Goal: Task Accomplishment & Management: Complete application form

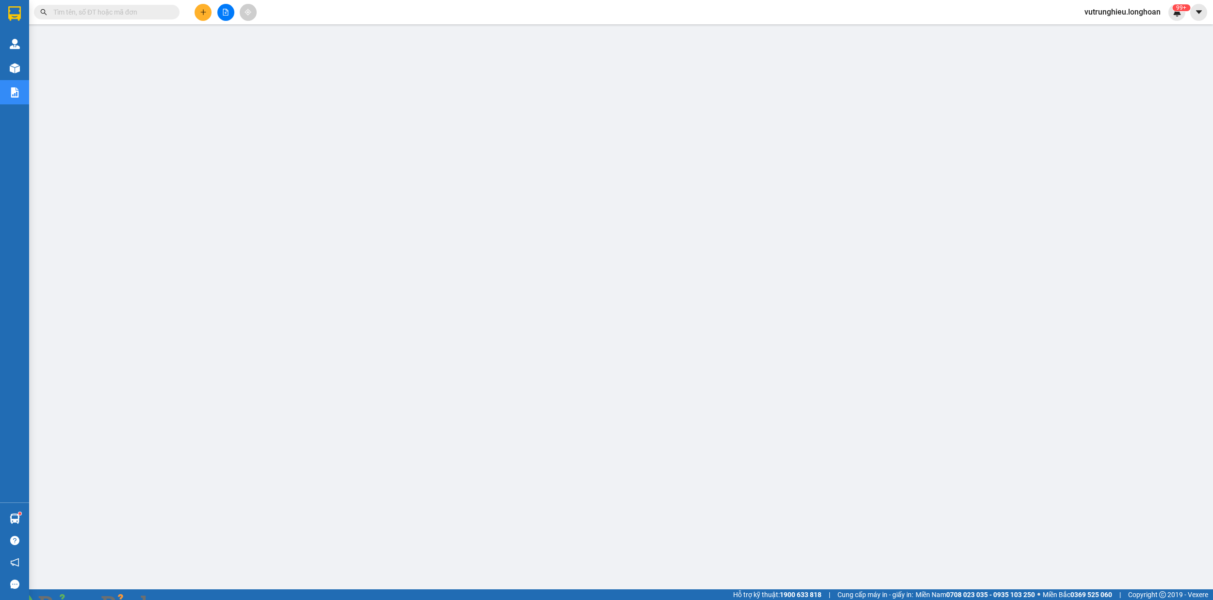
click at [200, 16] on button at bounding box center [203, 12] width 17 height 17
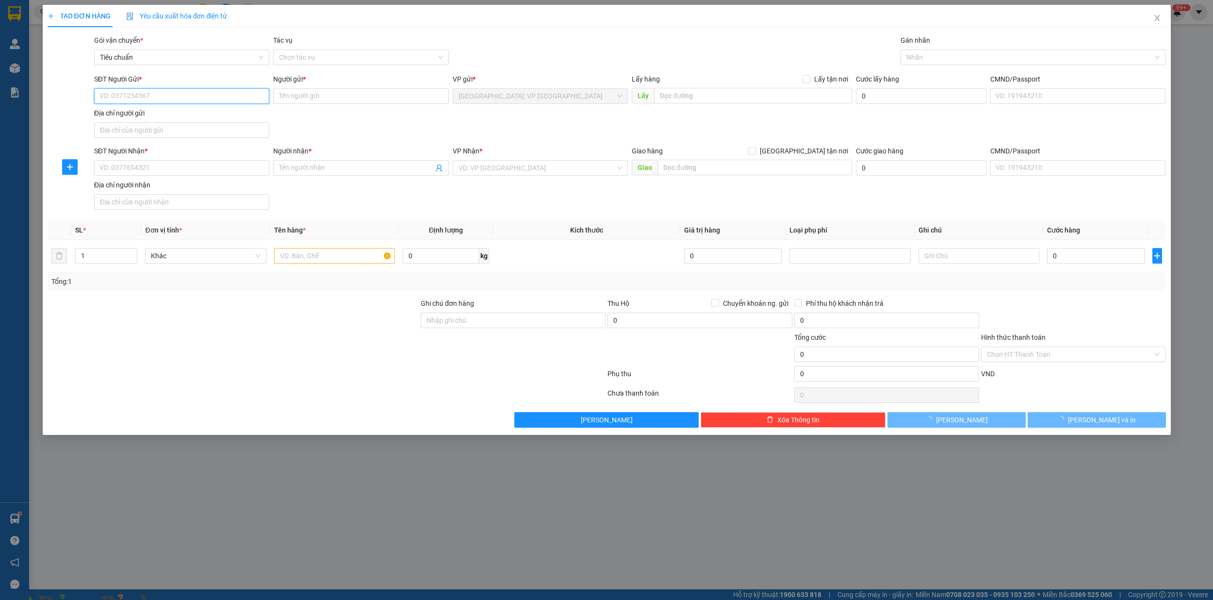
click at [140, 98] on input "SĐT Người Gửi *" at bounding box center [181, 96] width 175 height 16
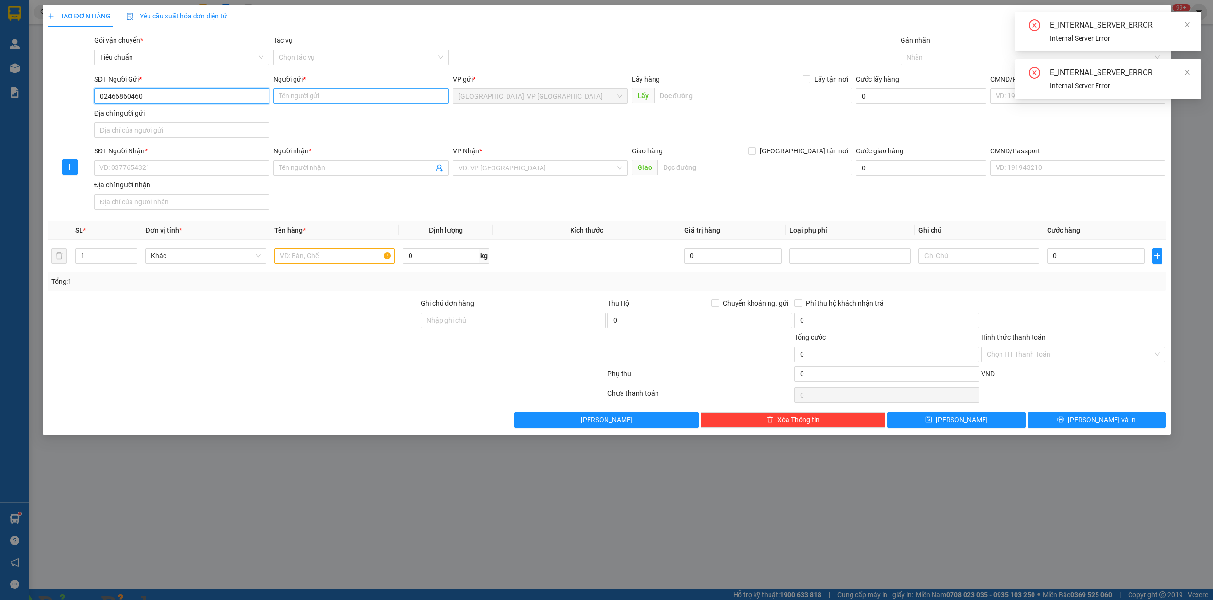
type input "02466860460"
click at [319, 98] on input "Người gửi *" at bounding box center [360, 96] width 175 height 16
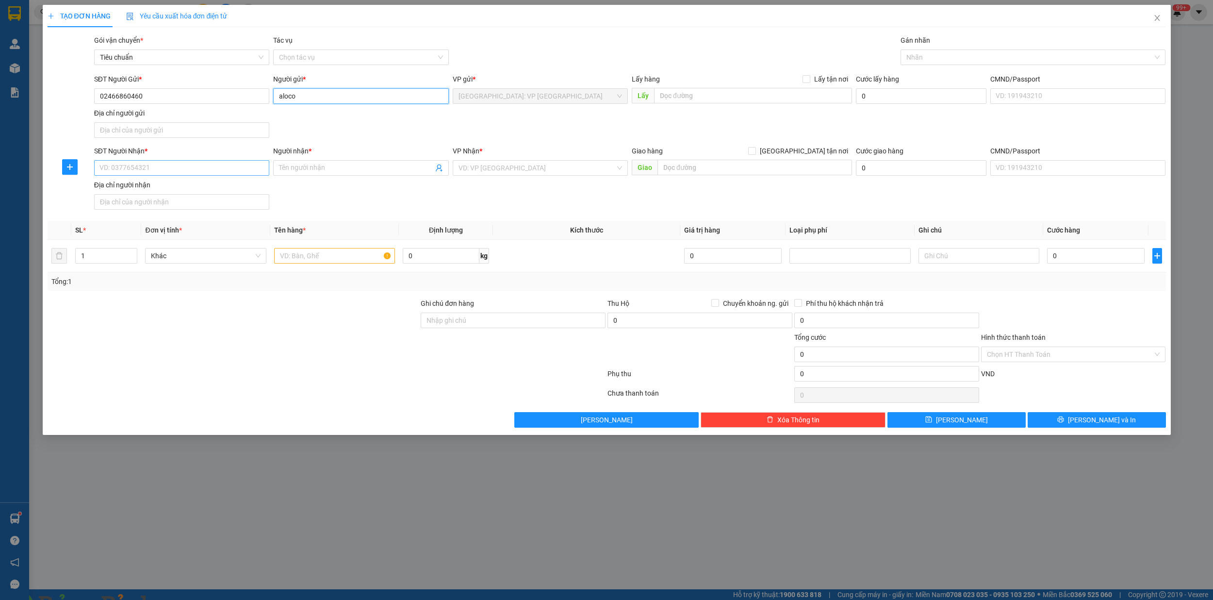
type input "aloco"
click at [147, 164] on input "SĐT Người Nhận *" at bounding box center [181, 168] width 175 height 16
click at [155, 171] on input "SĐT Người Nhận *" at bounding box center [181, 168] width 175 height 16
type input "0939081980"
click at [310, 164] on input "Người nhận *" at bounding box center [356, 168] width 154 height 11
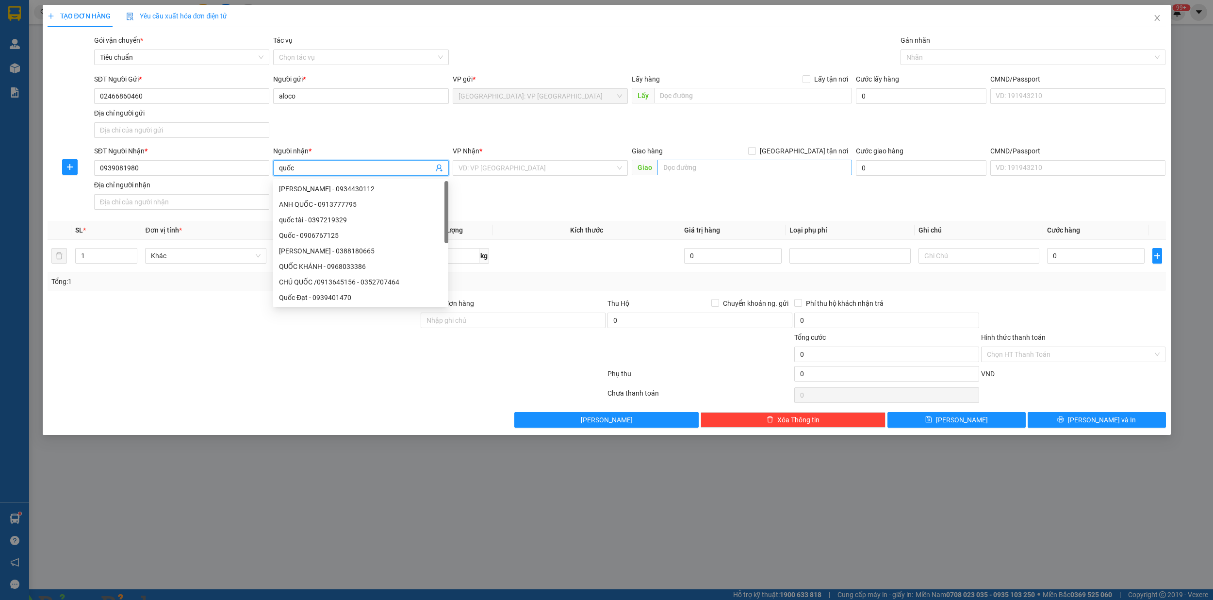
type input "quốc"
click at [723, 170] on input "text" at bounding box center [754, 168] width 195 height 16
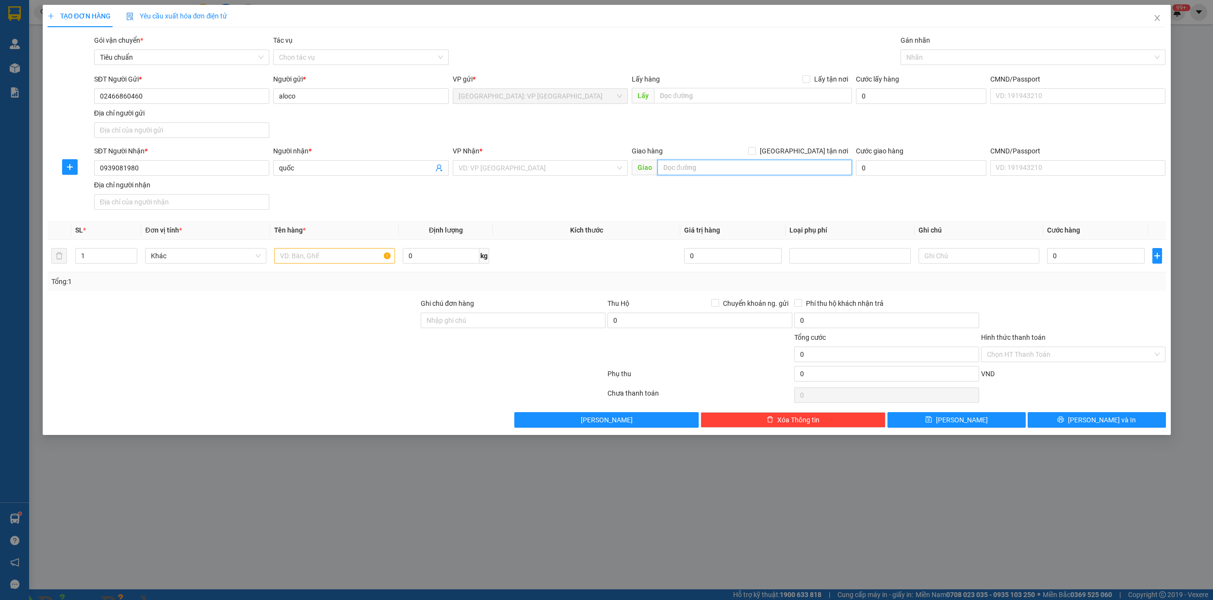
click at [717, 169] on input "text" at bounding box center [754, 168] width 195 height 16
click at [773, 168] on input "so nha 225/2d/52 đường đt 743" at bounding box center [754, 168] width 195 height 16
type input "so nha 225/2d/52 đường đt 743a,kp trung thắng,[GEOGRAPHIC_DATA],[GEOGRAPHIC_DAT…"
click at [489, 169] on input "search" at bounding box center [536, 168] width 157 height 15
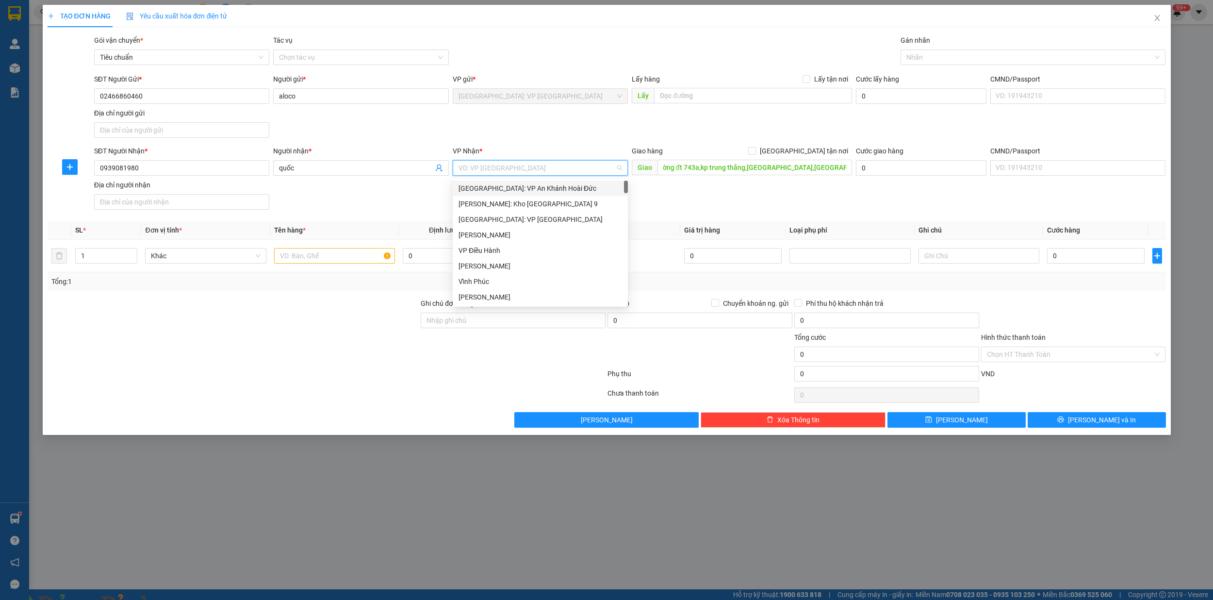
scroll to position [0, 0]
type input "12"
click at [506, 200] on div "[PERSON_NAME] : [GEOGRAPHIC_DATA]" at bounding box center [540, 203] width 164 height 11
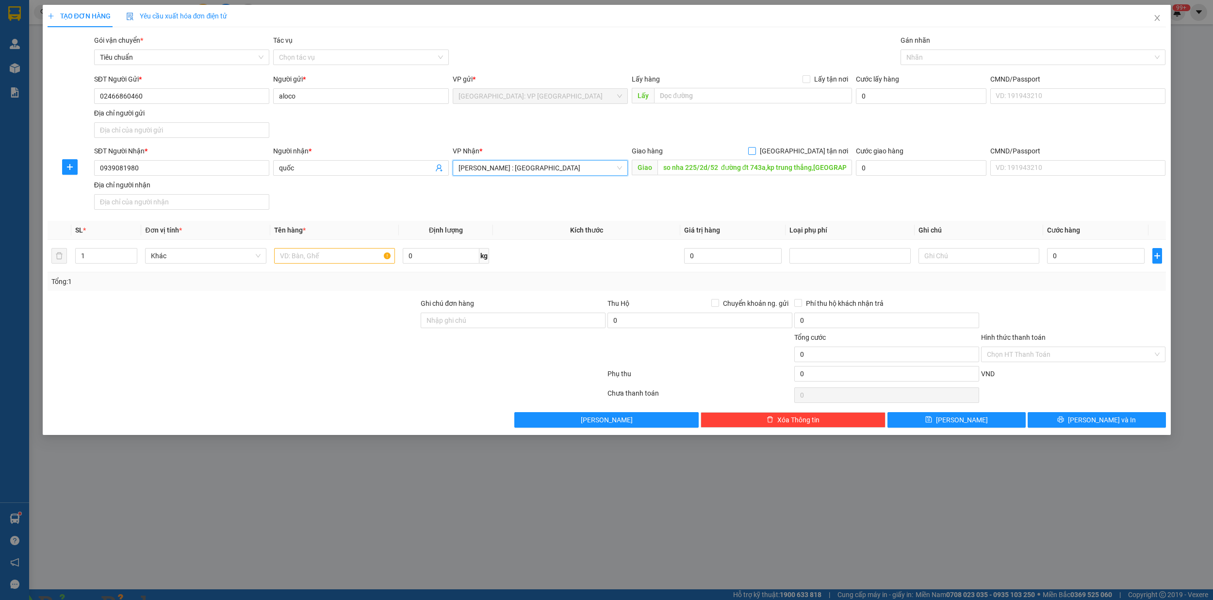
click at [755, 150] on input "[GEOGRAPHIC_DATA] tận nơi" at bounding box center [751, 150] width 7 height 7
checkbox input "true"
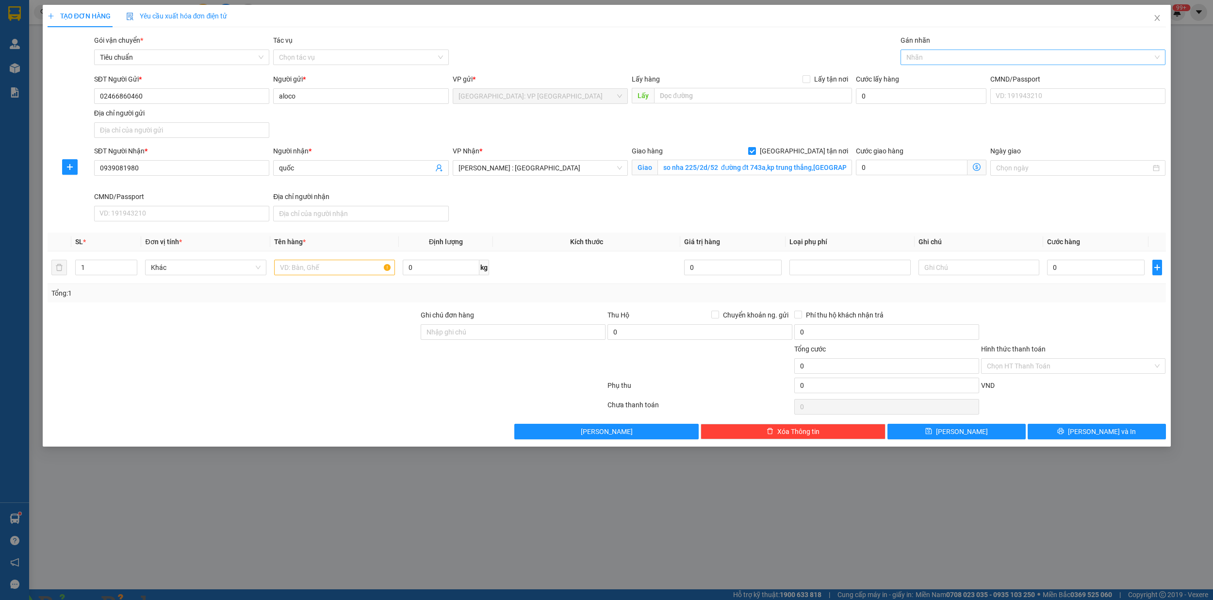
click at [910, 63] on div "Nhãn" at bounding box center [1032, 57] width 265 height 16
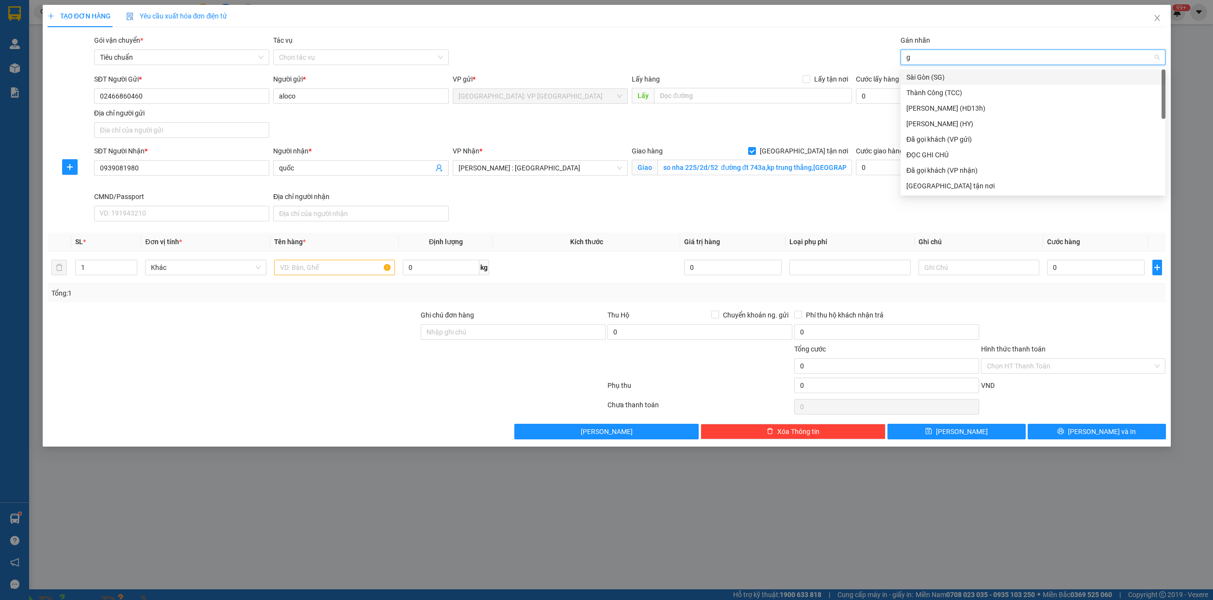
type input "gi"
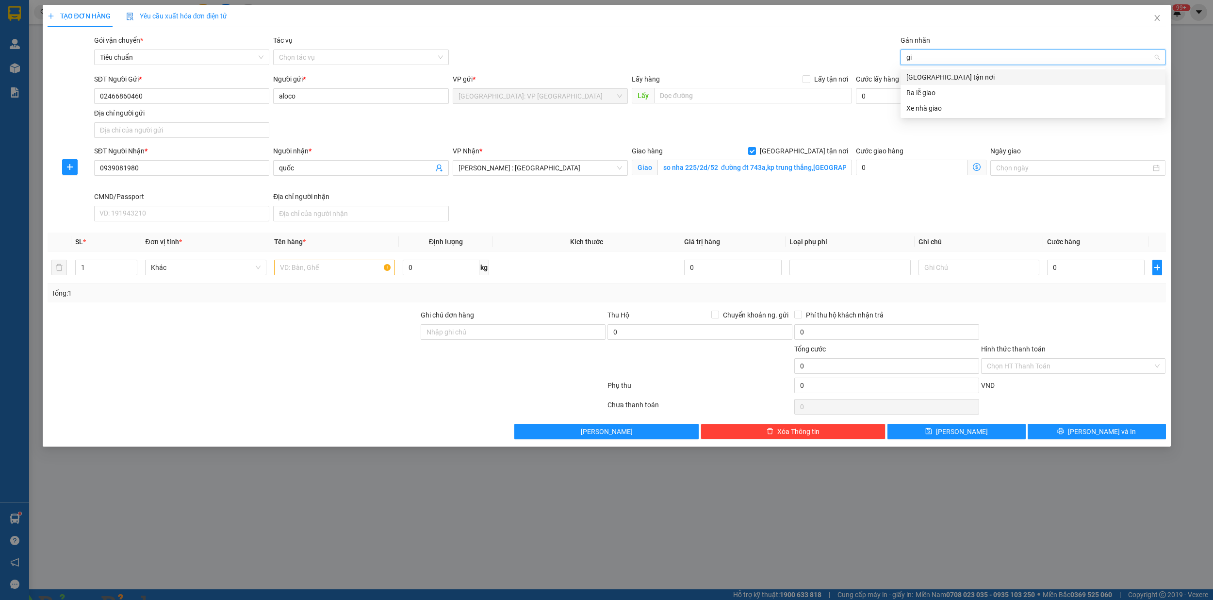
click at [926, 74] on div "[GEOGRAPHIC_DATA] tận nơi" at bounding box center [1032, 77] width 253 height 11
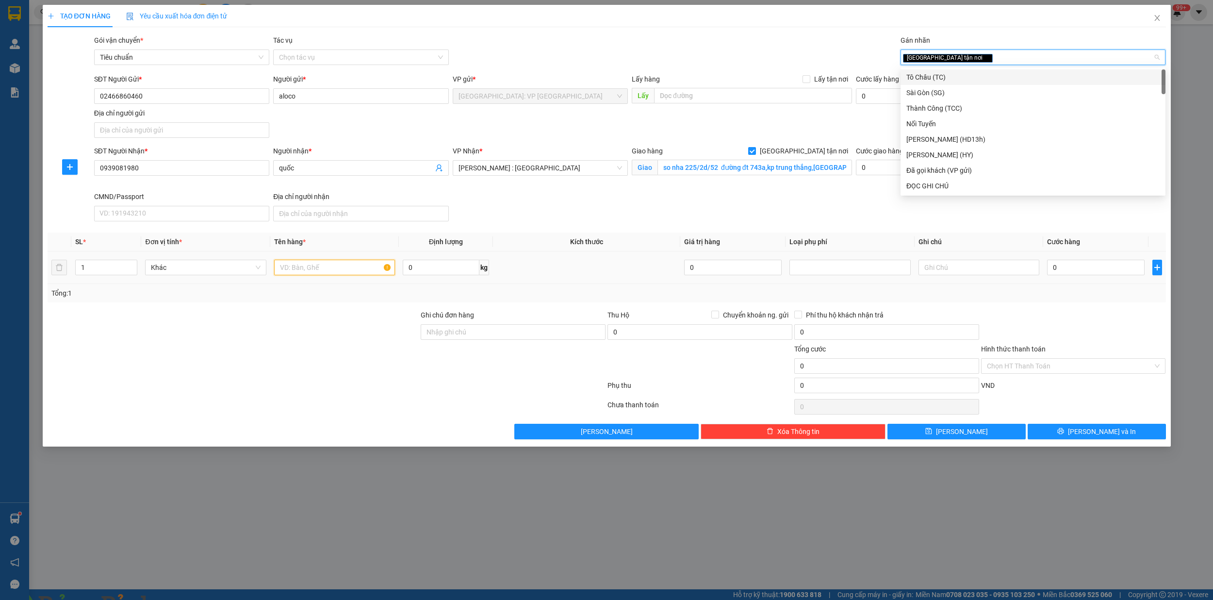
click at [303, 264] on input "text" at bounding box center [334, 268] width 121 height 16
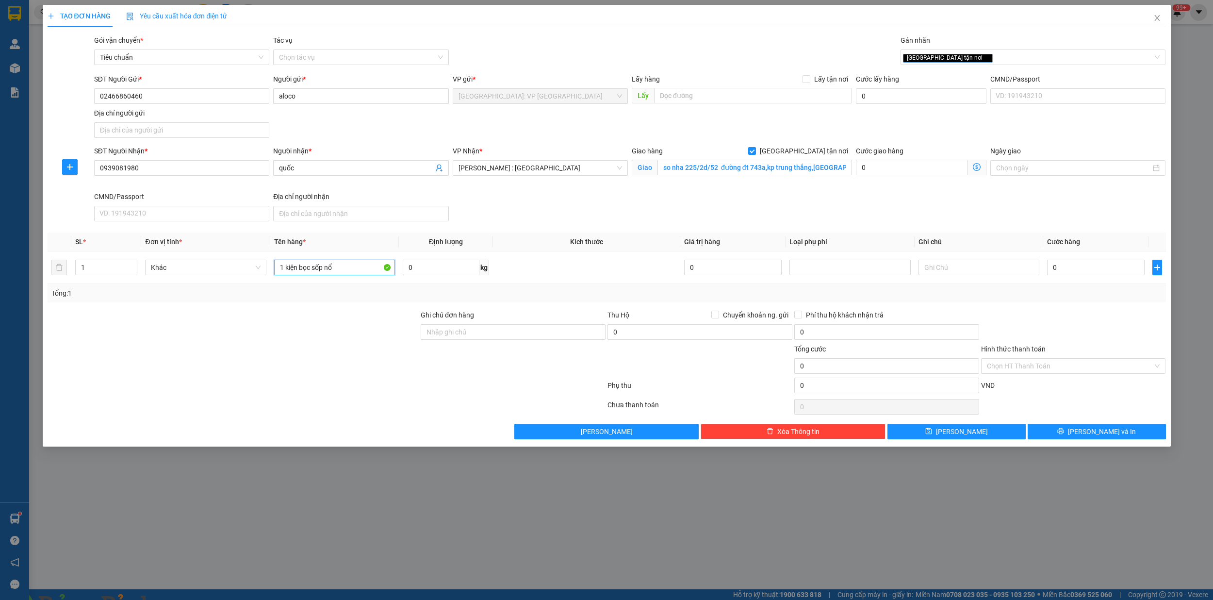
type input "1 kiện bọc sốp nổ"
click at [1076, 268] on input "0" at bounding box center [1096, 268] width 98 height 16
type input "3"
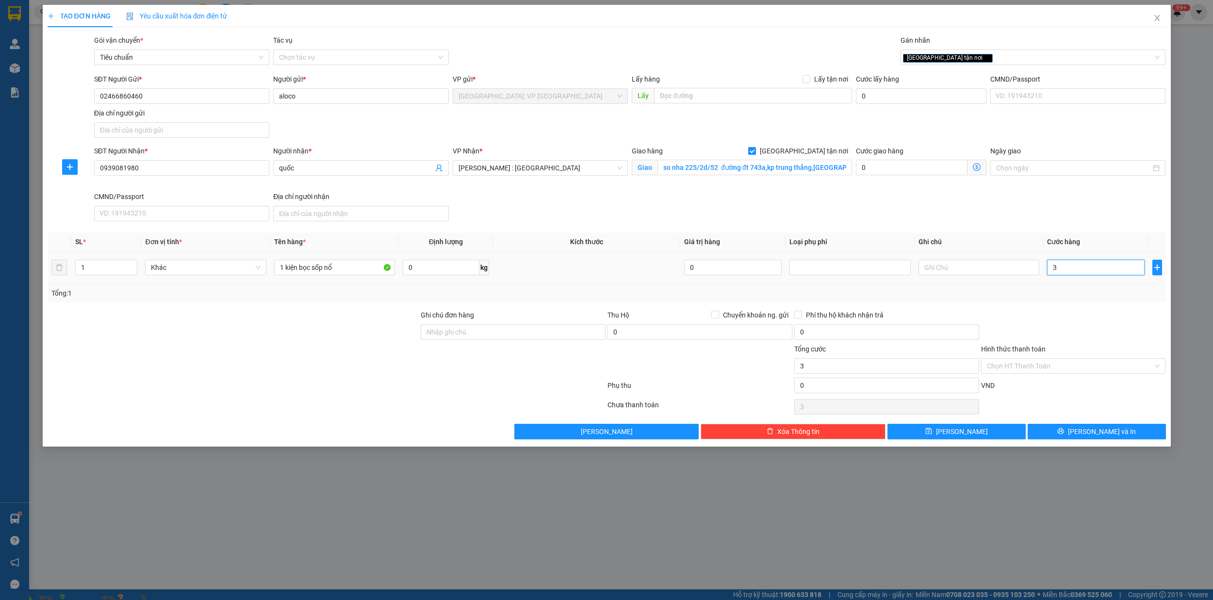
type input "33"
type input "330"
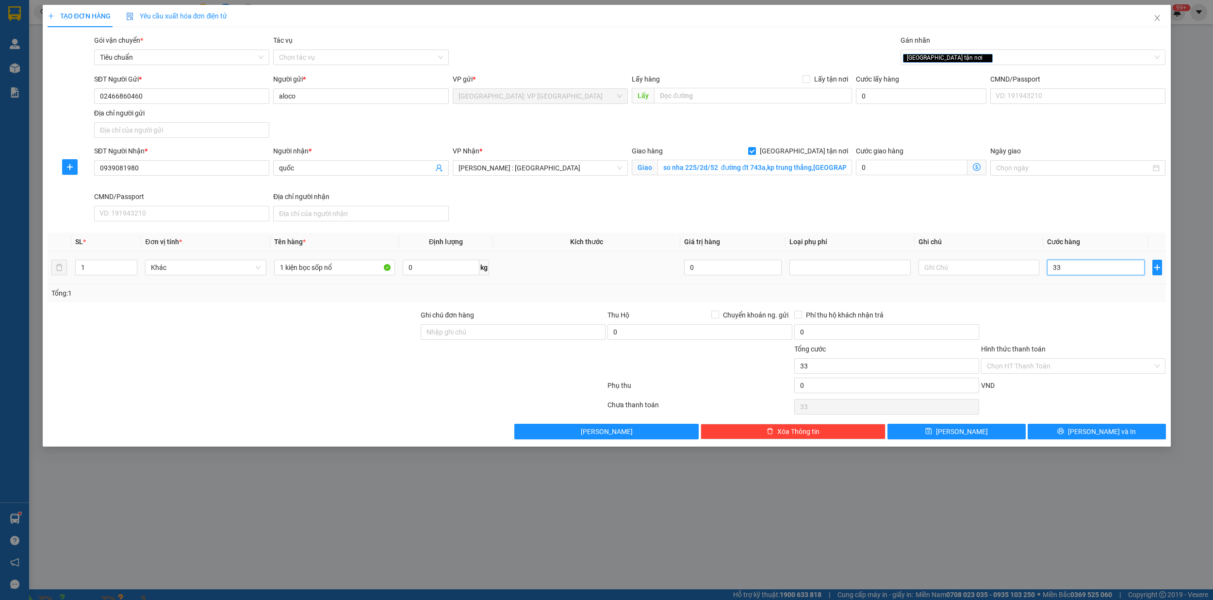
type input "330"
type input "3.300"
type input "33.000"
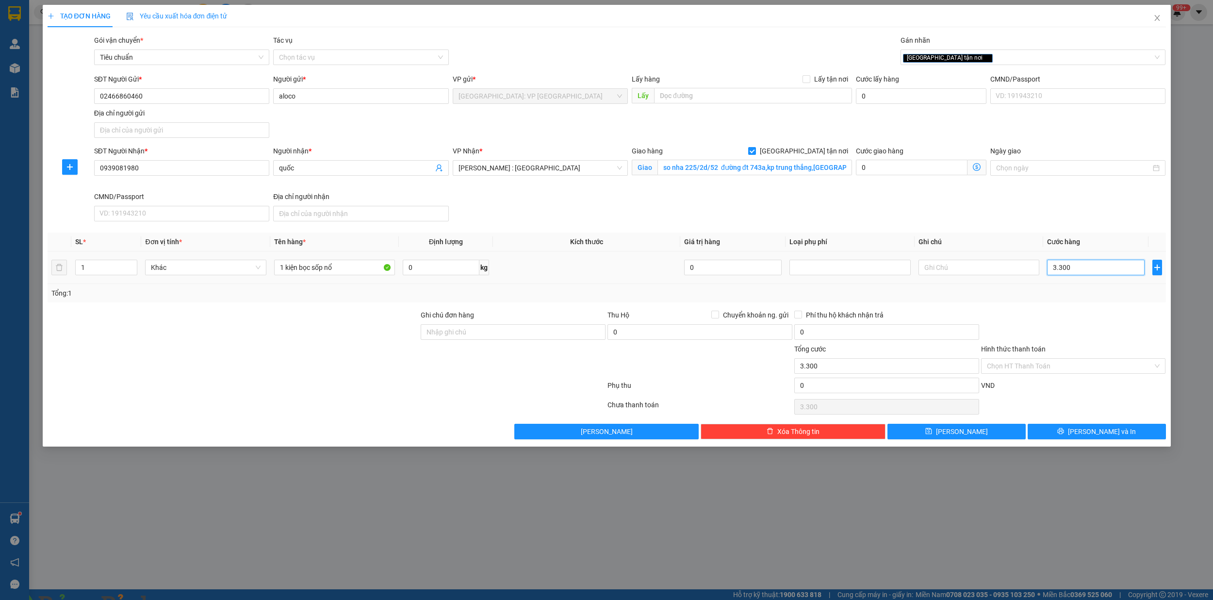
type input "33.000"
type input "330.000"
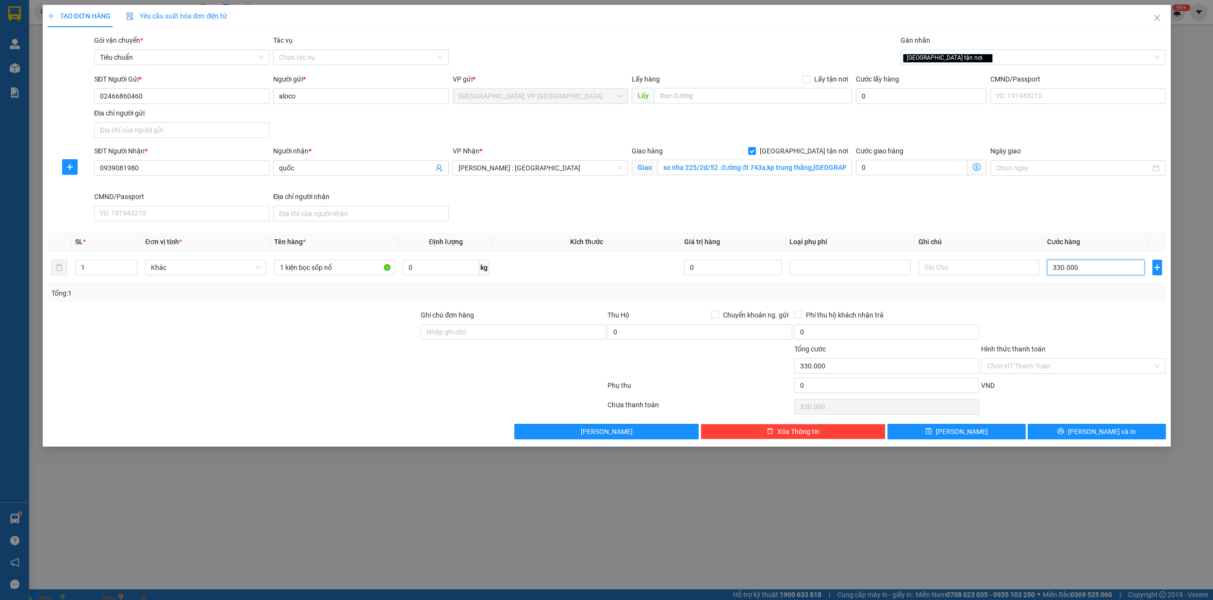
type input "330.000"
click at [179, 599] on img at bounding box center [176, 606] width 6 height 6
click at [1062, 367] on input "Hình thức thanh toán" at bounding box center [1070, 366] width 166 height 15
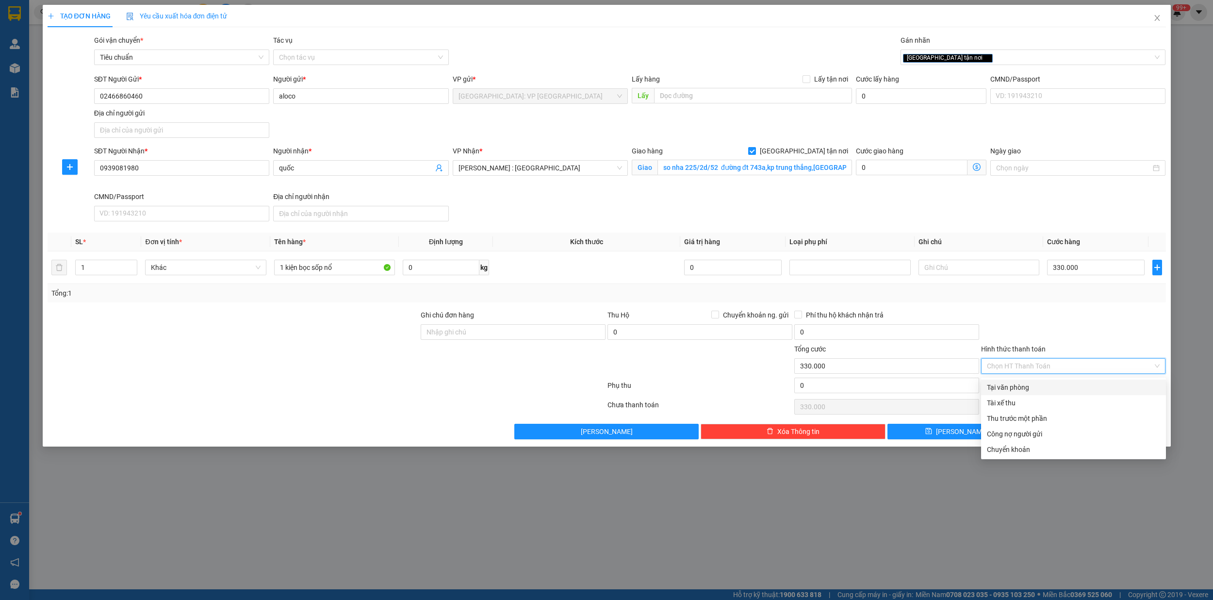
click at [1031, 383] on div "Tại văn phòng" at bounding box center [1073, 387] width 173 height 11
type input "0"
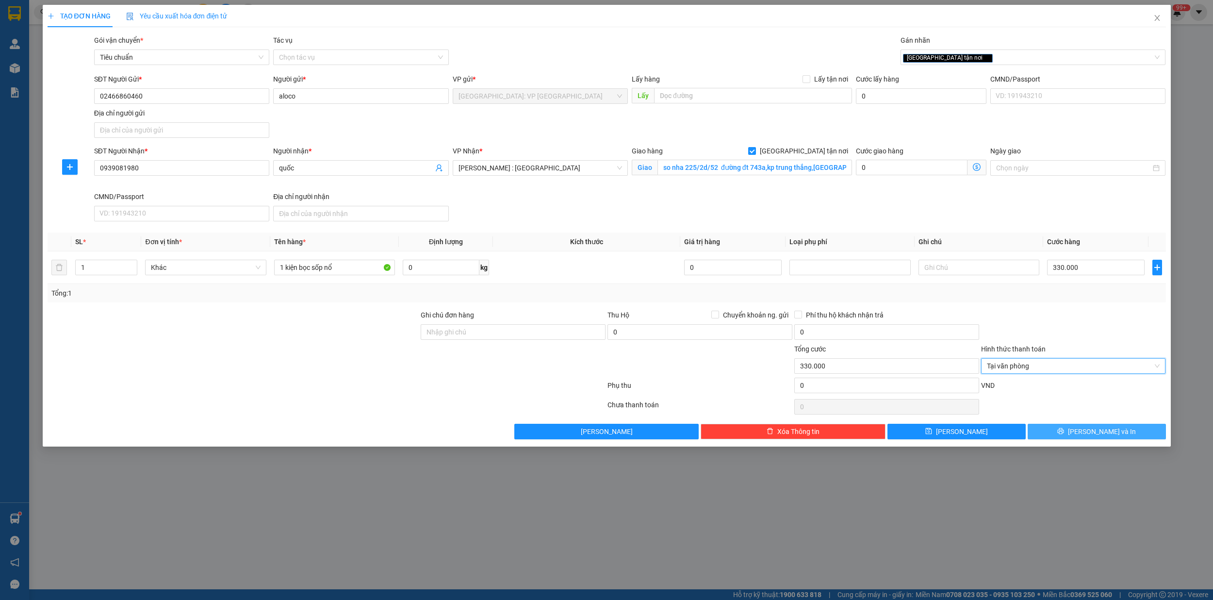
click at [1109, 431] on span "[PERSON_NAME] và In" at bounding box center [1102, 431] width 68 height 11
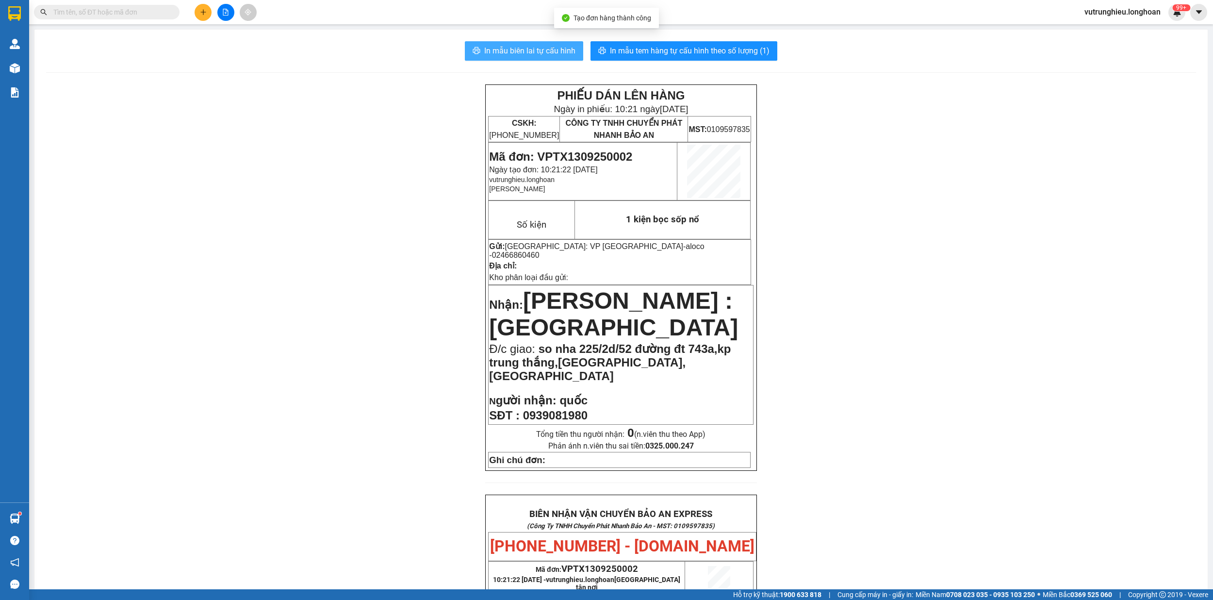
click at [532, 48] on span "In mẫu biên lai tự cấu hình" at bounding box center [529, 51] width 91 height 12
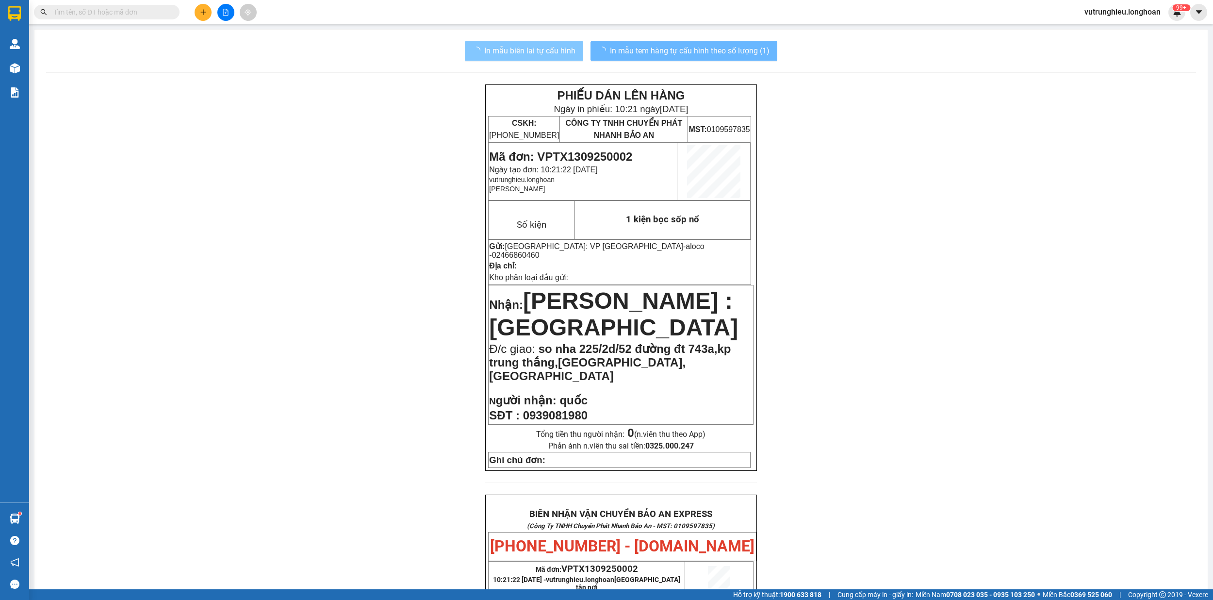
click at [668, 59] on button "In mẫu tem hàng tự cấu hình theo số lượng (1)" at bounding box center [683, 50] width 187 height 19
click at [602, 158] on span "Mã đơn: VPTX1309250002" at bounding box center [560, 156] width 143 height 13
copy span "VPTX1309250002"
click at [197, 14] on button at bounding box center [203, 12] width 17 height 17
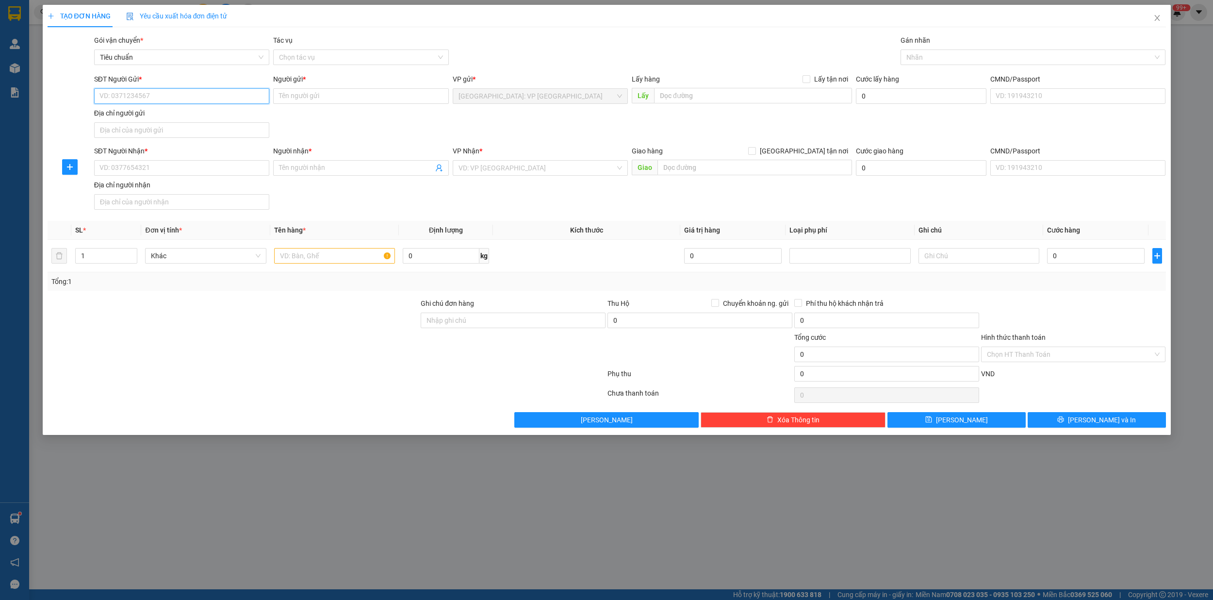
click at [171, 98] on input "SĐT Người Gửi *" at bounding box center [181, 96] width 175 height 16
paste input "0396703175"
type input "0396703175"
click at [165, 115] on div "0396703175 - trang" at bounding box center [182, 116] width 164 height 11
type input "trang"
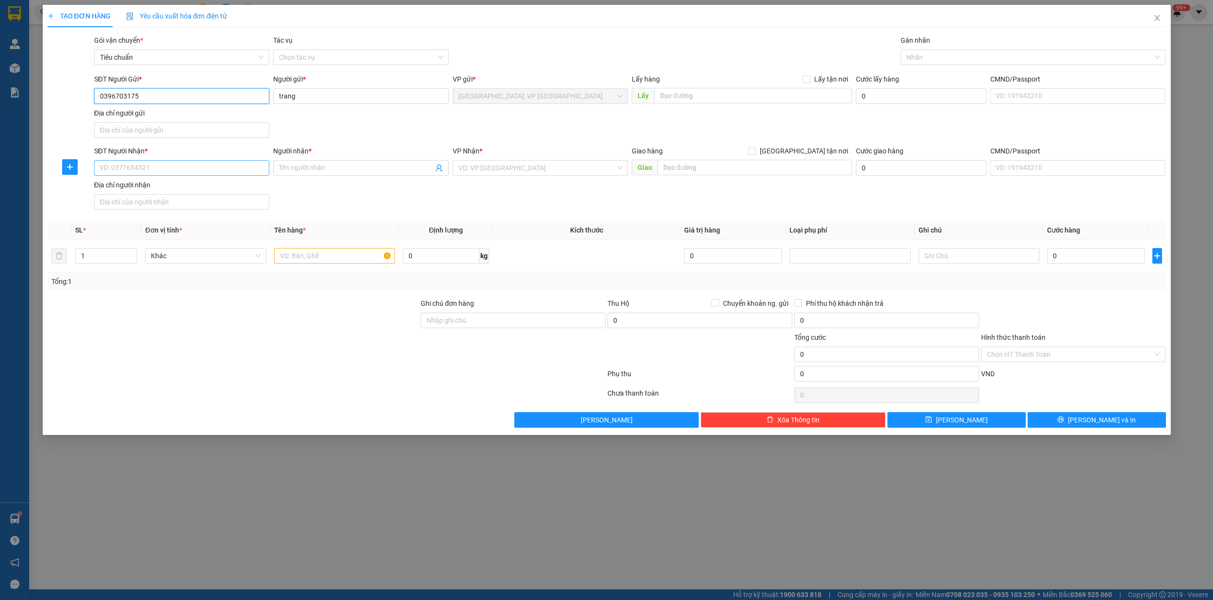
type input "0396703175"
click at [181, 169] on input "SĐT Người Nhận *" at bounding box center [181, 168] width 175 height 16
click at [171, 185] on div "0902505718 - thảo" at bounding box center [182, 188] width 164 height 11
type input "0902505718"
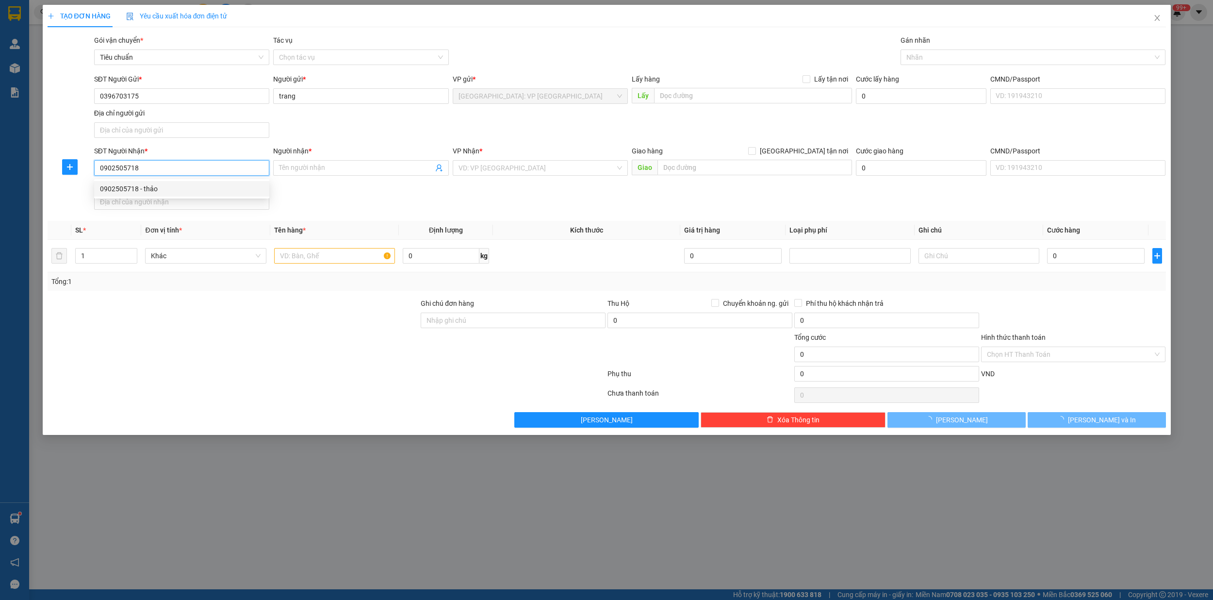
type input "thảo"
checkbox input "true"
type input "lô e6 đường k1 kcn cát lái 2 p thạch mỹ lợi thủ đức hcm"
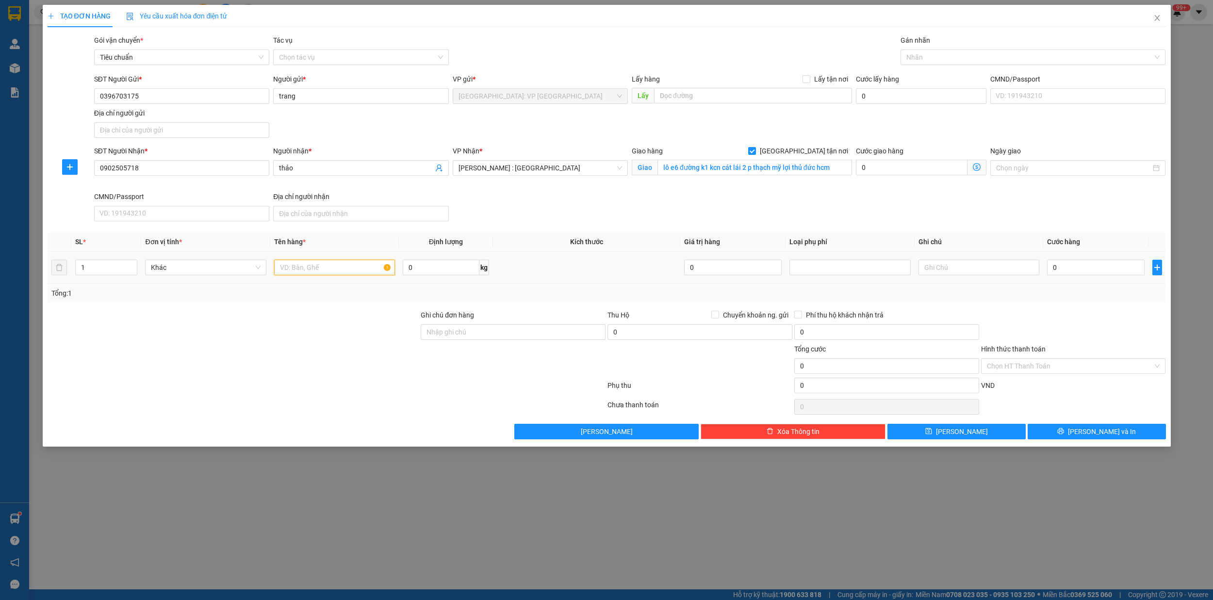
click at [285, 267] on input "text" at bounding box center [334, 268] width 121 height 16
click at [132, 267] on span "Decrease Value" at bounding box center [131, 270] width 11 height 9
click at [133, 266] on icon "up" at bounding box center [132, 264] width 3 height 3
type input "4"
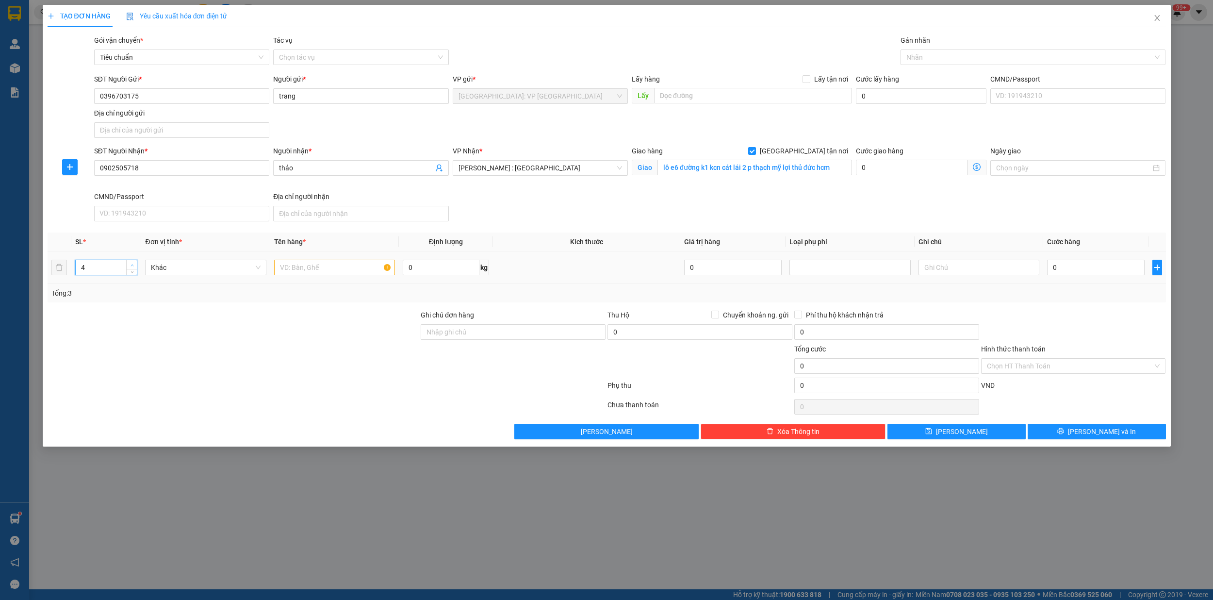
click at [133, 266] on icon "up" at bounding box center [132, 264] width 3 height 3
click at [295, 275] on input "text" at bounding box center [334, 268] width 121 height 16
type input "4 thùng sốp"
click at [1085, 273] on input "0" at bounding box center [1096, 268] width 98 height 16
type input "6"
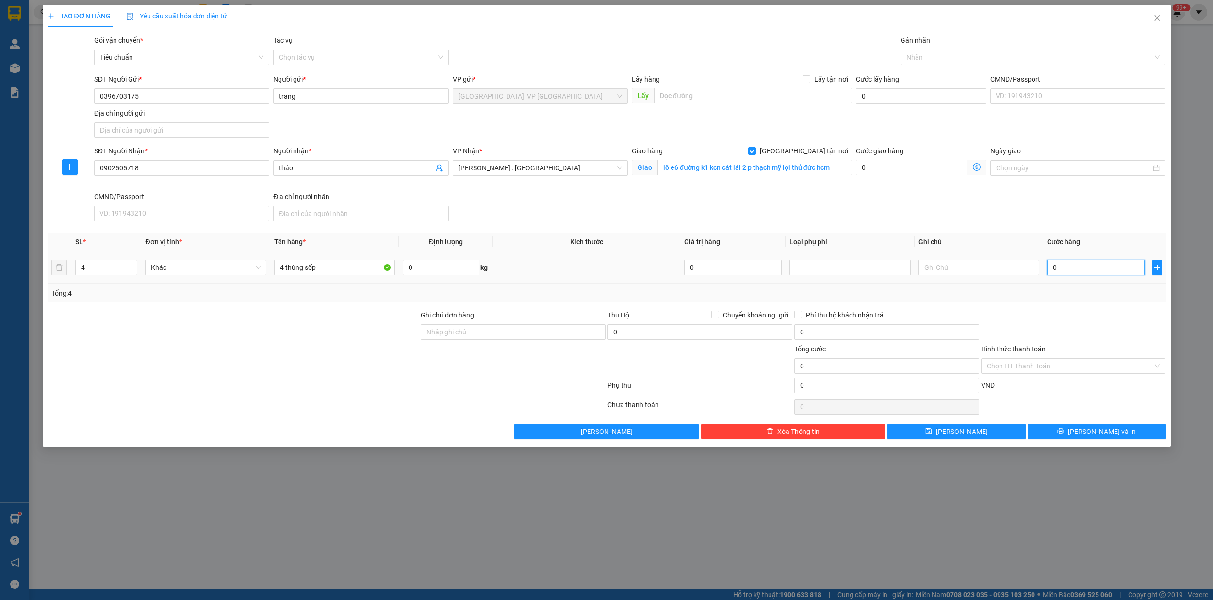
type input "6"
type input "66"
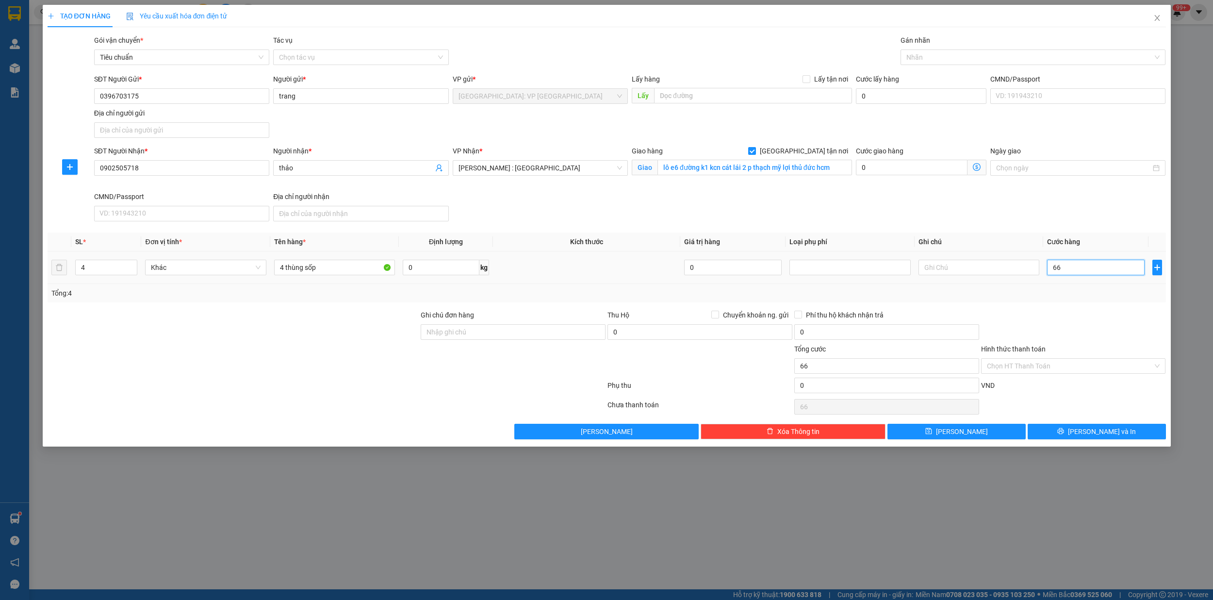
type input "660"
type input "6.600"
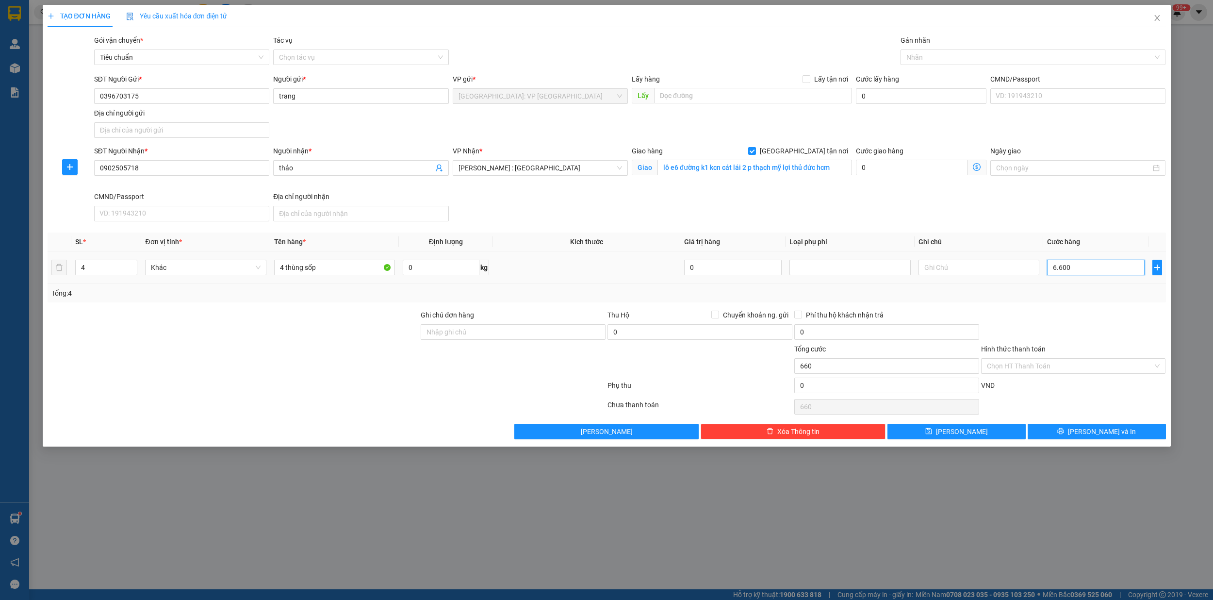
type input "6.600"
type input "66.000"
type input "660.000"
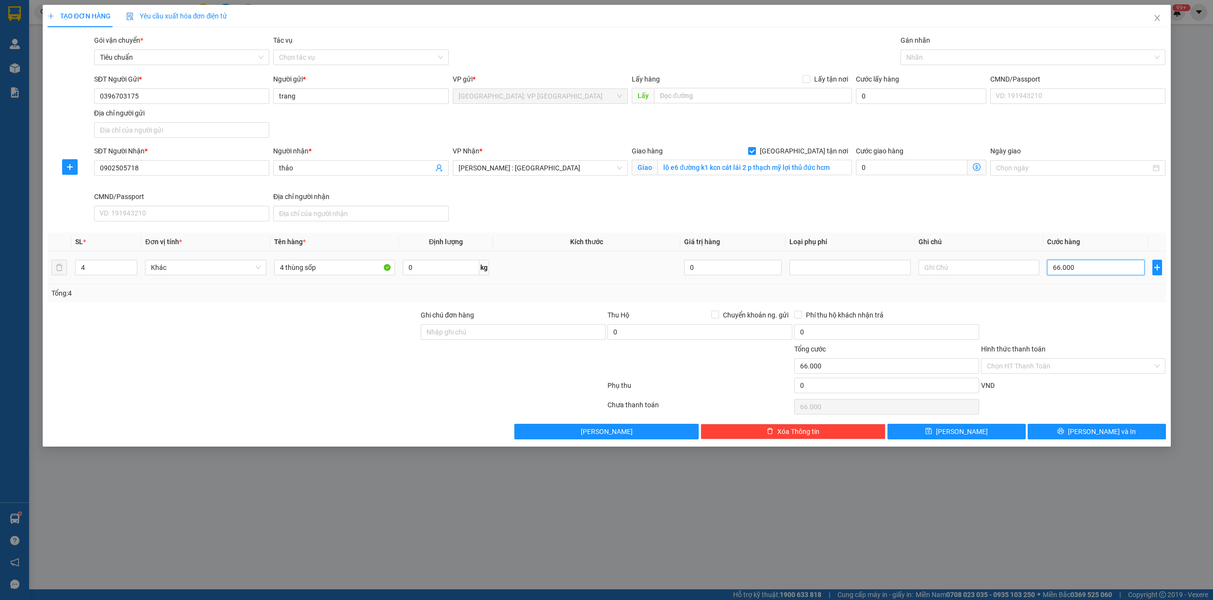
type input "660.000"
click at [948, 59] on div at bounding box center [1028, 57] width 250 height 12
type input "660.000"
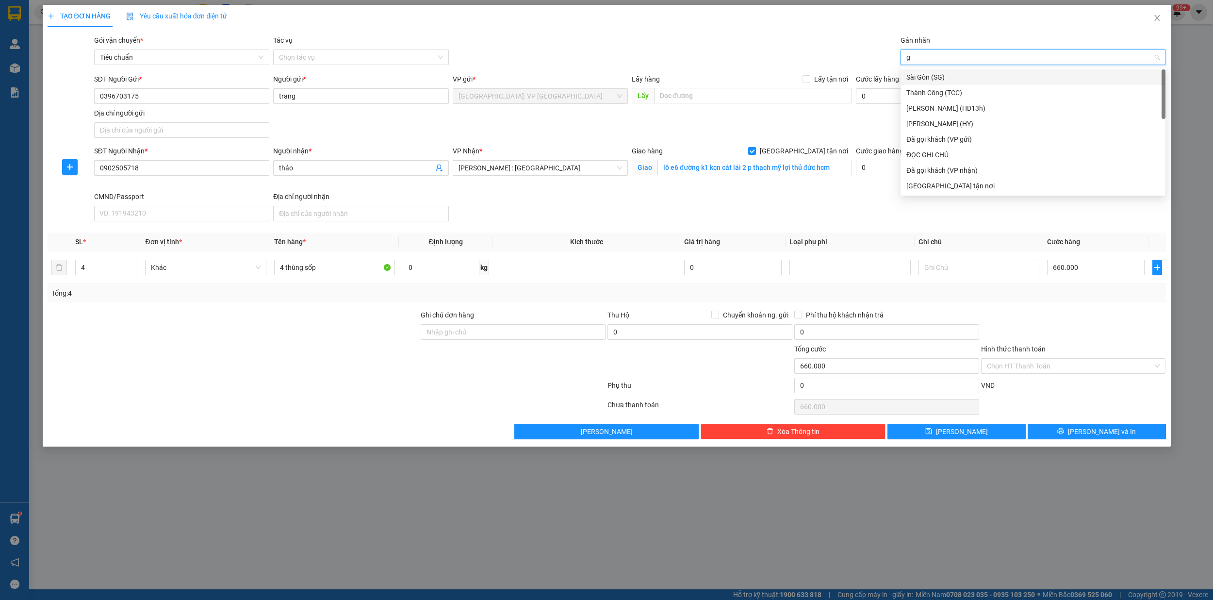
type input "gi"
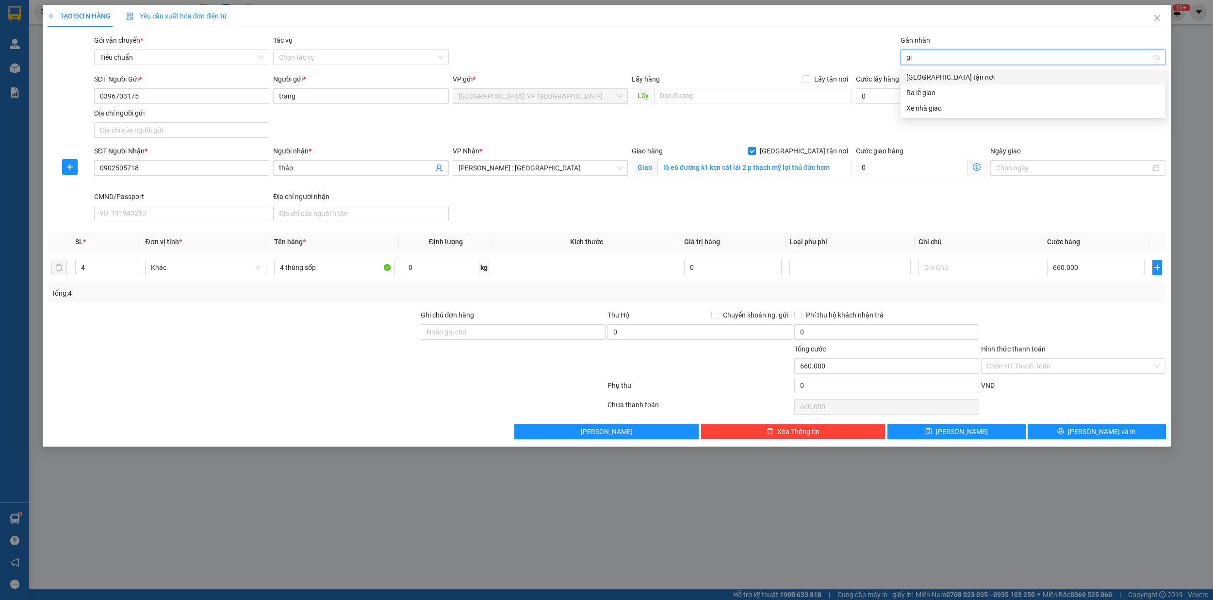
click at [949, 81] on div "[GEOGRAPHIC_DATA] tận nơi" at bounding box center [1032, 77] width 253 height 11
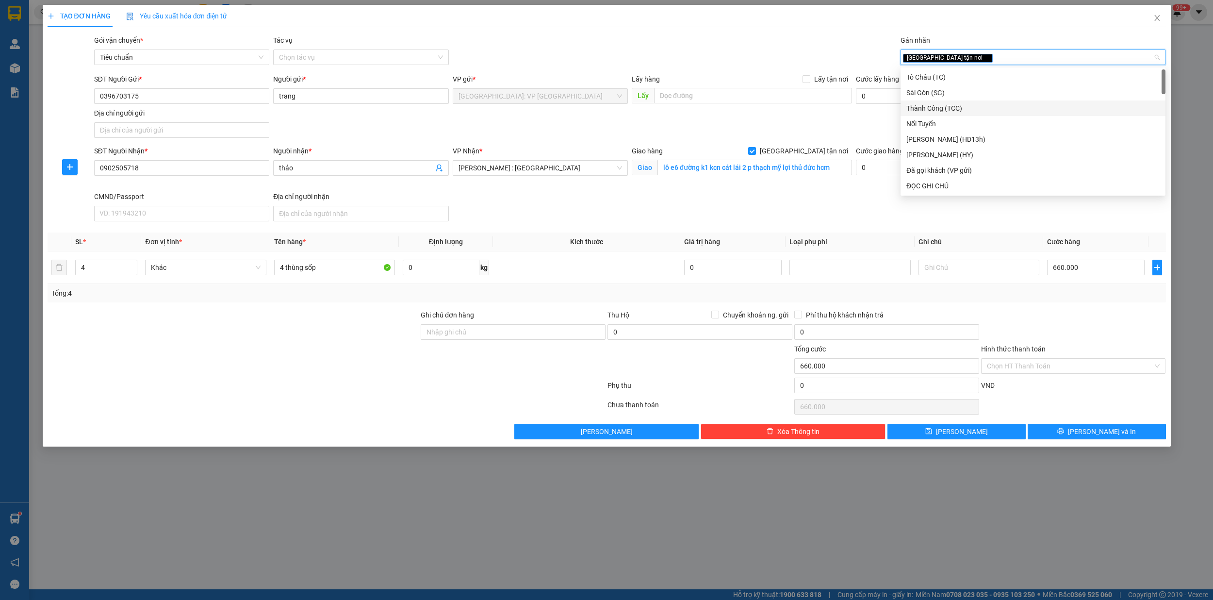
click at [310, 377] on div at bounding box center [234, 361] width 374 height 34
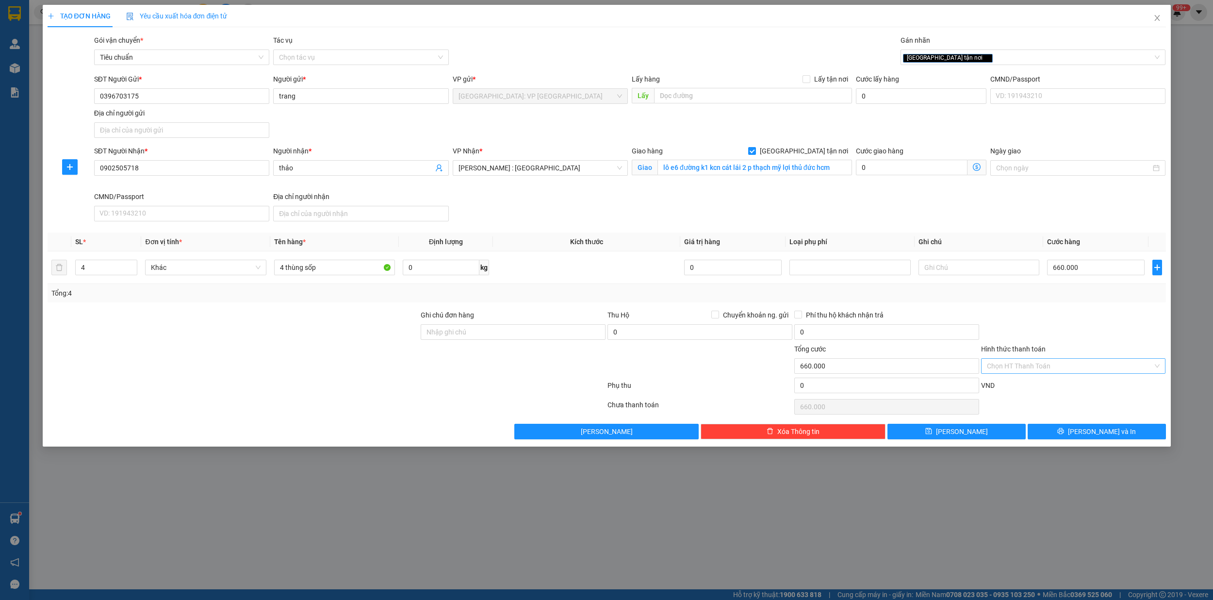
click at [1044, 365] on input "Hình thức thanh toán" at bounding box center [1070, 366] width 166 height 15
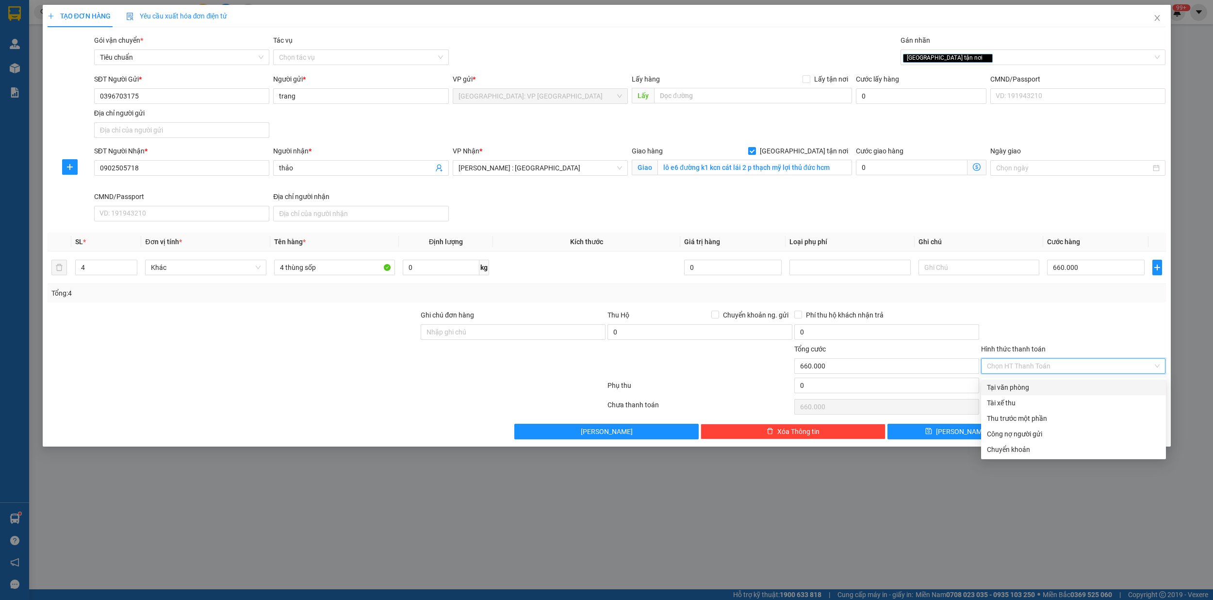
click at [1026, 386] on div "Tại văn phòng" at bounding box center [1073, 387] width 173 height 11
type input "0"
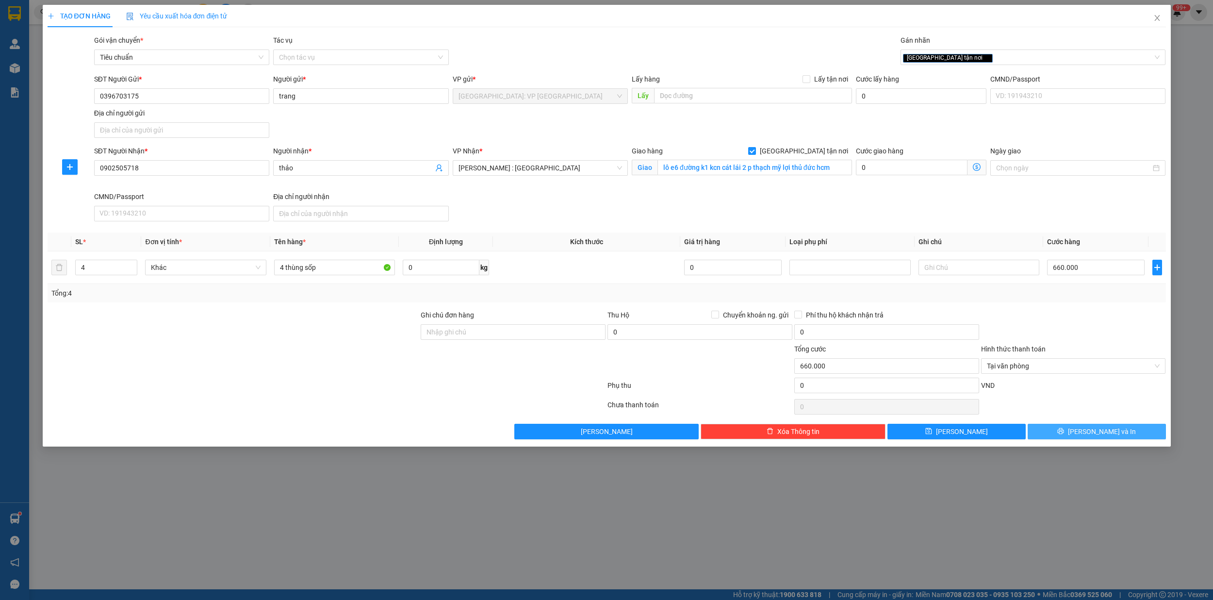
click at [1114, 436] on span "[PERSON_NAME] và In" at bounding box center [1102, 431] width 68 height 11
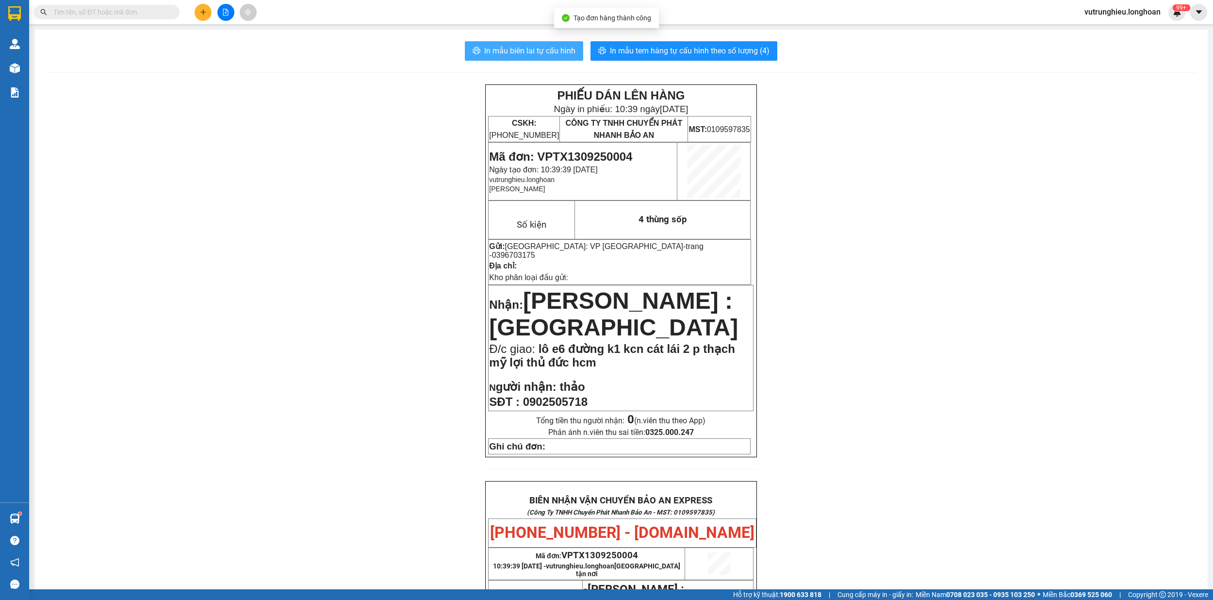
click at [518, 51] on span "In mẫu biên lai tự cấu hình" at bounding box center [529, 51] width 91 height 12
click at [705, 48] on span "In mẫu tem hàng tự cấu hình theo số lượng (4)" at bounding box center [690, 51] width 160 height 12
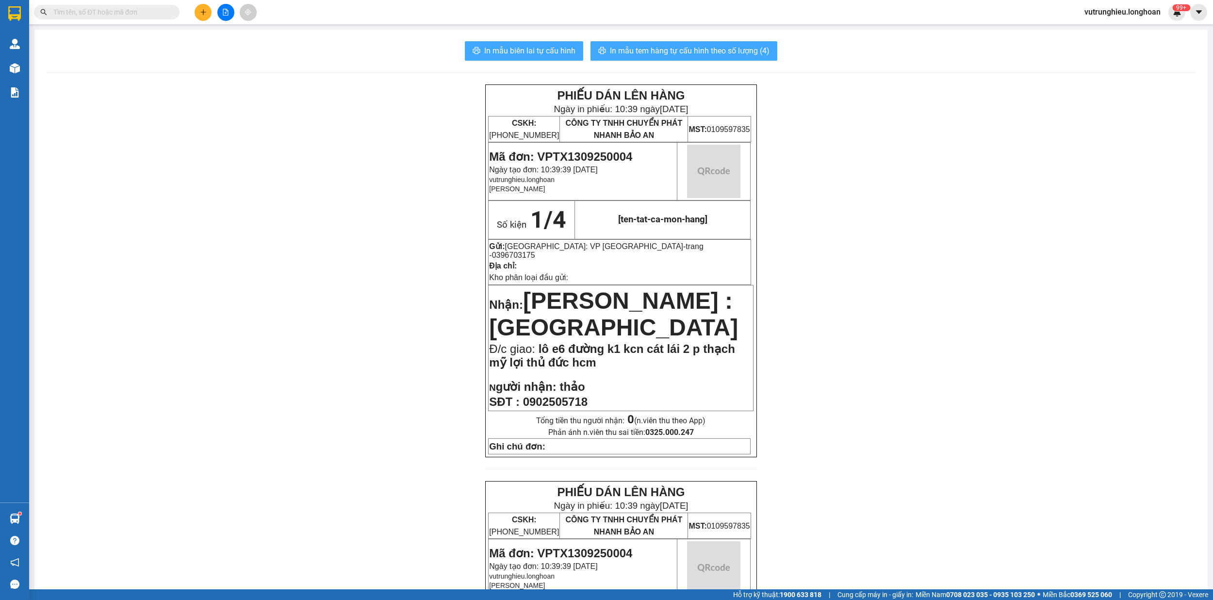
click at [705, 48] on span "In mẫu tem hàng tự cấu hình theo số lượng (4)" at bounding box center [690, 51] width 160 height 12
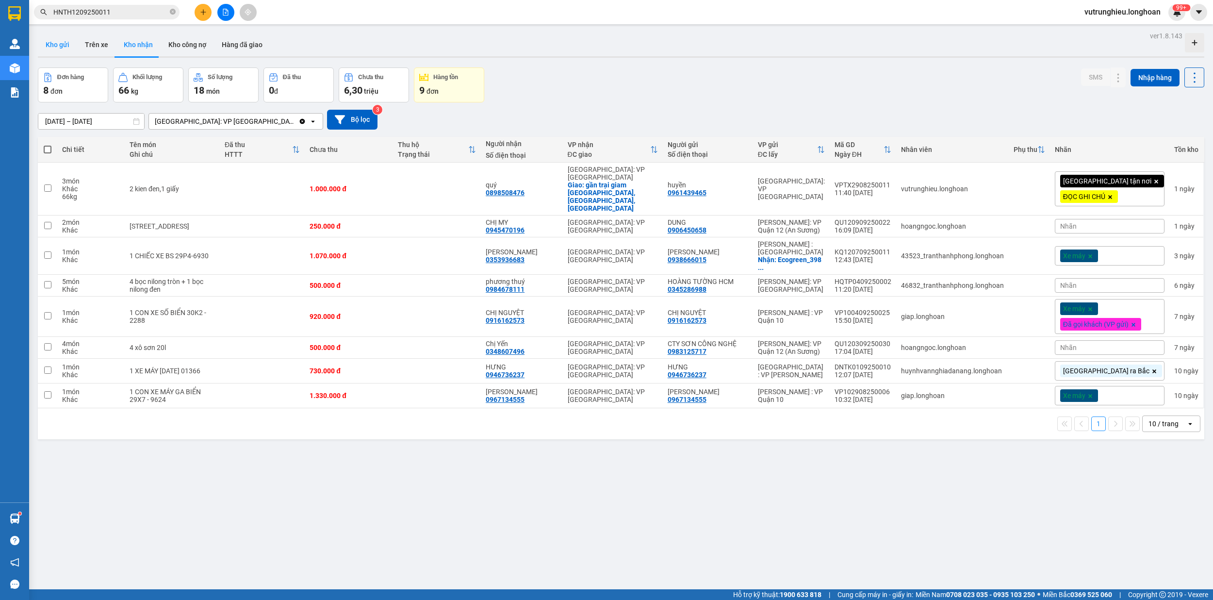
click at [56, 43] on button "Kho gửi" at bounding box center [57, 44] width 39 height 23
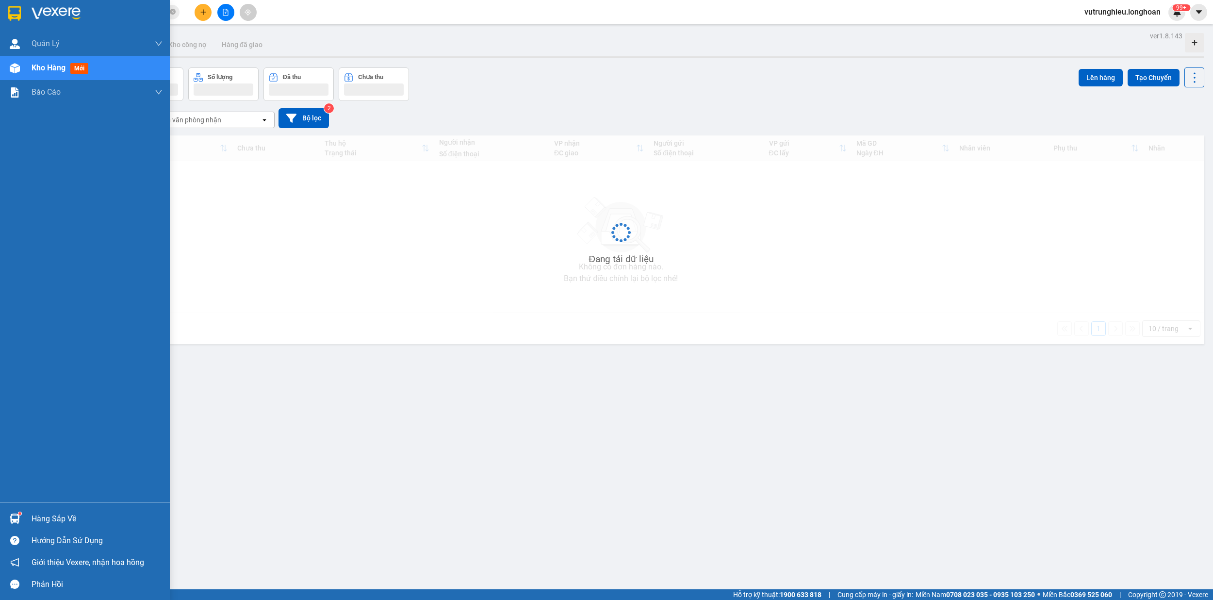
click at [11, 8] on img at bounding box center [14, 13] width 13 height 15
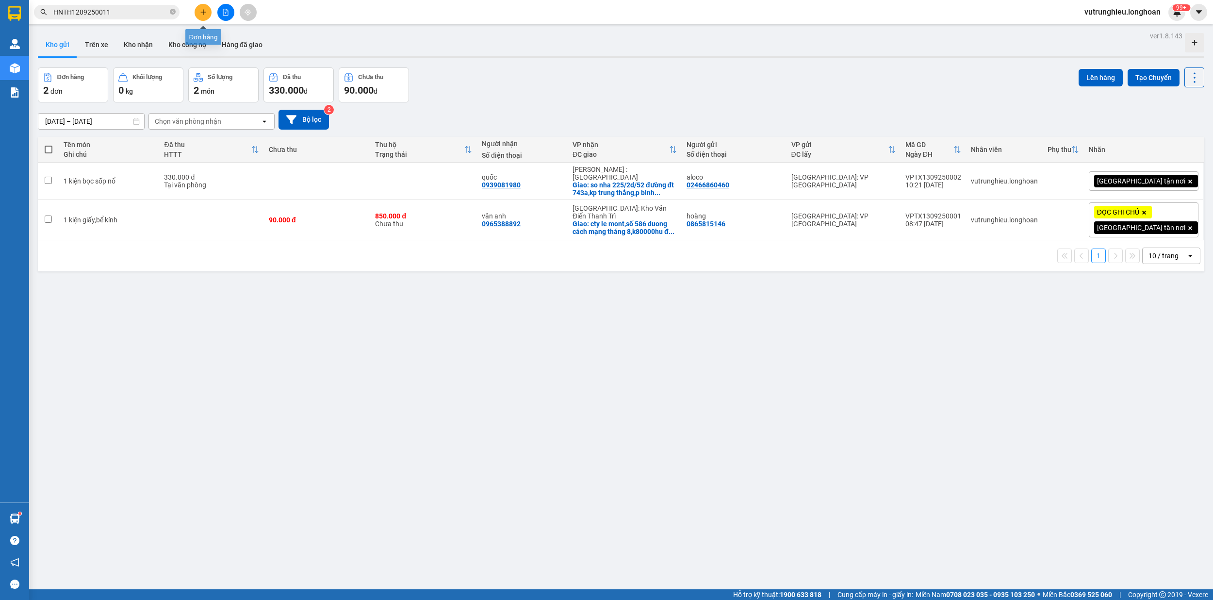
click at [209, 16] on button at bounding box center [203, 12] width 17 height 17
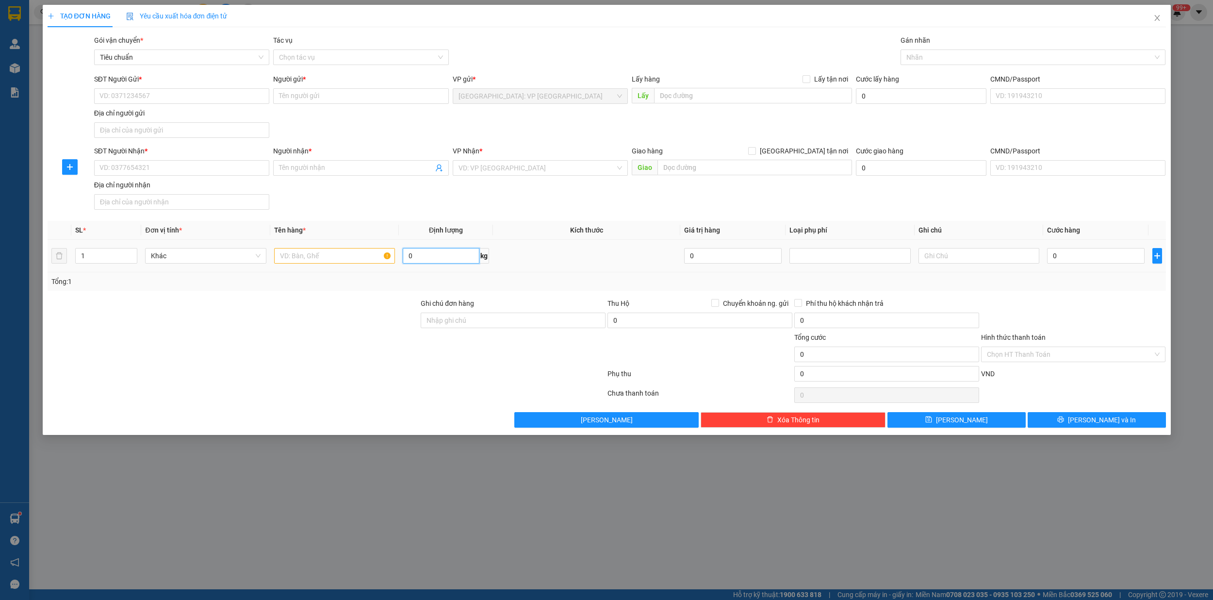
click at [445, 259] on input "0" at bounding box center [441, 256] width 76 height 16
type input "120"
click at [129, 251] on span "up" at bounding box center [132, 253] width 6 height 6
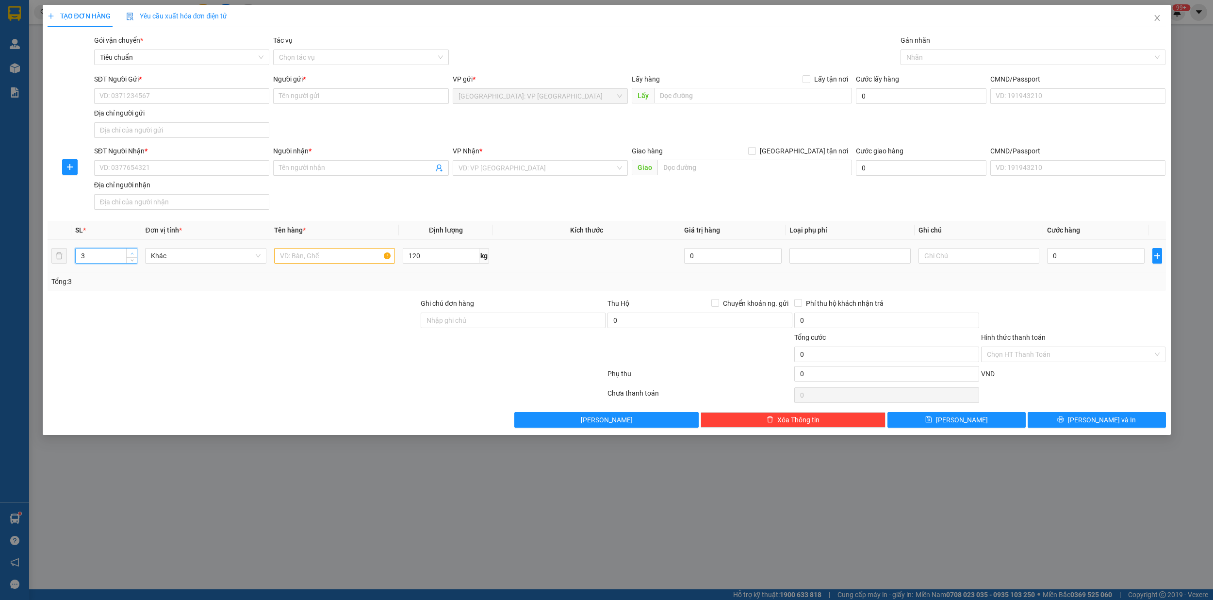
type input "4"
click at [129, 251] on span "up" at bounding box center [132, 253] width 6 height 6
click at [300, 263] on input "text" at bounding box center [334, 256] width 121 height 16
type input "4 thùng sốp"
click at [132, 96] on input "SĐT Người Gửi *" at bounding box center [181, 96] width 175 height 16
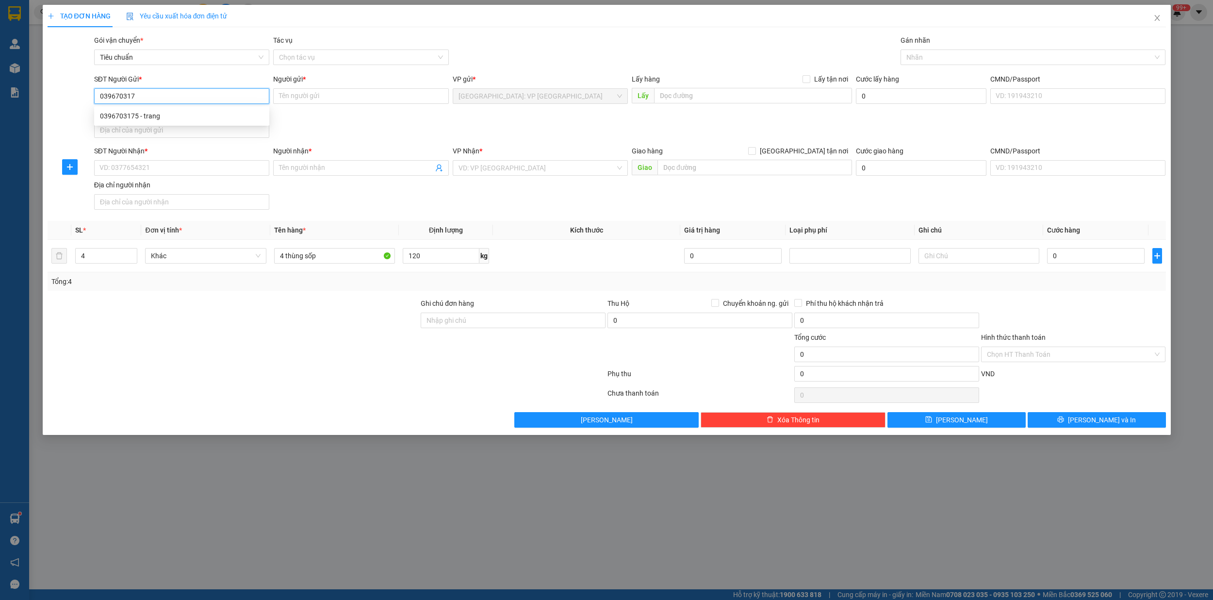
type input "0396703175"
click at [154, 122] on div "0396703175 - trang" at bounding box center [181, 116] width 175 height 16
type input "trang"
type input "0396703175"
click at [164, 172] on input "SĐT Người Nhận *" at bounding box center [181, 168] width 175 height 16
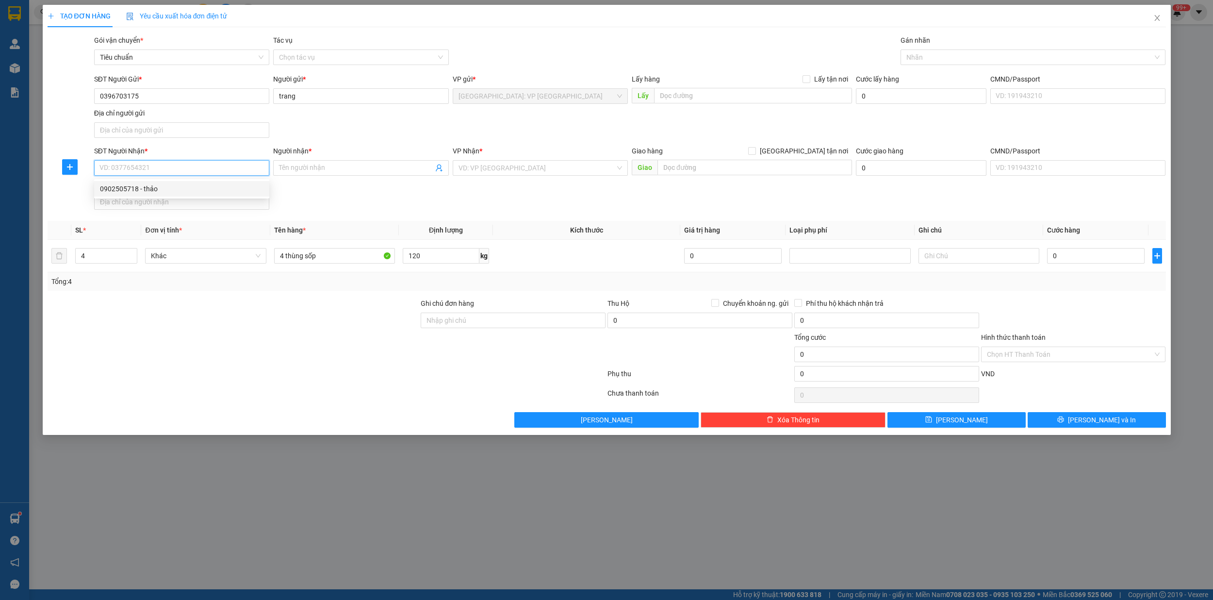
click at [147, 191] on div "0902505718 - thảo" at bounding box center [182, 188] width 164 height 11
type input "0902505718"
type input "thảo"
checkbox input "true"
type input "lô e6 đường k1 kcn cát lái 2 p thạch mỹ lợi thủ đức hcm"
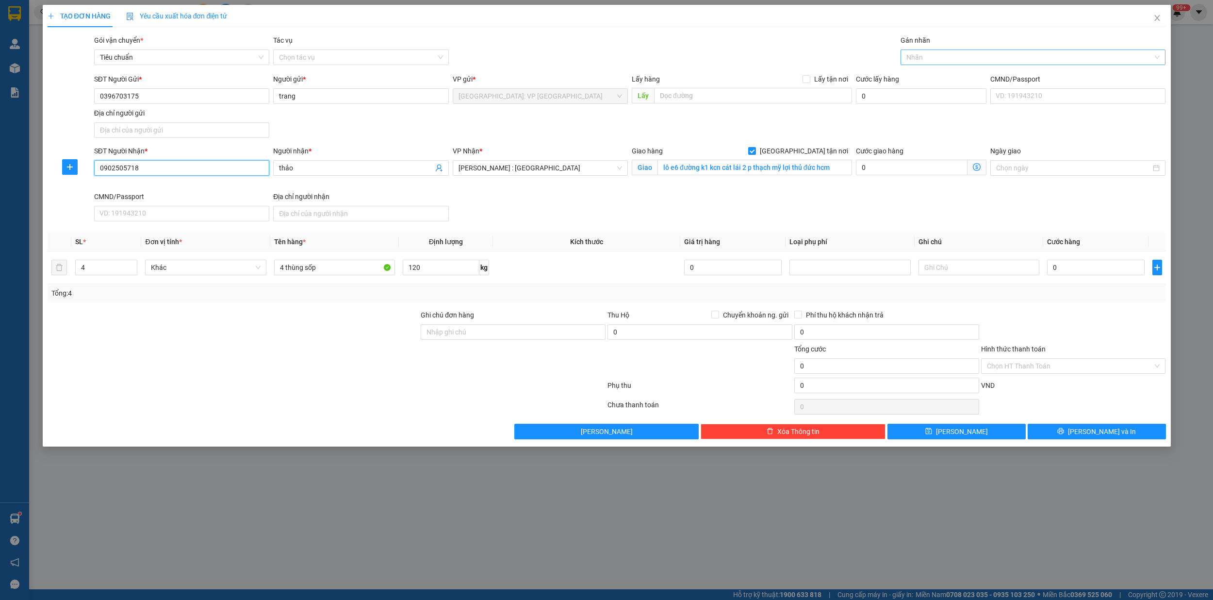
click at [928, 61] on div at bounding box center [1028, 57] width 250 height 12
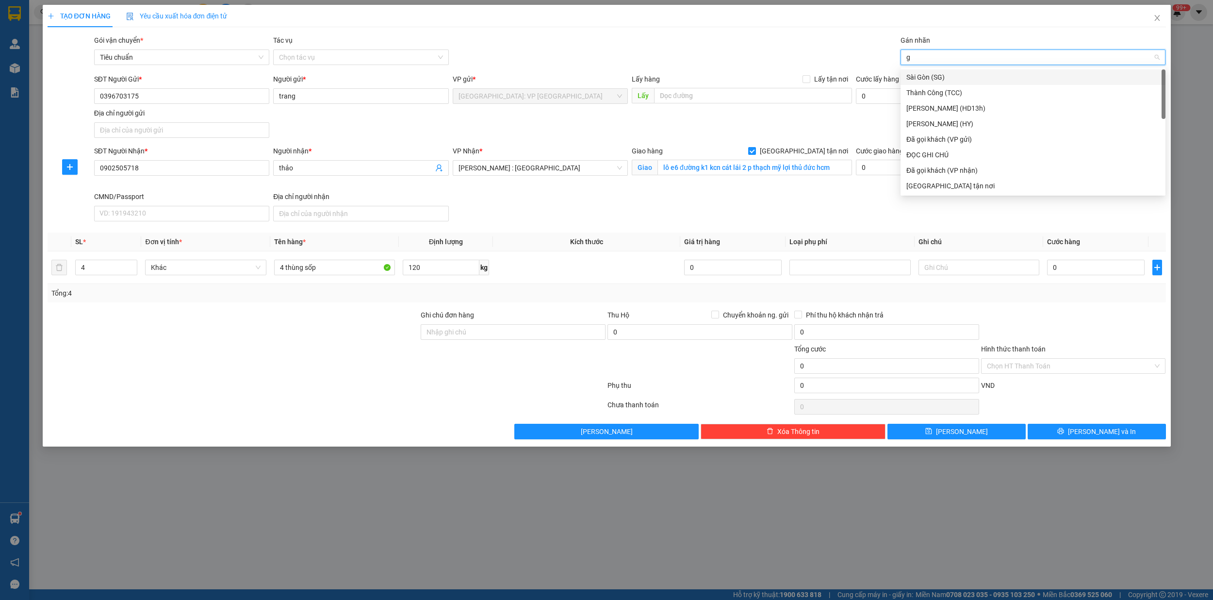
type input "gi"
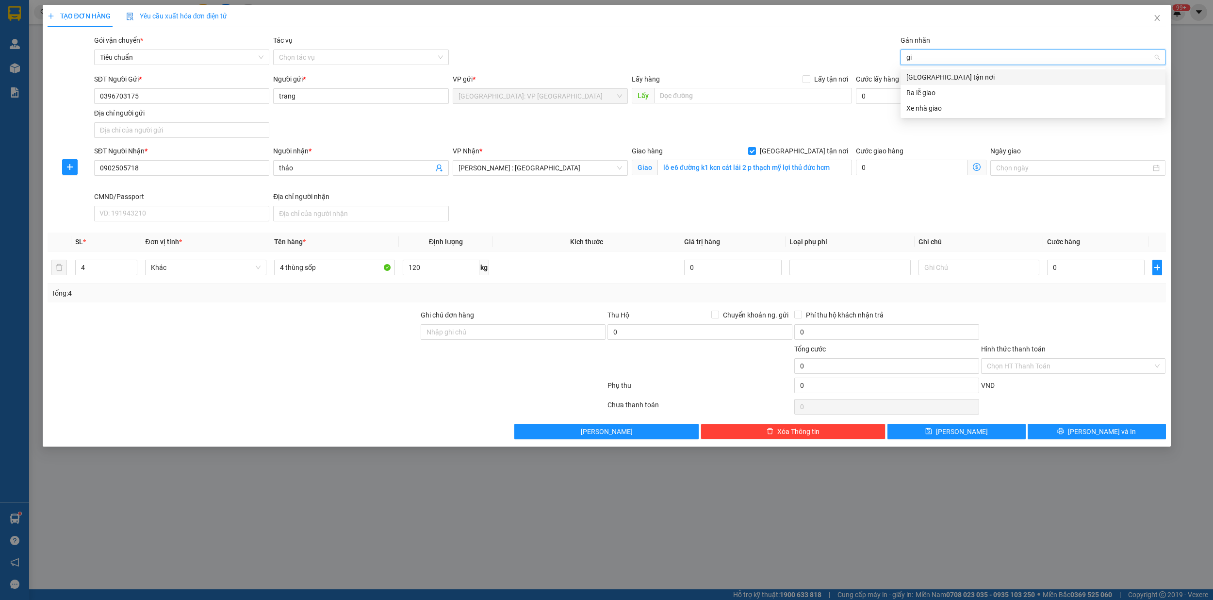
click at [932, 74] on div "[GEOGRAPHIC_DATA] tận nơi" at bounding box center [1032, 77] width 253 height 11
click at [1078, 277] on div "0" at bounding box center [1096, 267] width 98 height 19
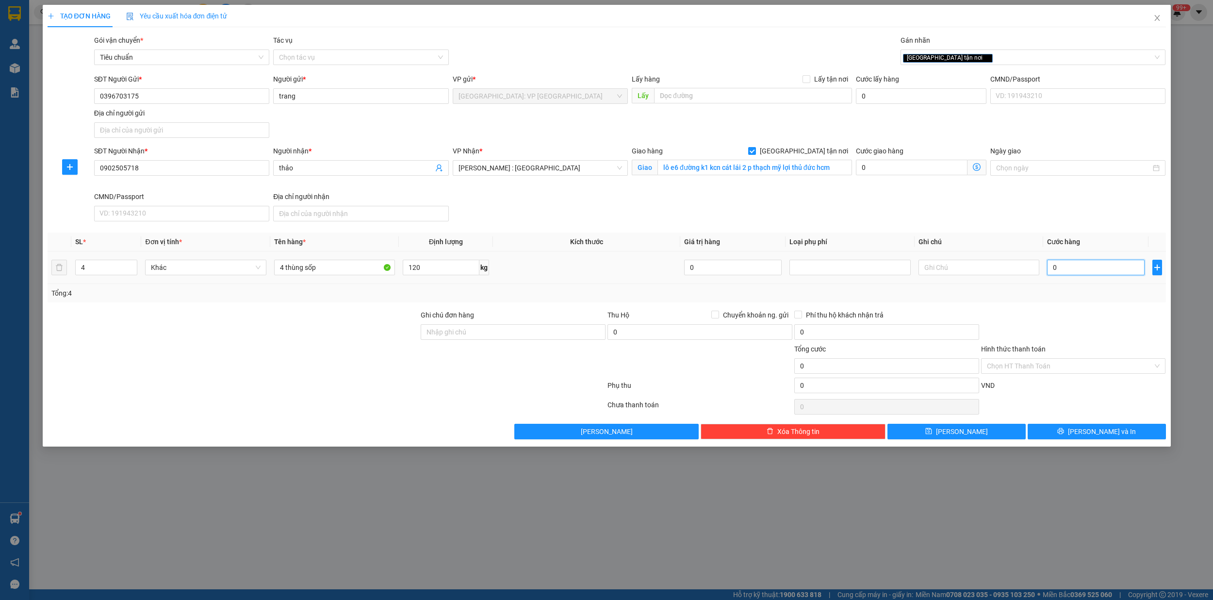
click at [1080, 274] on input "0" at bounding box center [1096, 268] width 98 height 16
type input "7"
type input "75"
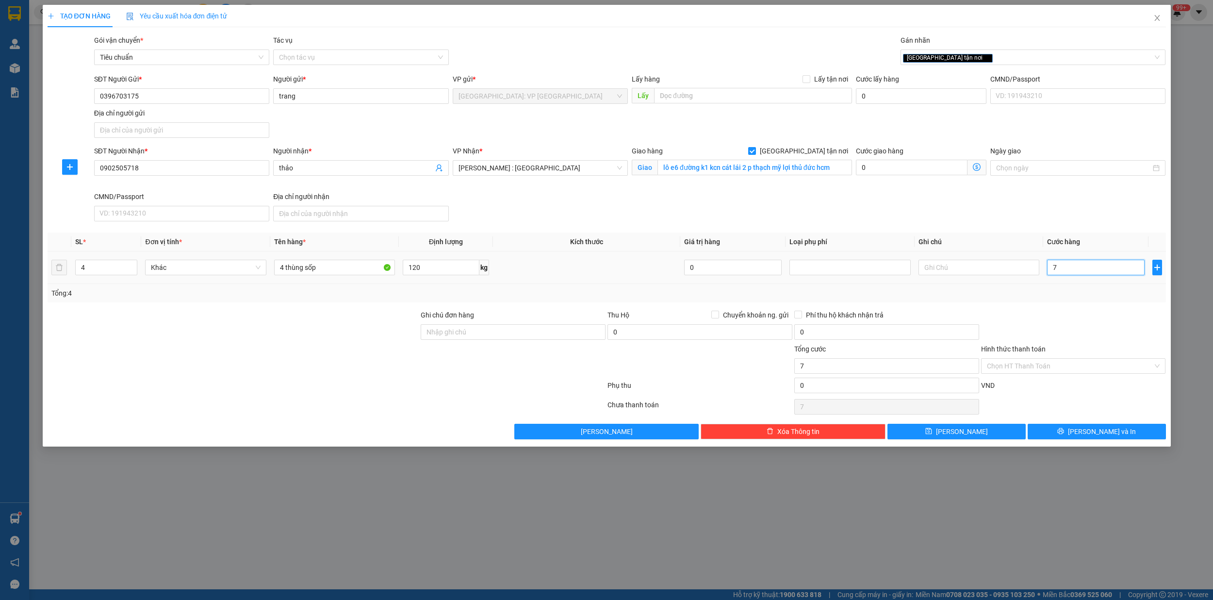
type input "75"
type input "750"
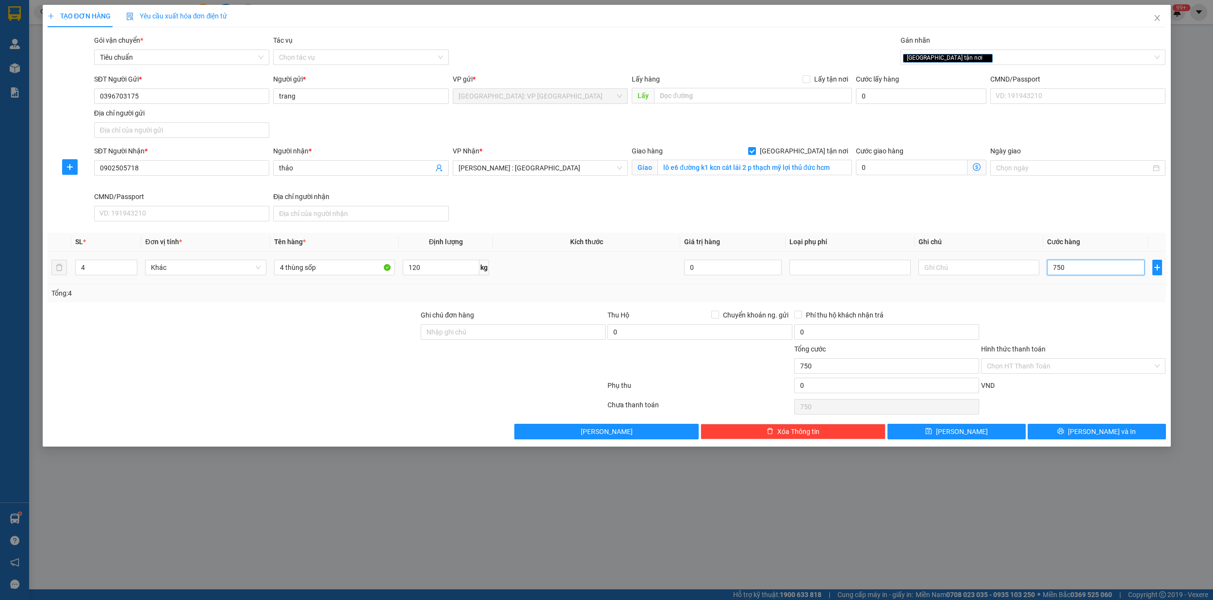
type input "7.500"
type input "75.000"
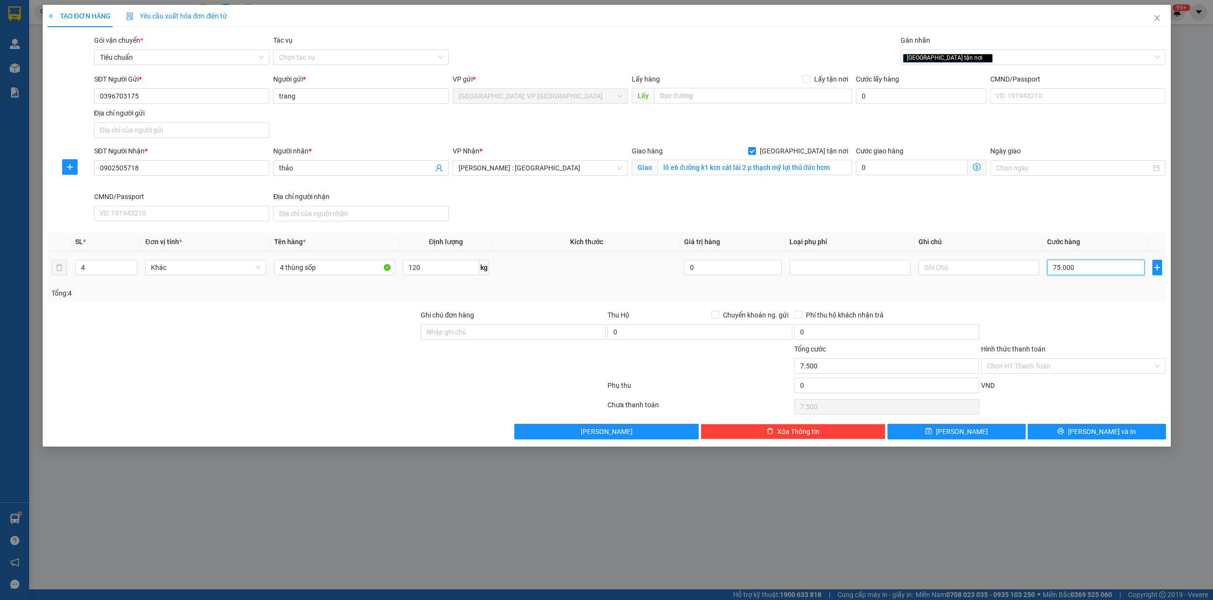
type input "75.000"
type input "750.000"
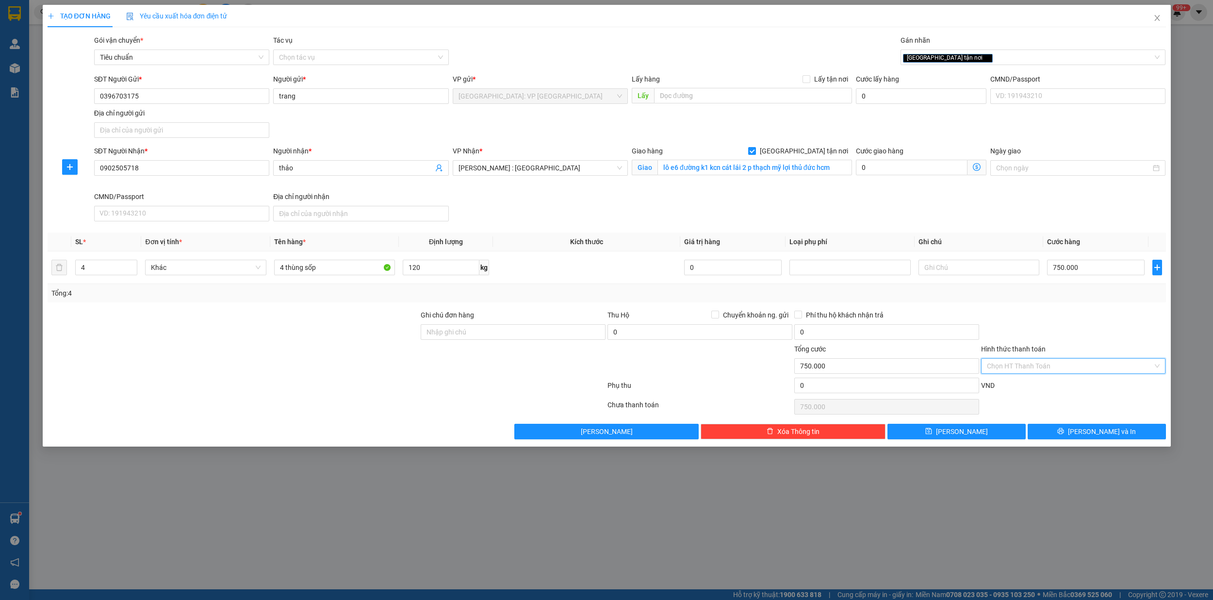
click at [1062, 371] on input "Hình thức thanh toán" at bounding box center [1070, 366] width 166 height 15
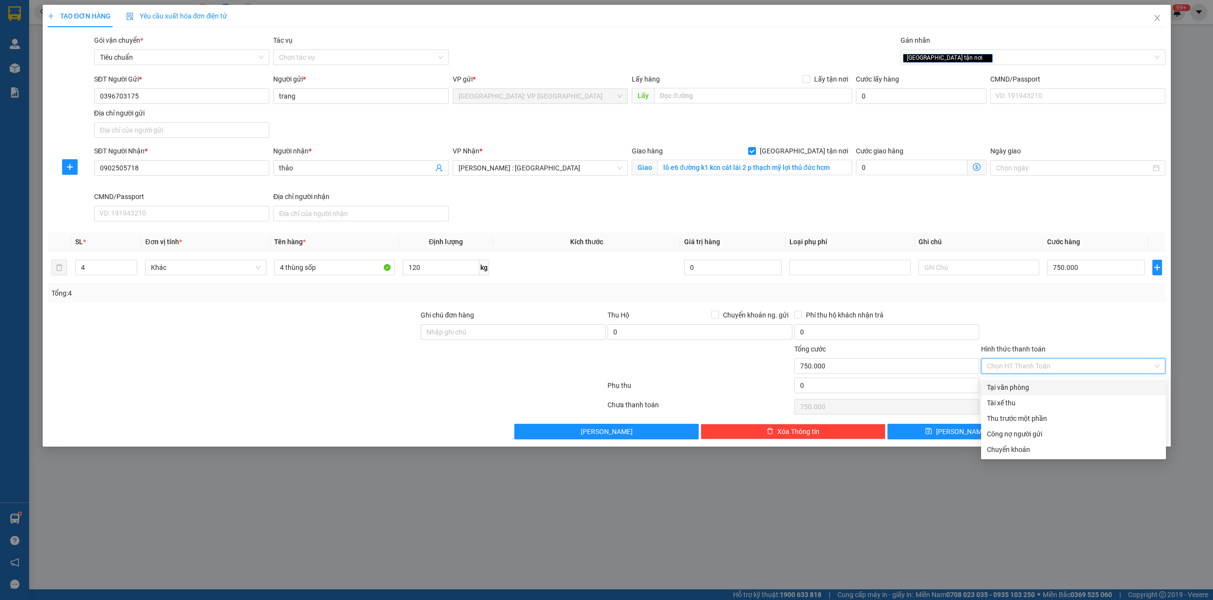
click at [1044, 385] on div "Tại văn phòng" at bounding box center [1073, 387] width 173 height 11
type input "0"
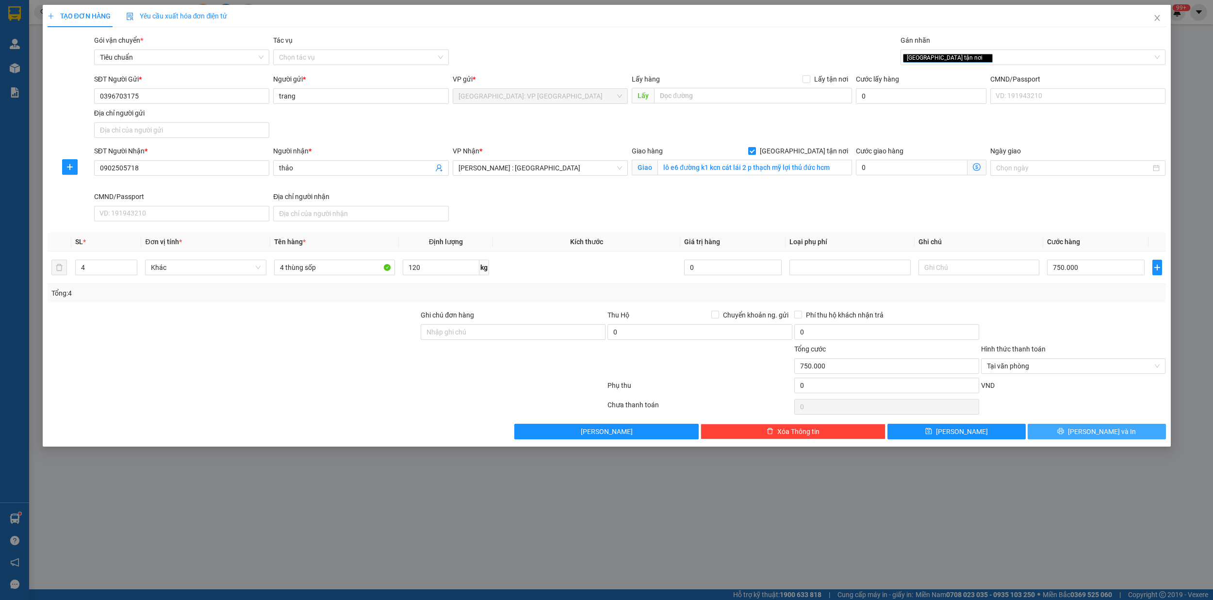
click at [1123, 437] on button "[PERSON_NAME] và In" at bounding box center [1097, 432] width 138 height 16
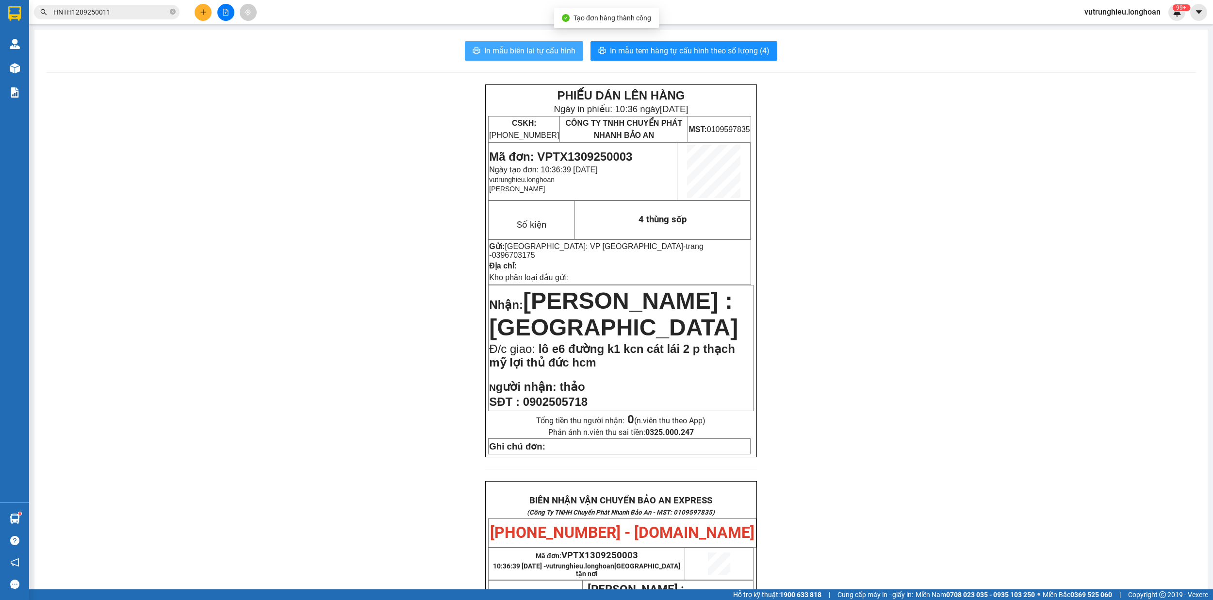
click at [536, 46] on span "In mẫu biên lai tự cấu hình" at bounding box center [529, 51] width 91 height 12
click at [694, 52] on span "In mẫu tem hàng tự cấu hình theo số lượng (4)" at bounding box center [690, 51] width 160 height 12
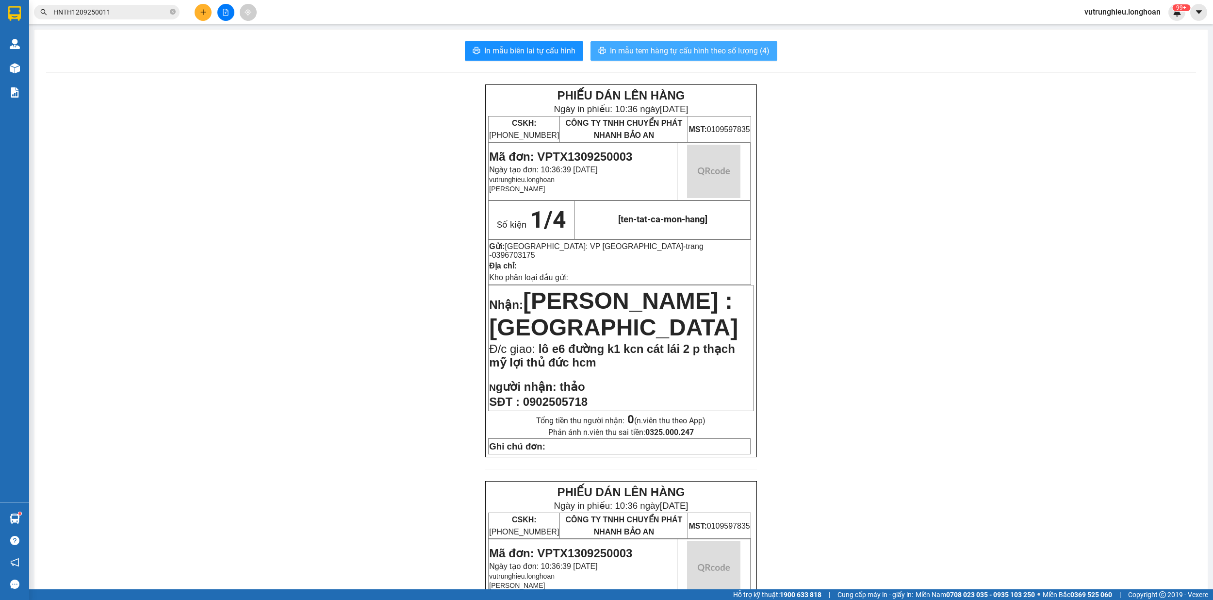
click at [694, 52] on span "In mẫu tem hàng tự cấu hình theo số lượng (4)" at bounding box center [690, 51] width 160 height 12
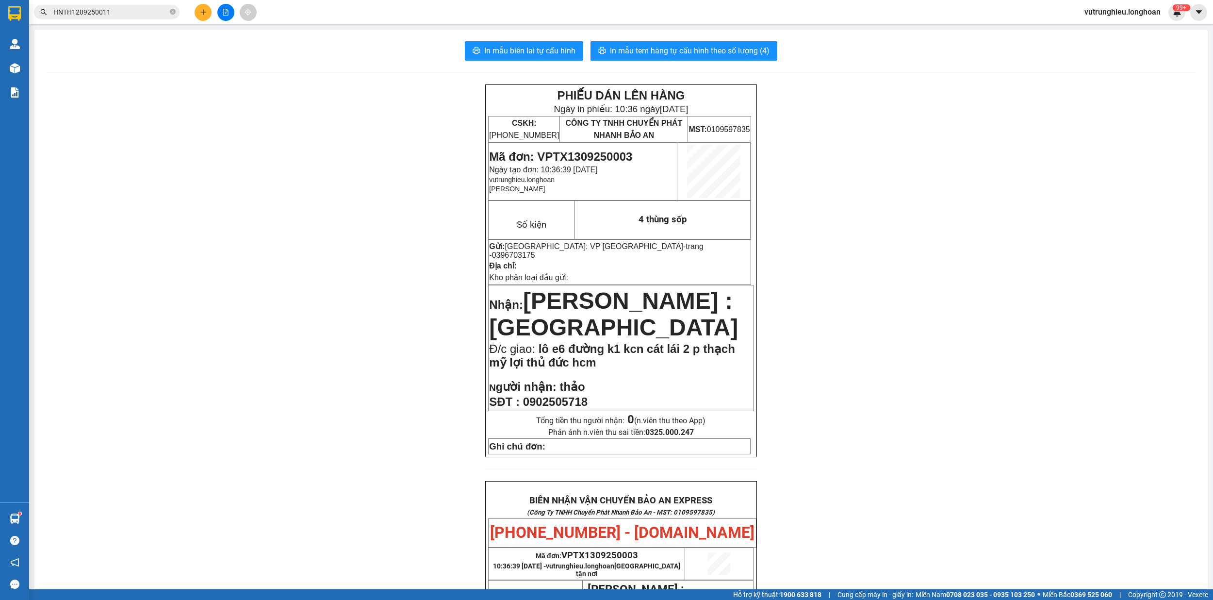
click at [592, 157] on span "Mã đơn: VPTX1309250003" at bounding box center [560, 156] width 143 height 13
copy span "VPTX1309250003"
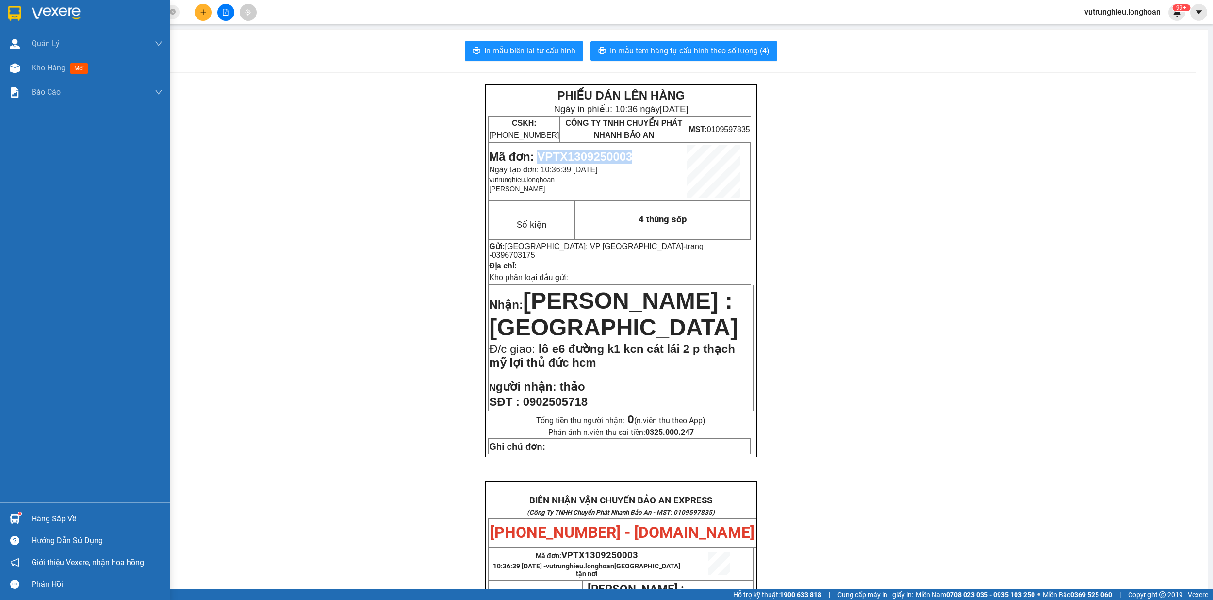
click at [11, 8] on img at bounding box center [14, 13] width 13 height 15
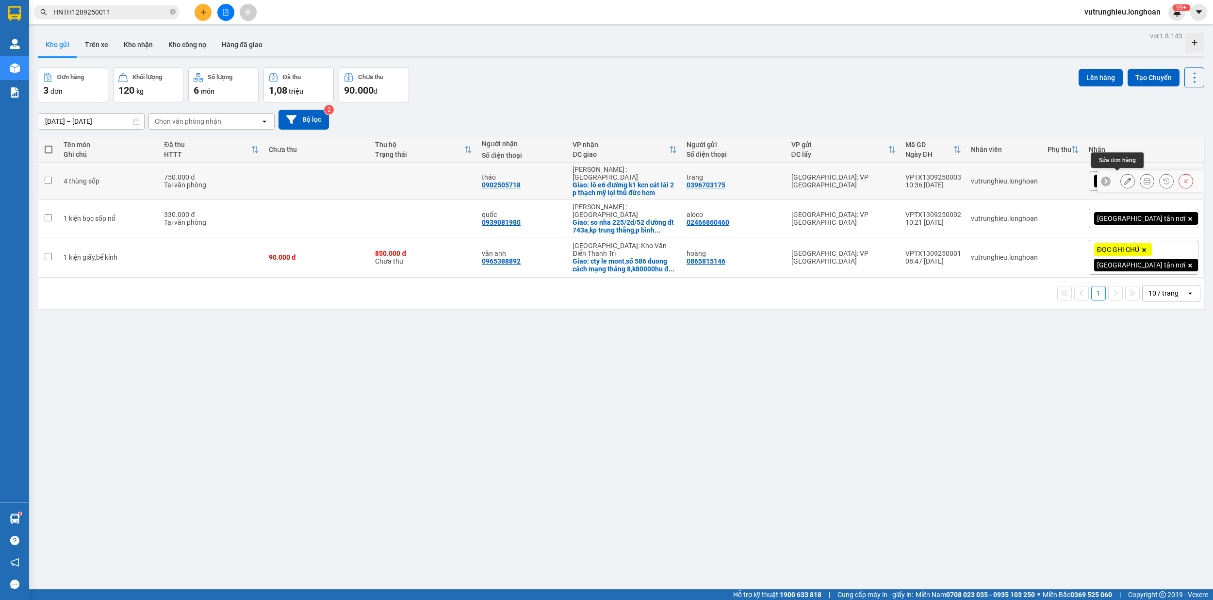
click at [1124, 178] on icon at bounding box center [1127, 181] width 7 height 7
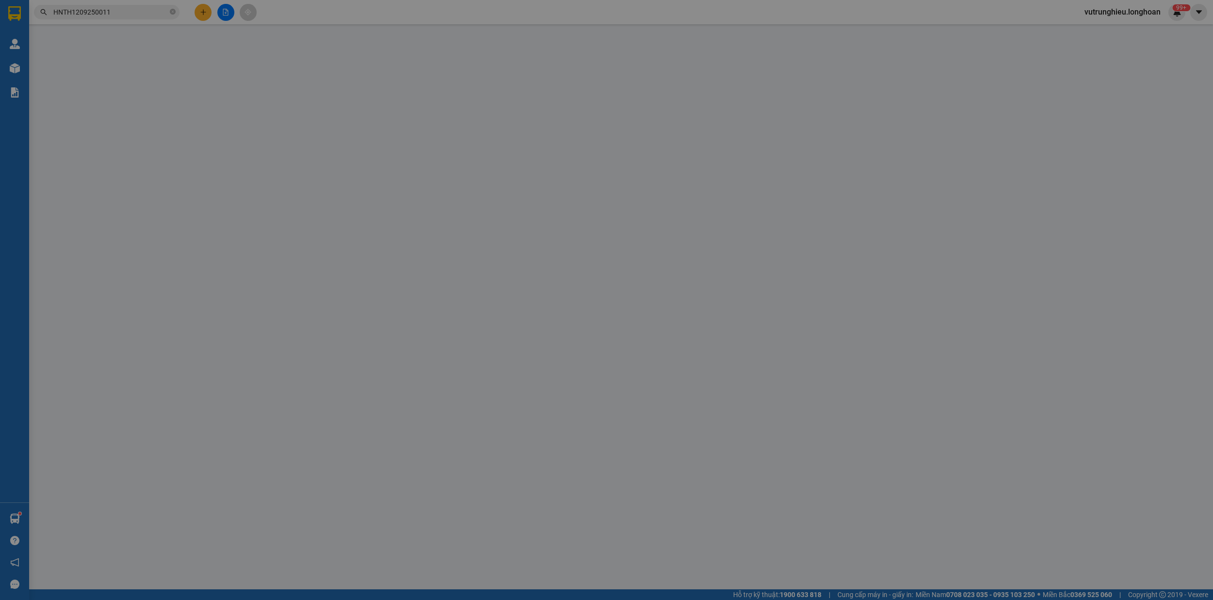
type input "0396703175"
type input "trang"
type input "0902505718"
type input "thảo"
checkbox input "true"
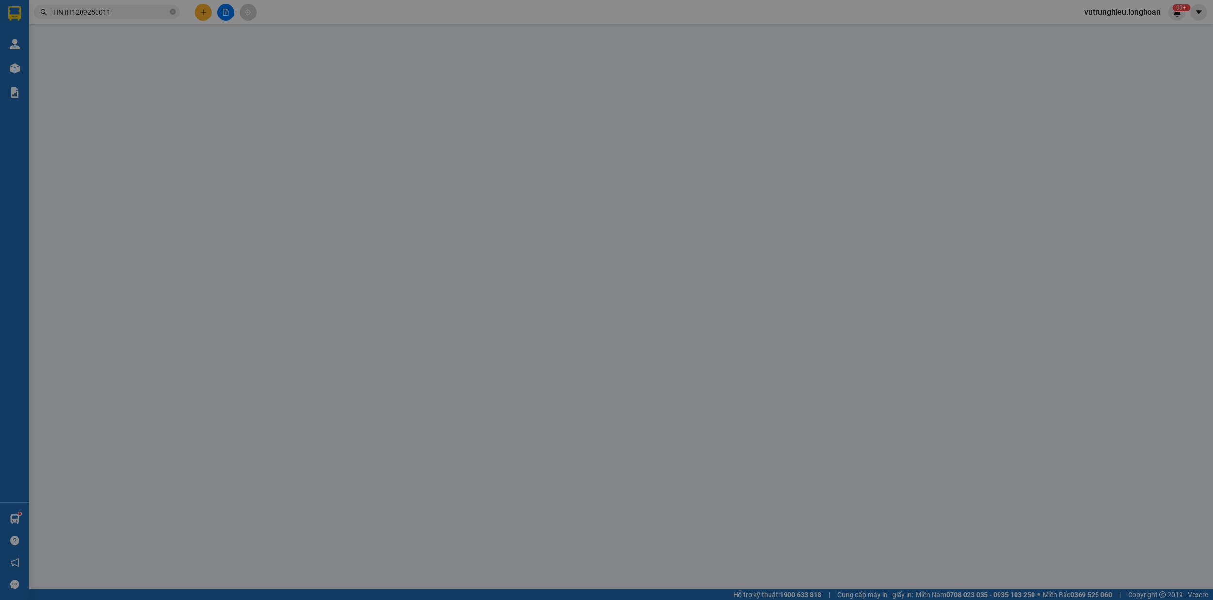
type input "lô e6 đường k1 kcn cát lái 2 p thạch mỹ lợi thủ đức hcm"
type input "750.000"
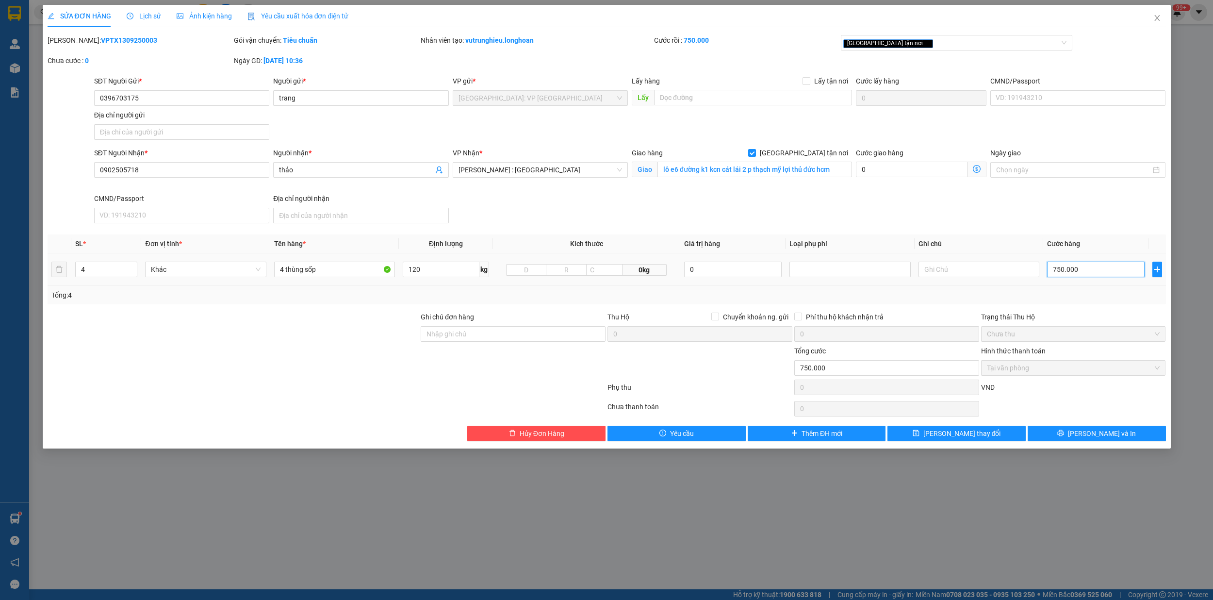
click at [1082, 274] on input "750.000" at bounding box center [1096, 270] width 98 height 16
type input "0"
type input "6"
type input "06"
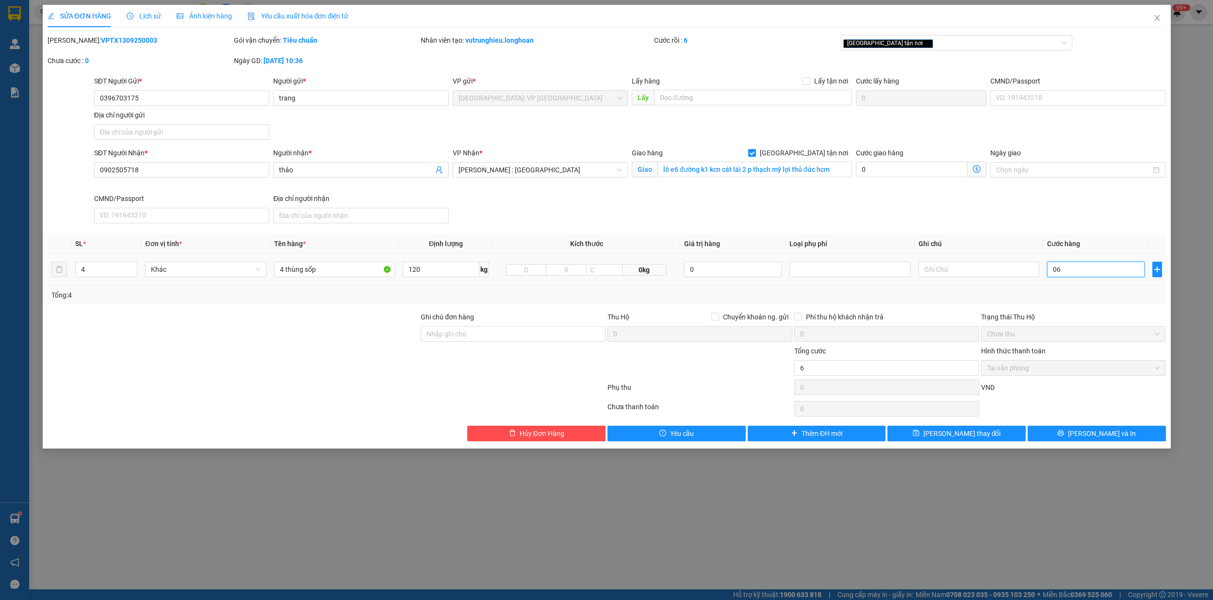
type input "66"
type input "066"
type input "660"
type input "06.600"
type input "6.600"
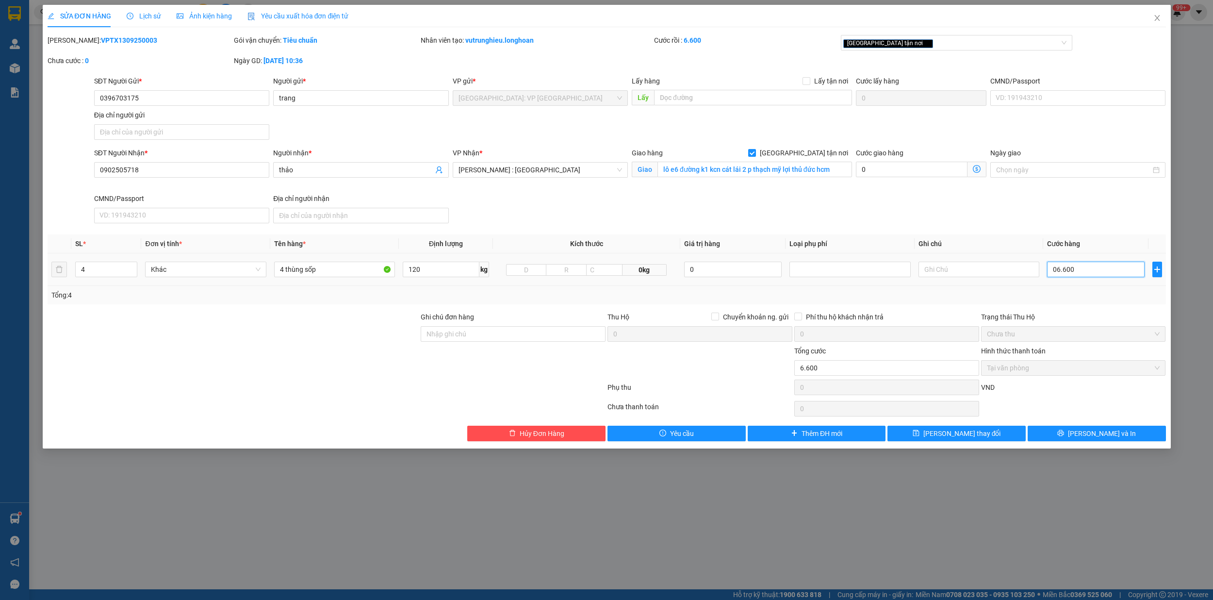
type input "066.000"
type input "66.000"
type input "0.660.000"
type input "660.000"
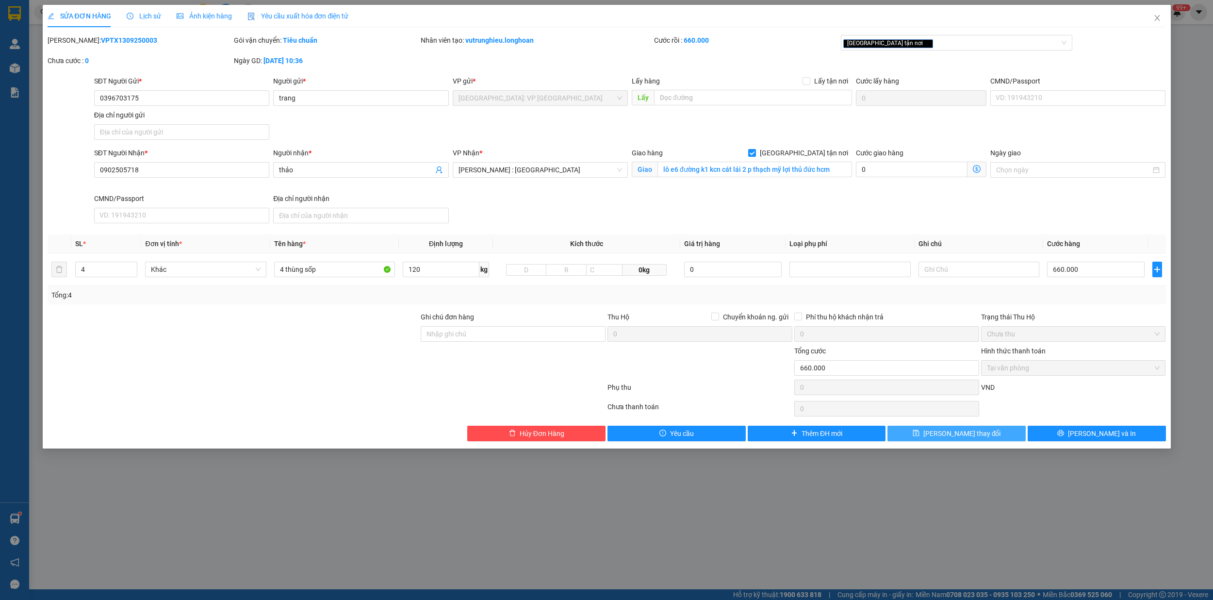
click at [978, 434] on span "[PERSON_NAME] thay đổi" at bounding box center [962, 433] width 78 height 11
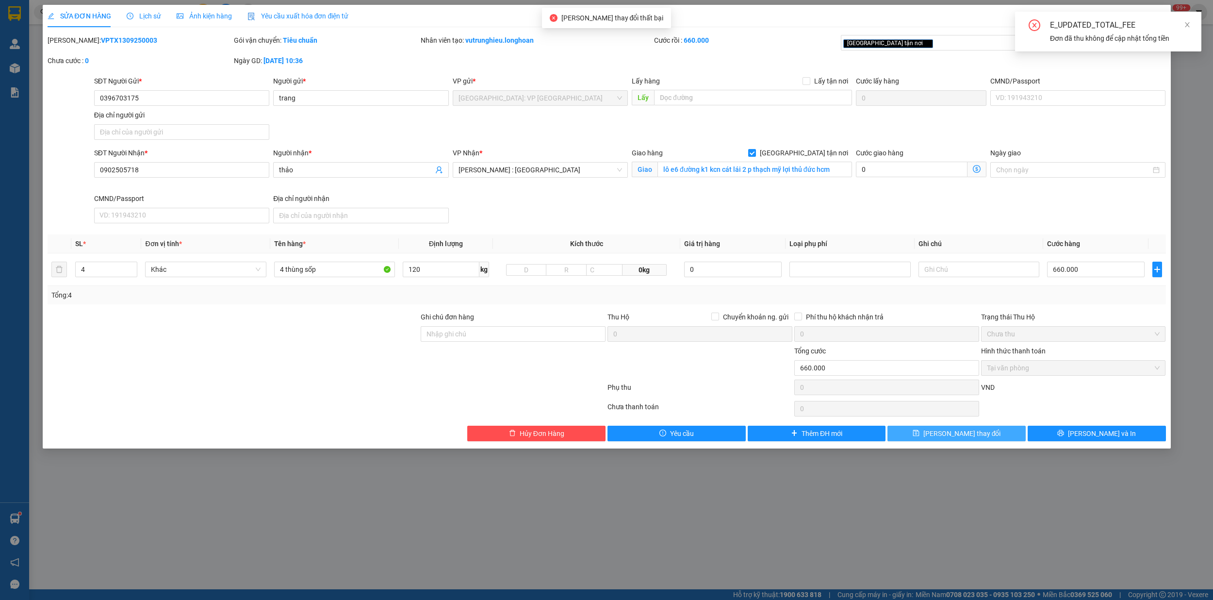
click at [978, 434] on span "[PERSON_NAME] thay đổi" at bounding box center [962, 433] width 78 height 11
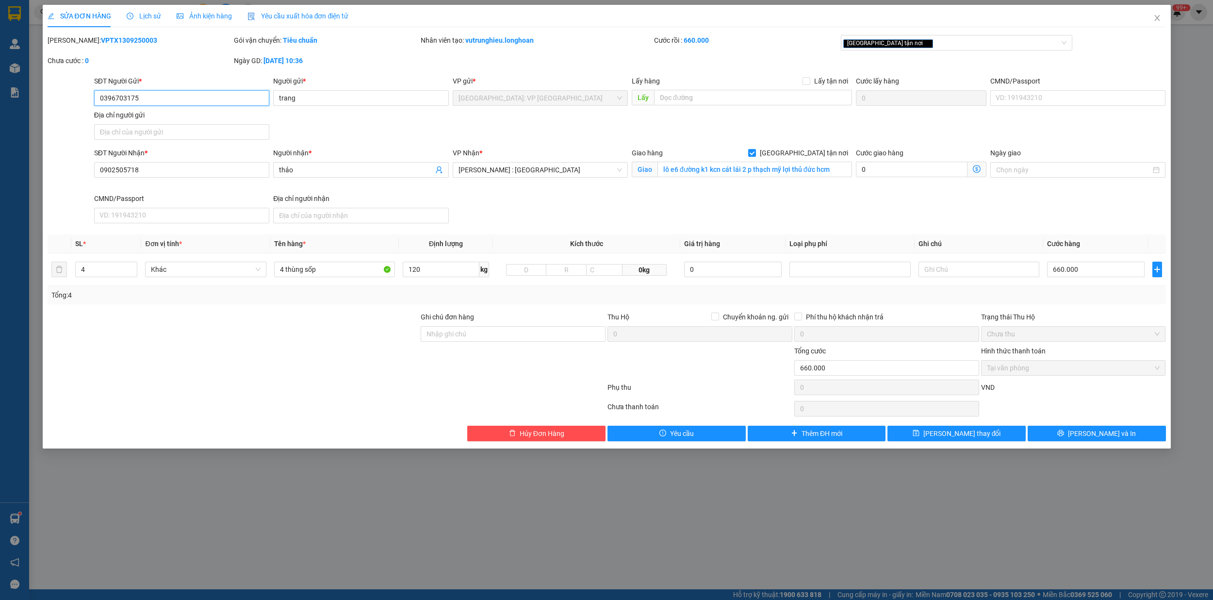
click at [131, 96] on input "0396703175" at bounding box center [181, 98] width 175 height 16
click at [1159, 18] on icon "close" at bounding box center [1157, 18] width 8 height 8
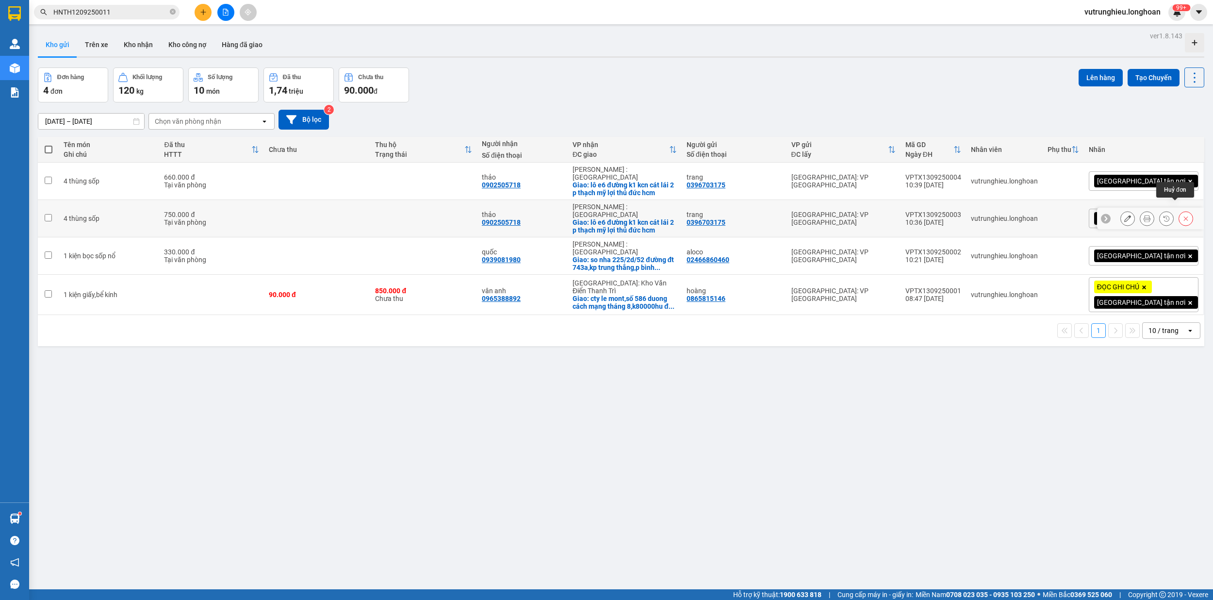
click at [1182, 215] on icon at bounding box center [1185, 218] width 7 height 7
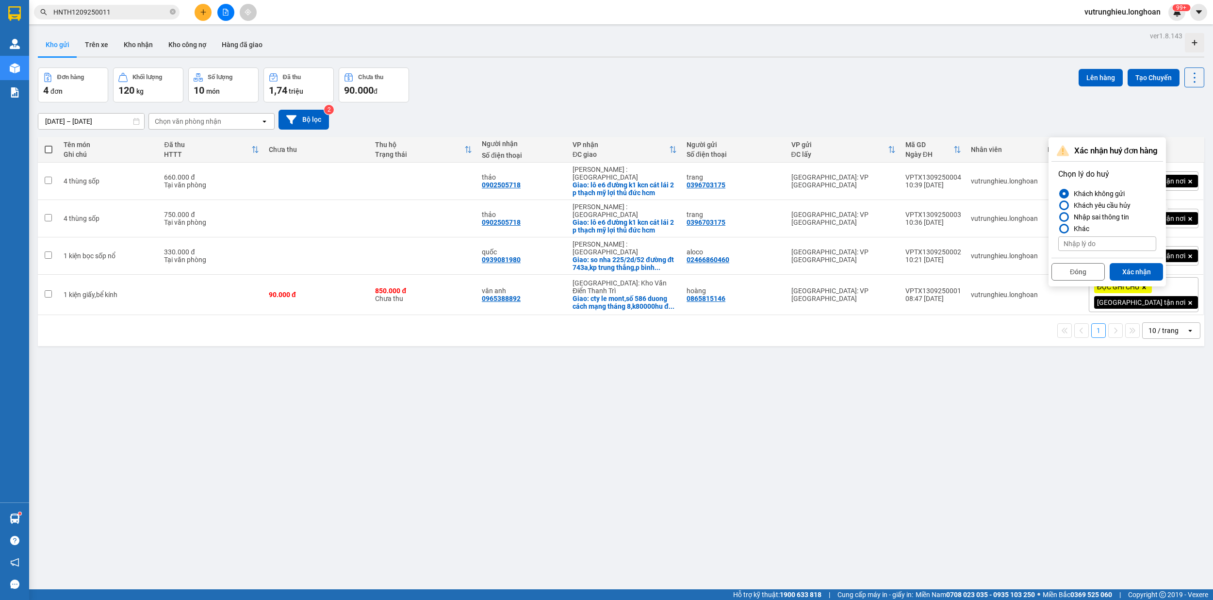
click at [1151, 278] on button "Xác nhận" at bounding box center [1136, 271] width 53 height 17
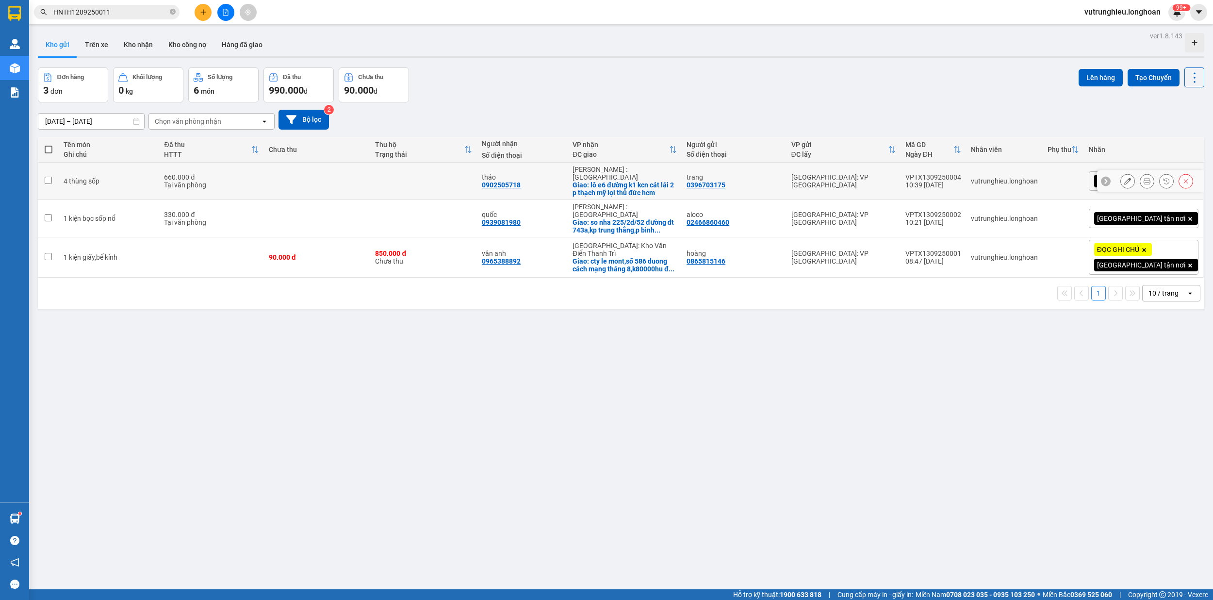
click at [960, 174] on div "VPTX1309250004" at bounding box center [933, 177] width 56 height 8
checkbox input "false"
copy div "VPTX1309250004"
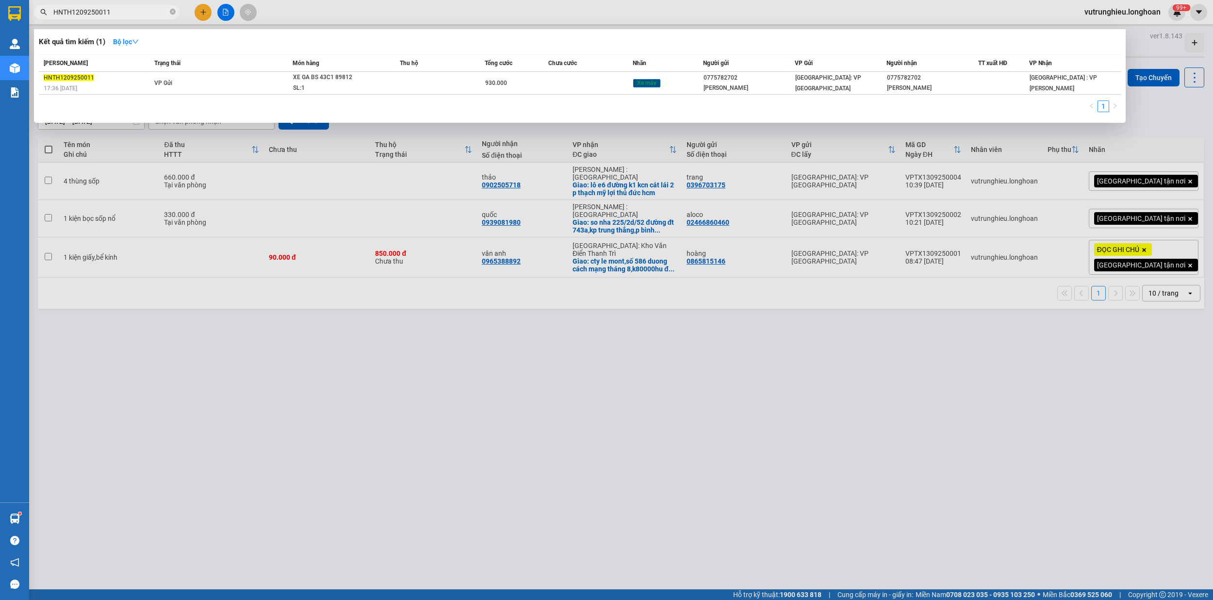
click at [133, 13] on input "HNTH1209250011" at bounding box center [110, 12] width 115 height 11
click at [134, 13] on input "HNTH1209250011" at bounding box center [110, 12] width 115 height 11
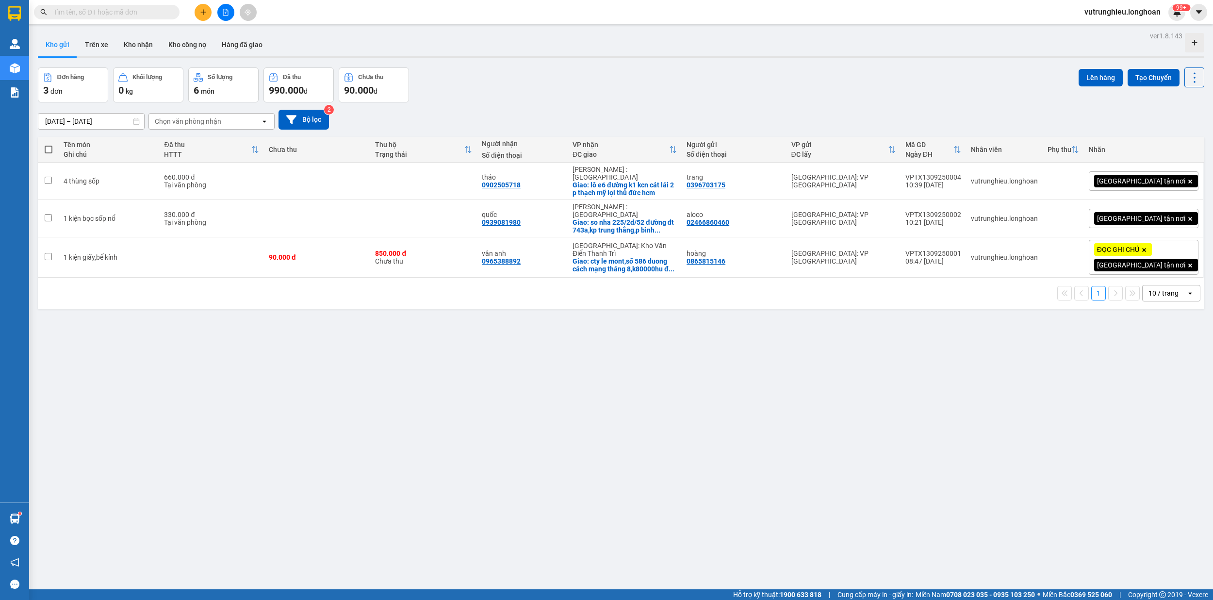
paste input "HNTH1309250001"
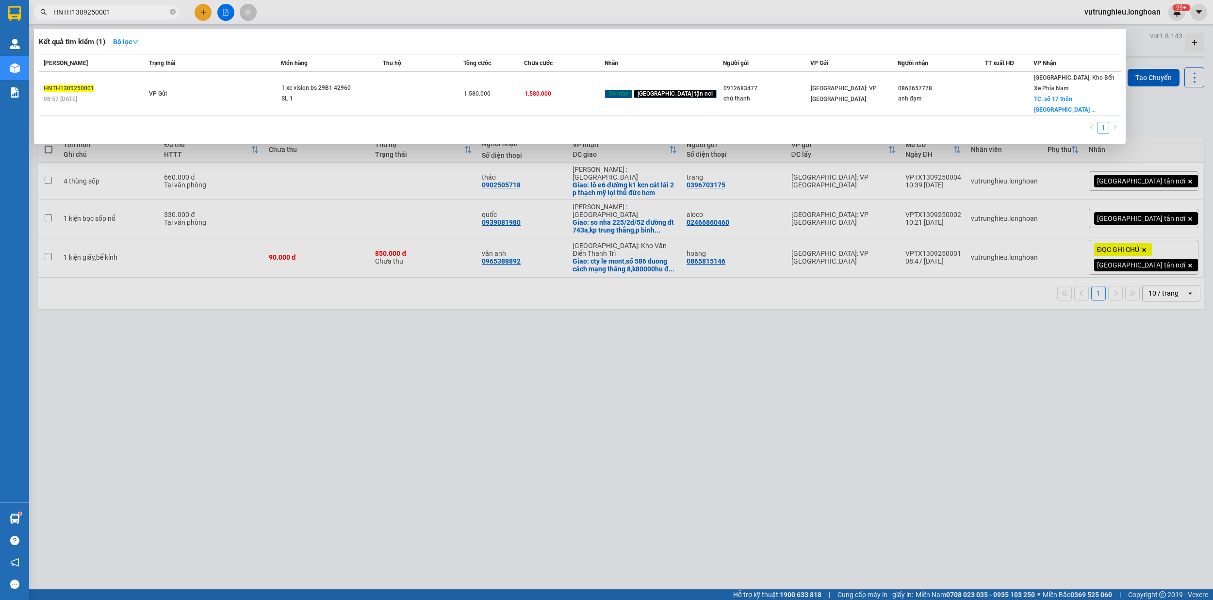
type input "HNTH1309250001"
click at [136, 10] on input "HNTH1309250001" at bounding box center [110, 12] width 115 height 11
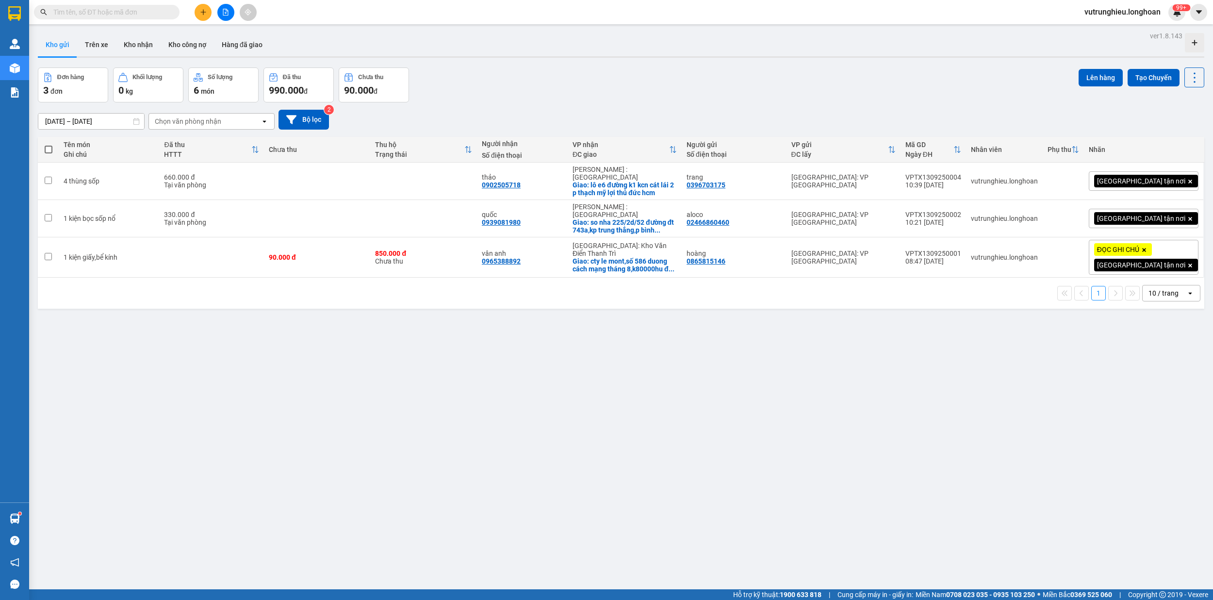
paste input "HNTH1309250002"
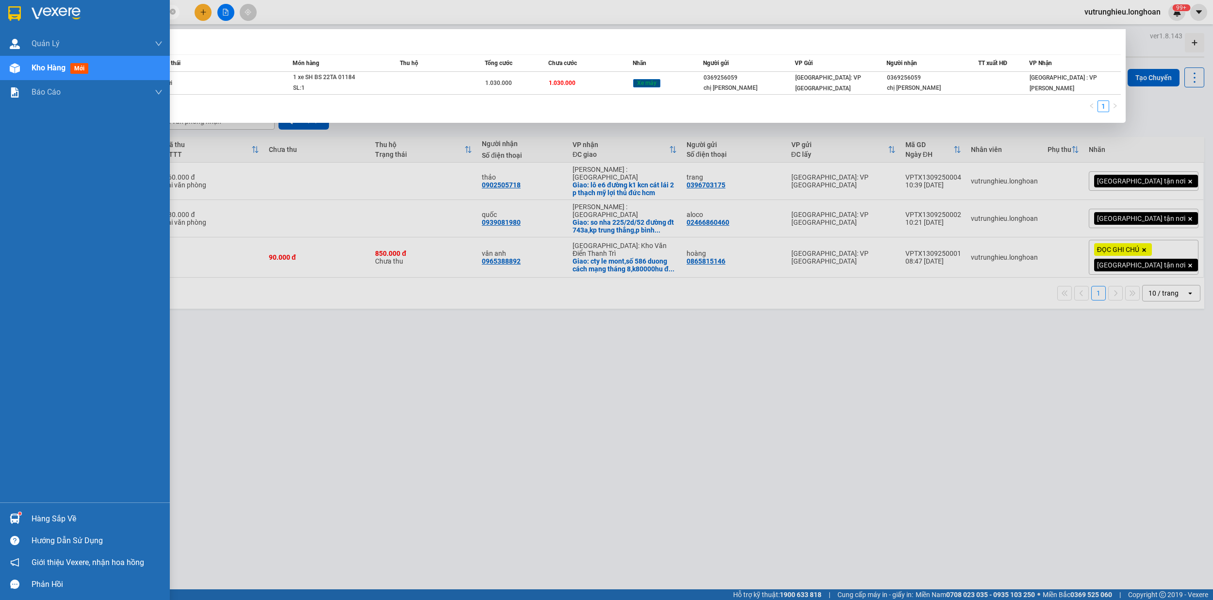
type input "HNTH1309250002"
click at [14, 7] on img at bounding box center [14, 13] width 13 height 15
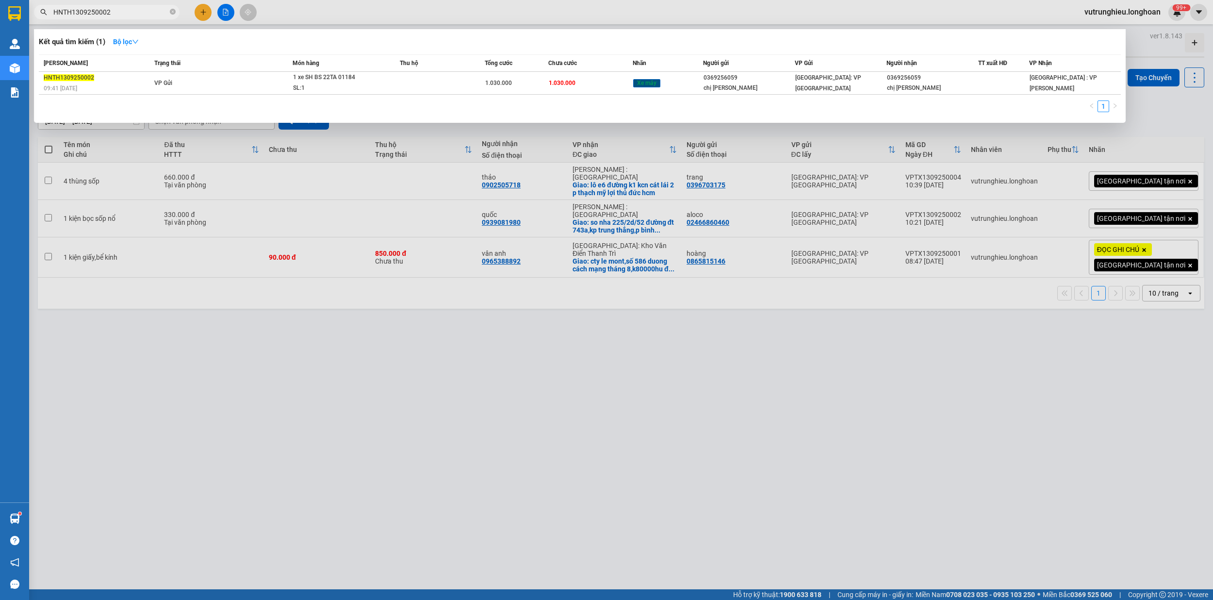
click at [199, 13] on div at bounding box center [606, 300] width 1213 height 600
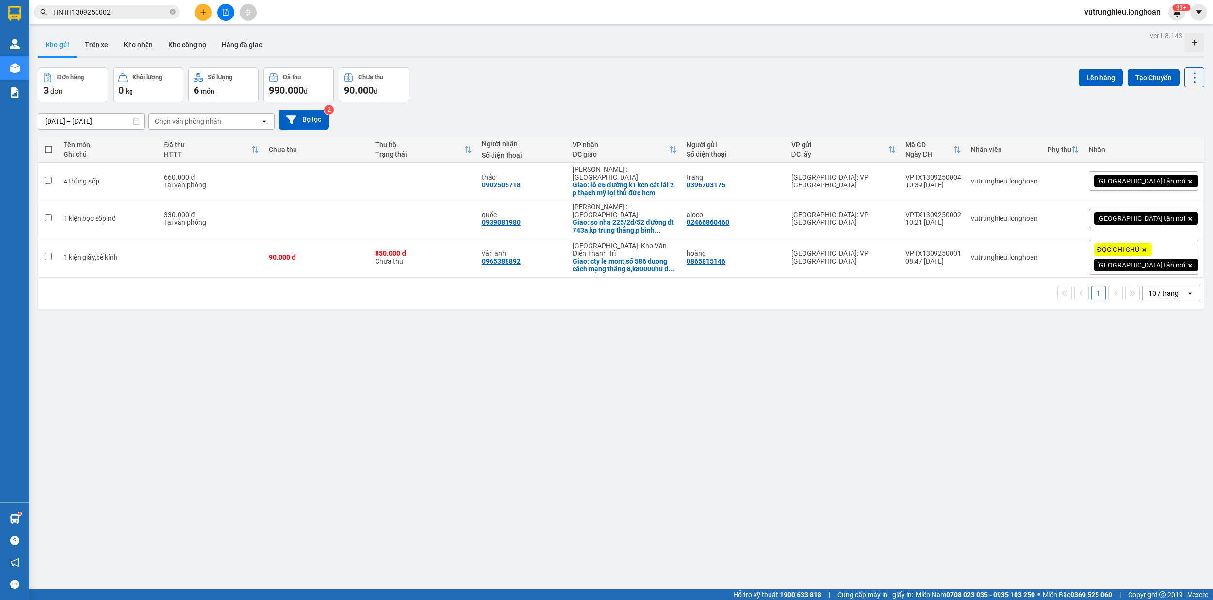
click at [204, 16] on button at bounding box center [203, 12] width 17 height 17
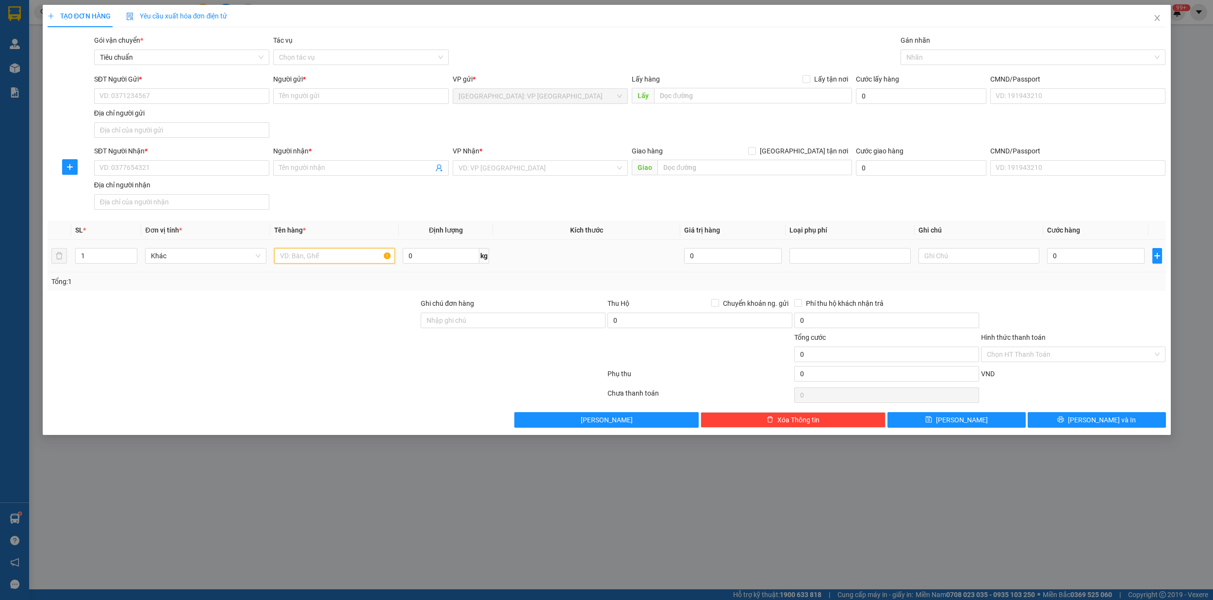
click at [309, 257] on input "text" at bounding box center [334, 256] width 121 height 16
type input "1 kien gỗ"
click at [177, 97] on input "SĐT Người Gửi *" at bounding box center [181, 96] width 175 height 16
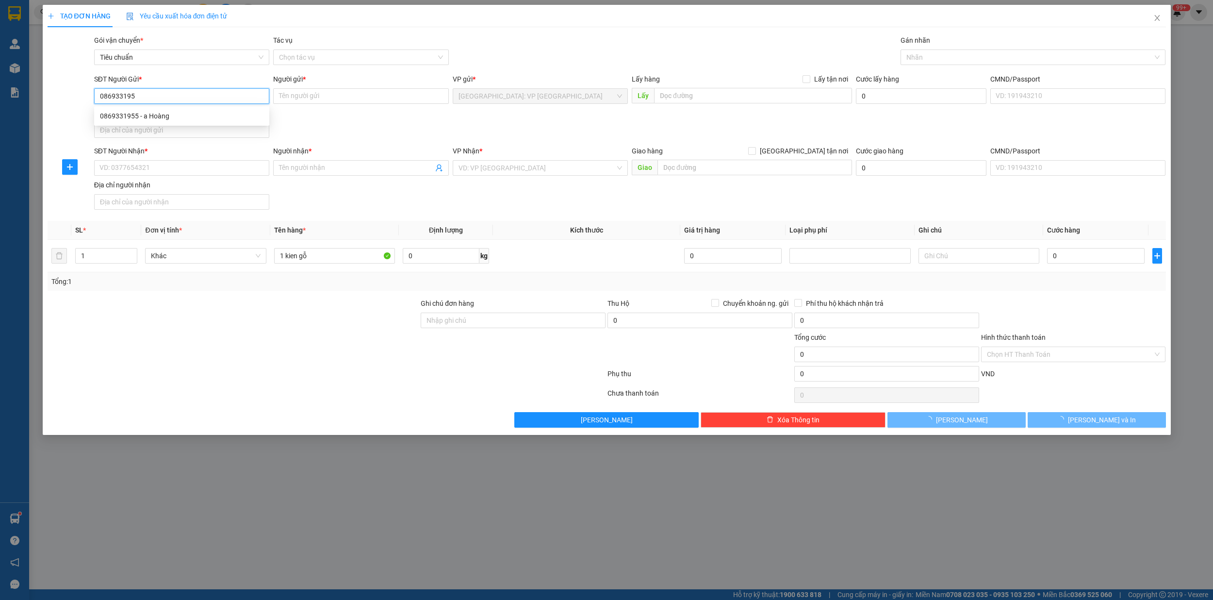
type input "0869331955"
click at [165, 116] on div "0869331955 - a Hoàng" at bounding box center [182, 116] width 164 height 11
type input "a Hoàng"
type input "tân triều hn"
type input "0869331955"
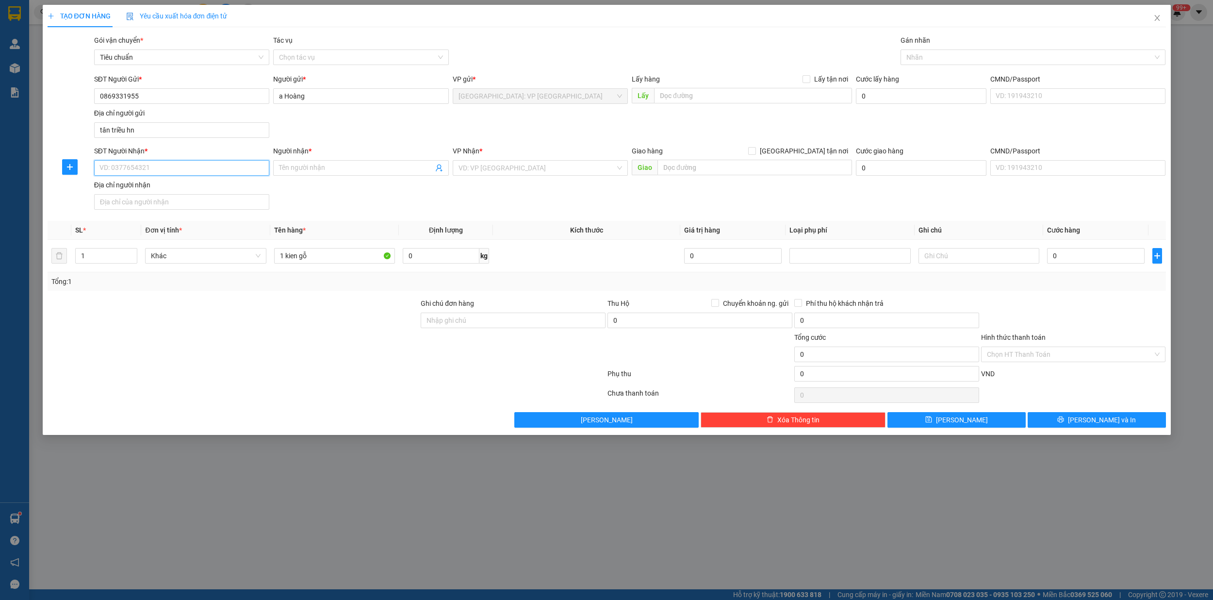
click at [167, 176] on input "SĐT Người Nhận *" at bounding box center [181, 168] width 175 height 16
type input "0898598236"
click at [331, 169] on input "Người nhận *" at bounding box center [356, 168] width 154 height 11
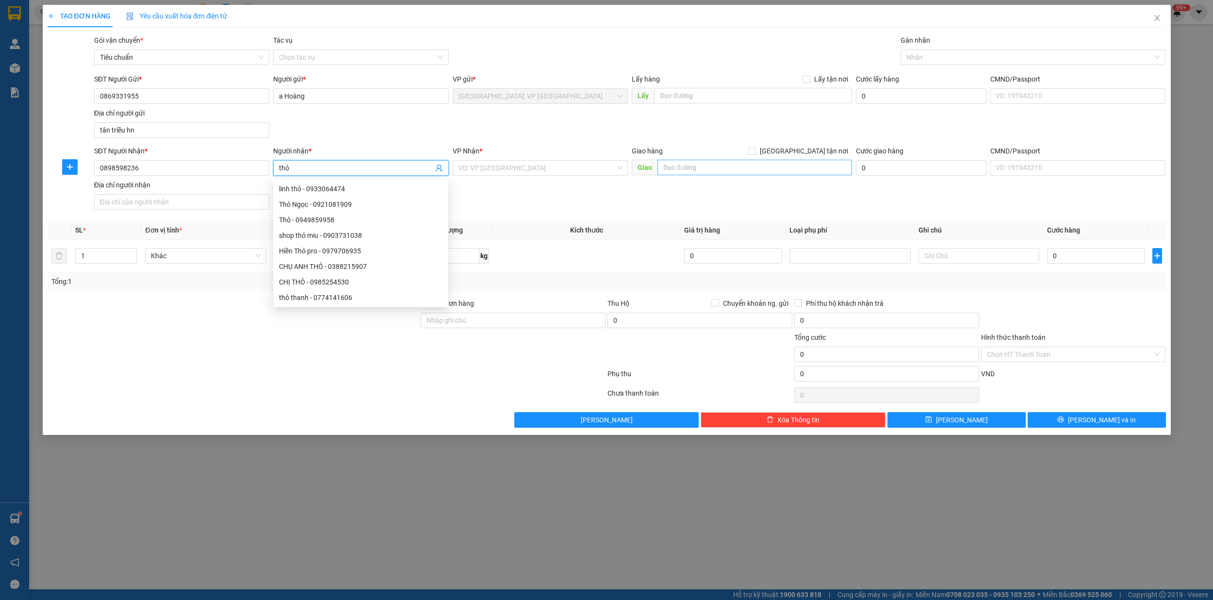
type input "thỏ"
click at [686, 167] on input "text" at bounding box center [754, 168] width 195 height 16
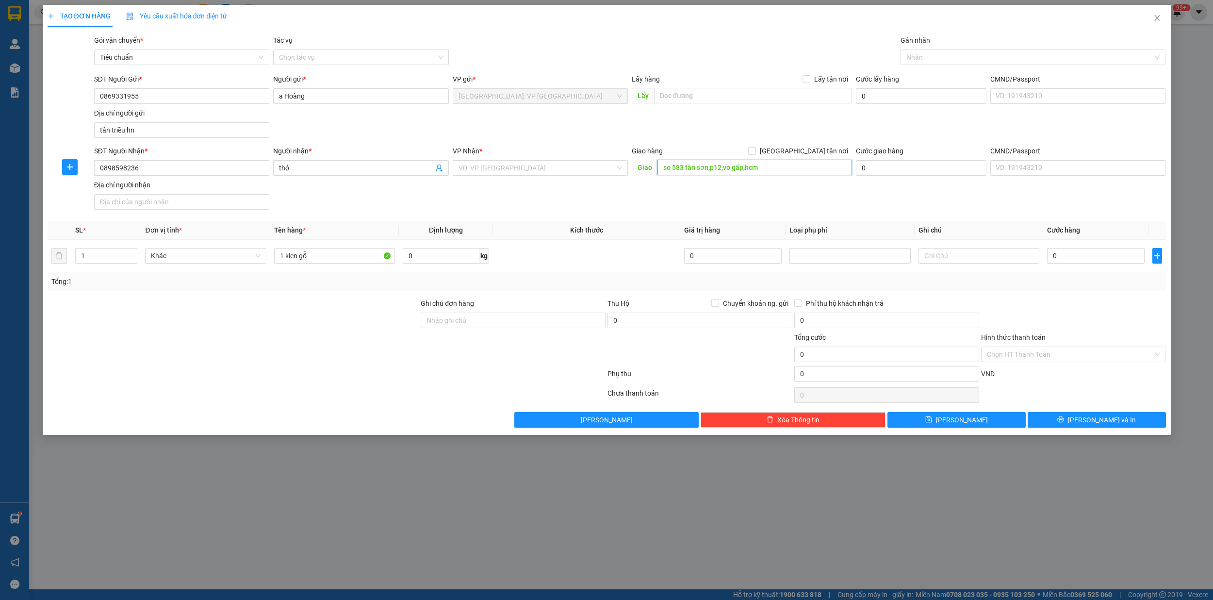
click at [726, 168] on input "so 583 tân sơn,p12,vò gấp,hcm" at bounding box center [754, 168] width 195 height 16
click at [793, 170] on input "so 583 tân sơn,p12,gò gấp,hcm" at bounding box center [754, 168] width 195 height 16
type input "so 583 tân sơn,p12,gò gấp,hcm"
click at [507, 169] on input "search" at bounding box center [536, 168] width 157 height 15
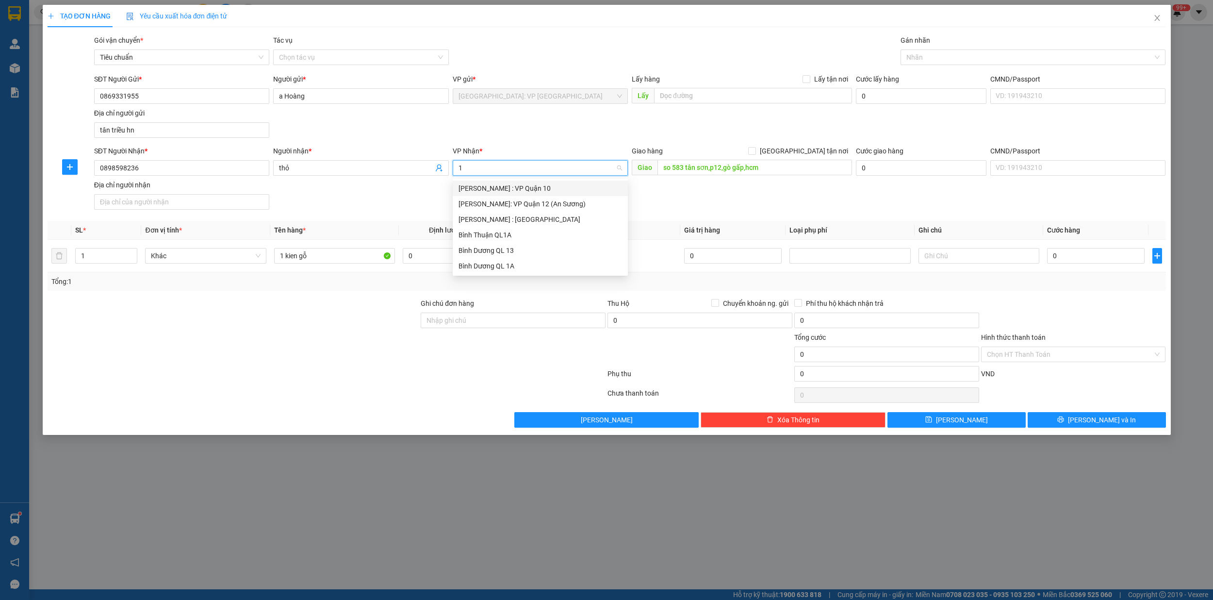
type input "12"
click at [501, 196] on div "[PERSON_NAME] : [GEOGRAPHIC_DATA]" at bounding box center [540, 204] width 175 height 16
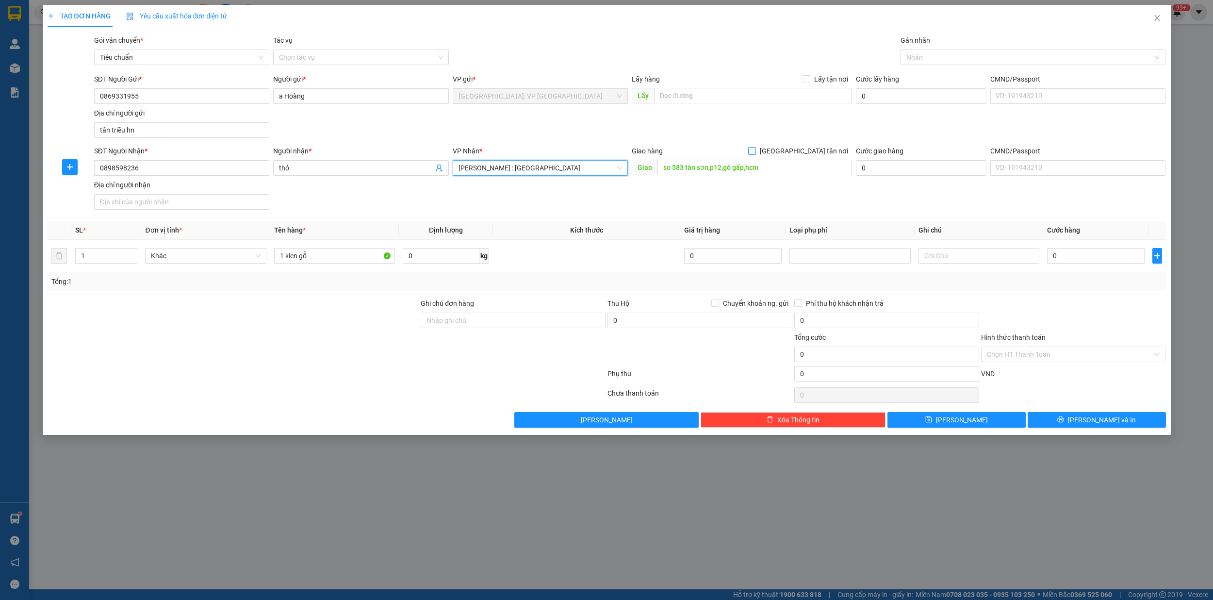
click at [756, 150] on span at bounding box center [752, 151] width 8 height 8
click at [755, 150] on input "[GEOGRAPHIC_DATA] tận nơi" at bounding box center [751, 150] width 7 height 7
checkbox input "true"
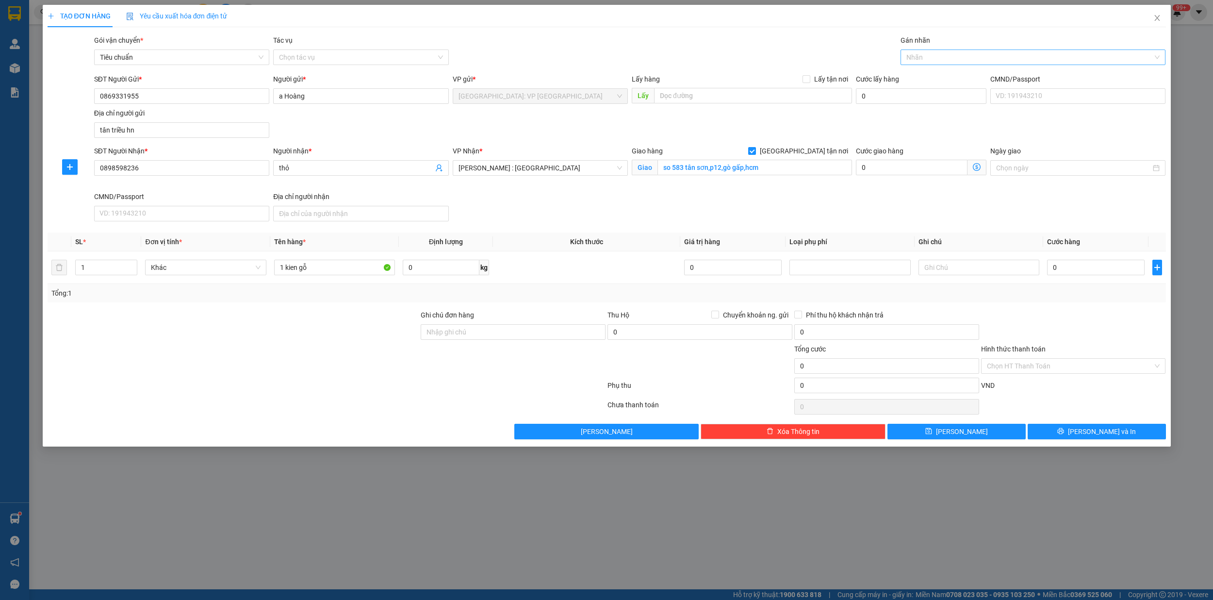
click at [940, 63] on div "Nhãn" at bounding box center [1032, 57] width 265 height 16
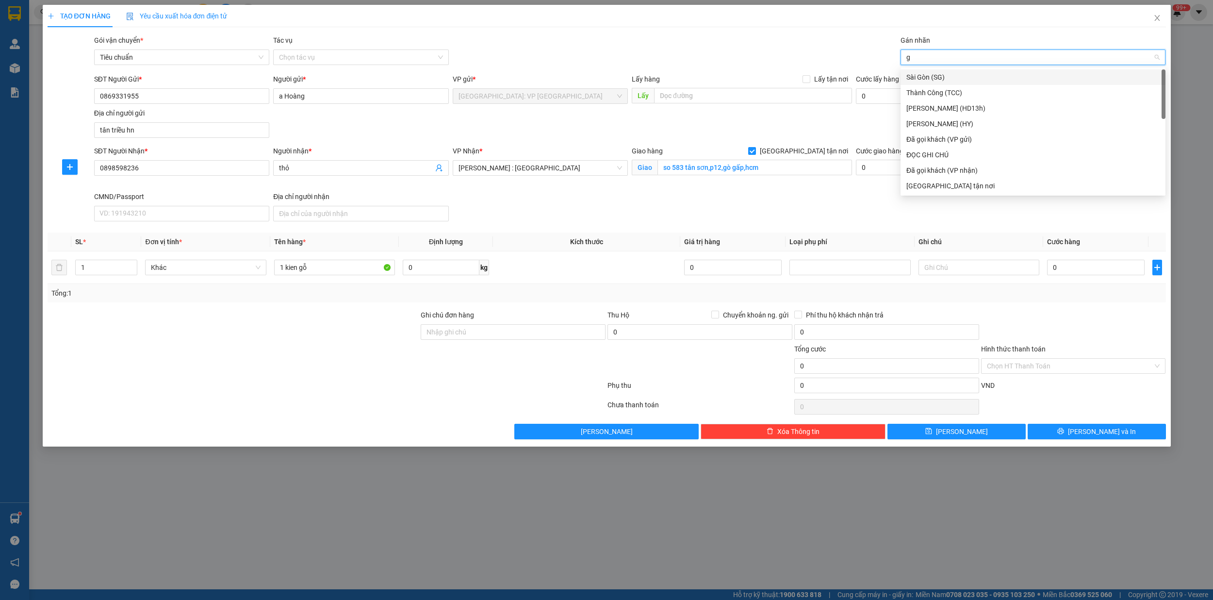
type input "gi"
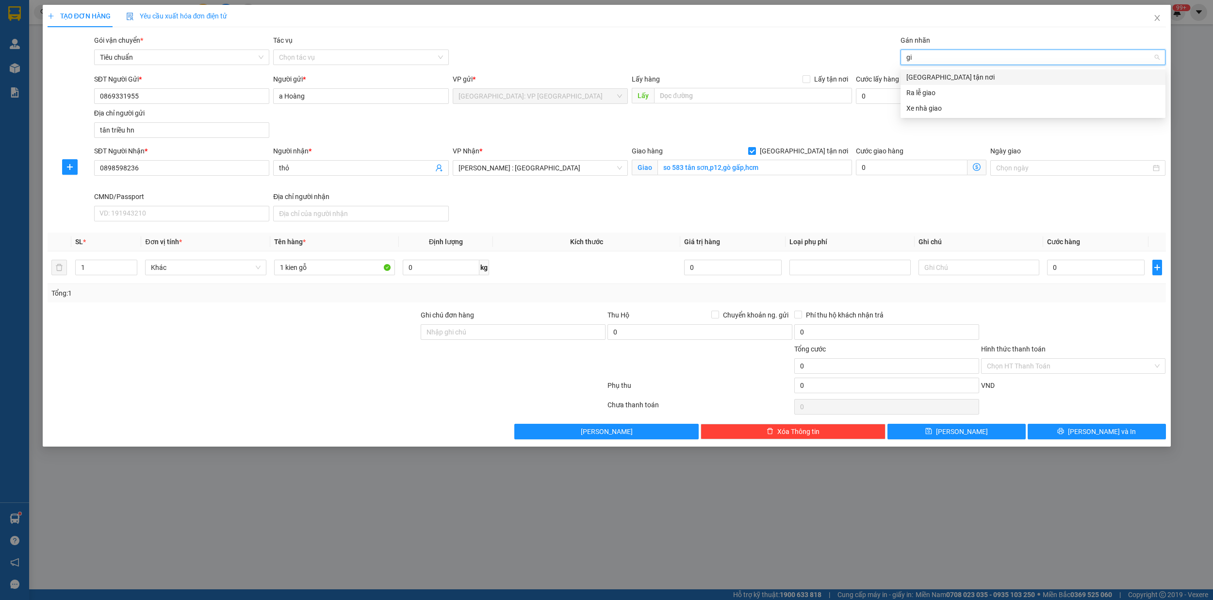
click at [951, 74] on div "[GEOGRAPHIC_DATA] tận nơi" at bounding box center [1032, 77] width 253 height 11
click at [1005, 225] on div "SĐT Người Nhận * 0898598236 Người nhận * thỏ VP Nhận * [GEOGRAPHIC_DATA] : [GEO…" at bounding box center [630, 186] width 1076 height 80
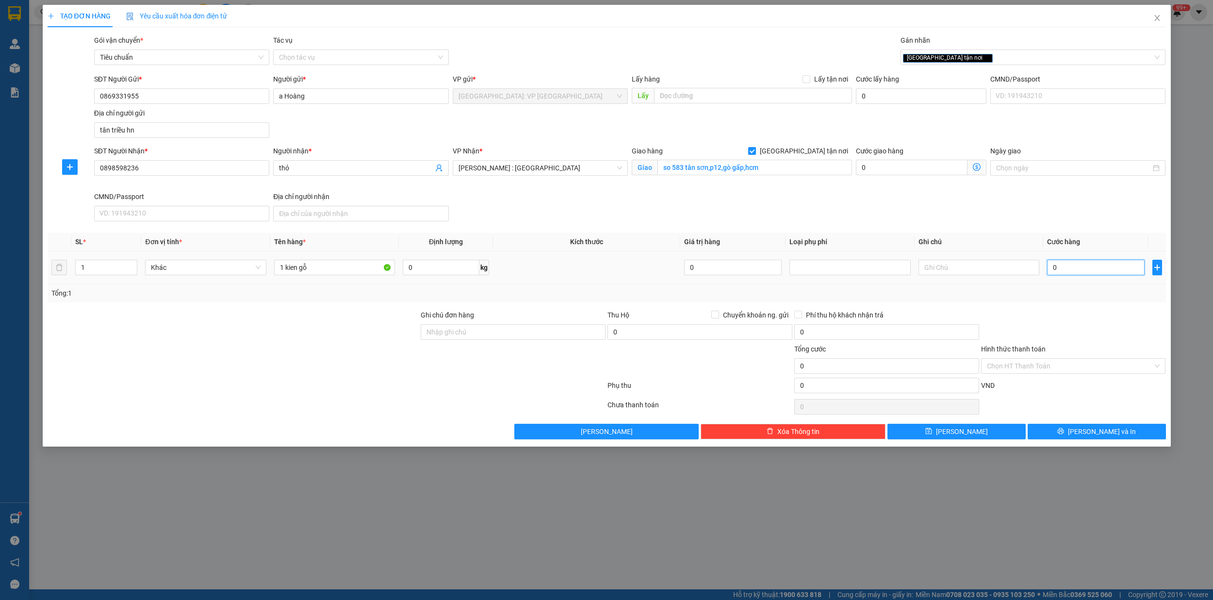
click at [1096, 267] on input "0" at bounding box center [1096, 268] width 98 height 16
type input "3"
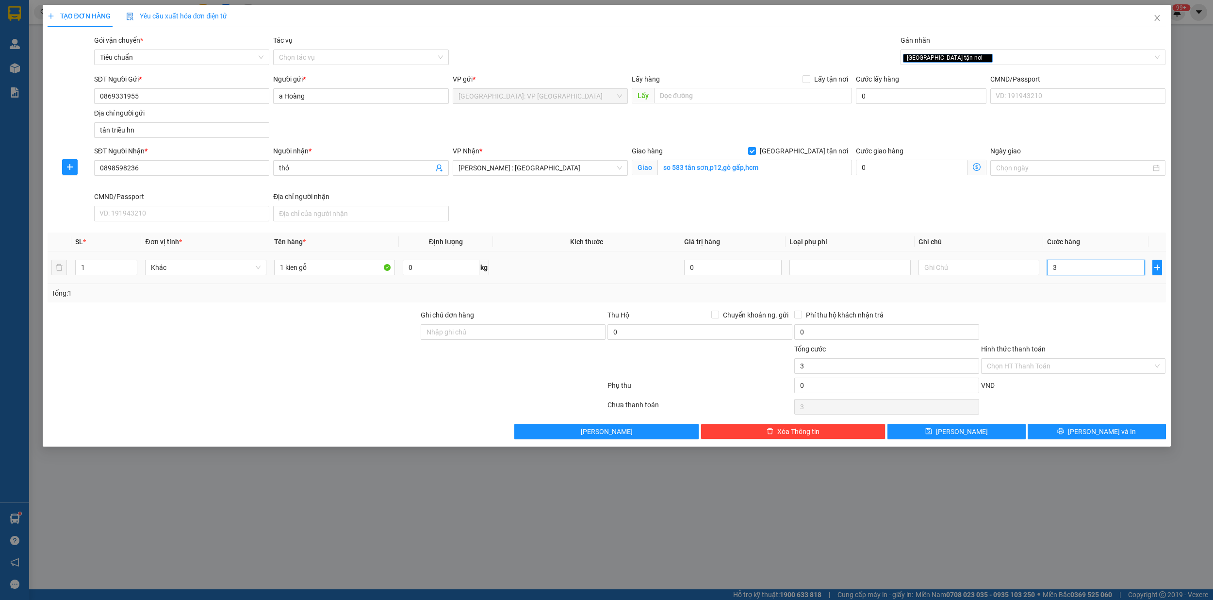
type input "30"
type input "300"
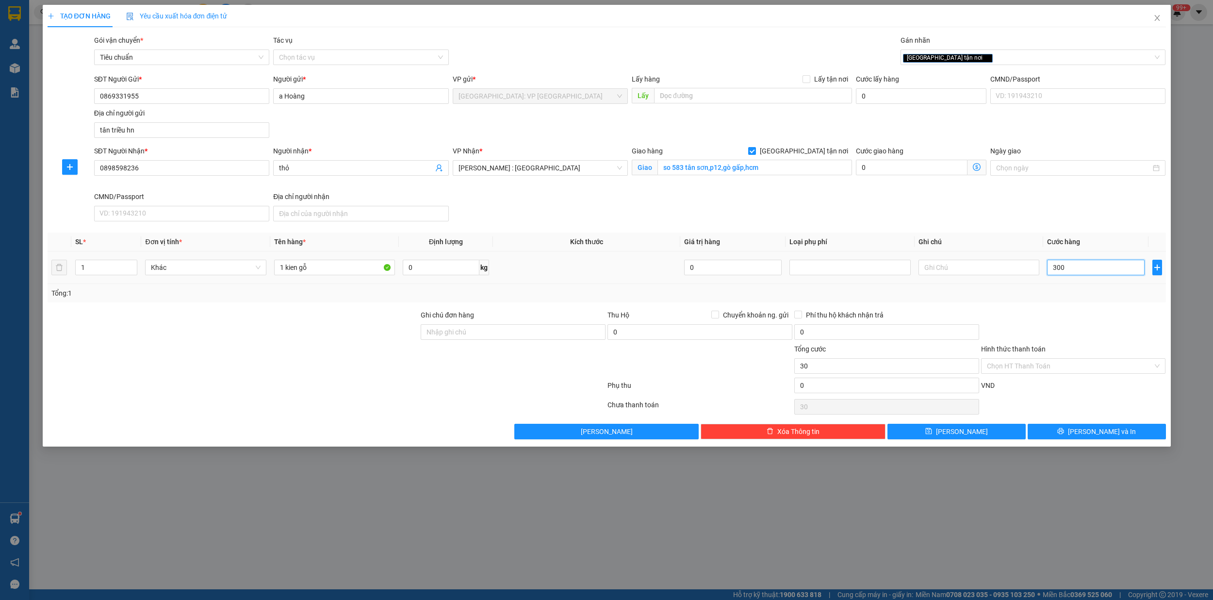
type input "300"
type input "3.000"
type input "30.000"
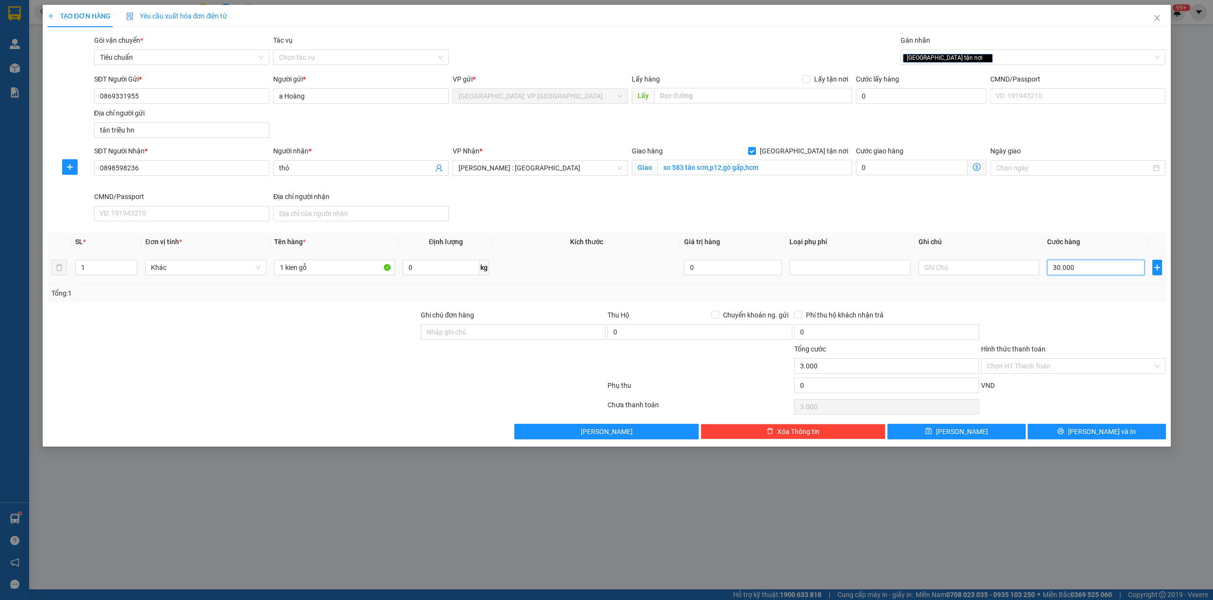
type input "30.000"
type input "300.000"
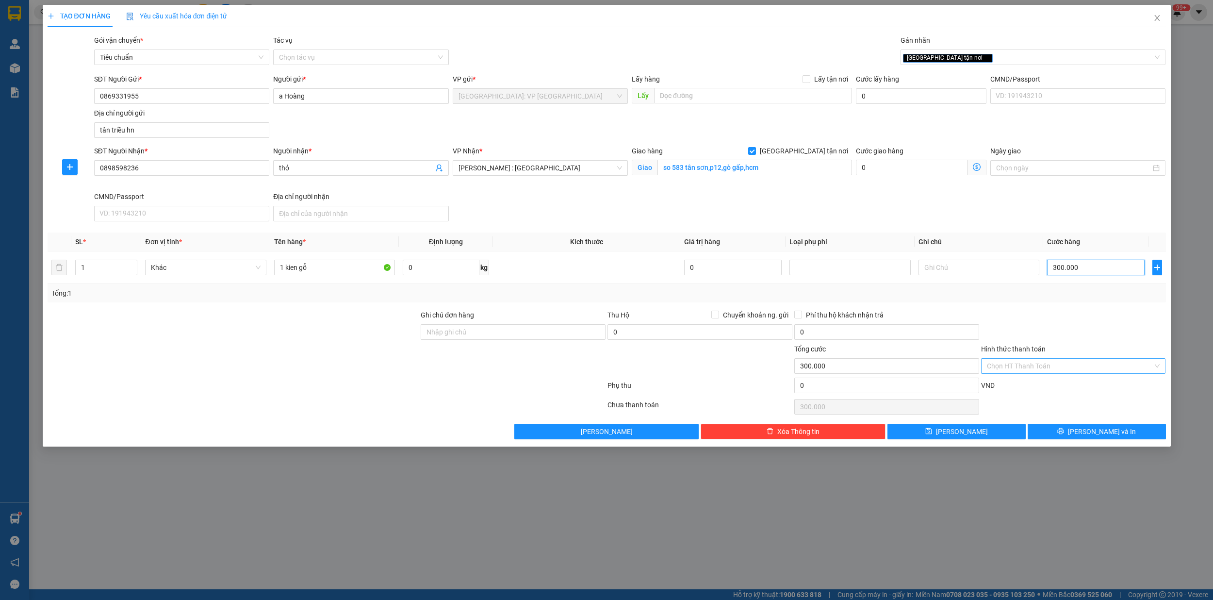
type input "300.000"
click at [1045, 365] on input "Hình thức thanh toán" at bounding box center [1070, 366] width 166 height 15
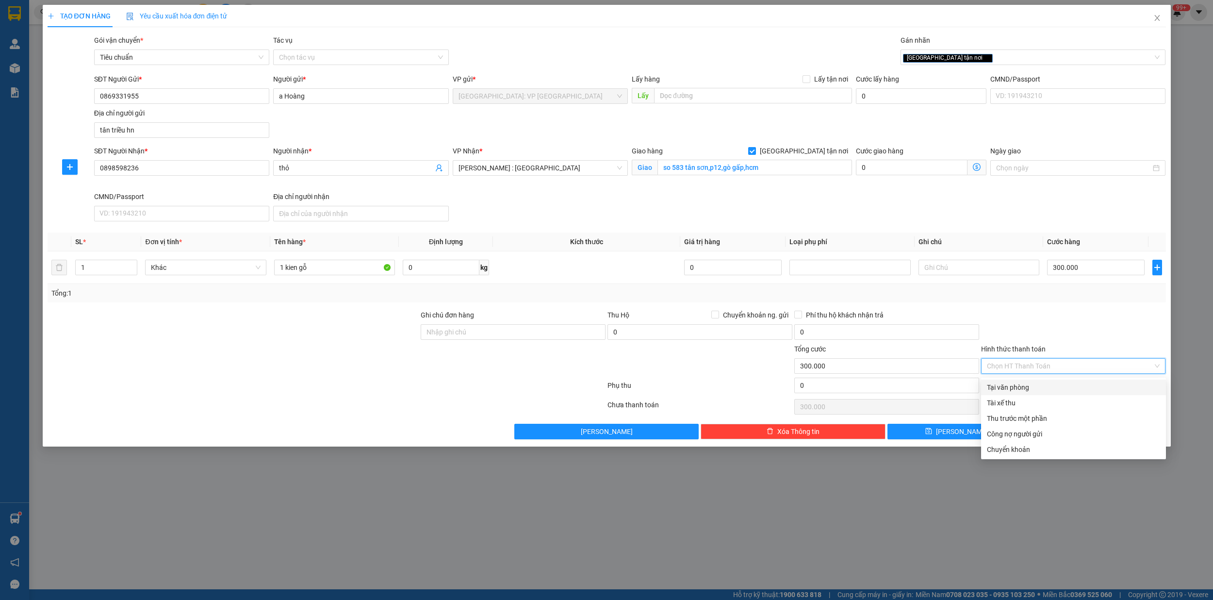
click at [1025, 392] on div "Tại văn phòng" at bounding box center [1073, 387] width 173 height 11
type input "0"
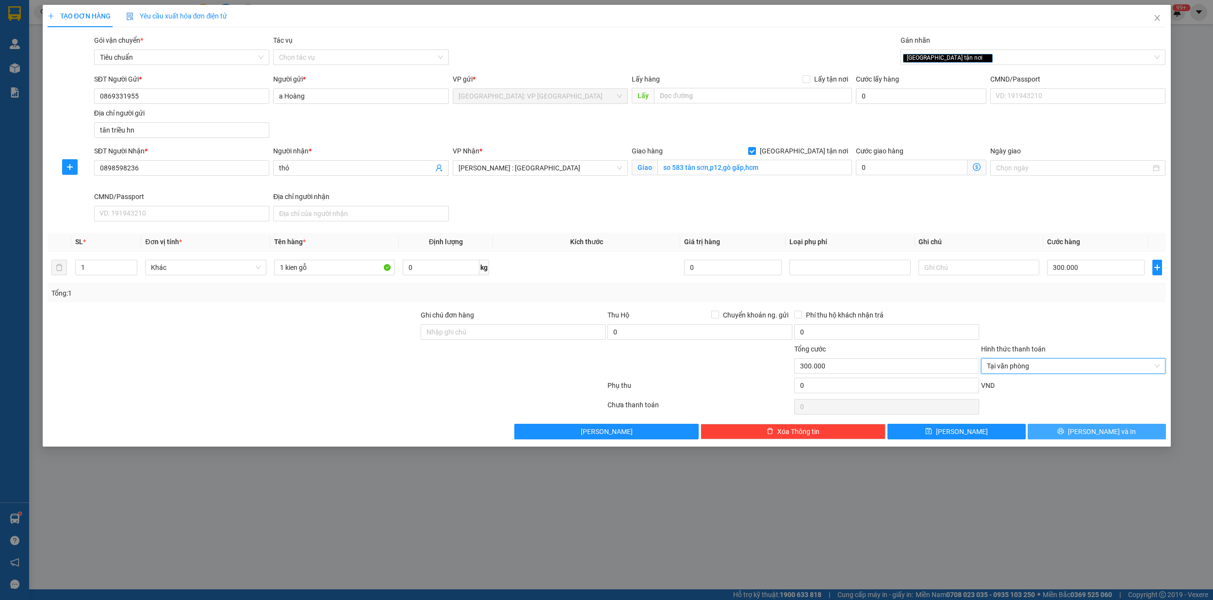
click at [1107, 437] on span "[PERSON_NAME] và In" at bounding box center [1102, 431] width 68 height 11
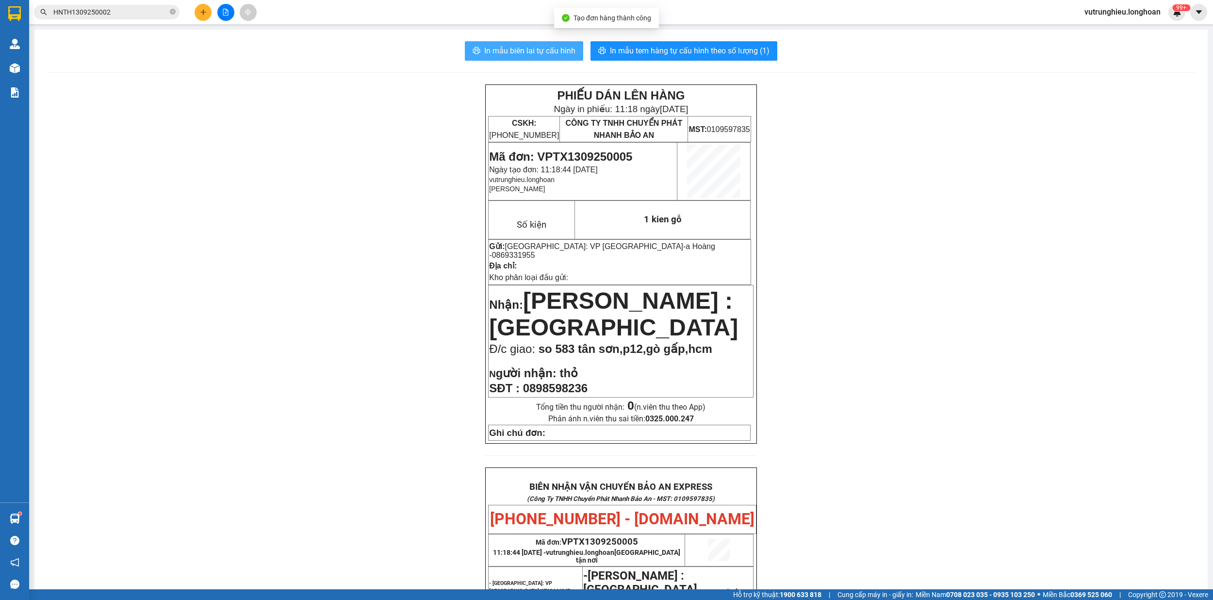
click at [519, 51] on span "In mẫu biên lai tự cấu hình" at bounding box center [529, 51] width 91 height 12
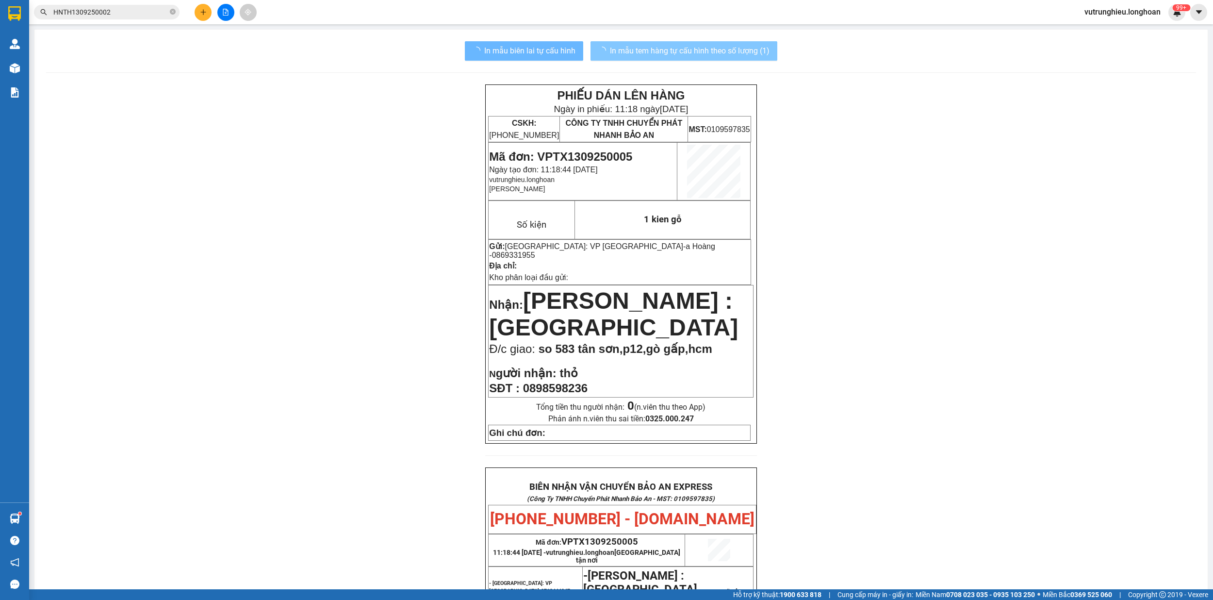
click at [641, 55] on span "In mẫu tem hàng tự cấu hình theo số lượng (1)" at bounding box center [690, 51] width 160 height 12
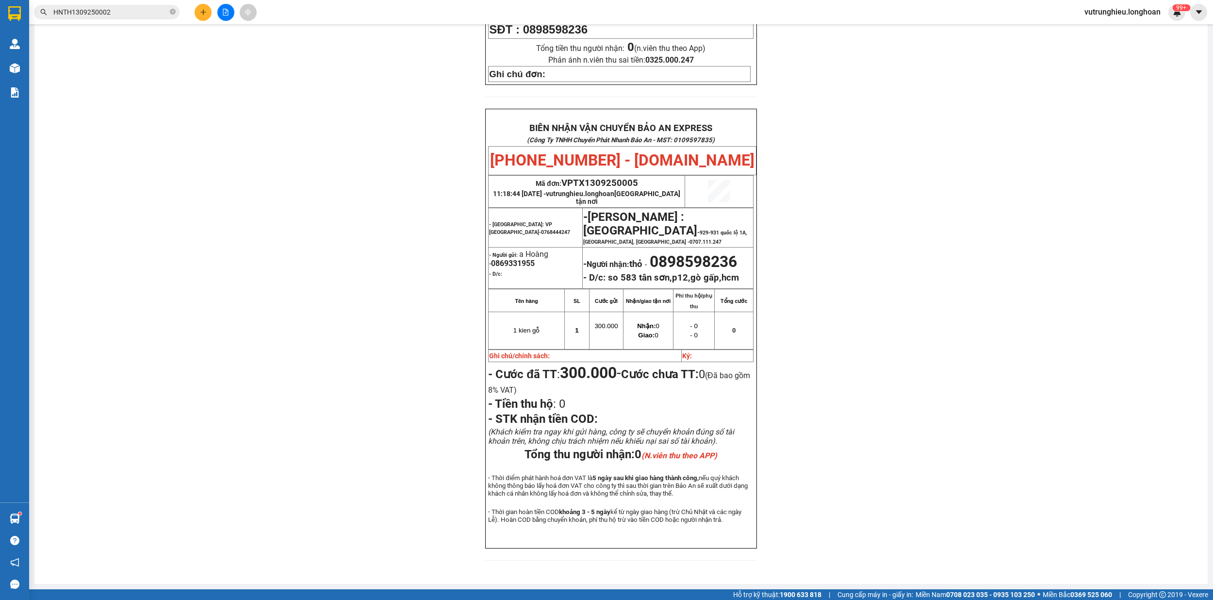
scroll to position [119, 0]
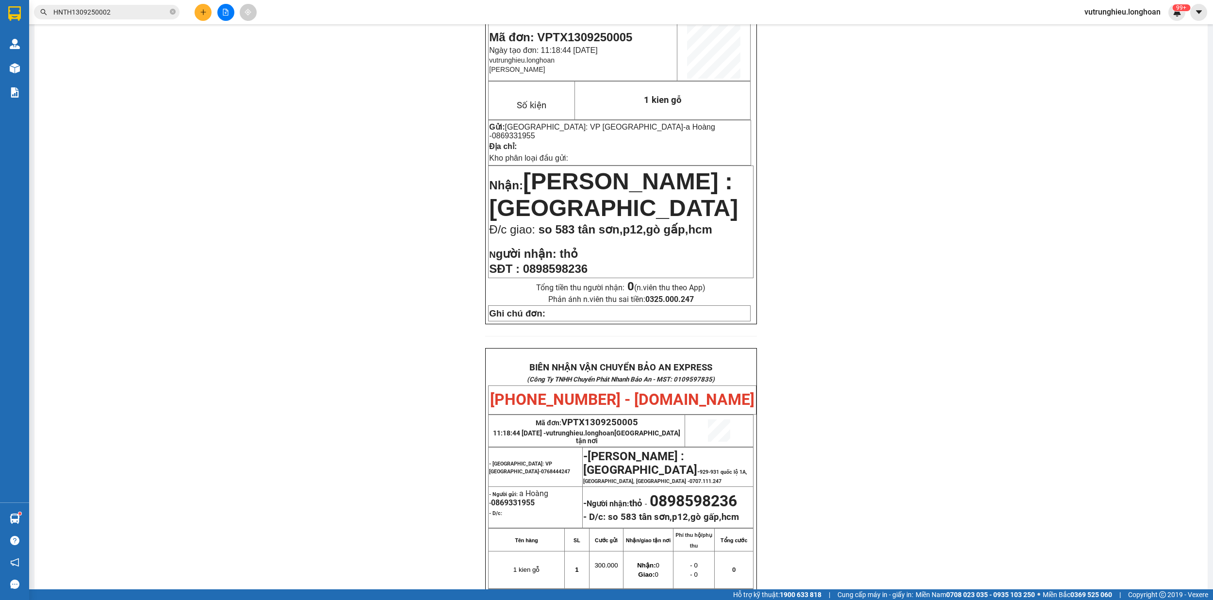
click at [604, 420] on span "VPTX1309250005" at bounding box center [599, 422] width 77 height 11
copy span "VPTX1309250005"
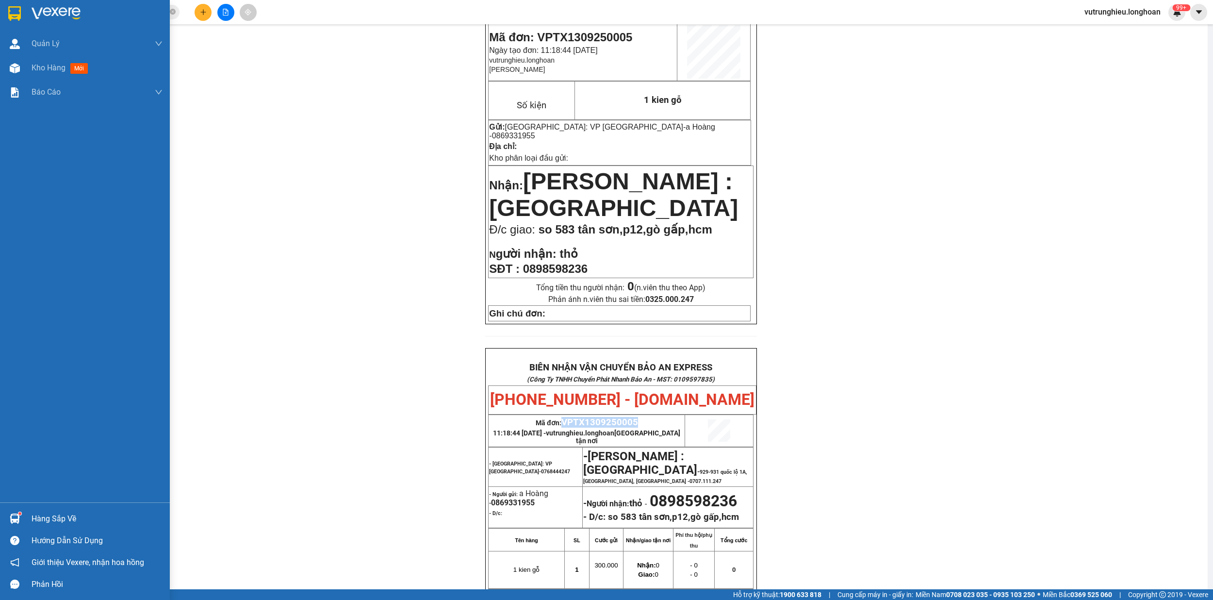
click at [16, 10] on img at bounding box center [14, 13] width 13 height 15
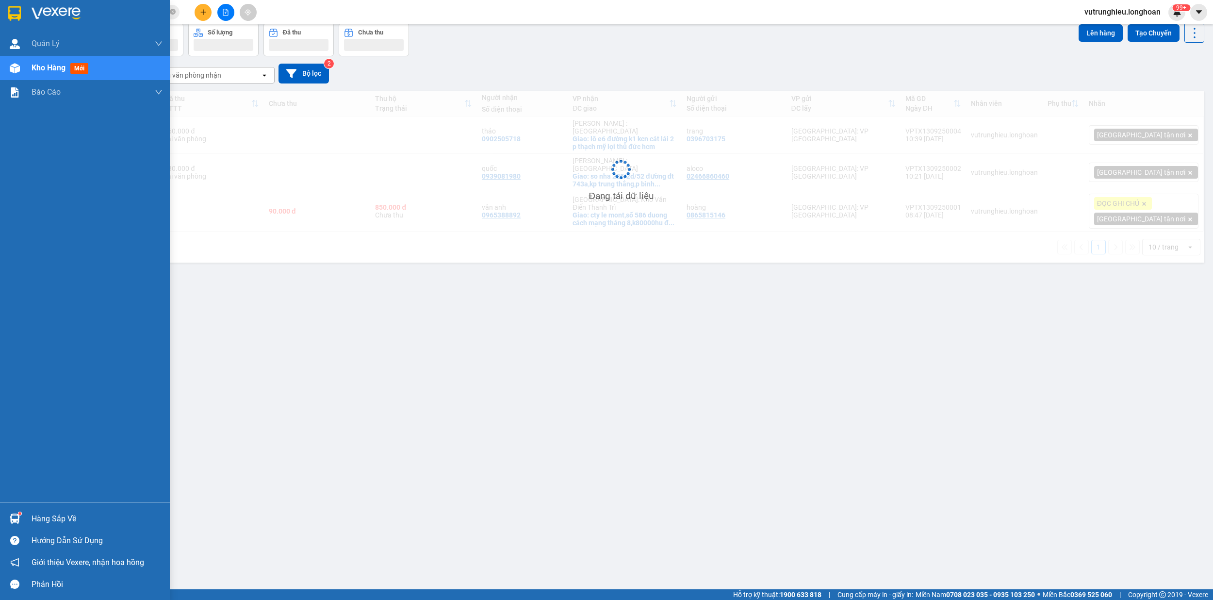
scroll to position [45, 0]
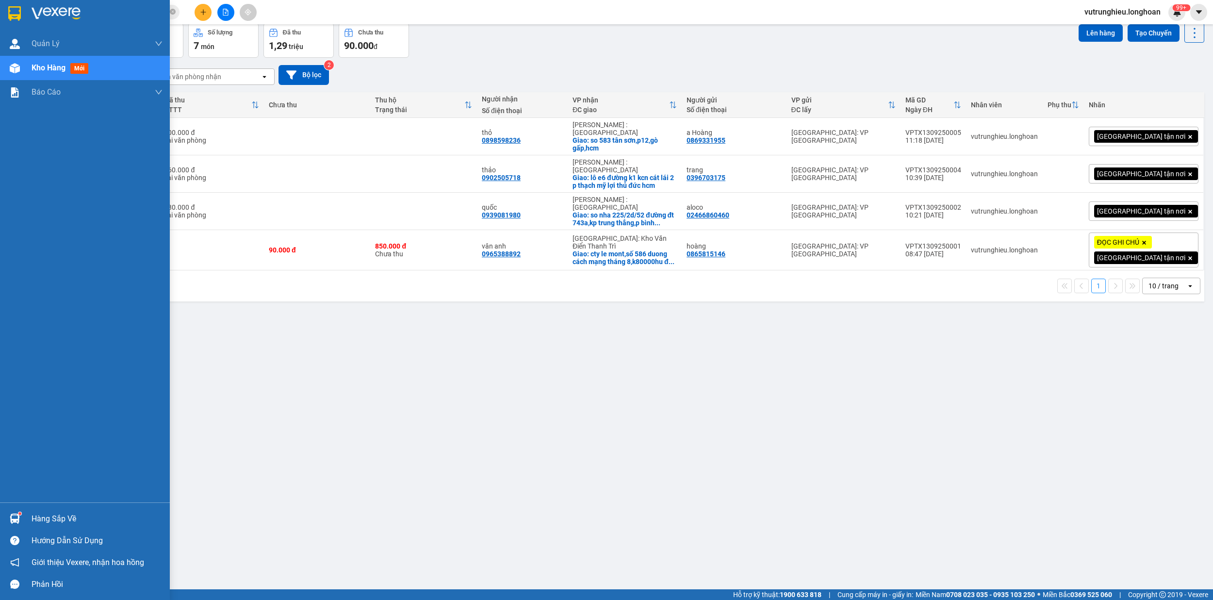
click at [12, 10] on img at bounding box center [14, 13] width 13 height 15
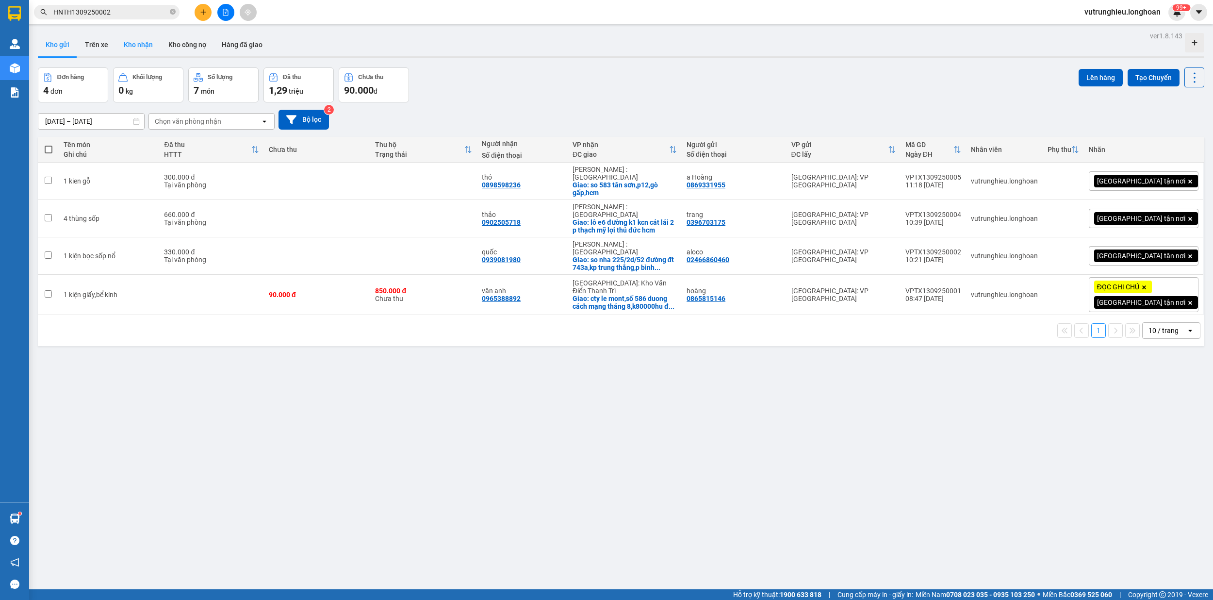
click at [144, 45] on button "Kho nhận" at bounding box center [138, 44] width 45 height 23
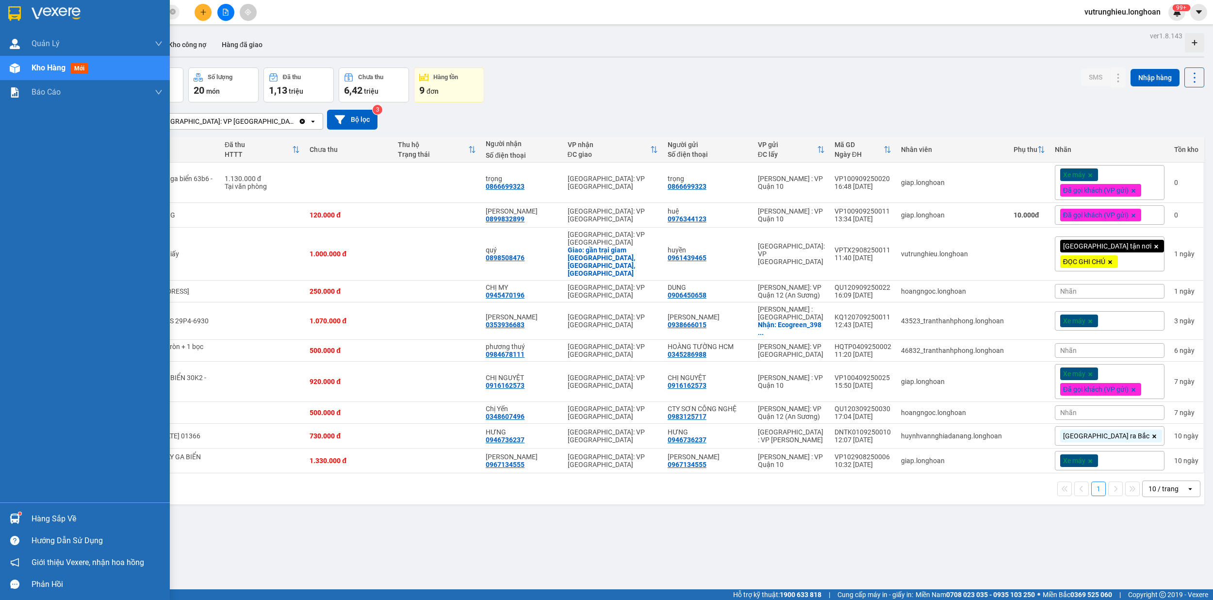
click at [10, 17] on img at bounding box center [14, 13] width 13 height 15
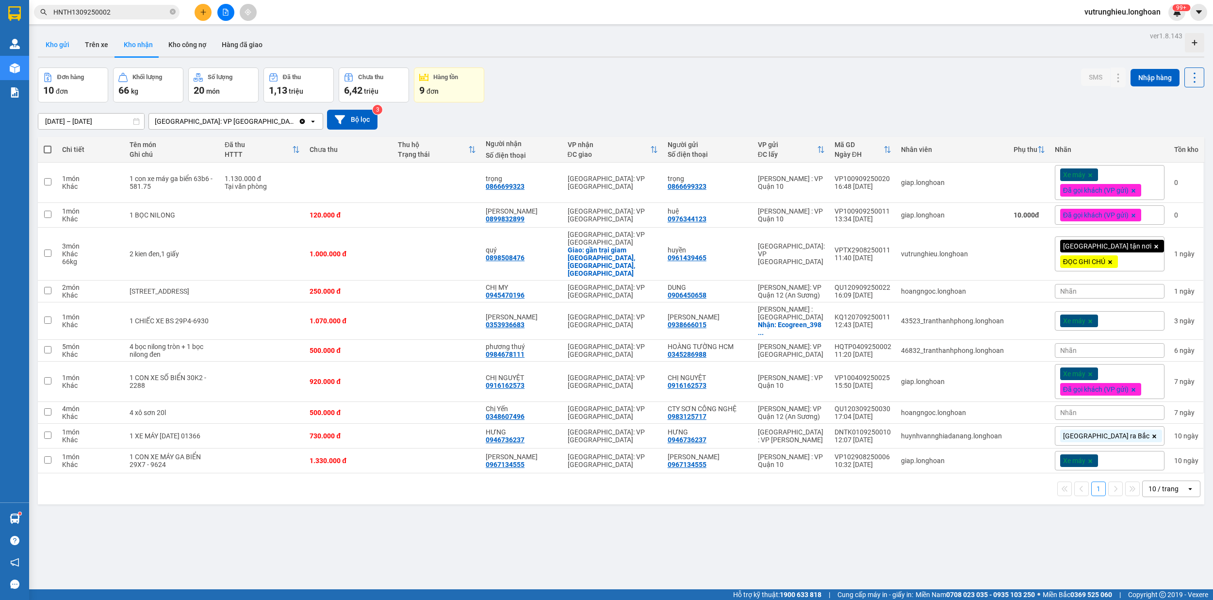
click at [60, 38] on button "Kho gửi" at bounding box center [57, 44] width 39 height 23
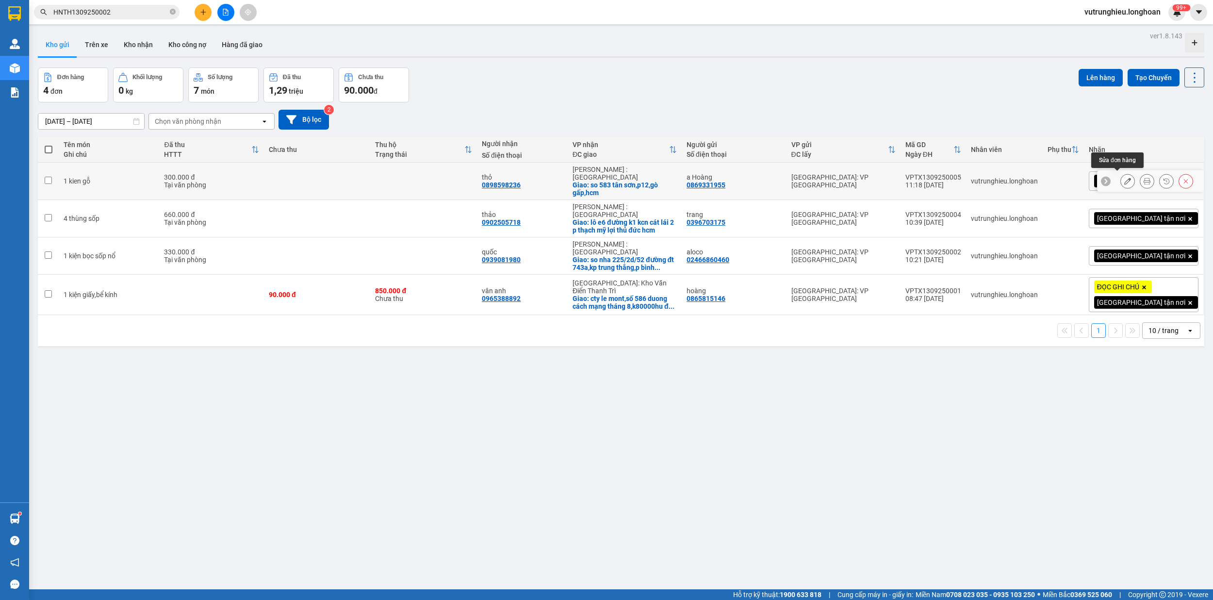
click at [1124, 178] on icon at bounding box center [1127, 181] width 7 height 7
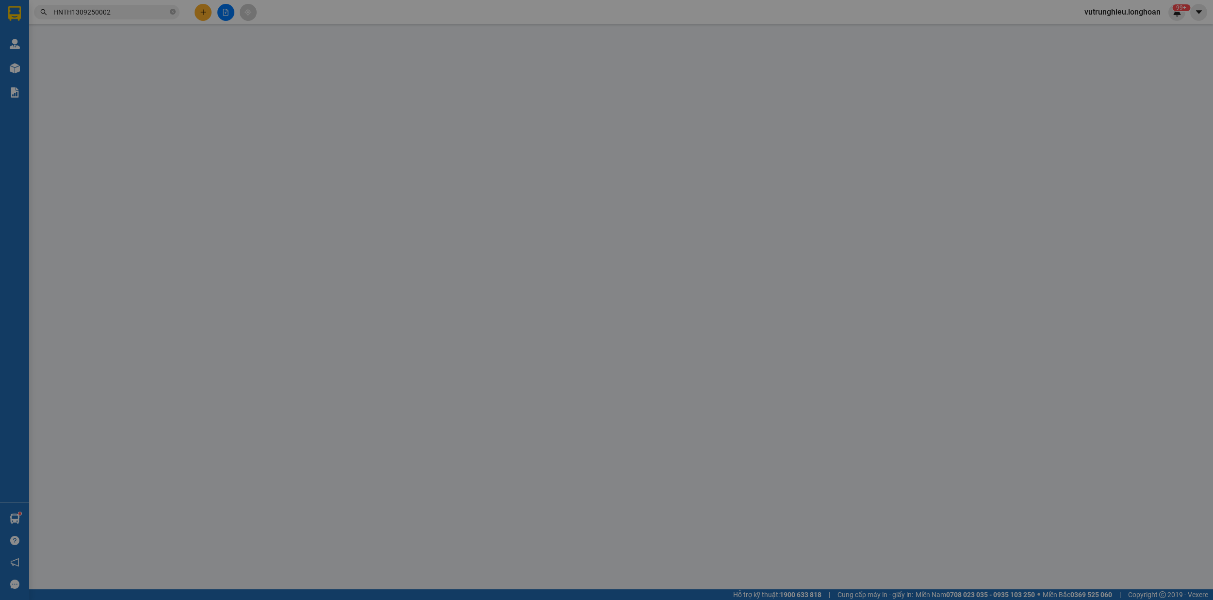
type input "0869331955"
type input "a Hoàng"
type input "tân triều hn"
type input "0898598236"
type input "thỏ"
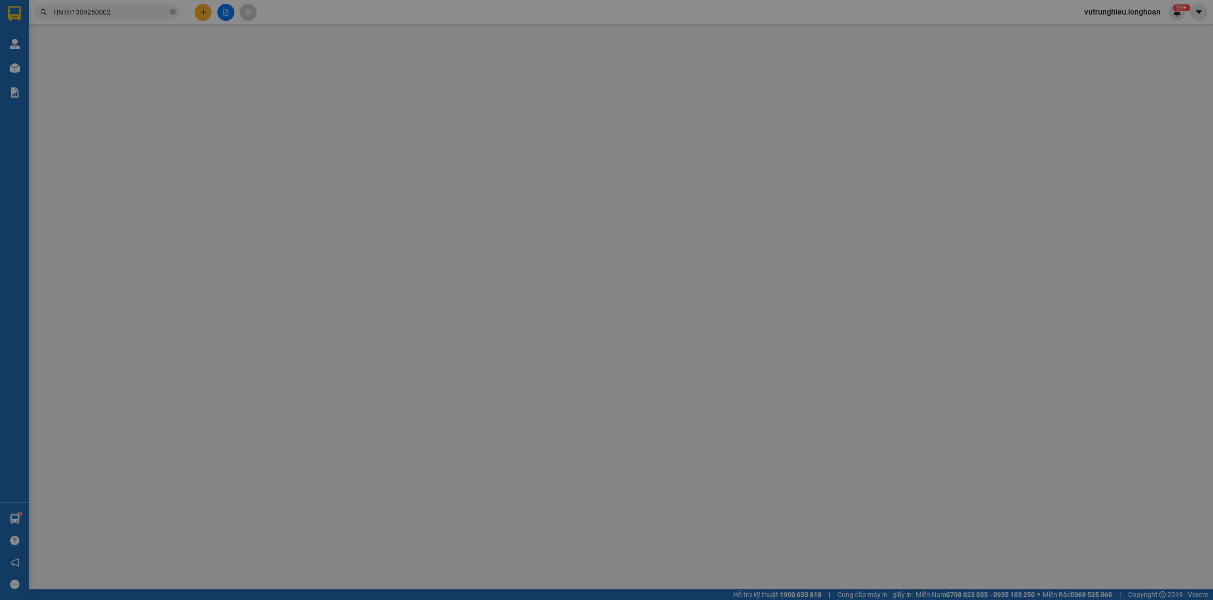
checkbox input "true"
type input "so 583 tân sơn,p12,gò gấp,hcm"
type input "300.000"
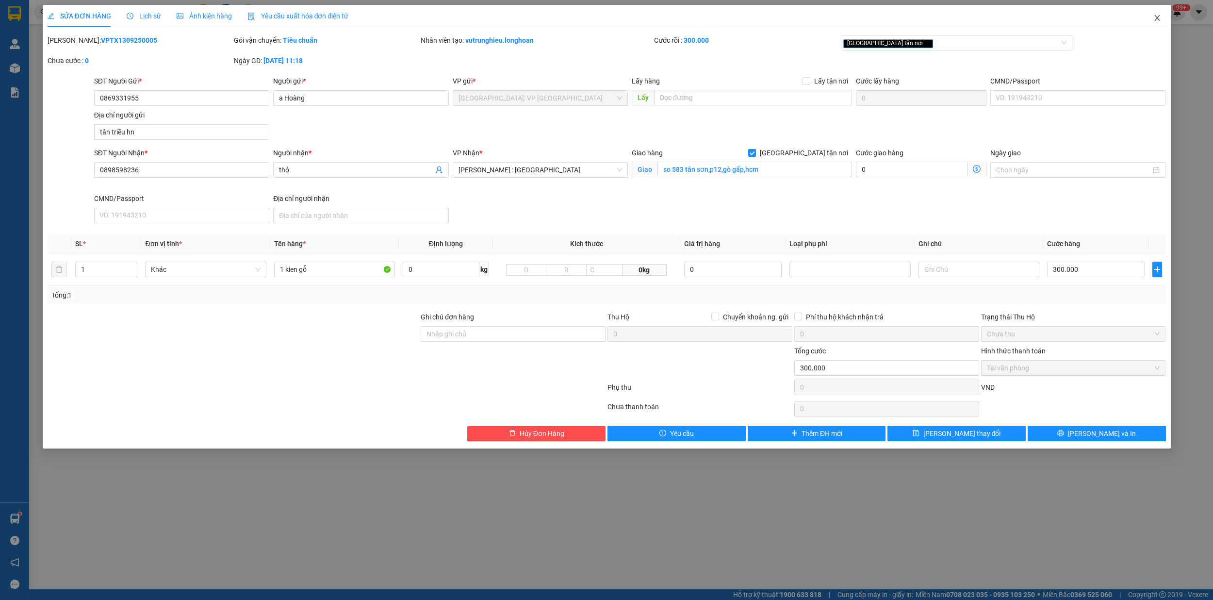
click at [1158, 16] on icon "close" at bounding box center [1157, 18] width 8 height 8
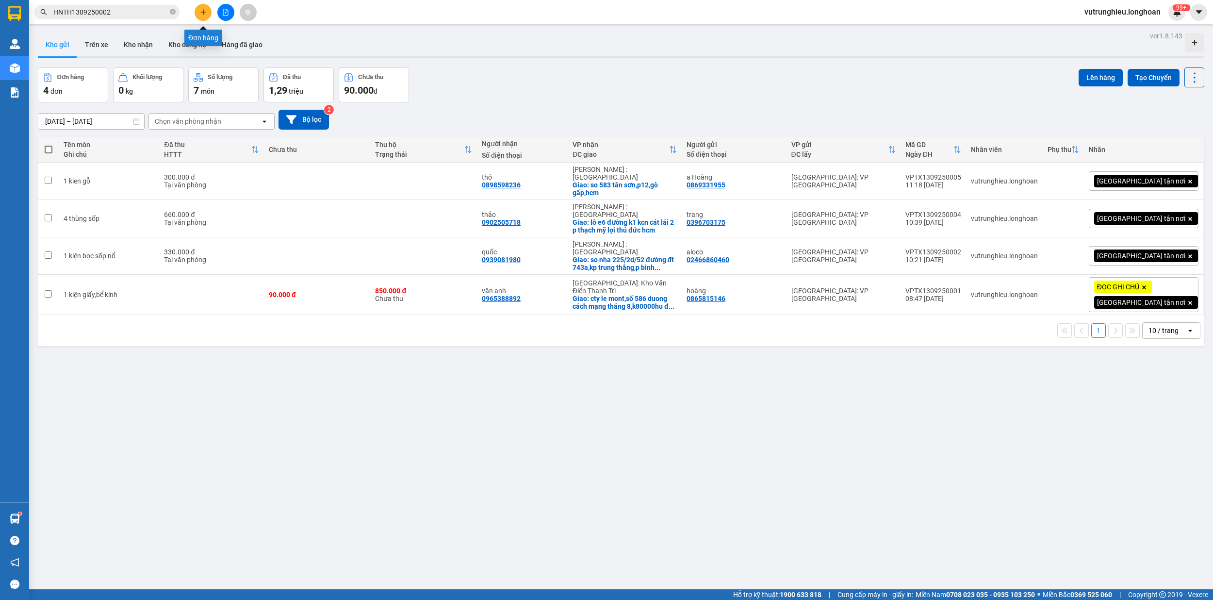
click at [201, 10] on icon "plus" at bounding box center [203, 12] width 7 height 7
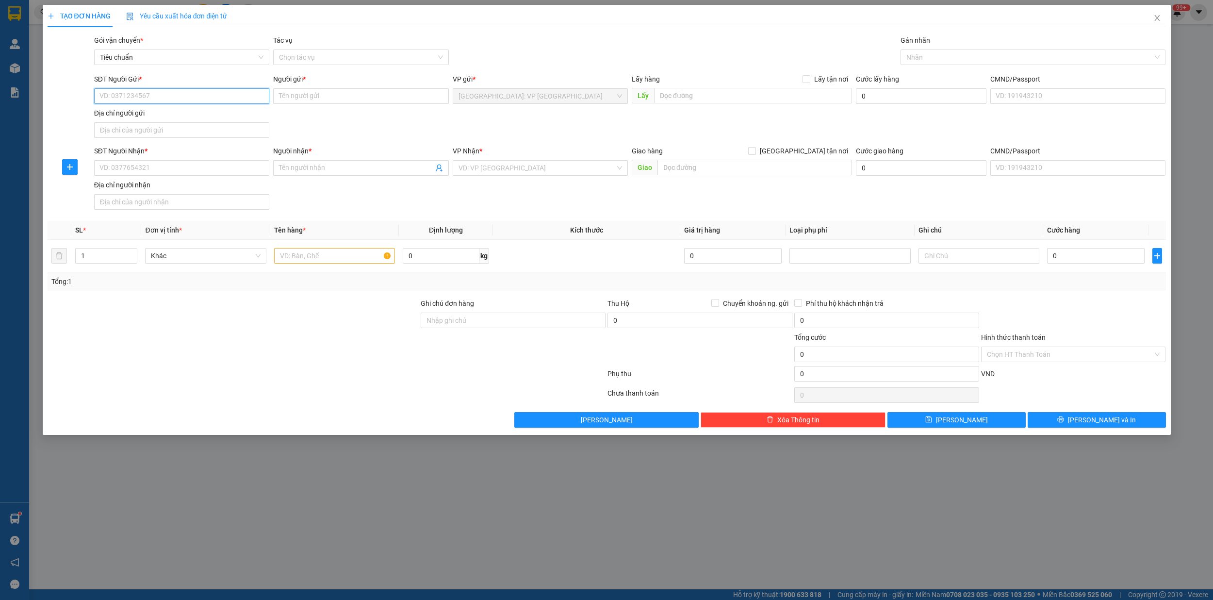
click at [148, 100] on input "SĐT Người Gửi *" at bounding box center [181, 96] width 175 height 16
click at [426, 259] on input "0" at bounding box center [441, 256] width 76 height 16
type input "48"
click at [133, 252] on span "up" at bounding box center [132, 253] width 6 height 6
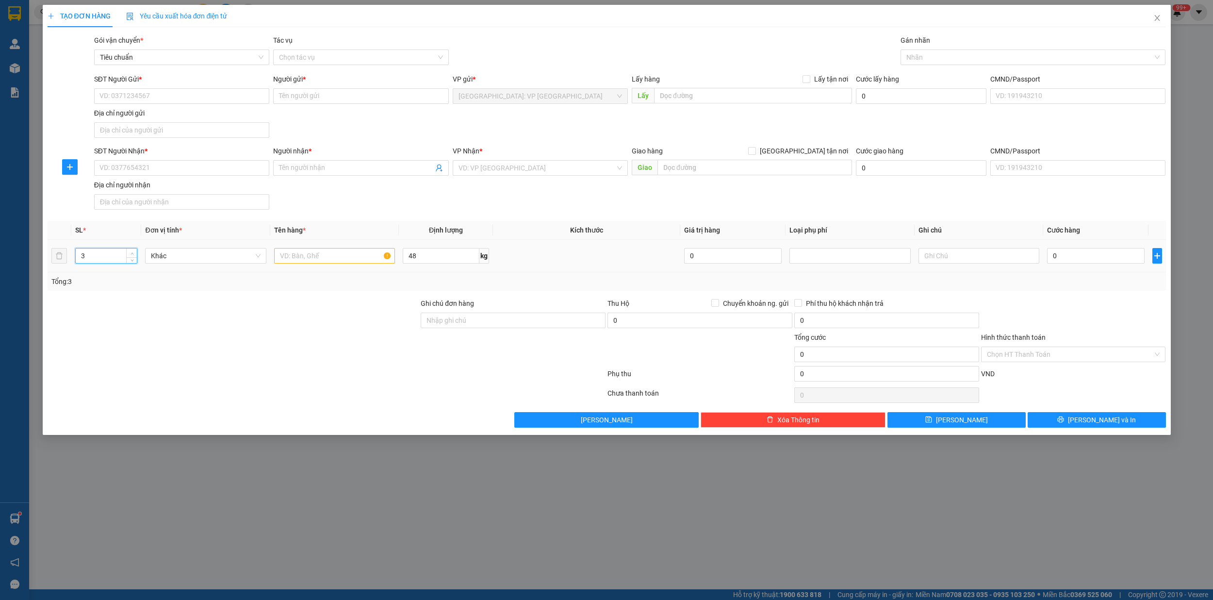
click at [133, 252] on span "up" at bounding box center [132, 253] width 6 height 6
type input "6"
click at [133, 252] on span "up" at bounding box center [132, 253] width 6 height 6
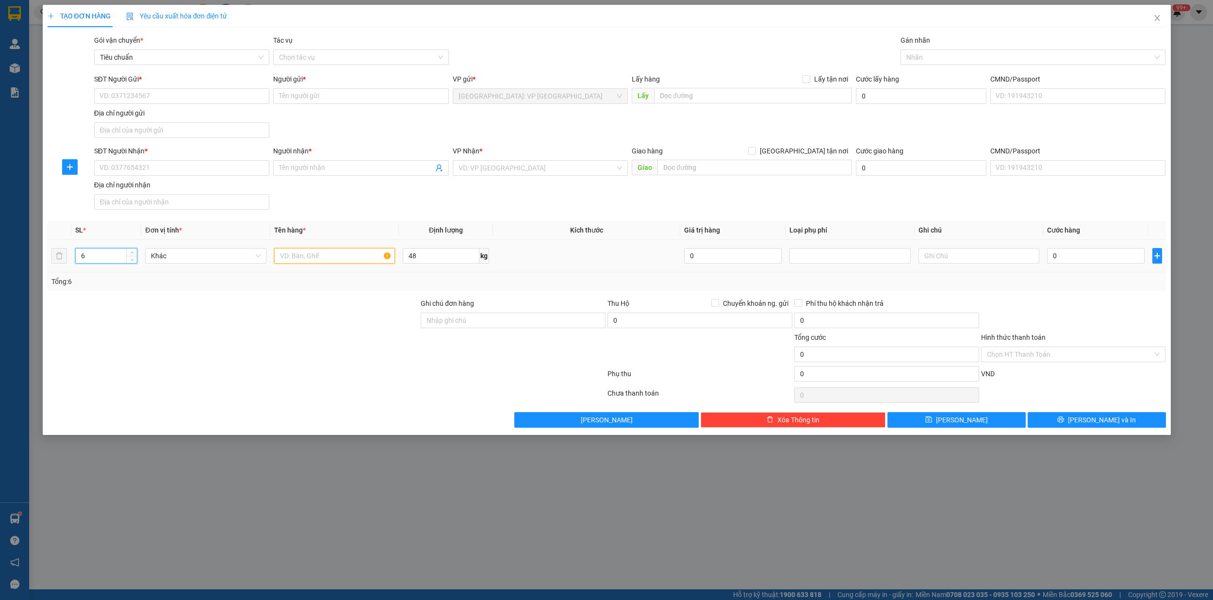
click at [285, 254] on input "text" at bounding box center [334, 256] width 121 height 16
type input "6 kien giấy"
click at [150, 168] on input "SĐT Người Nhận *" at bounding box center [181, 168] width 175 height 16
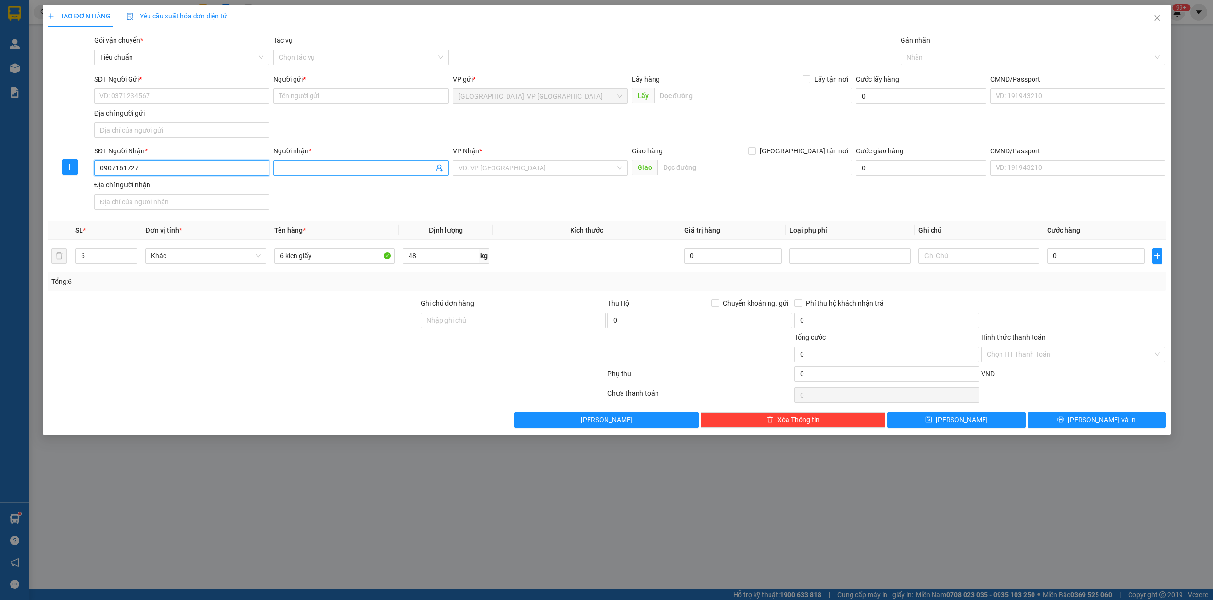
type input "0907161727"
click at [293, 167] on input "Người nhận *" at bounding box center [356, 168] width 154 height 11
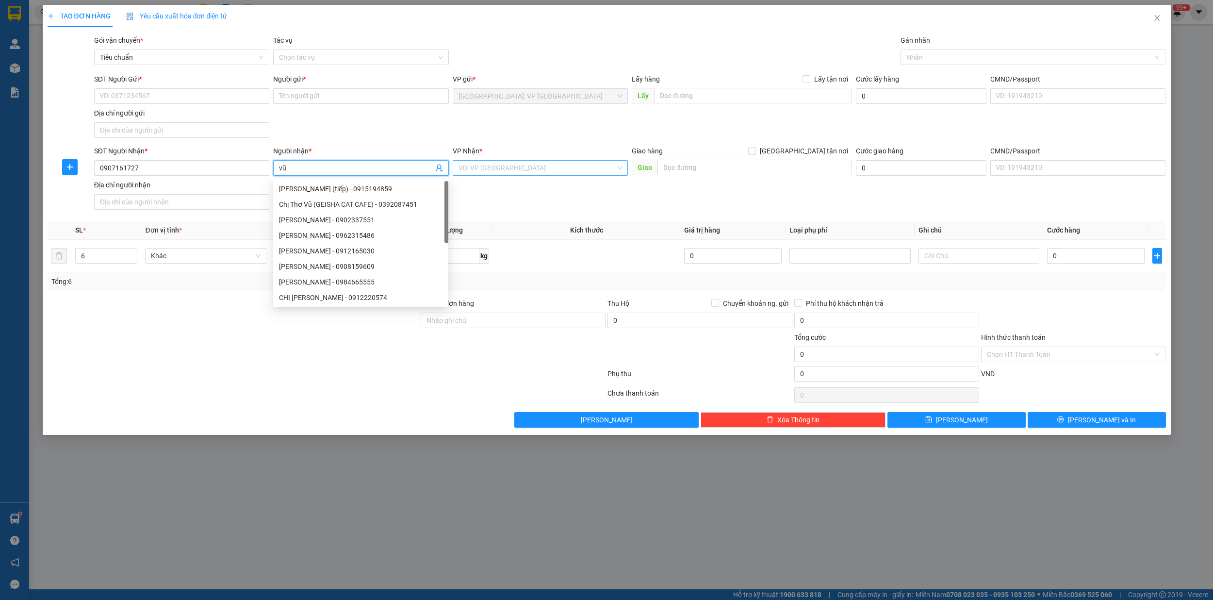
type input "vũ"
click at [521, 175] on input "search" at bounding box center [536, 168] width 157 height 15
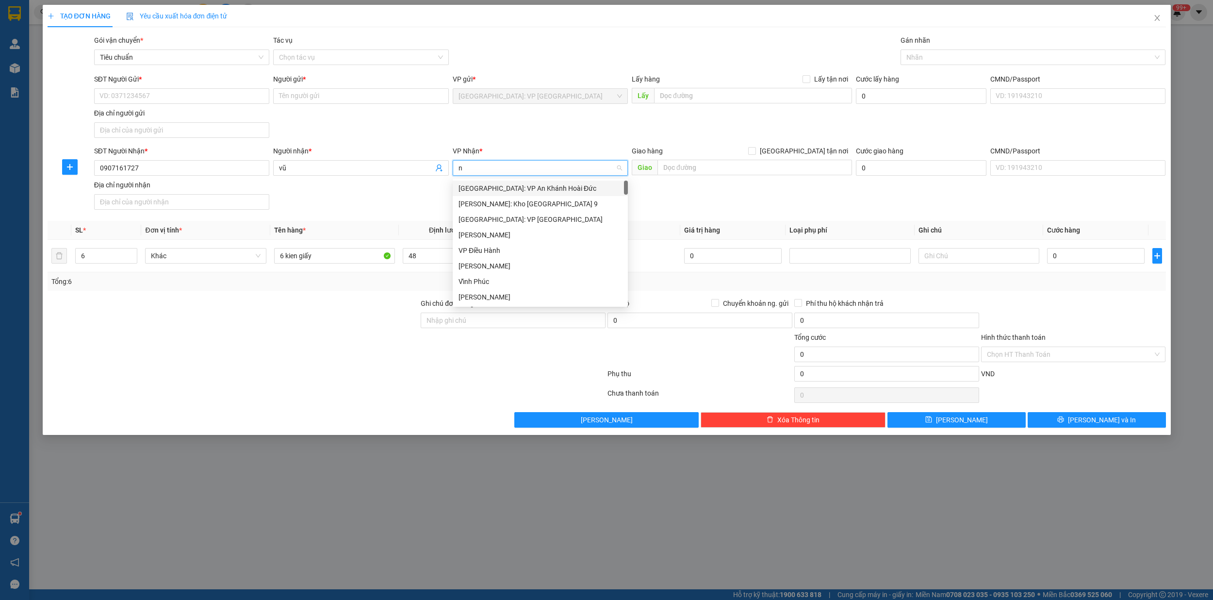
type input "ni"
click at [530, 189] on div "Cần Thơ: [PERSON_NAME]" at bounding box center [540, 188] width 164 height 11
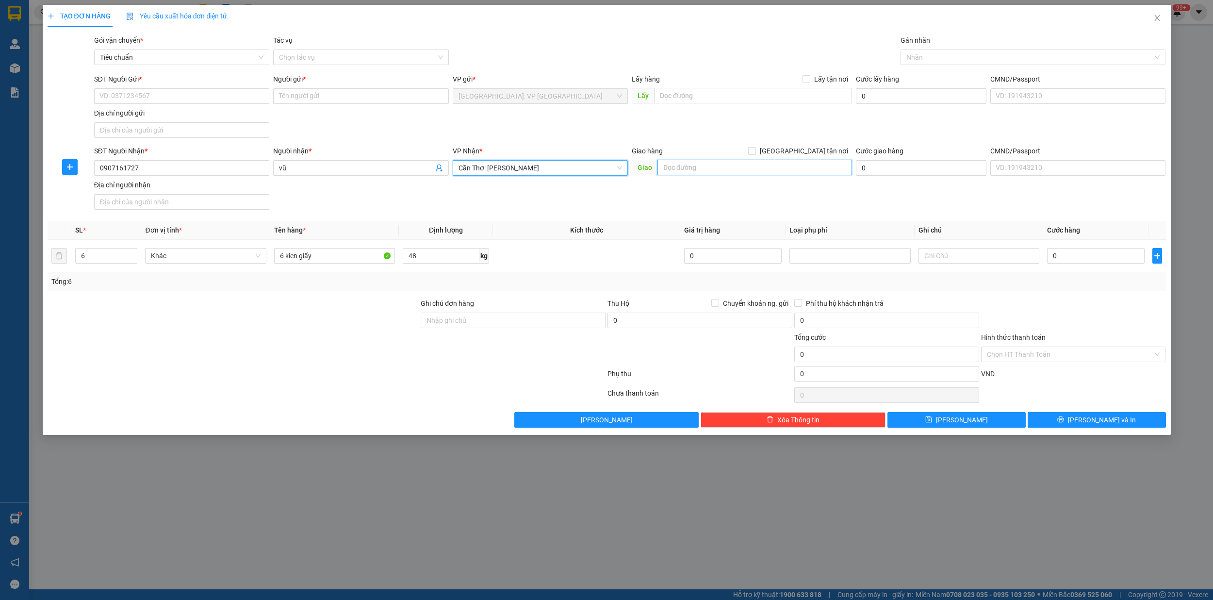
click at [679, 165] on input "text" at bounding box center [754, 168] width 195 height 16
type input "bệnh viện đa khoa trung ương [GEOGRAPHIC_DATA],315 [PERSON_NAME],[PERSON_NAME] …"
click at [182, 99] on input "SĐT Người Gửi *" at bounding box center [181, 96] width 175 height 16
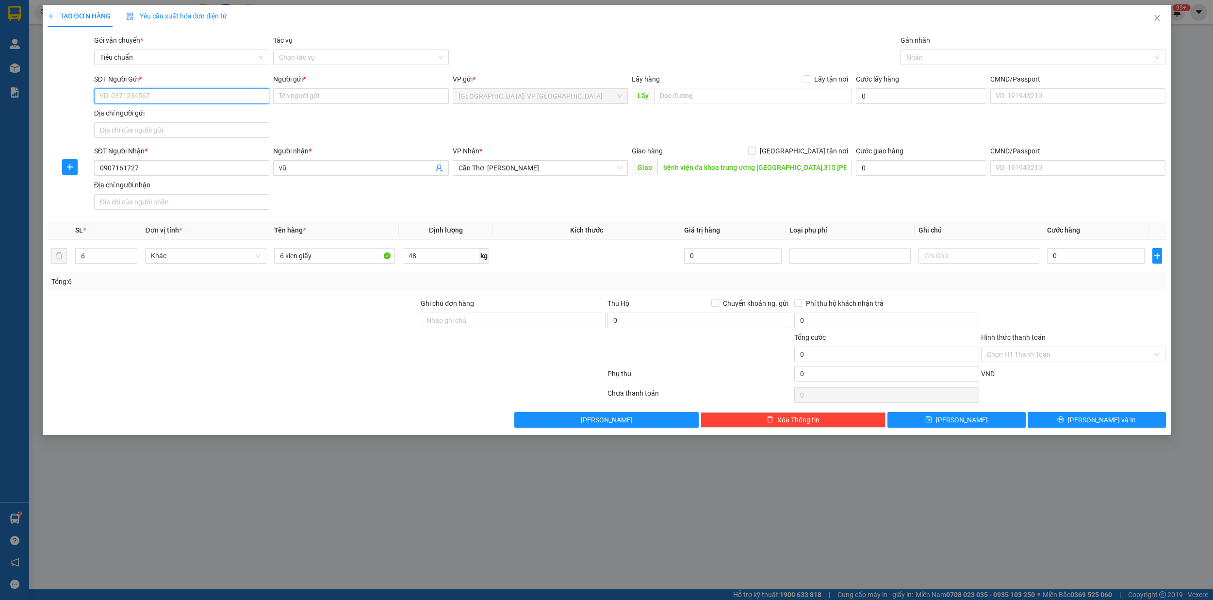
click at [175, 96] on input "SĐT Người Gửi *" at bounding box center [181, 96] width 175 height 16
type input "0971101936"
click at [302, 100] on input "Người gửi *" at bounding box center [360, 96] width 175 height 16
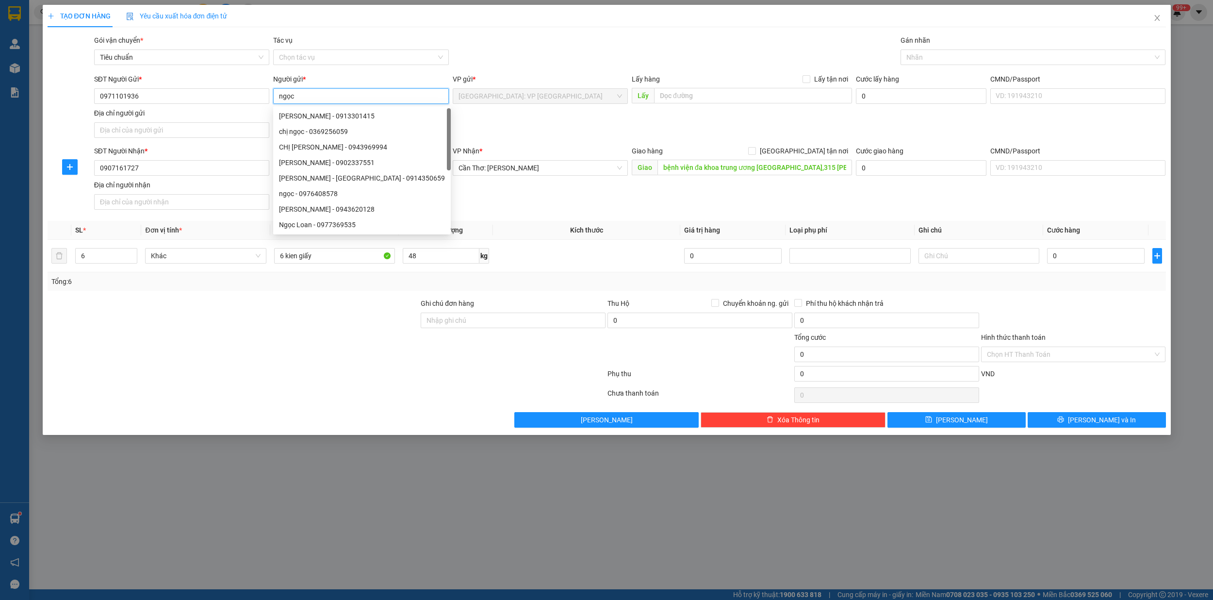
type input "ngọc"
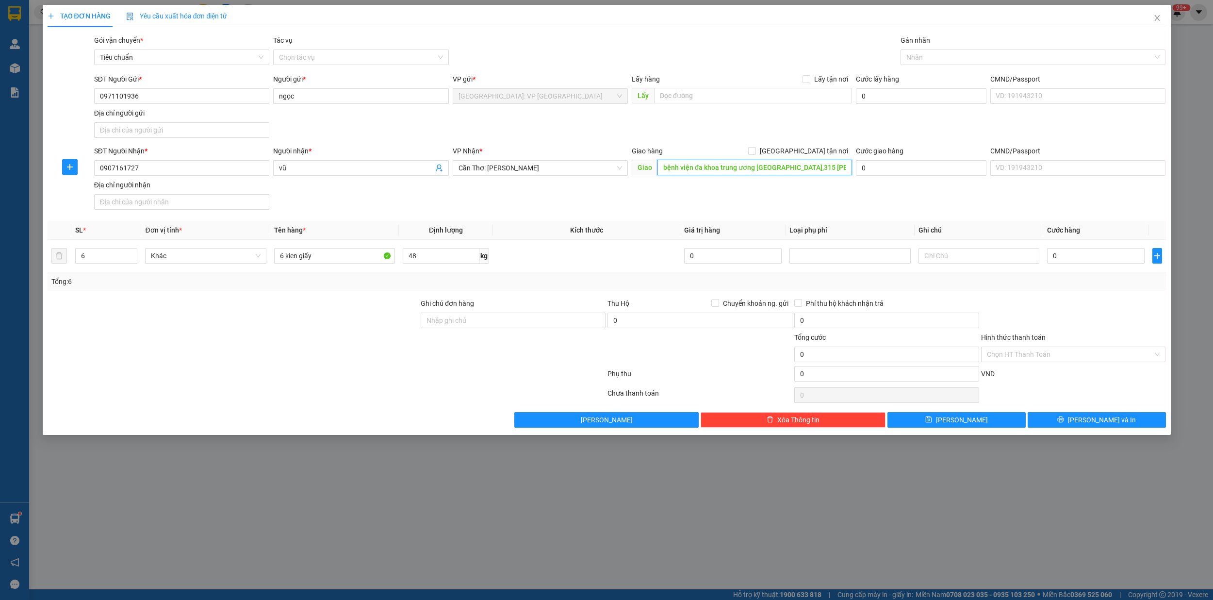
click at [759, 173] on input "bệnh viện đa khoa trung ương [GEOGRAPHIC_DATA],315 [PERSON_NAME],[PERSON_NAME] …" at bounding box center [754, 168] width 195 height 16
click at [755, 151] on input "[GEOGRAPHIC_DATA] tận nơi" at bounding box center [751, 150] width 7 height 7
checkbox input "true"
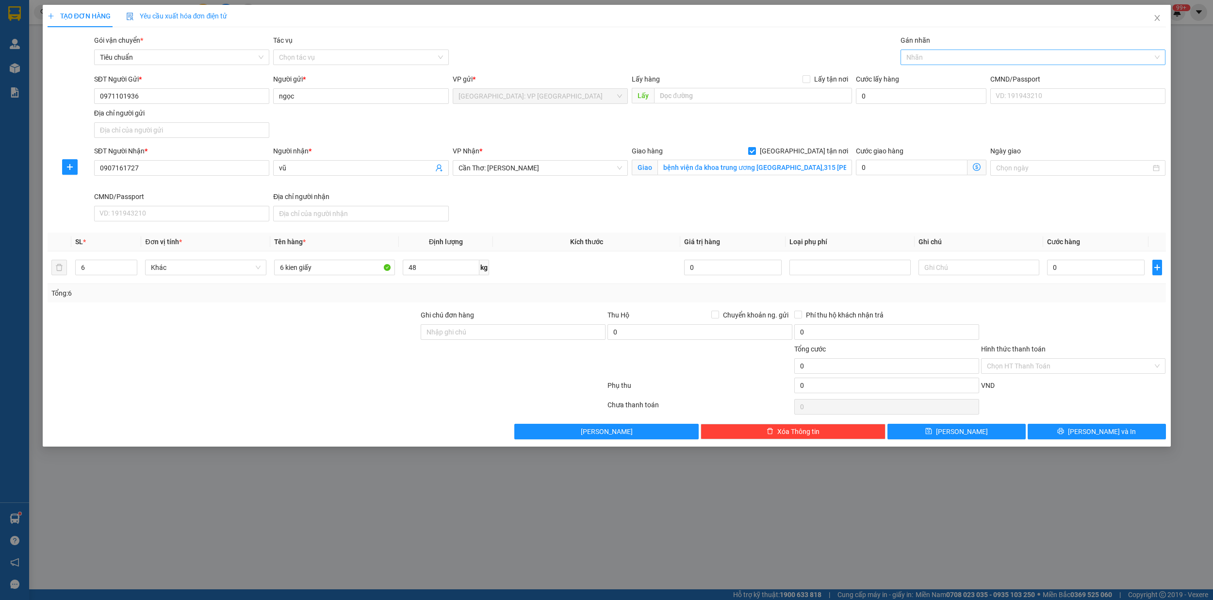
click at [932, 56] on div at bounding box center [1028, 57] width 250 height 12
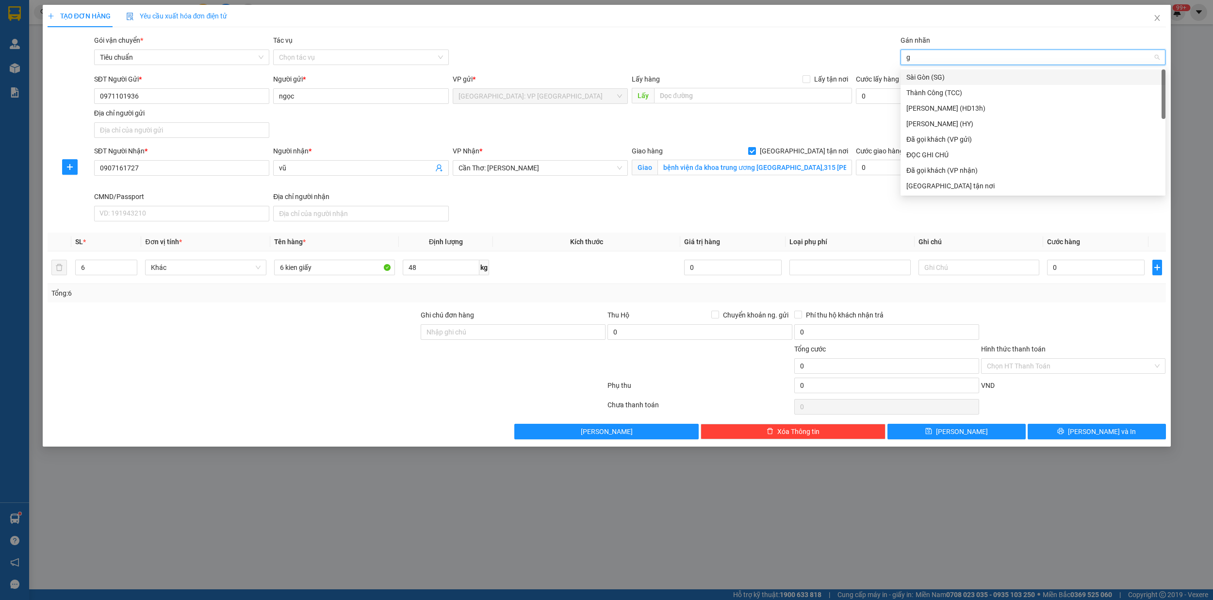
type input "gi"
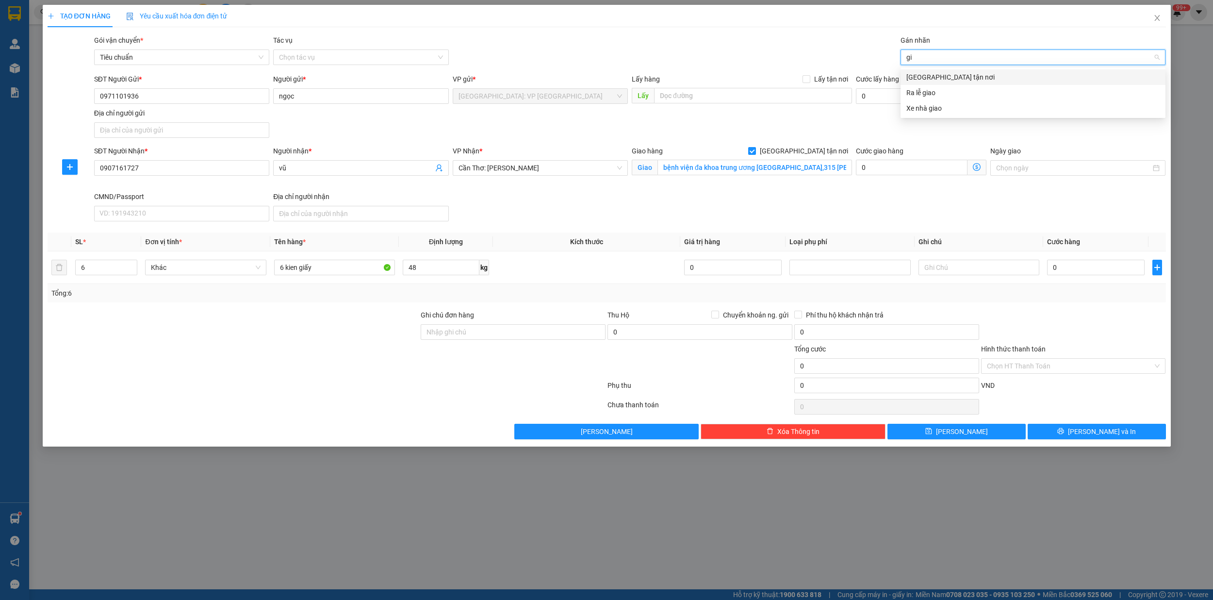
click at [928, 79] on div "[GEOGRAPHIC_DATA] tận nơi" at bounding box center [1032, 77] width 253 height 11
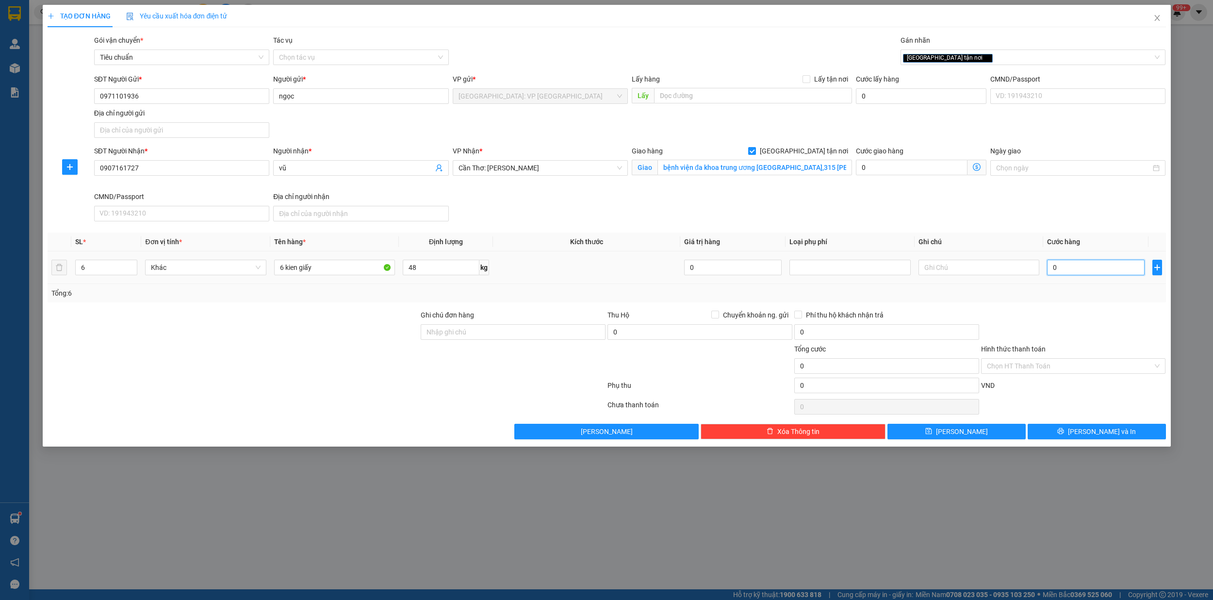
click at [1084, 269] on input "0" at bounding box center [1096, 268] width 98 height 16
type input "3"
type input "38"
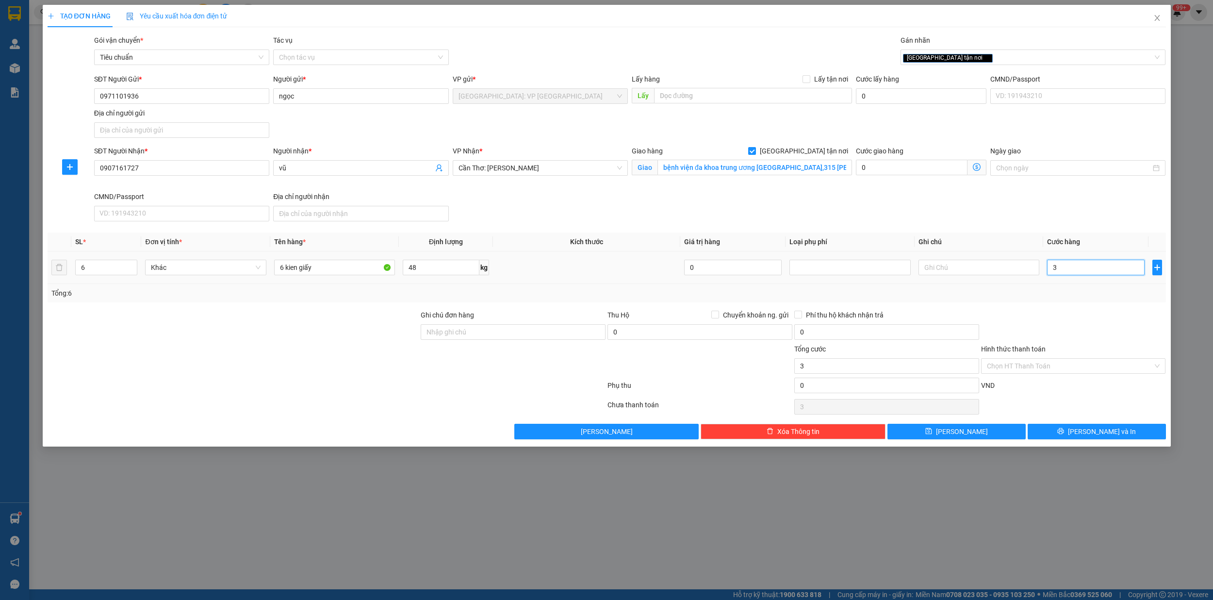
type input "38"
type input "380"
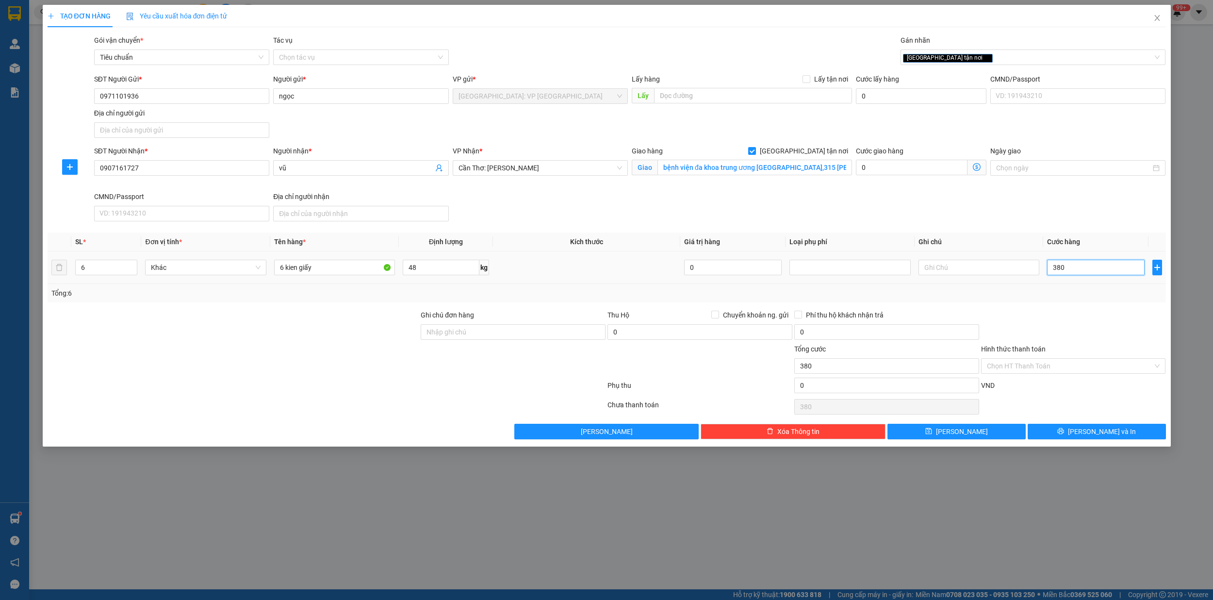
type input "3.800"
type input "38.000"
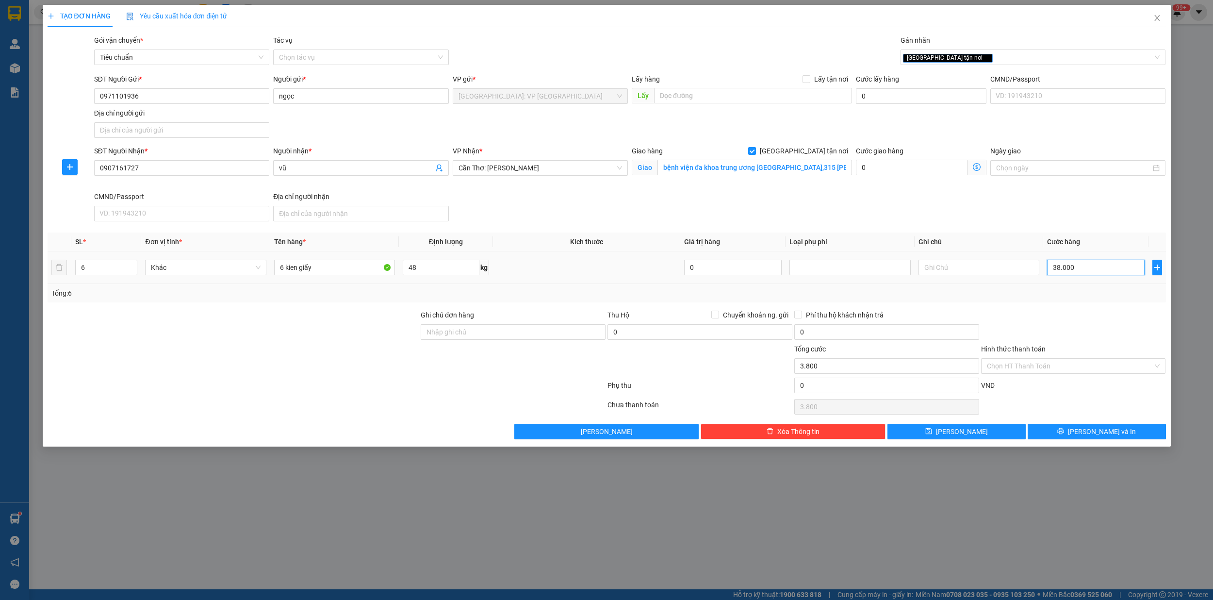
type input "38.000"
type input "380.000"
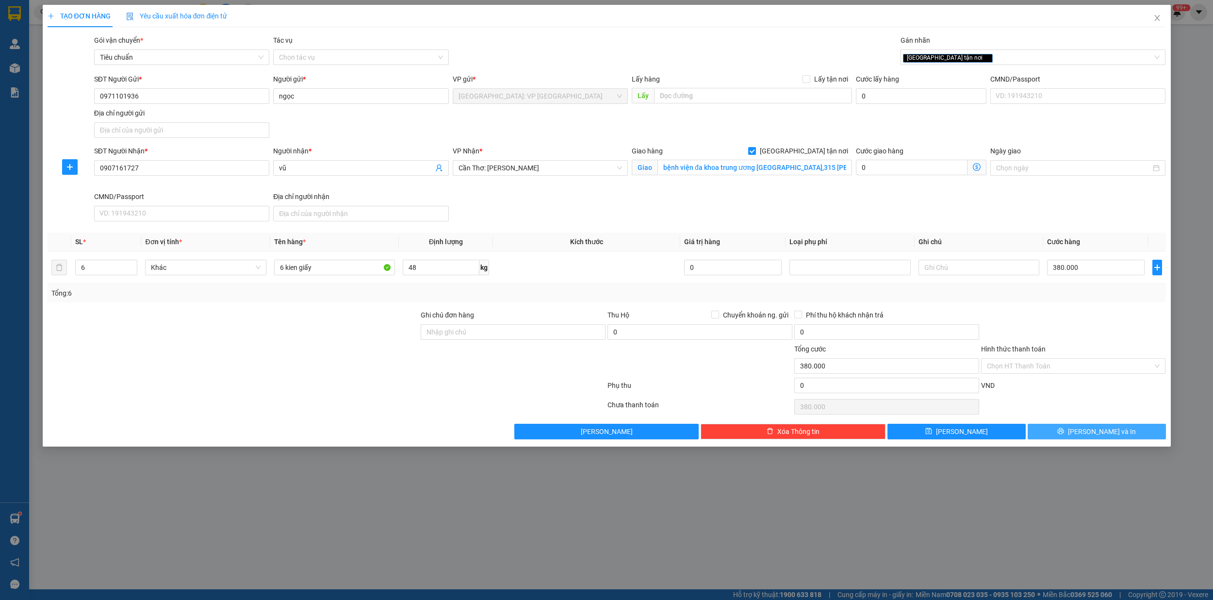
click at [1112, 437] on span "[PERSON_NAME] và In" at bounding box center [1102, 431] width 68 height 11
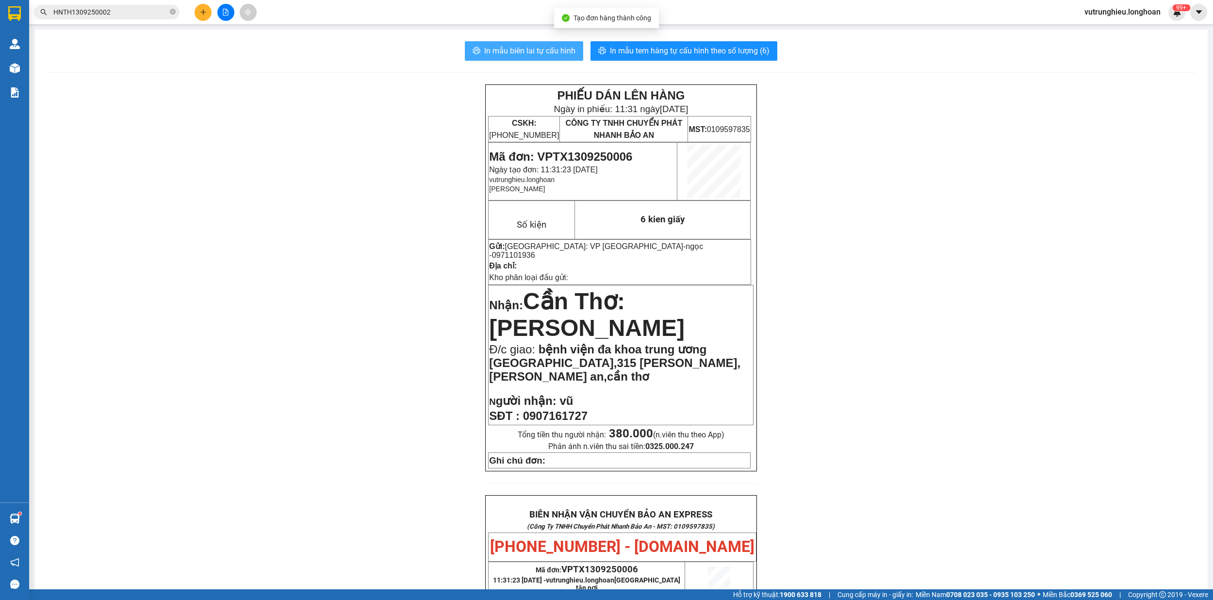
click at [528, 58] on button "In mẫu biên lai tự cấu hình" at bounding box center [524, 50] width 118 height 19
click at [653, 46] on span "In mẫu tem hàng tự cấu hình theo số lượng (6)" at bounding box center [690, 51] width 160 height 12
click at [654, 49] on span "In mẫu tem hàng tự cấu hình theo số lượng (6)" at bounding box center [690, 51] width 160 height 12
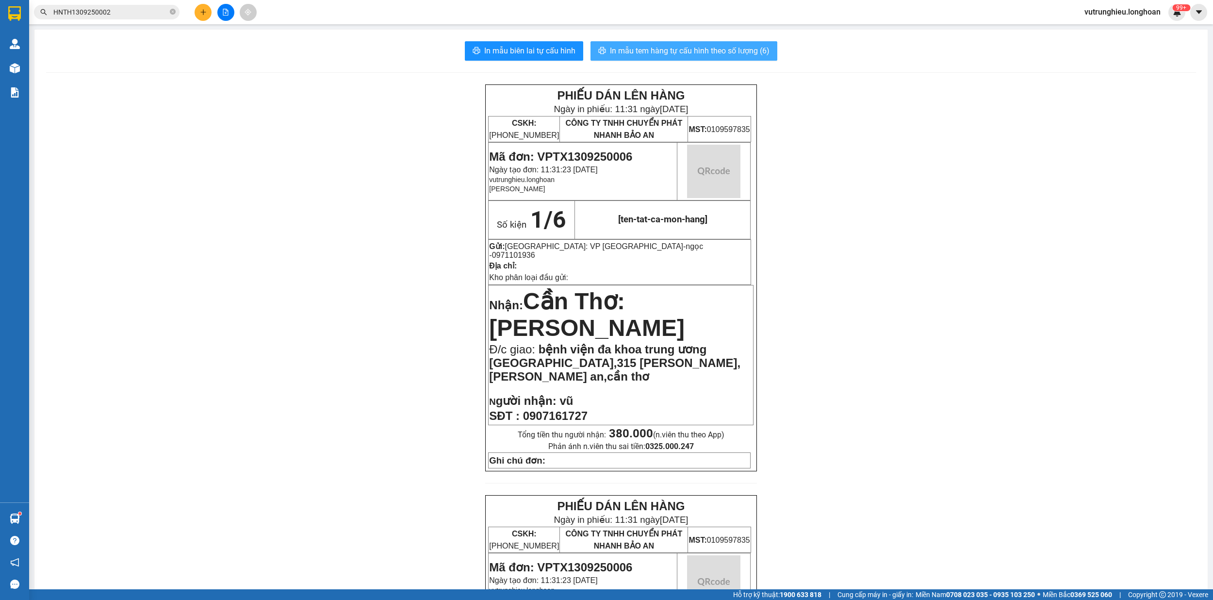
click at [654, 49] on span "In mẫu tem hàng tự cấu hình theo số lượng (6)" at bounding box center [690, 51] width 160 height 12
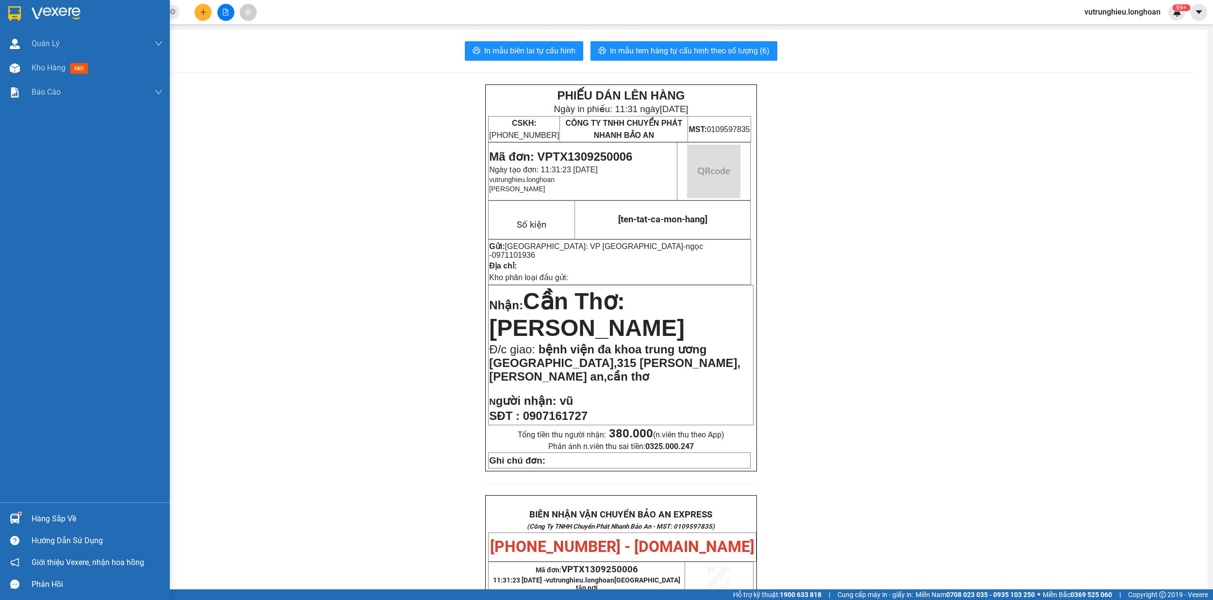
click at [14, 12] on img at bounding box center [14, 13] width 13 height 15
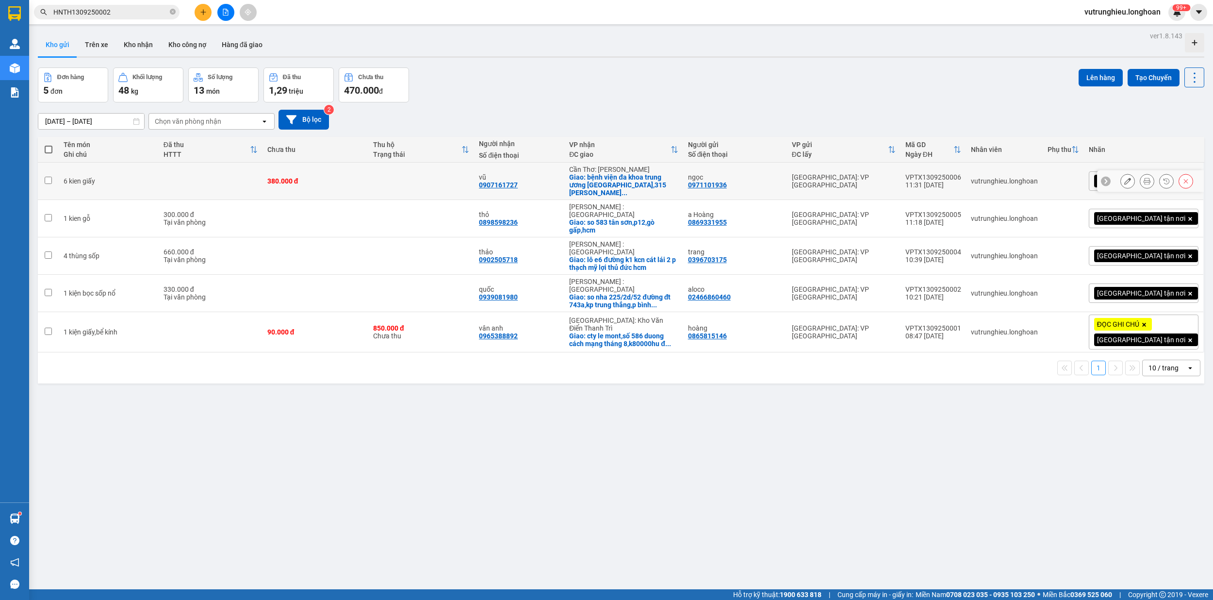
click at [961, 173] on div "VPTX1309250006" at bounding box center [933, 177] width 56 height 8
checkbox input "false"
click at [961, 211] on div "VPTX1309250005" at bounding box center [933, 215] width 56 height 8
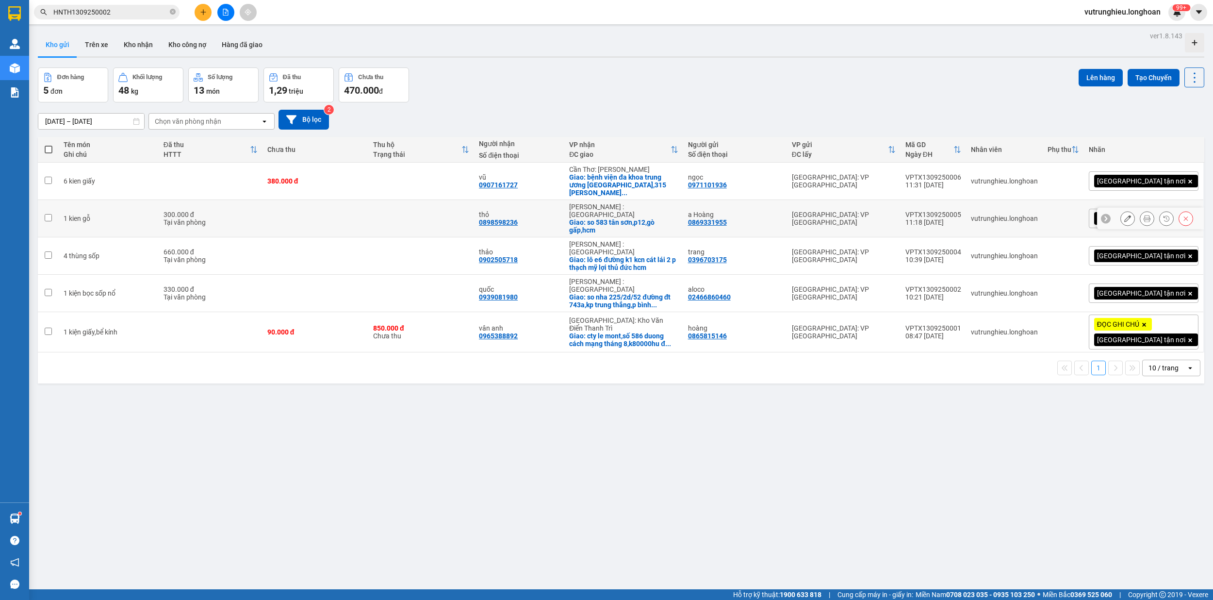
checkbox input "false"
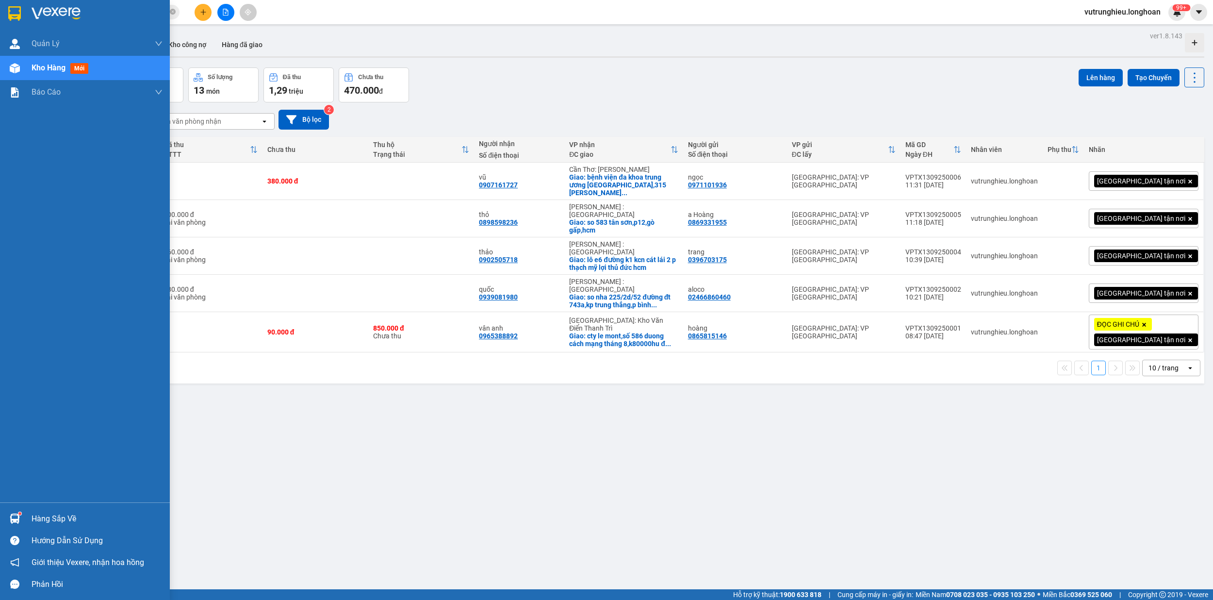
click at [14, 7] on img at bounding box center [14, 13] width 13 height 15
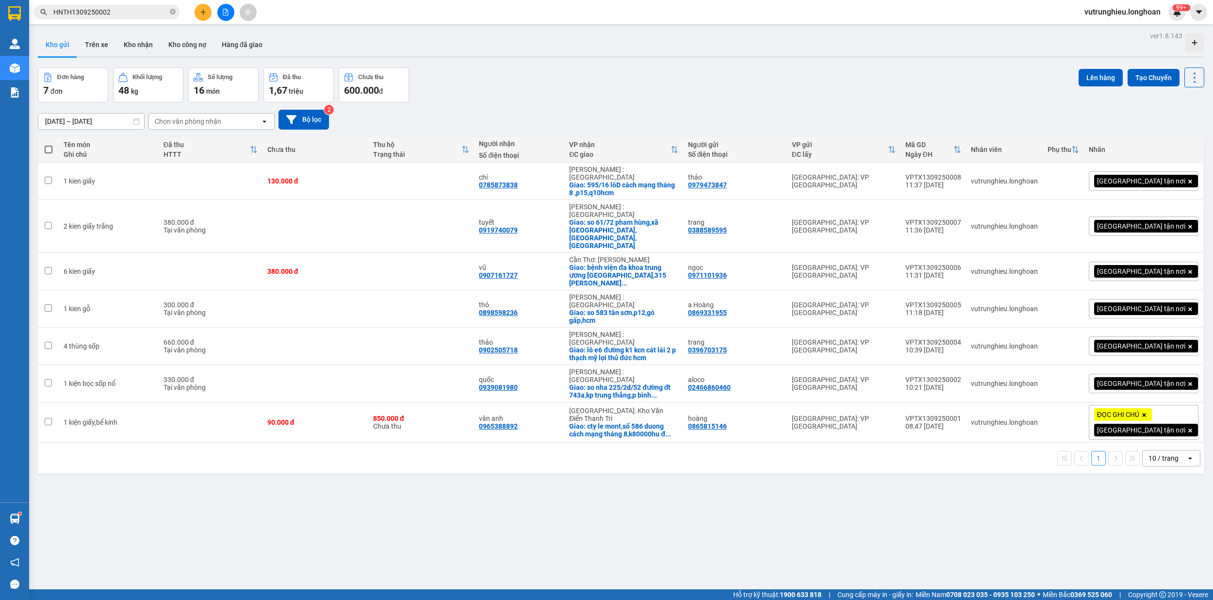
click at [200, 14] on icon "plus" at bounding box center [203, 12] width 7 height 7
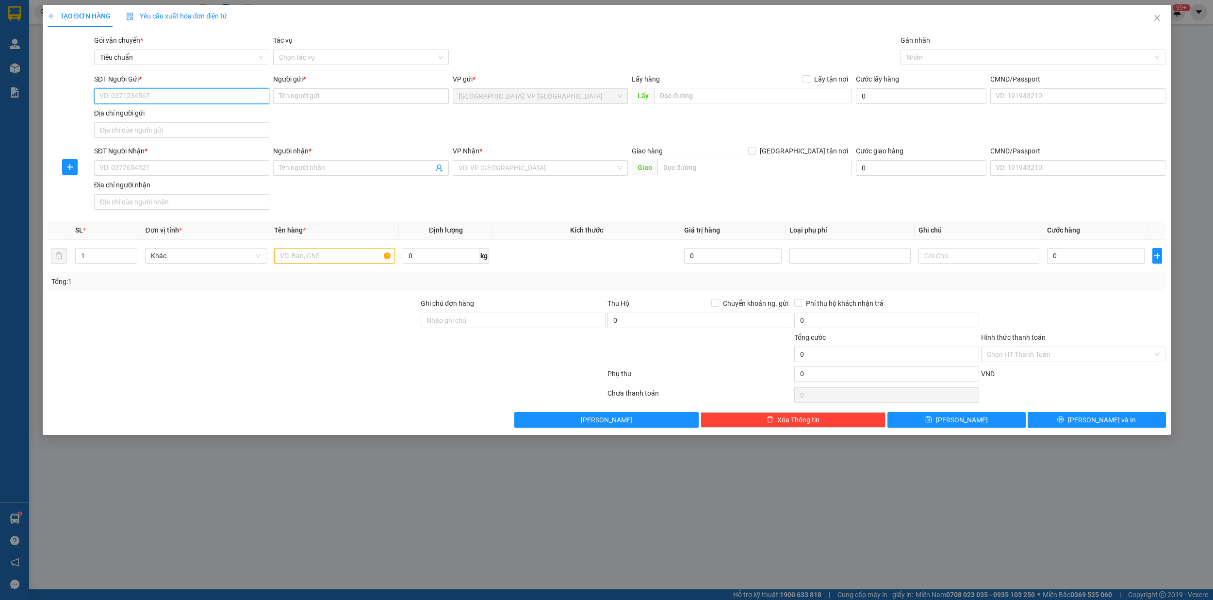
click at [171, 100] on input "SĐT Người Gửi *" at bounding box center [181, 96] width 175 height 16
click at [138, 96] on input "SĐT Người Gửi *" at bounding box center [181, 96] width 175 height 16
type input "0387919292"
click at [158, 114] on div "0387919292 - trường" at bounding box center [182, 116] width 164 height 11
type input "trường"
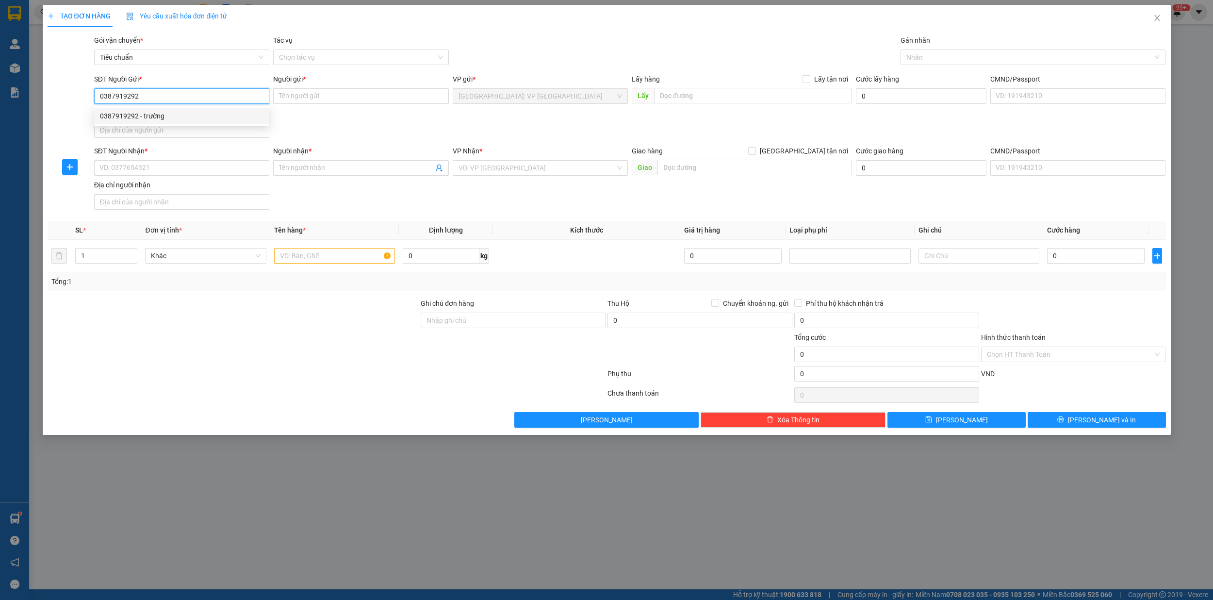
type input "[PERSON_NAME] - cần thơ"
type input "270.000"
type input "0387919292"
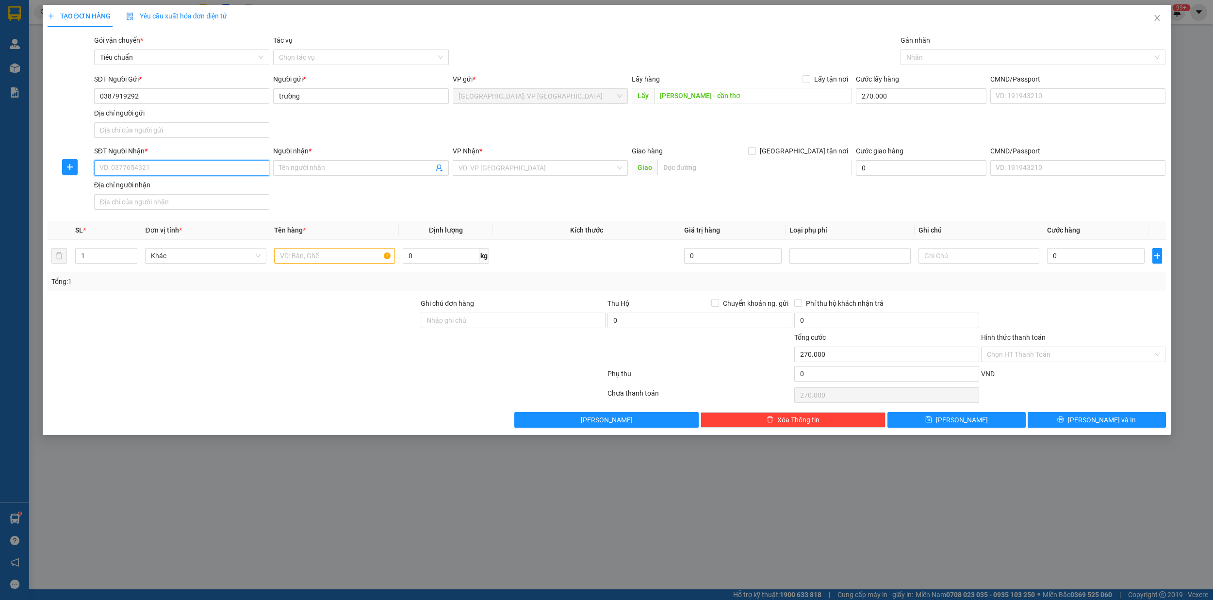
click at [150, 171] on input "SĐT Người Nhận *" at bounding box center [181, 168] width 175 height 16
type input "0888678039"
click at [332, 173] on input "Người nhận *" at bounding box center [356, 168] width 154 height 11
click at [290, 171] on input "so 5/33 duong đt" at bounding box center [356, 168] width 154 height 11
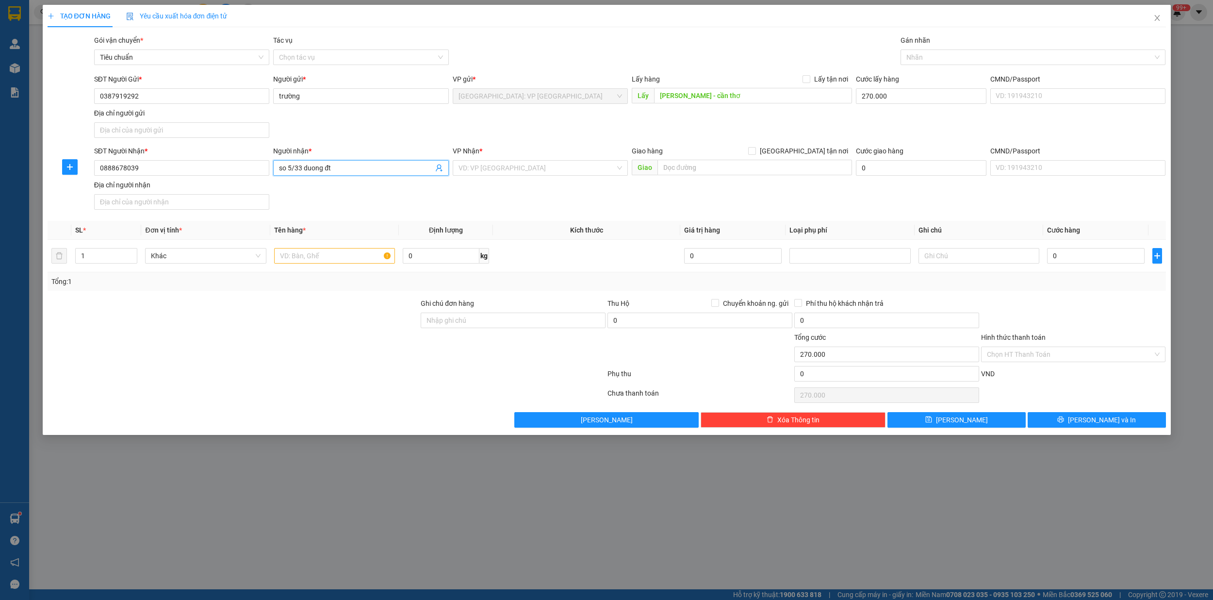
click at [290, 171] on input "so 5/33 duong đt" at bounding box center [356, 168] width 154 height 11
type input "so 5/33 duong đt"
click at [679, 173] on input "text" at bounding box center [754, 168] width 195 height 16
paste input "so 5/33 duong đt"
type input "so 5/33 duong đt"
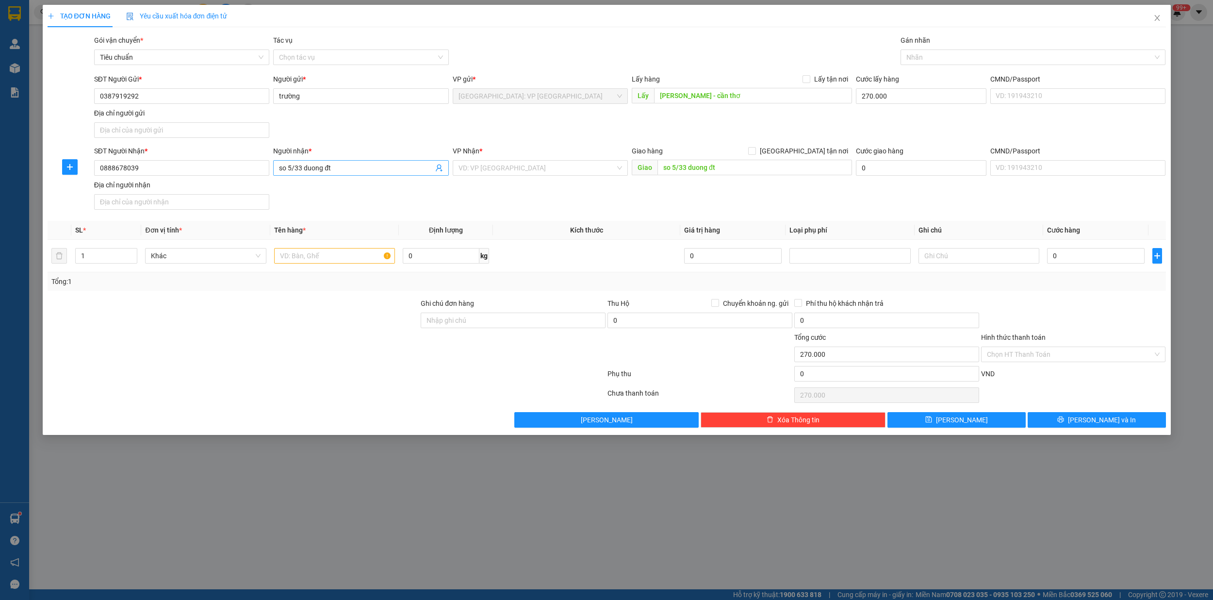
click at [328, 161] on span "so 5/33 duong đt" at bounding box center [360, 168] width 175 height 16
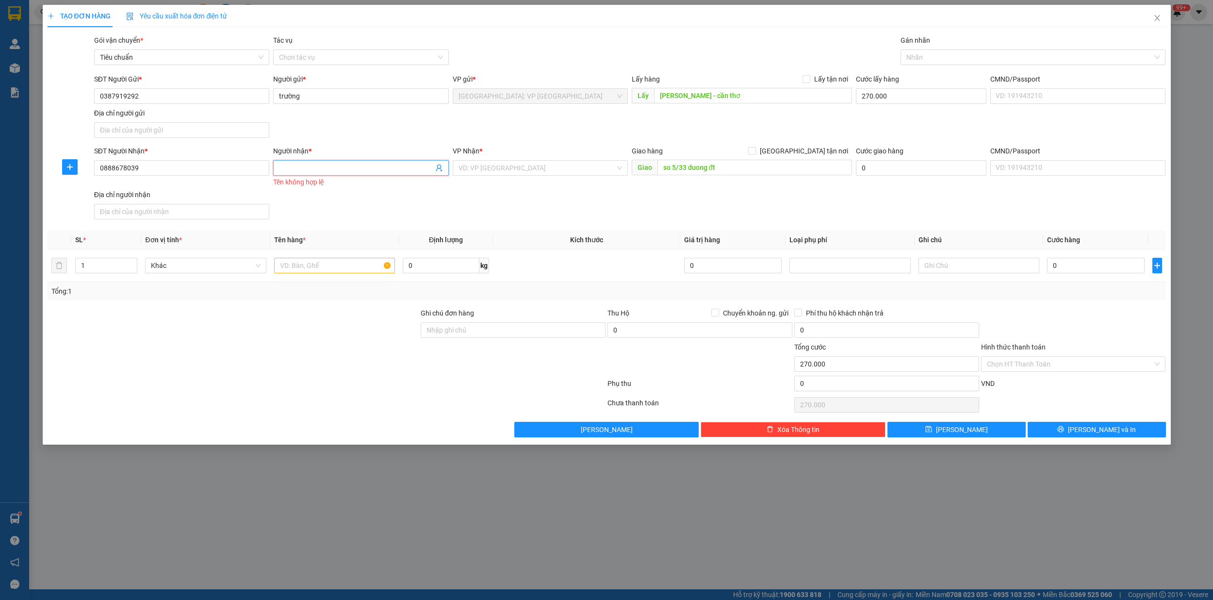
click at [323, 173] on input "Người nhận *" at bounding box center [356, 168] width 154 height 11
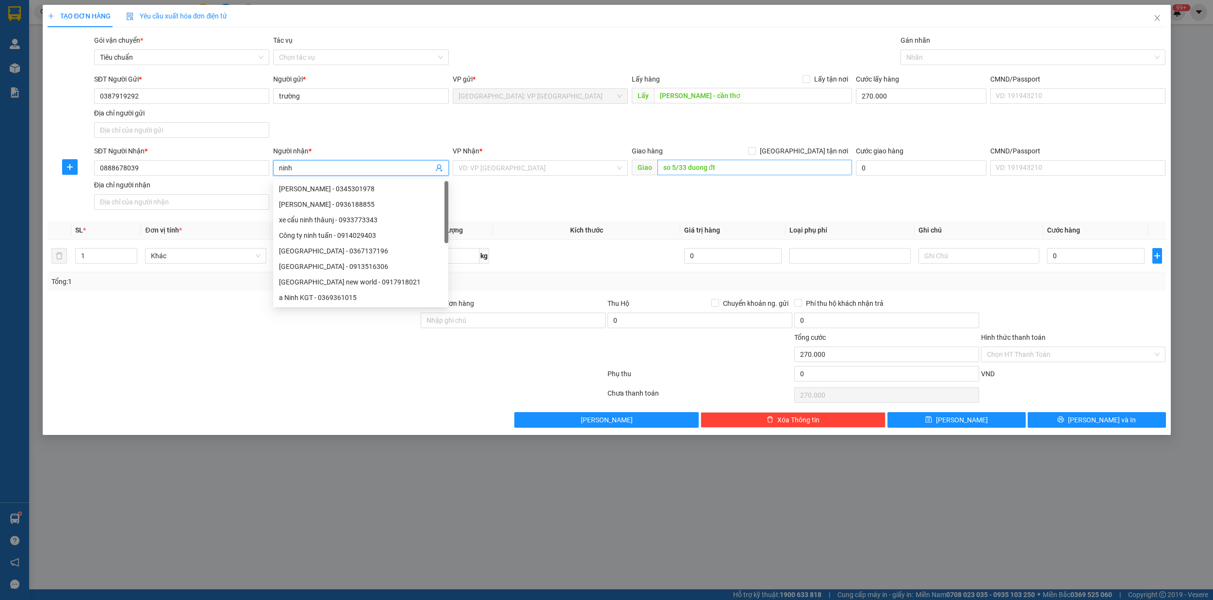
type input "ninh"
click at [743, 175] on input "so 5/33 duong đt" at bounding box center [754, 168] width 195 height 16
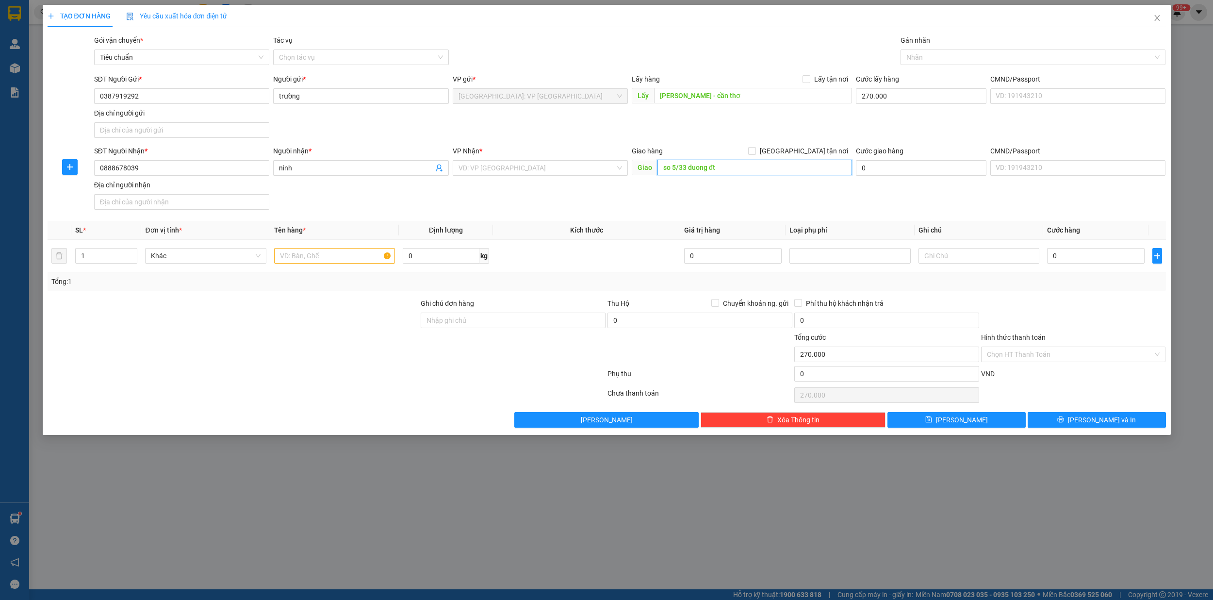
click at [747, 166] on input "so 5/33 duong đt" at bounding box center [754, 168] width 195 height 16
type input "so 5/33 duong đt 747b tổ 6,kp long bình,[GEOGRAPHIC_DATA],[GEOGRAPHIC_DATA]"
click at [535, 174] on input "search" at bounding box center [536, 168] width 157 height 15
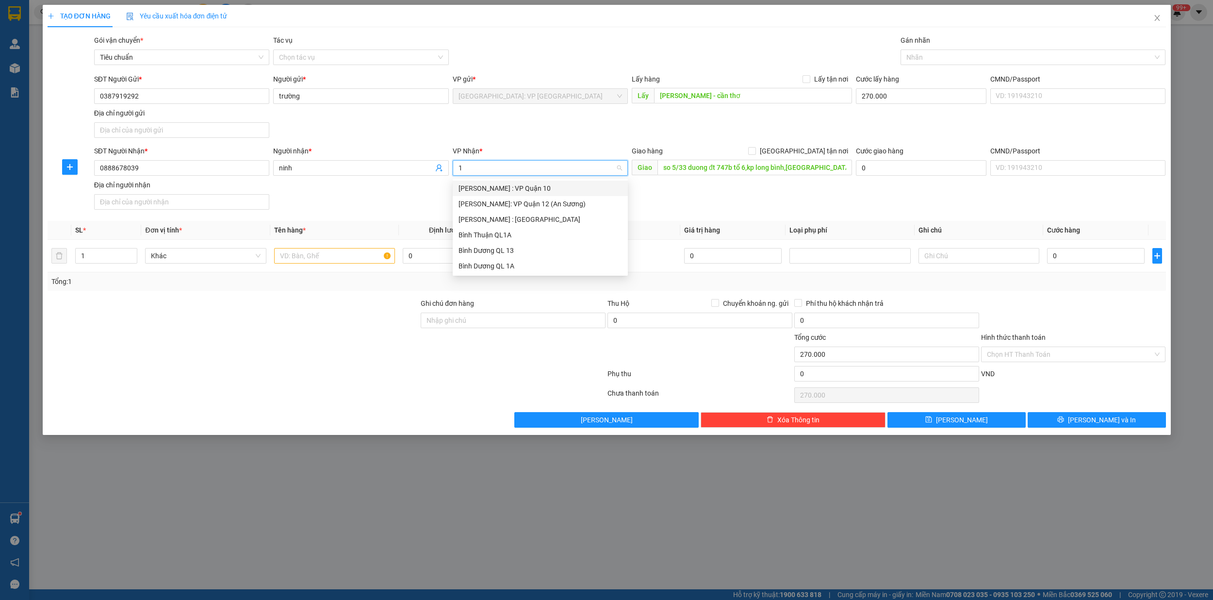
type input "12"
click at [521, 200] on div "[PERSON_NAME] : [GEOGRAPHIC_DATA]" at bounding box center [540, 203] width 164 height 11
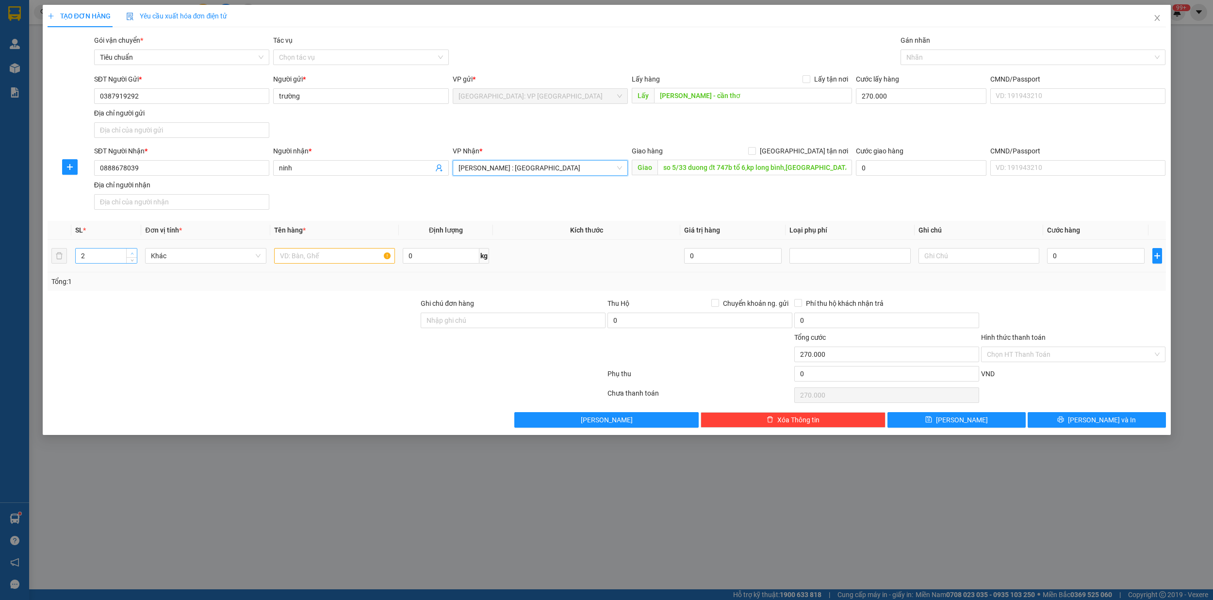
click at [131, 251] on span "Increase Value" at bounding box center [131, 252] width 11 height 9
type input "3"
click at [131, 251] on span "Increase Value" at bounding box center [131, 252] width 11 height 9
click at [285, 255] on input "text" at bounding box center [334, 256] width 121 height 16
type input "3 cuộn tròn"
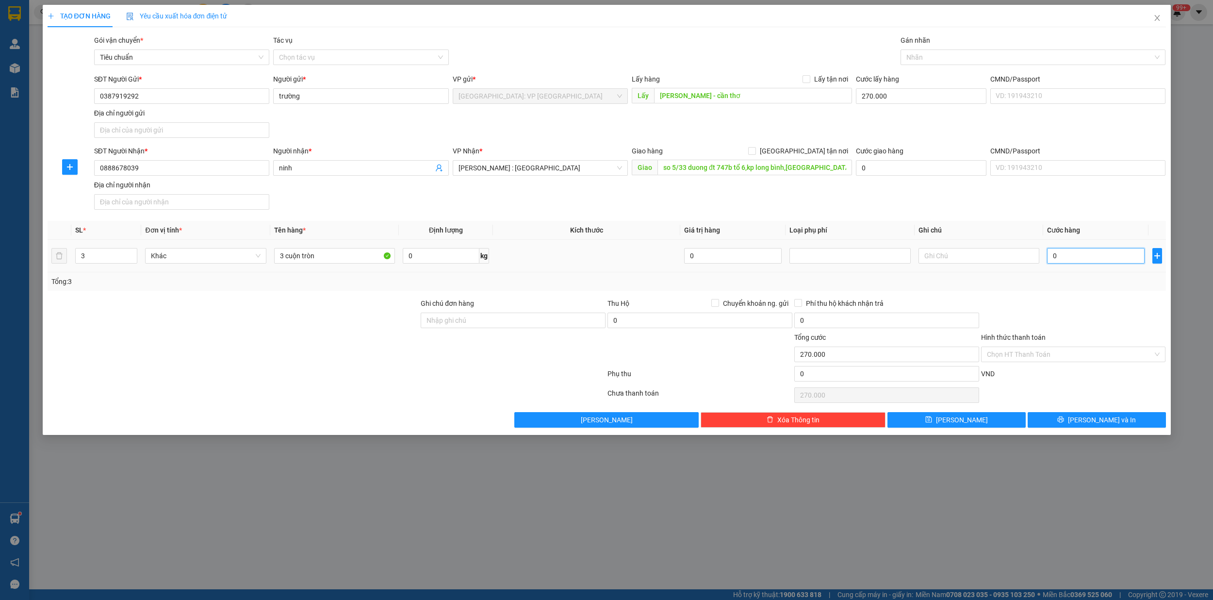
click at [1064, 259] on input "0" at bounding box center [1096, 256] width 98 height 16
type input "1"
type input "270.001"
type input "15"
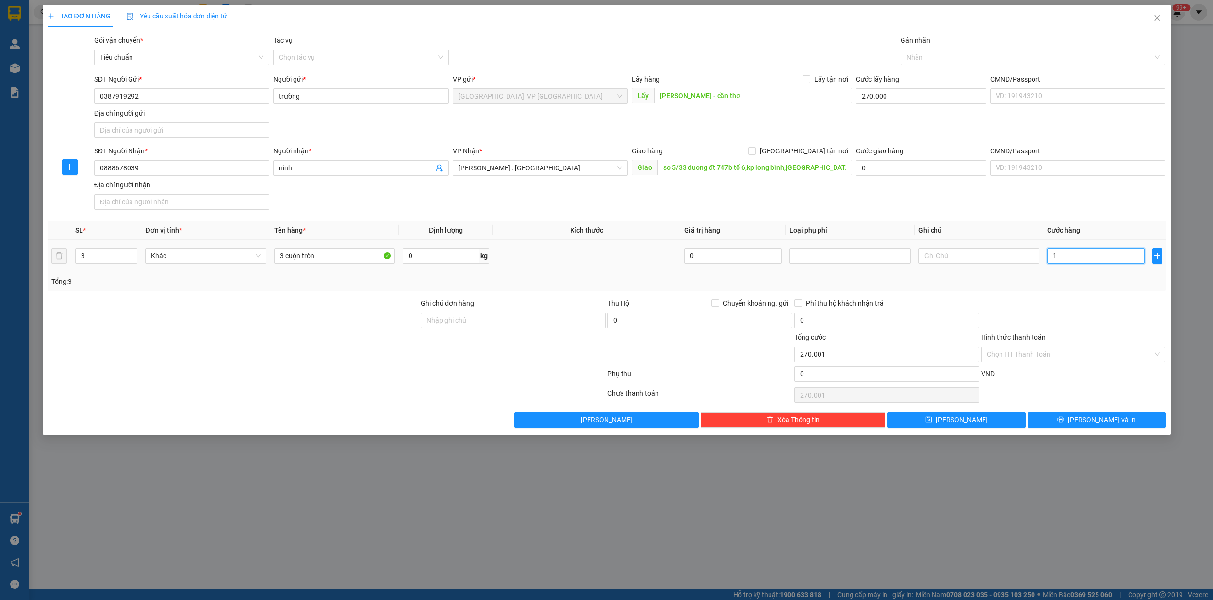
type input "270.015"
type input "152"
type input "270.152"
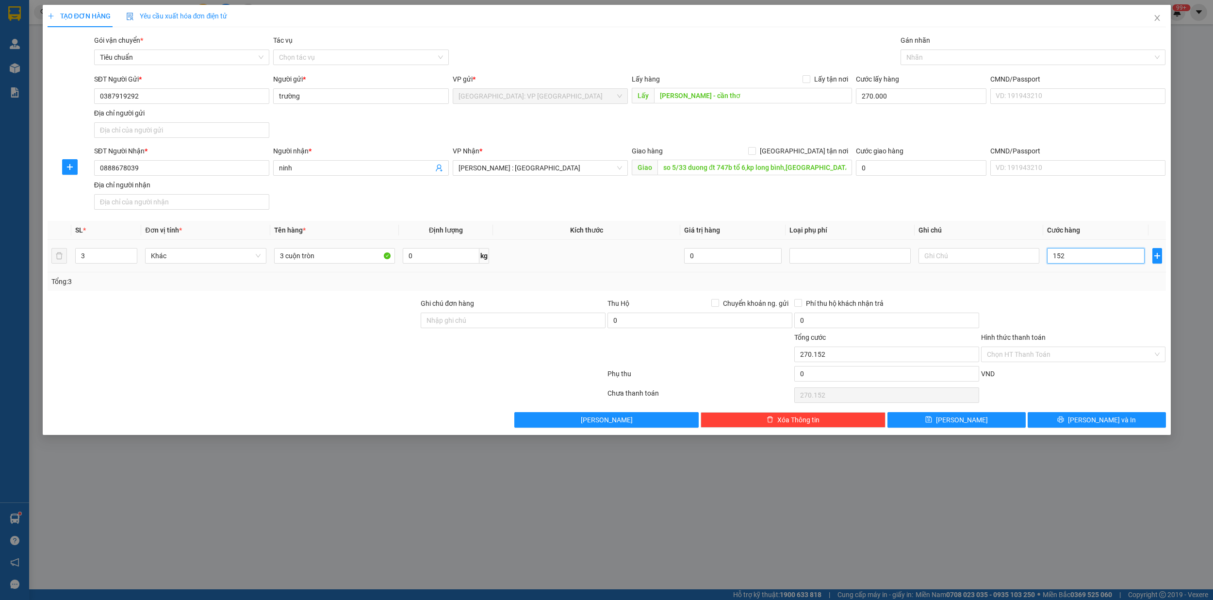
type input "1.520"
type input "271.520"
type input "15.200"
type input "285.200"
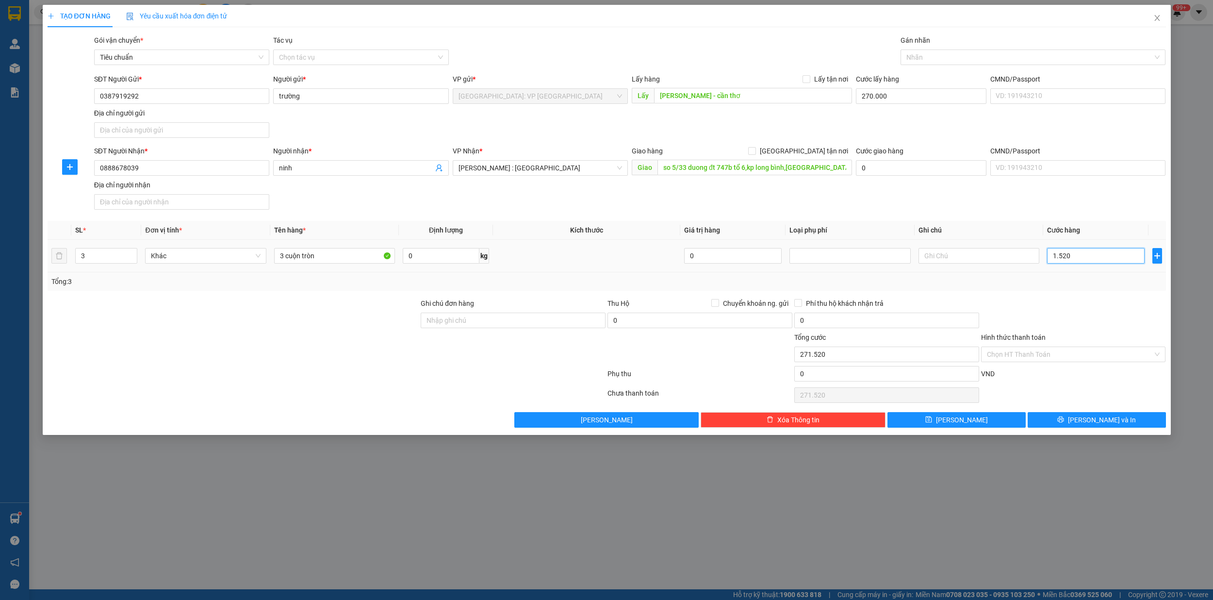
type input "285.200"
type input "152.000"
type input "422.000"
type input "1.520.000"
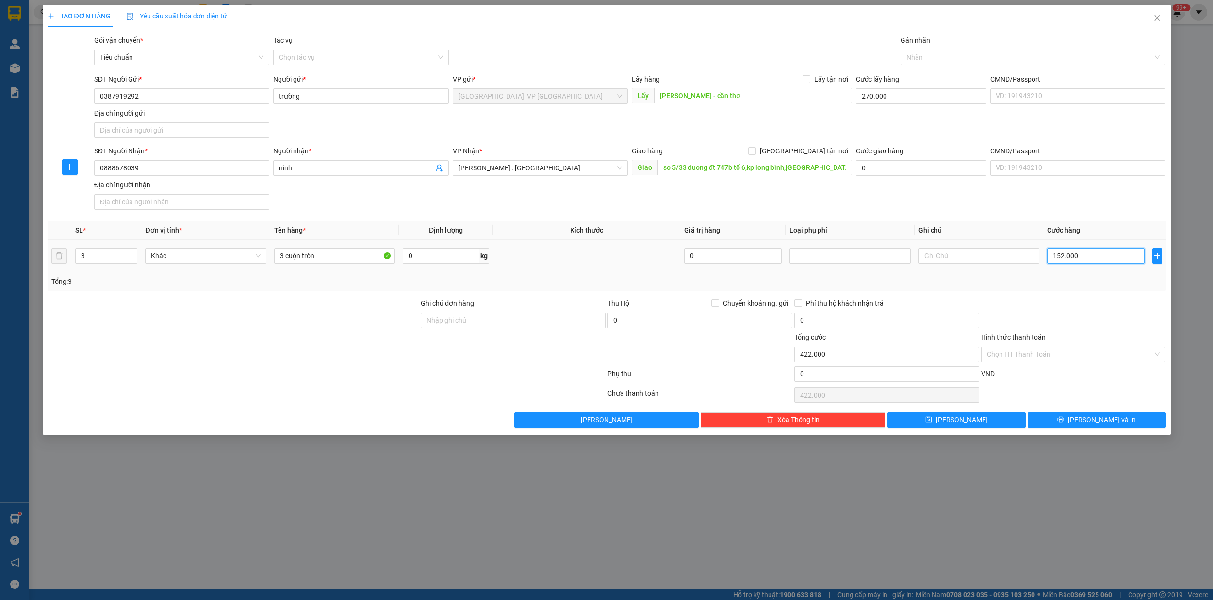
type input "1.790.000"
type input "1.520.000"
click at [755, 152] on input "[GEOGRAPHIC_DATA] tận nơi" at bounding box center [751, 150] width 7 height 7
checkbox input "true"
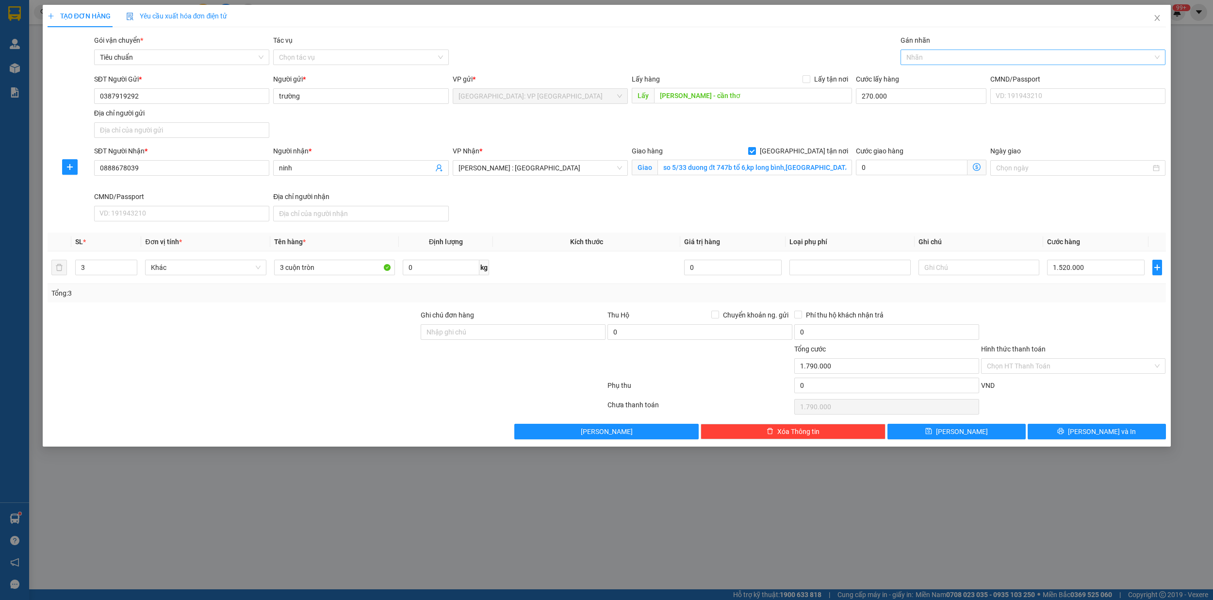
click at [928, 57] on div at bounding box center [1028, 57] width 250 height 12
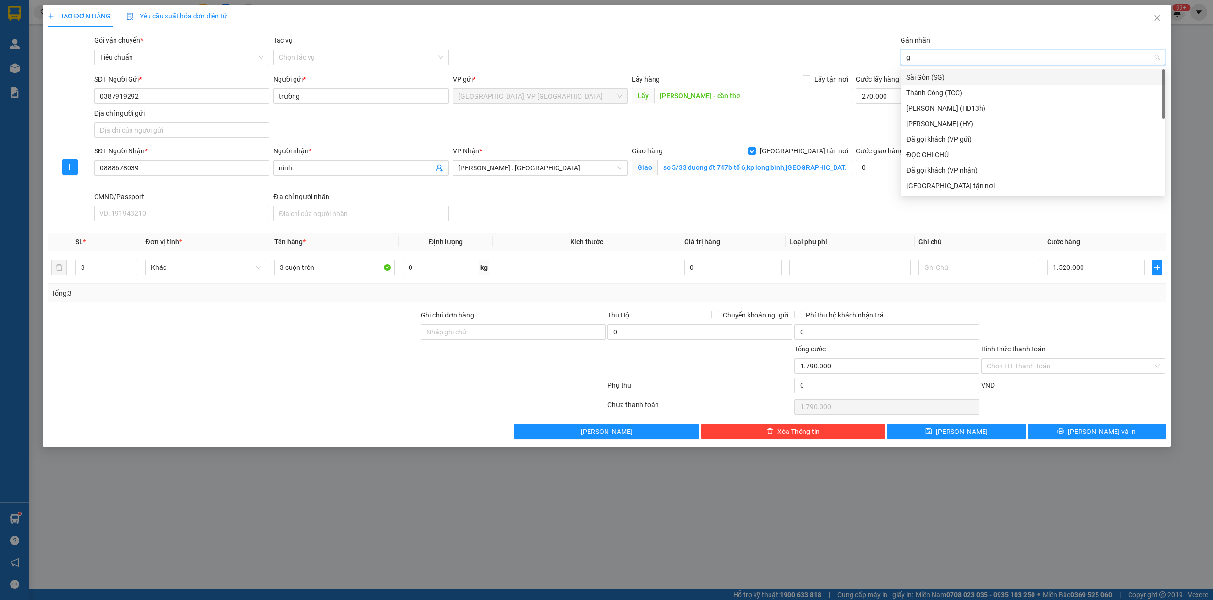
type input "gi"
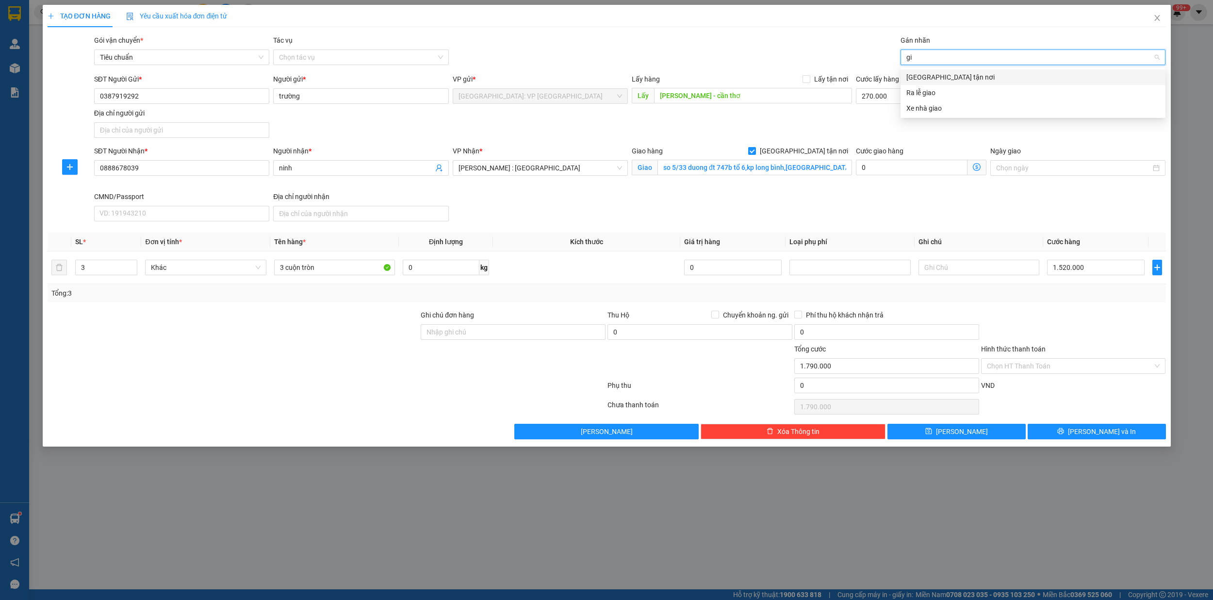
click at [934, 70] on div "[GEOGRAPHIC_DATA] tận nơi" at bounding box center [1032, 77] width 265 height 16
click at [734, 98] on input "[PERSON_NAME] - cần thơ" at bounding box center [753, 96] width 198 height 16
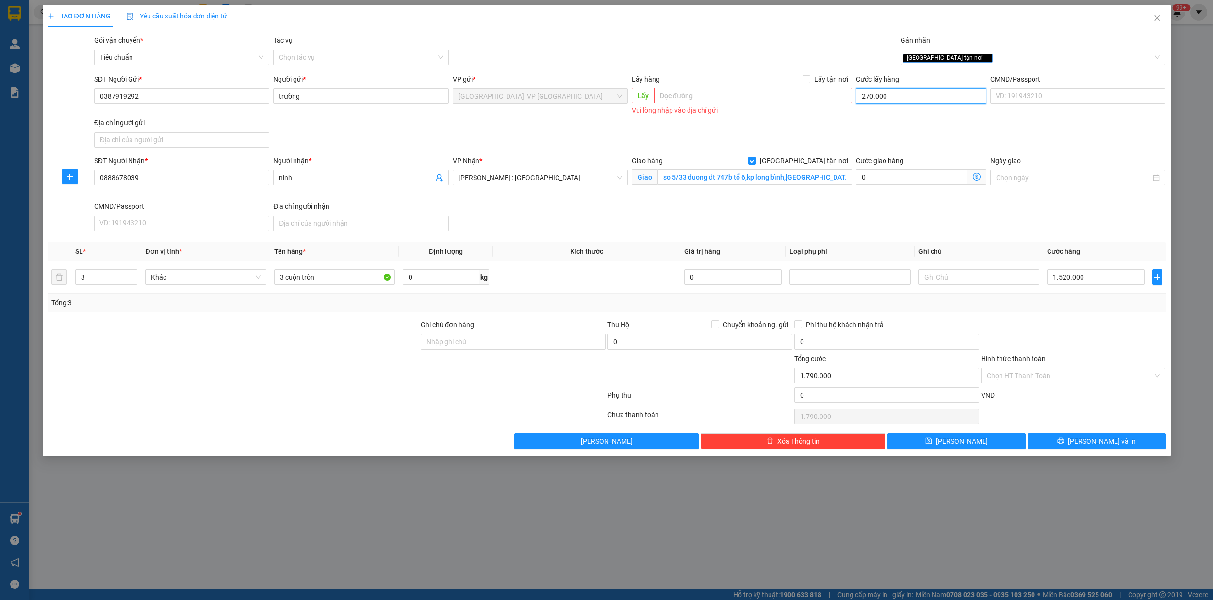
click at [886, 98] on input "270.000" at bounding box center [921, 96] width 131 height 16
type input "0"
type input "1.520.000"
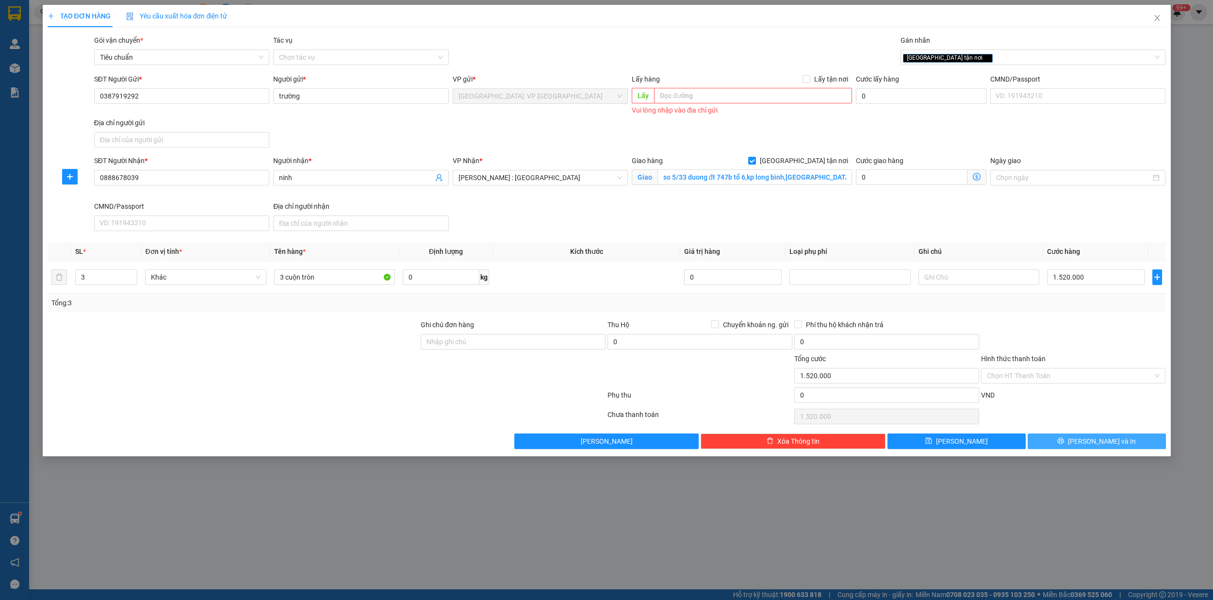
click at [1116, 445] on button "[PERSON_NAME] và In" at bounding box center [1097, 441] width 138 height 16
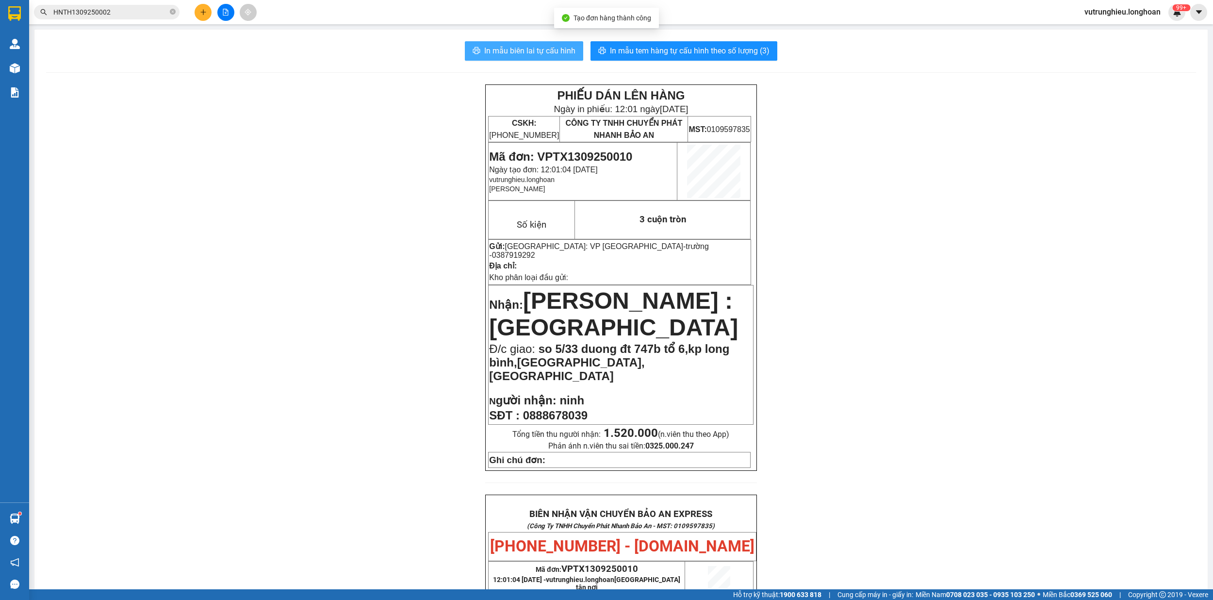
click at [525, 49] on span "In mẫu biên lai tự cấu hình" at bounding box center [529, 51] width 91 height 12
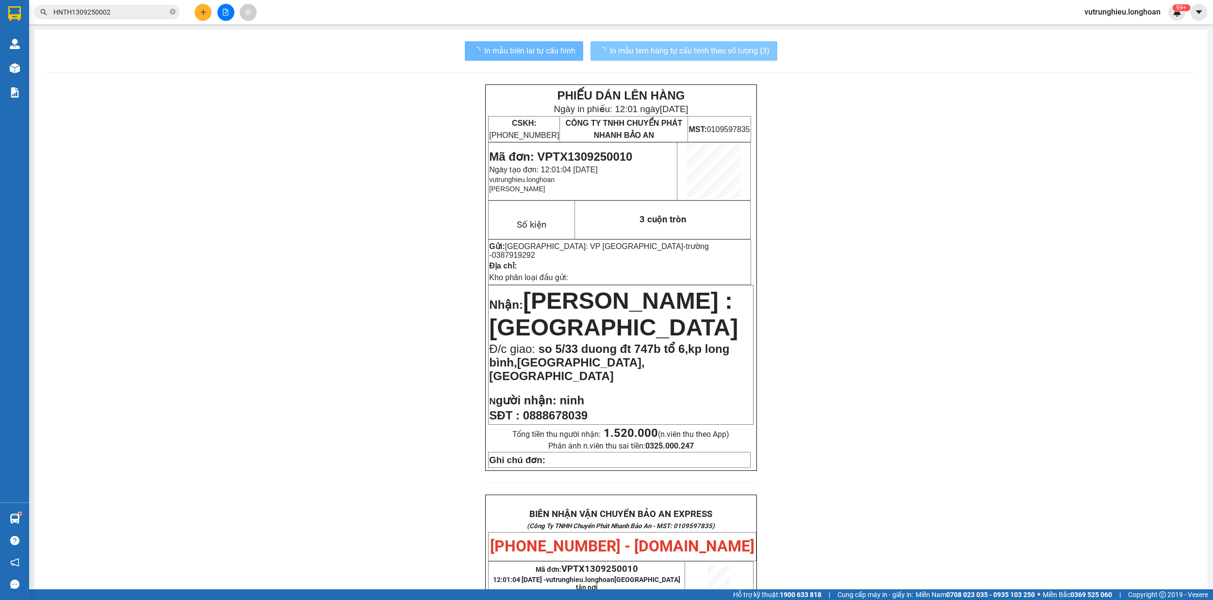
drag, startPoint x: 525, startPoint y: 49, endPoint x: 653, endPoint y: 50, distance: 128.1
click at [653, 50] on span "In mẫu tem hàng tự cấu hình theo số lượng (3)" at bounding box center [690, 51] width 160 height 12
click at [681, 49] on span "In mẫu tem hàng tự cấu hình theo số lượng (3)" at bounding box center [690, 51] width 160 height 12
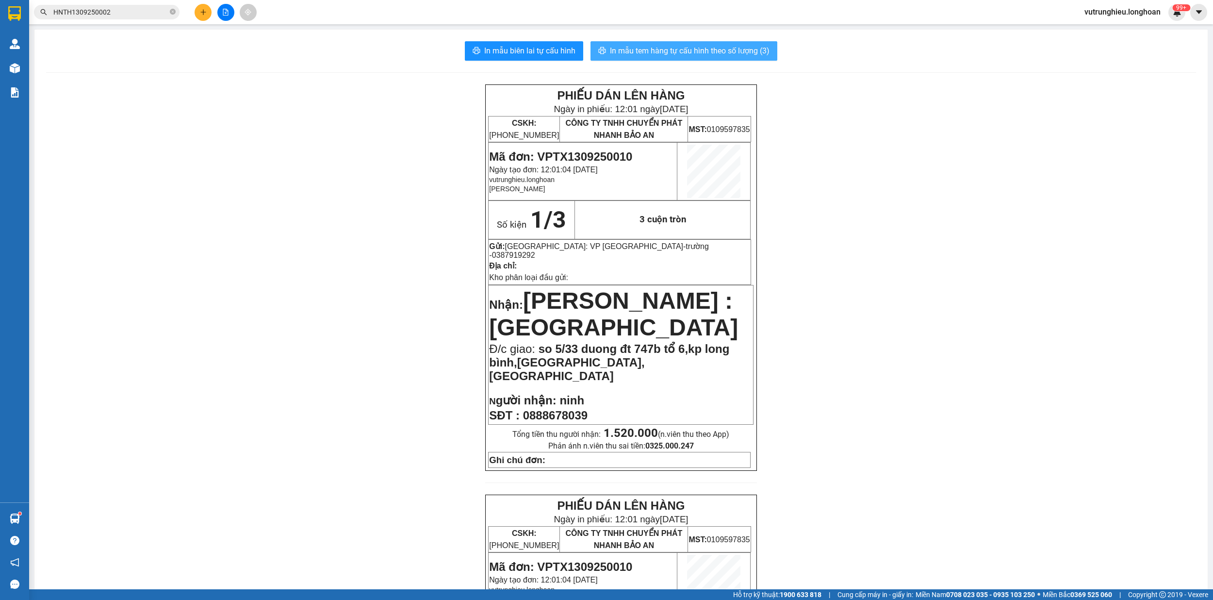
click at [681, 49] on span "In mẫu tem hàng tự cấu hình theo số lượng (3)" at bounding box center [690, 51] width 160 height 12
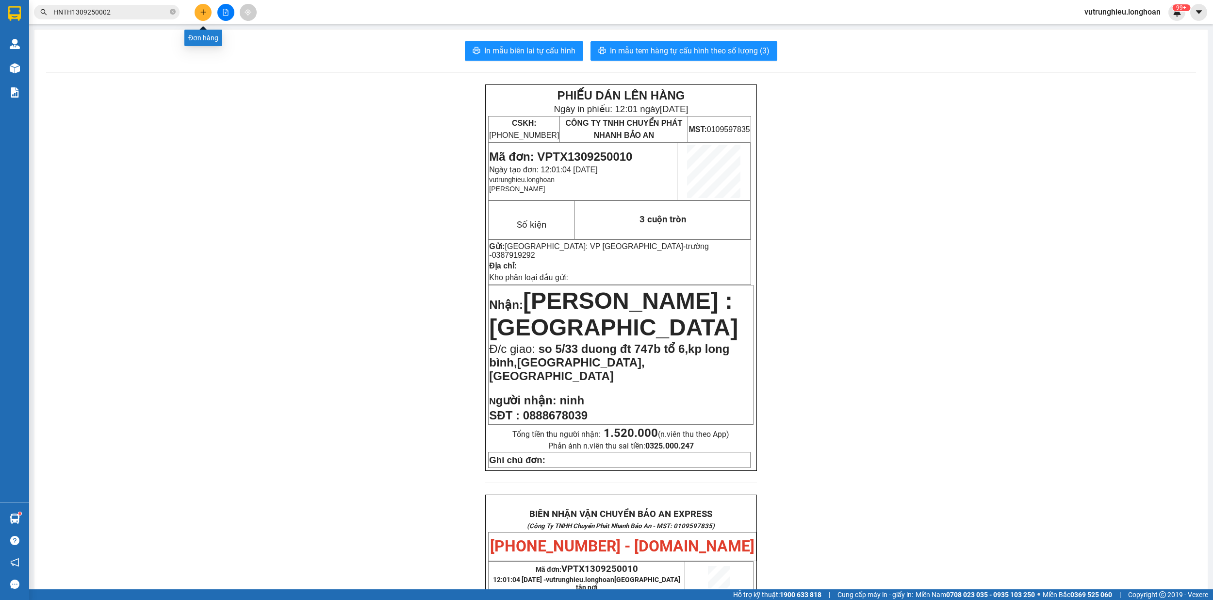
click at [203, 11] on icon "plus" at bounding box center [203, 11] width 0 height 5
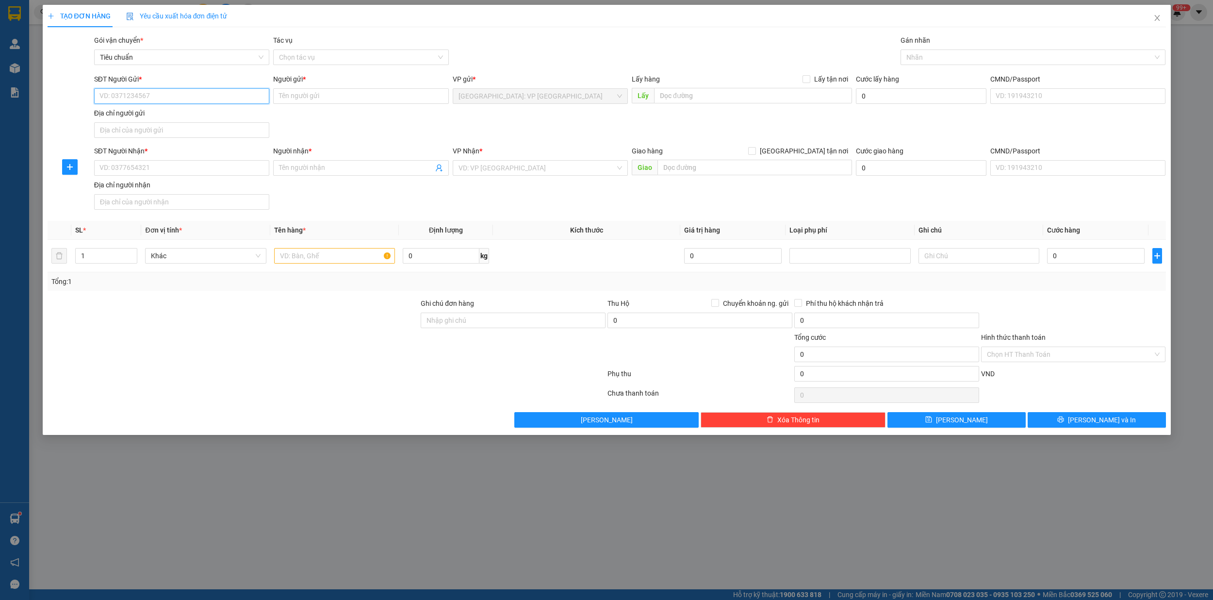
click at [179, 95] on input "SĐT Người Gửi *" at bounding box center [181, 96] width 175 height 16
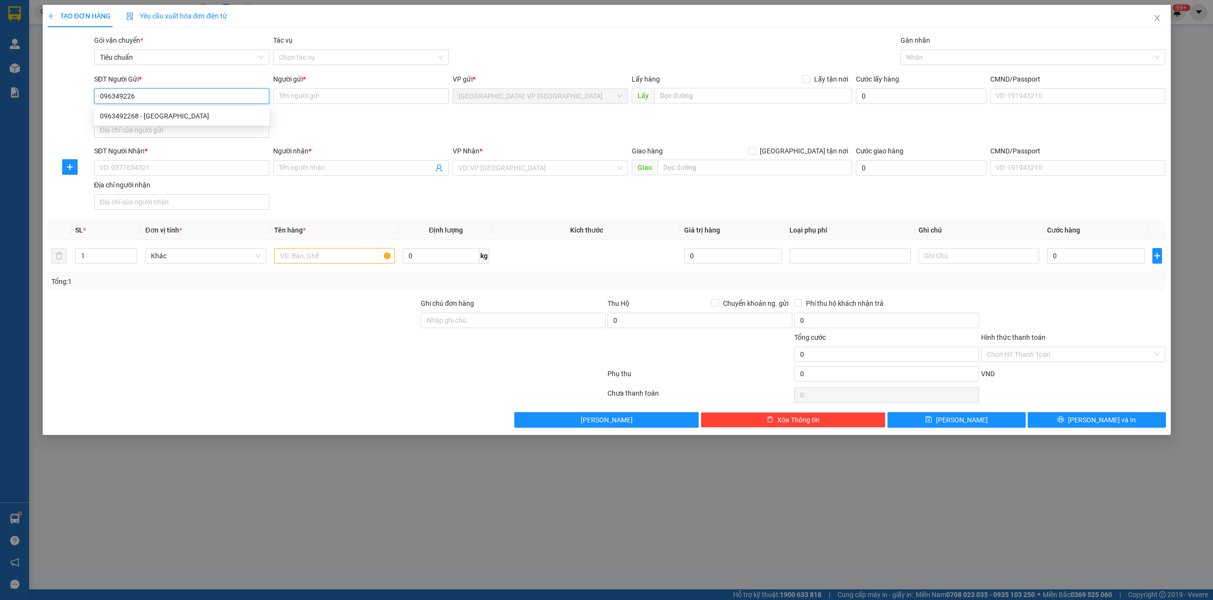
click at [158, 119] on div "0963492268 - [GEOGRAPHIC_DATA]" at bounding box center [182, 116] width 164 height 11
type input "0963492268"
type input "Nhà Xinh"
type input "luong thế vinh hn"
type input "0963492268"
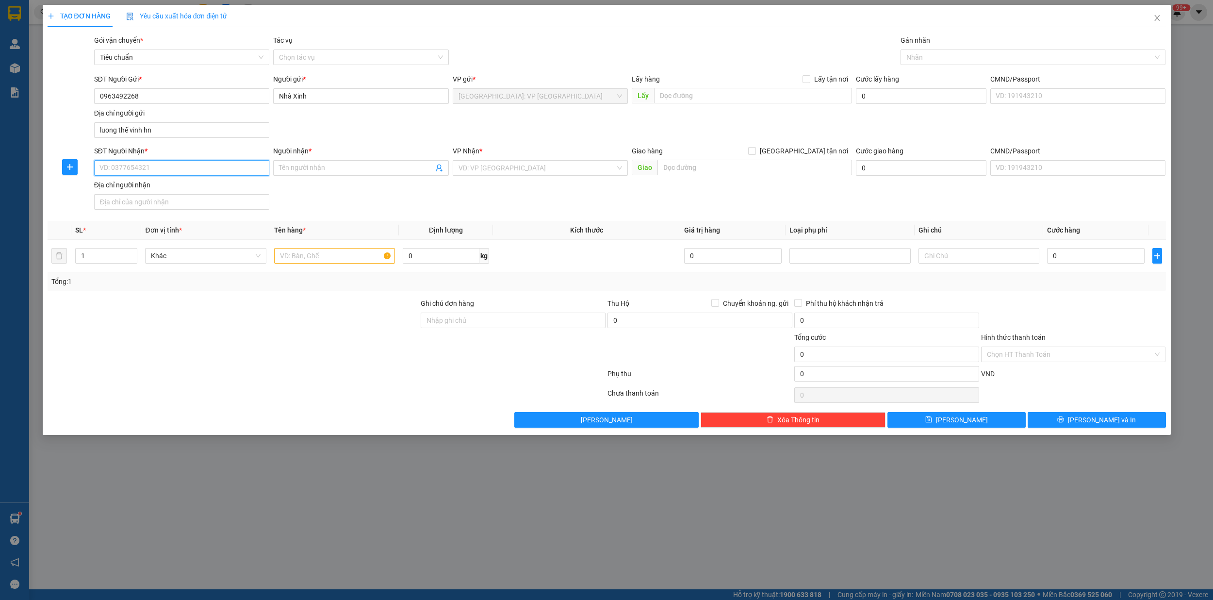
click at [161, 167] on input "SĐT Người Nhận *" at bounding box center [181, 168] width 175 height 16
type input "0964022404"
click at [748, 172] on input "text" at bounding box center [754, 168] width 195 height 16
click at [764, 167] on input "1079a/54 bình đức 2,[GEOGRAPHIC_DATA]" at bounding box center [754, 168] width 195 height 16
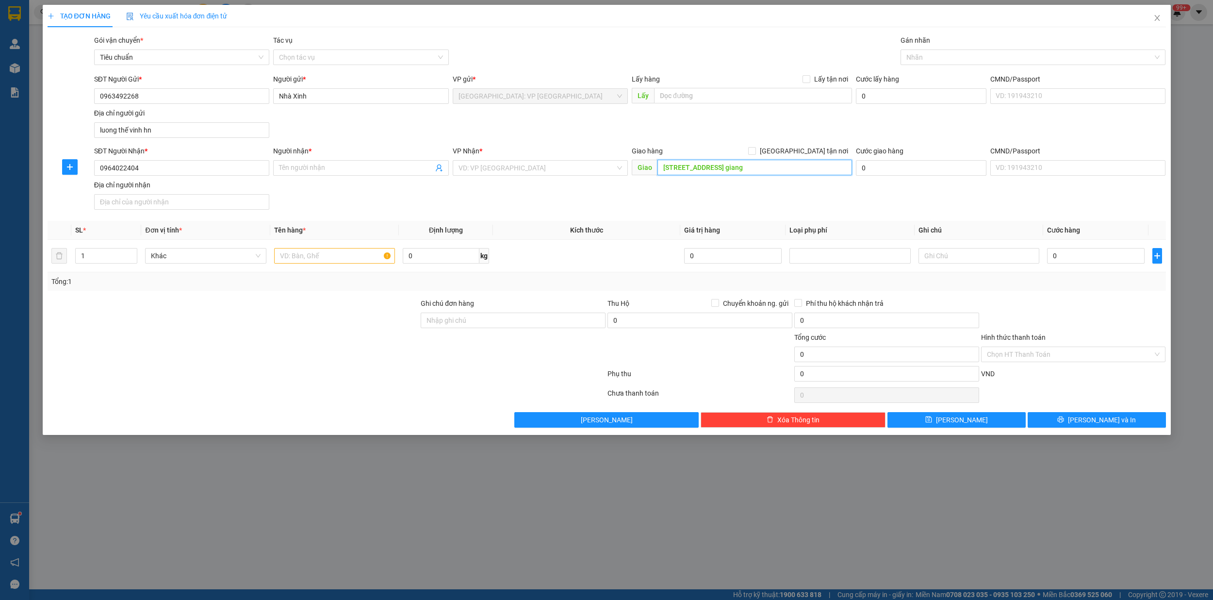
type input "[STREET_ADDRESS] giang"
click at [829, 168] on input "[STREET_ADDRESS] giang" at bounding box center [754, 168] width 195 height 16
click at [1052, 169] on input "CMND/Passport" at bounding box center [1077, 168] width 175 height 16
click at [1080, 259] on input "0" at bounding box center [1096, 256] width 98 height 16
type input "1"
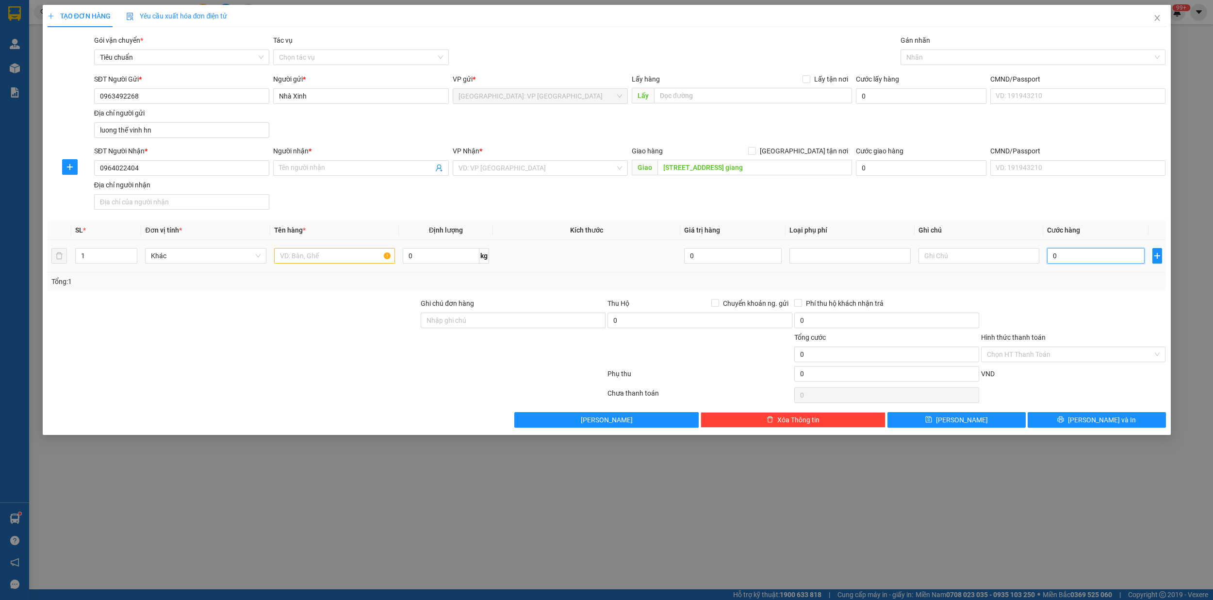
type input "1"
type input "19"
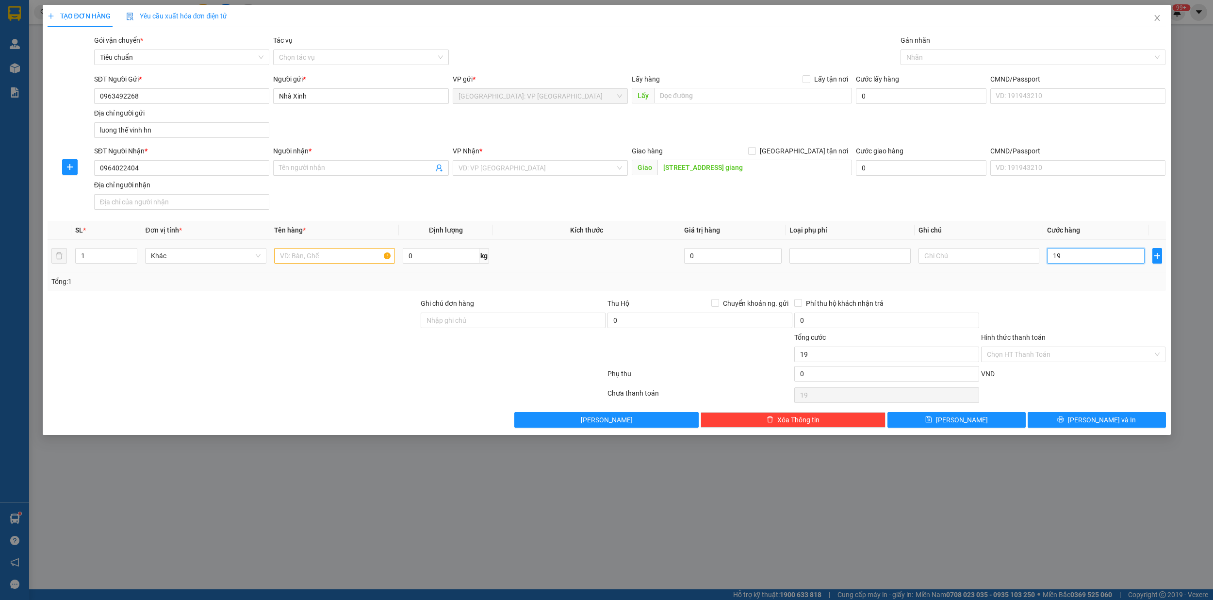
type input "190"
type input "1.900"
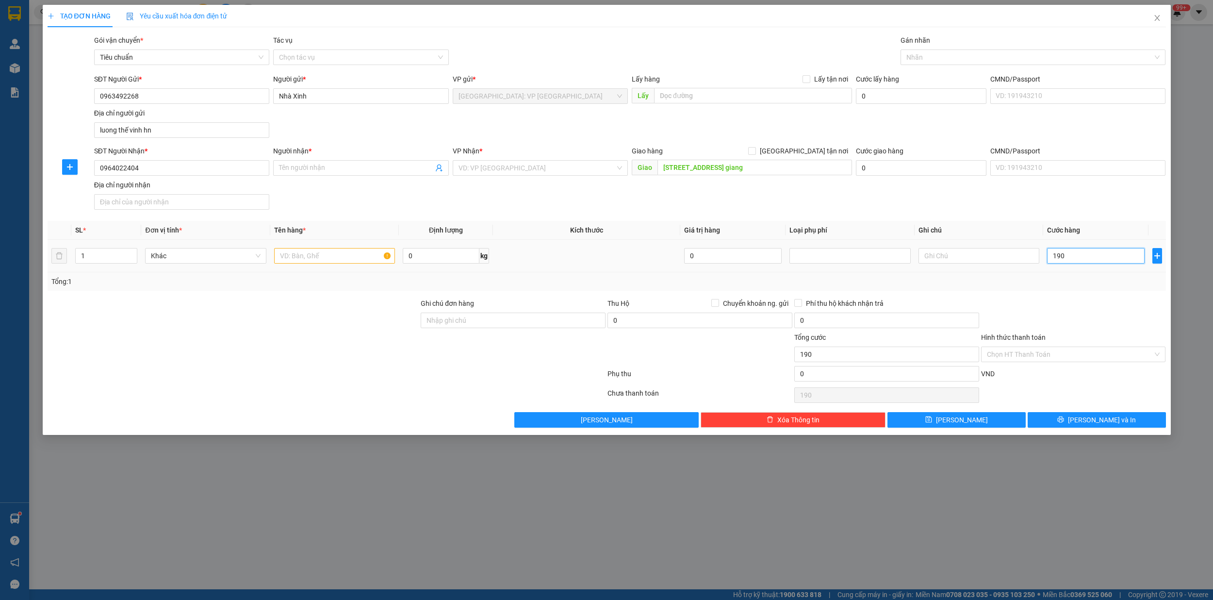
type input "1.900"
type input "19.000"
type input "190.000"
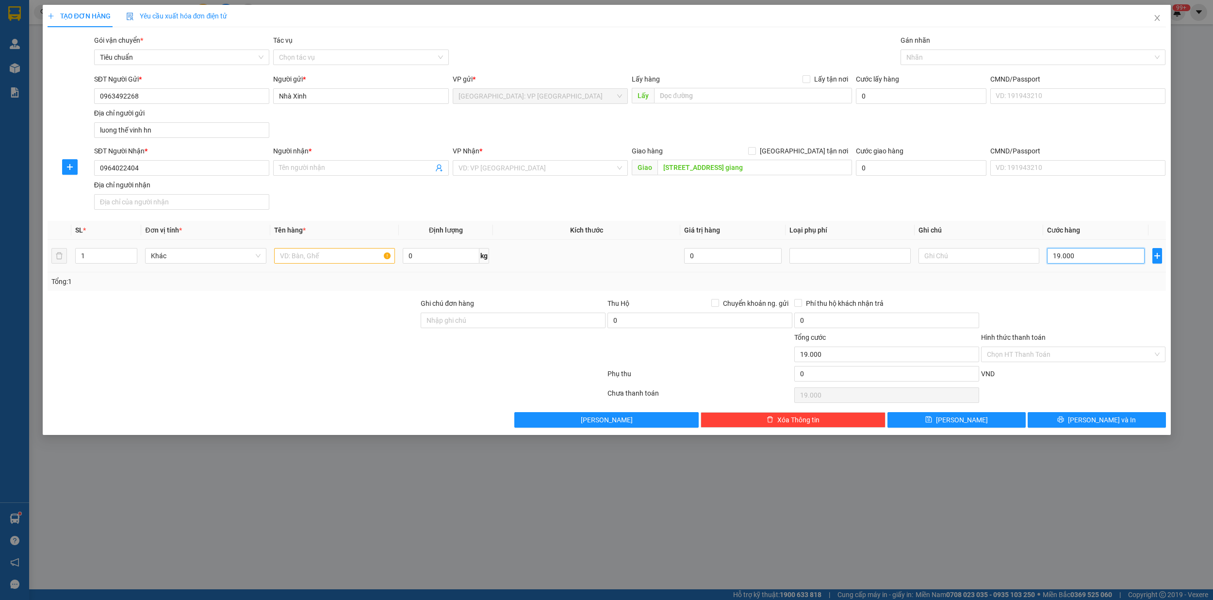
type input "190.000"
click at [533, 173] on input "search" at bounding box center [536, 168] width 157 height 15
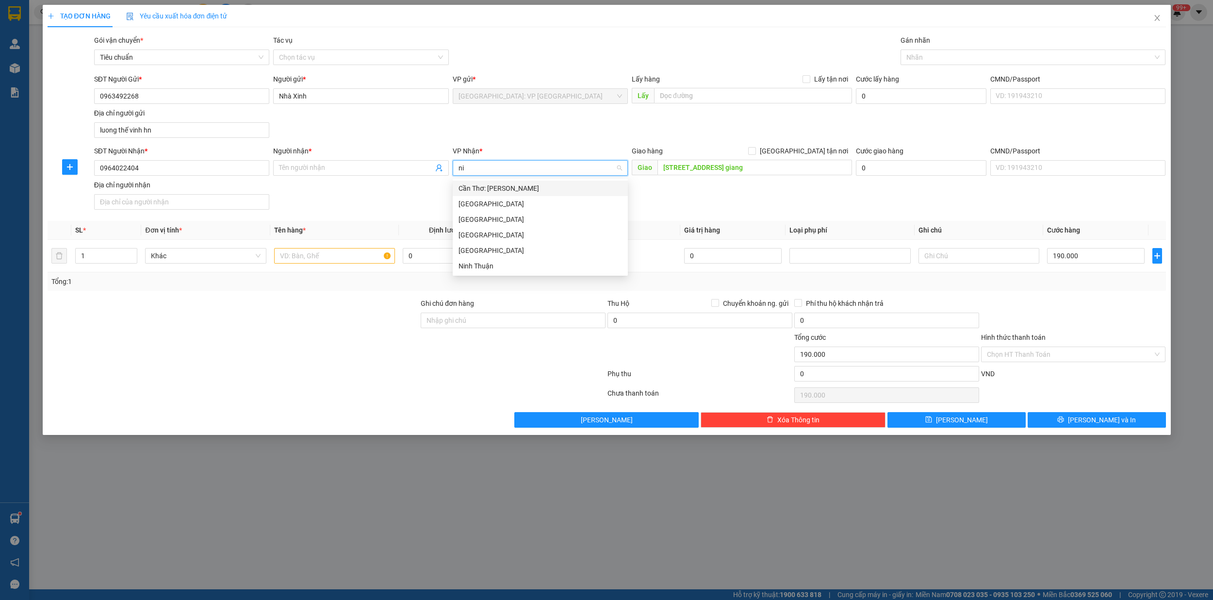
click at [528, 186] on div "Cần Thơ: [PERSON_NAME]" at bounding box center [540, 188] width 164 height 11
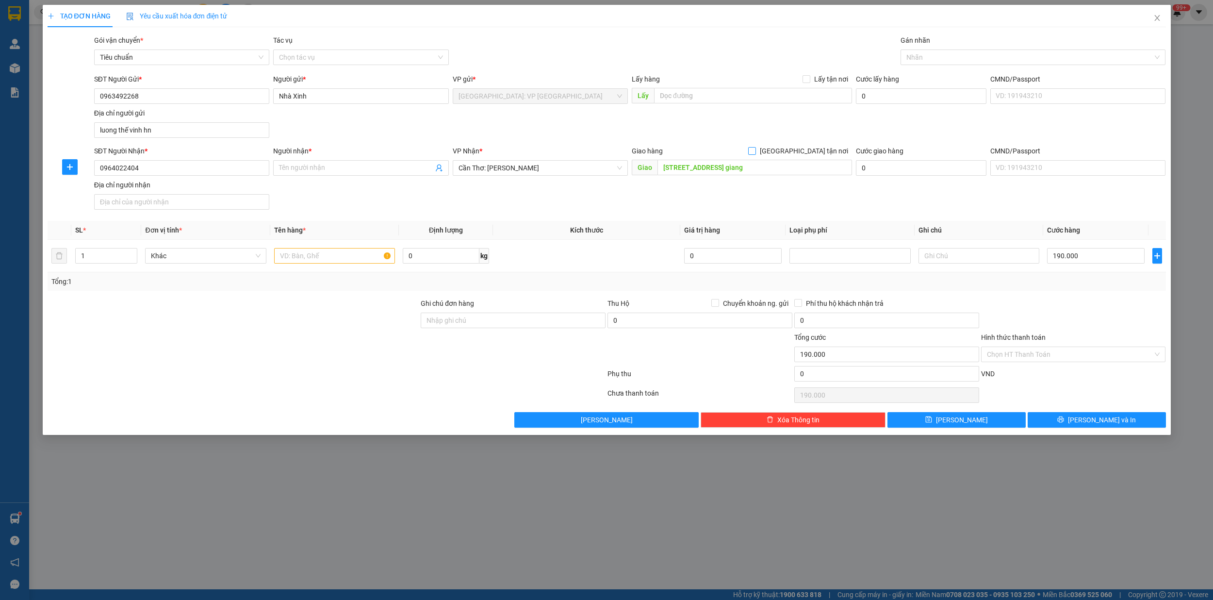
click at [756, 150] on span at bounding box center [752, 151] width 8 height 8
click at [755, 150] on input "[GEOGRAPHIC_DATA] tận nơi" at bounding box center [751, 150] width 7 height 7
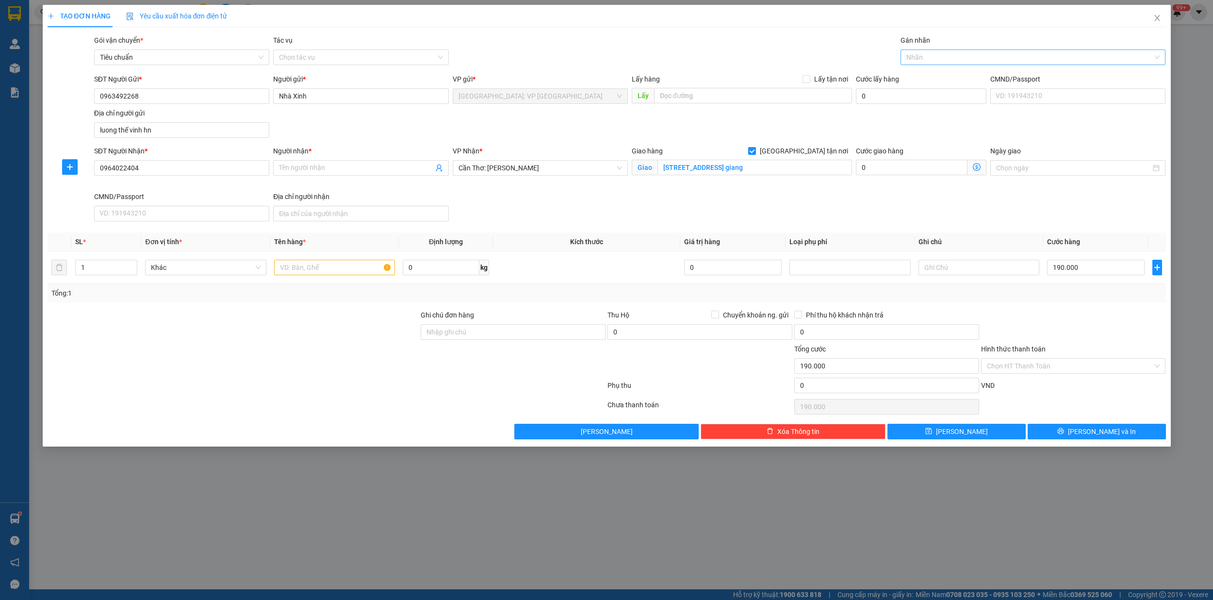
click at [940, 59] on div at bounding box center [1028, 57] width 250 height 12
click at [936, 78] on div "[GEOGRAPHIC_DATA] tận nơi" at bounding box center [1032, 77] width 253 height 11
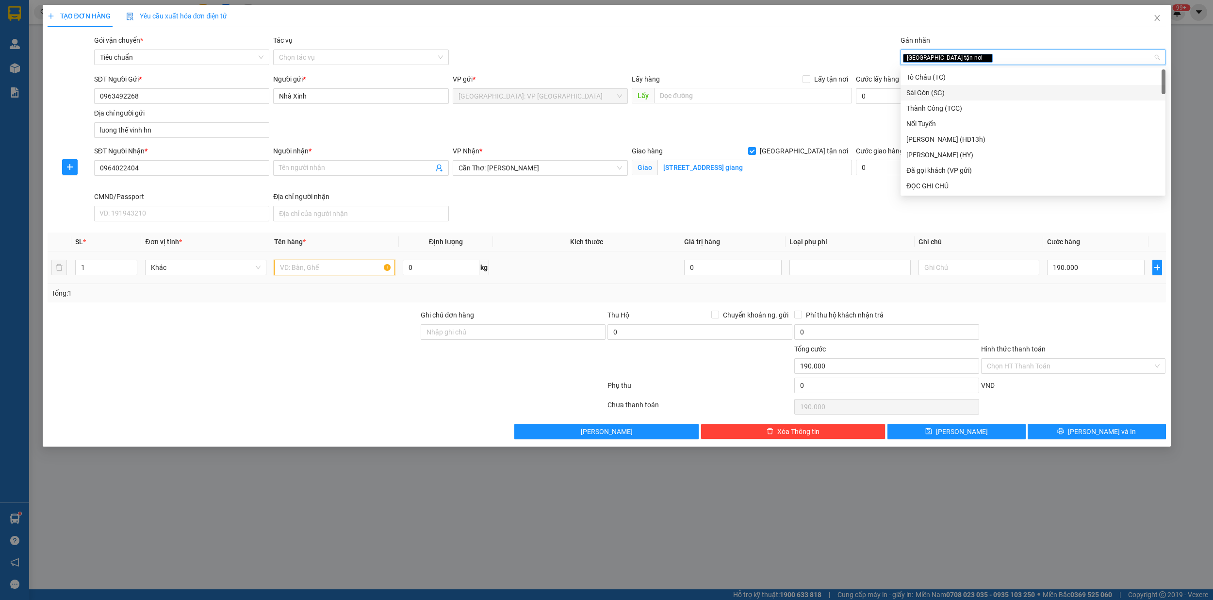
click at [328, 266] on input "text" at bounding box center [334, 268] width 121 height 16
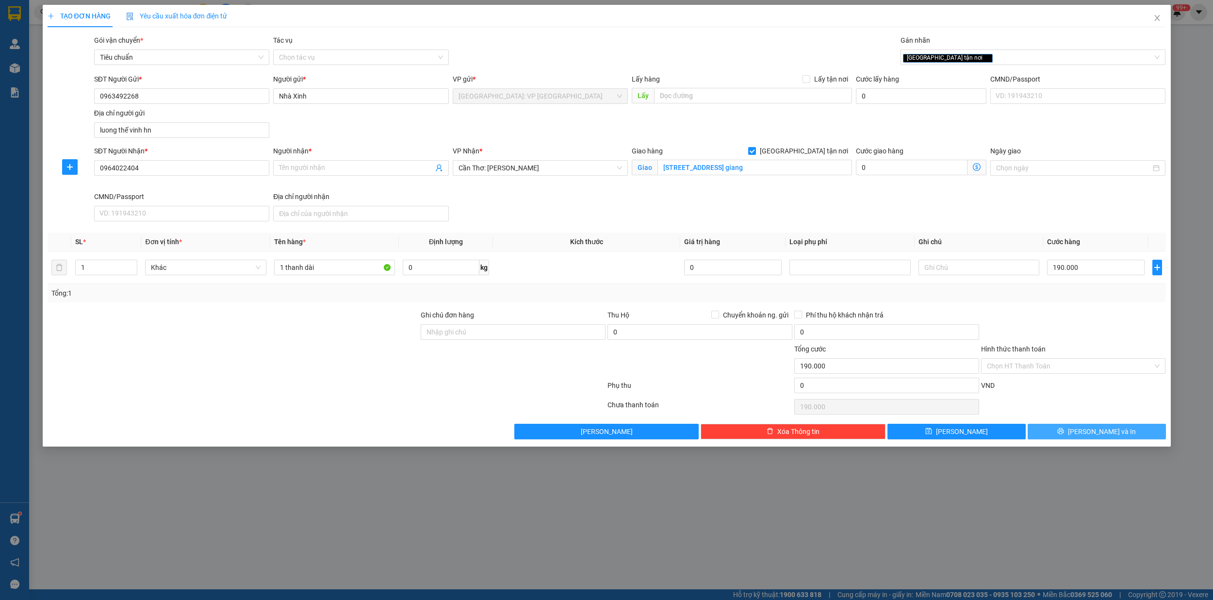
click at [1096, 434] on span "[PERSON_NAME] và In" at bounding box center [1102, 431] width 68 height 11
click at [340, 171] on input "Người nhận *" at bounding box center [356, 168] width 154 height 11
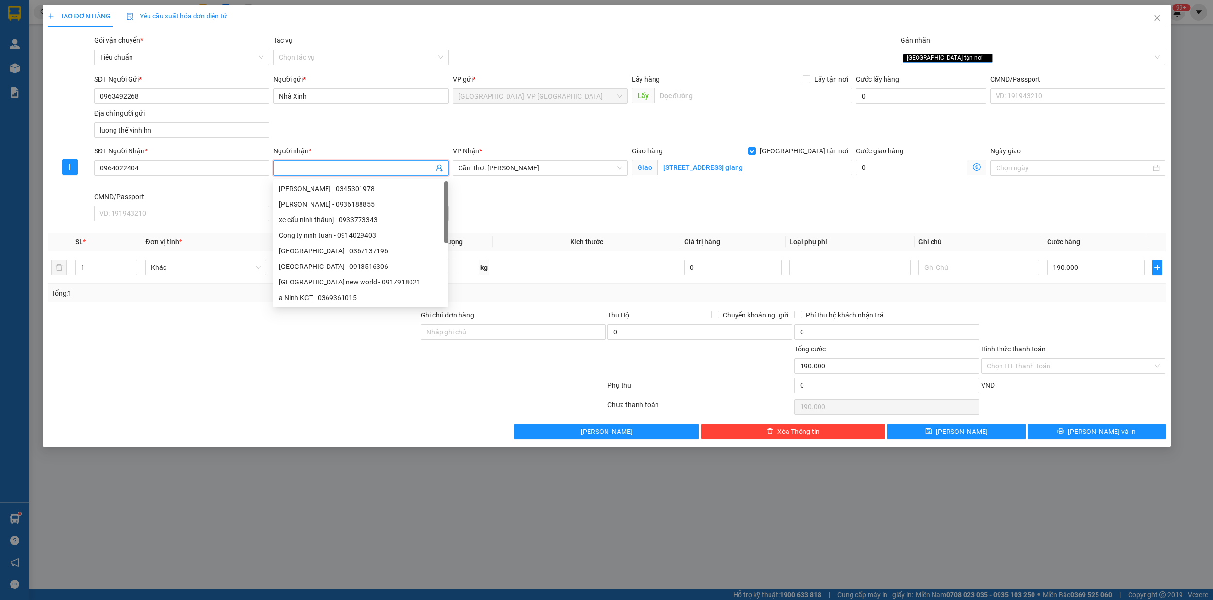
click at [340, 171] on input "Người nhận *" at bounding box center [356, 168] width 154 height 11
click at [1110, 411] on div "Chọn HT Thanh Toán" at bounding box center [1073, 406] width 187 height 19
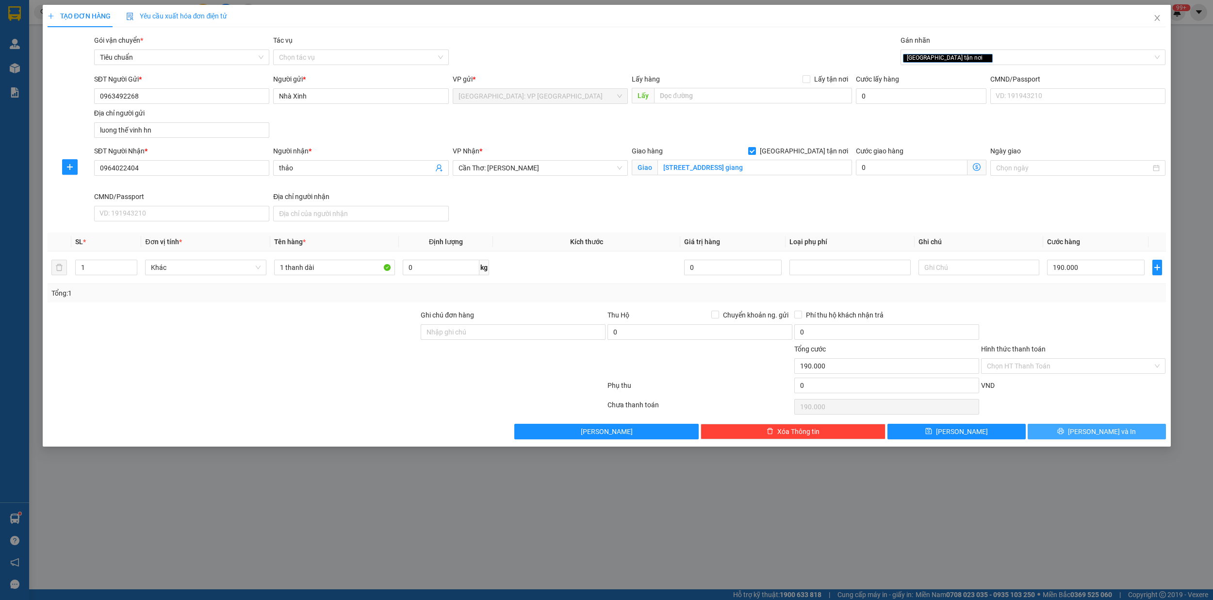
click at [1111, 434] on span "[PERSON_NAME] và In" at bounding box center [1102, 431] width 68 height 11
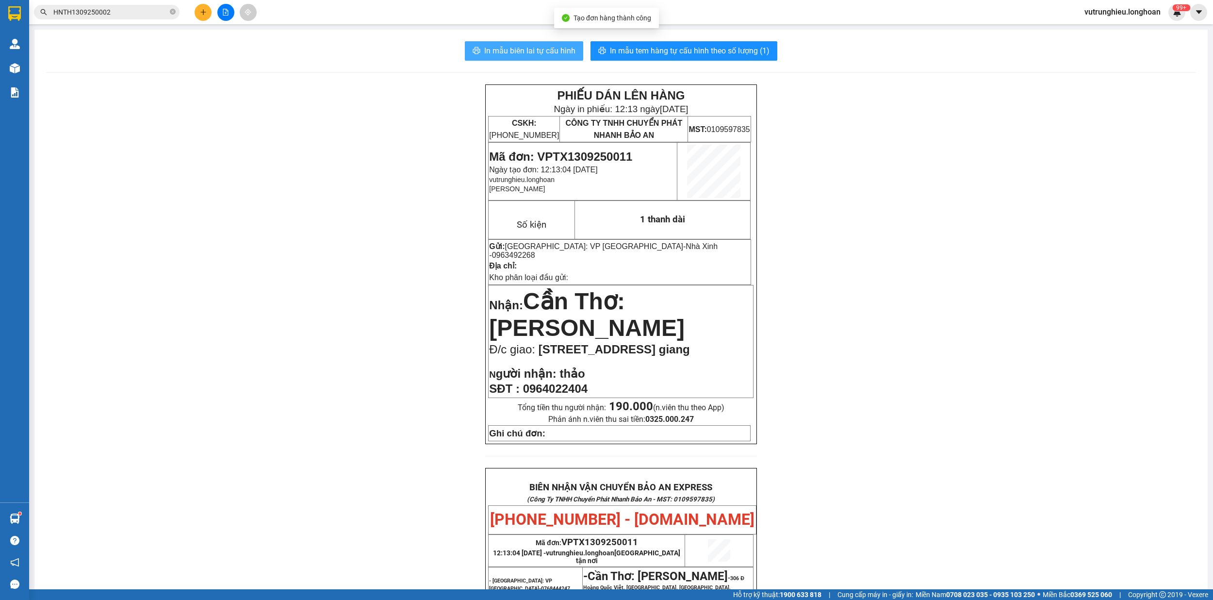
click at [513, 47] on span "In mẫu biên lai tự cấu hình" at bounding box center [529, 51] width 91 height 12
click at [687, 43] on button "In mẫu tem hàng tự cấu hình theo số lượng (1)" at bounding box center [683, 50] width 187 height 19
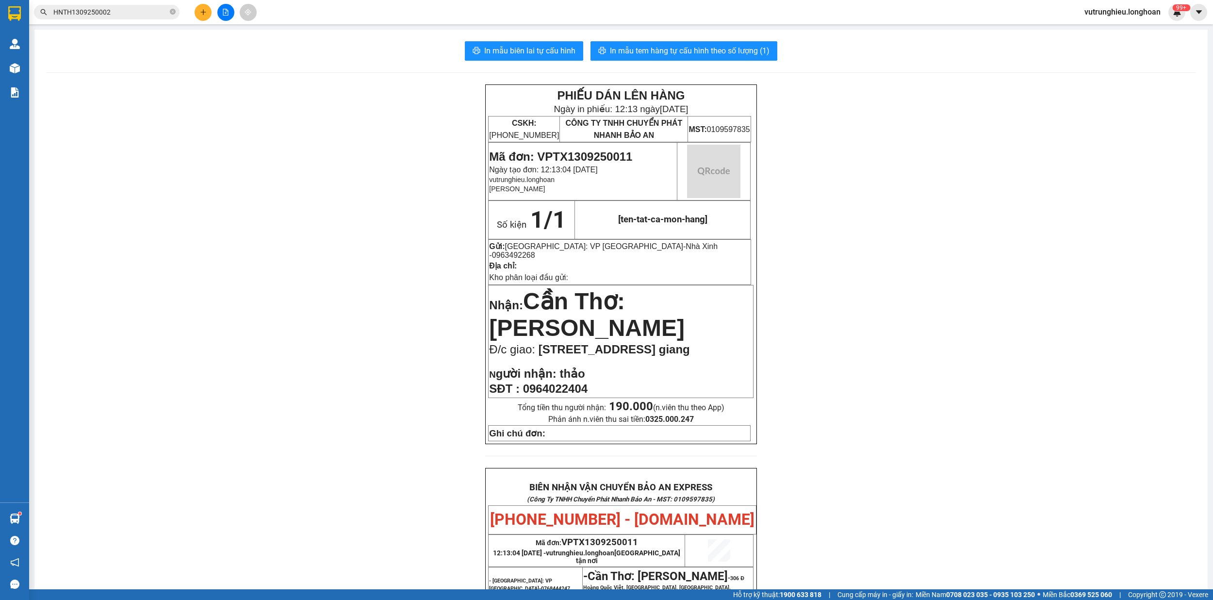
click at [687, 43] on button "In mẫu tem hàng tự cấu hình theo số lượng (1)" at bounding box center [683, 50] width 187 height 19
click at [703, 45] on span "In mẫu tem hàng tự cấu hình theo số lượng (1)" at bounding box center [690, 51] width 160 height 12
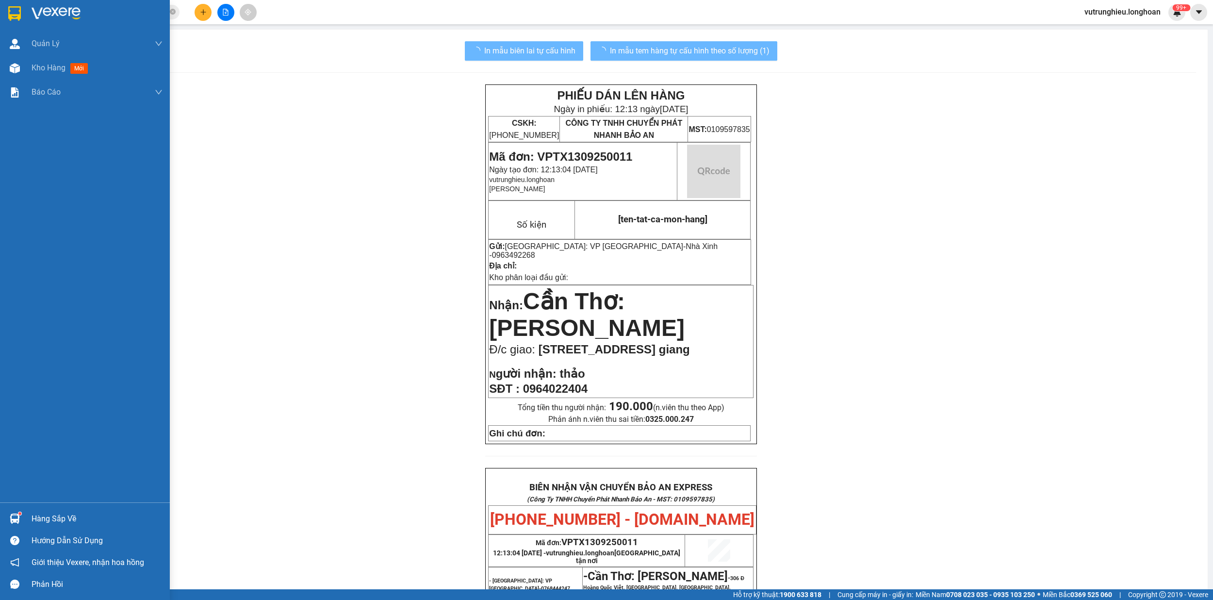
click at [12, 11] on img at bounding box center [14, 13] width 13 height 15
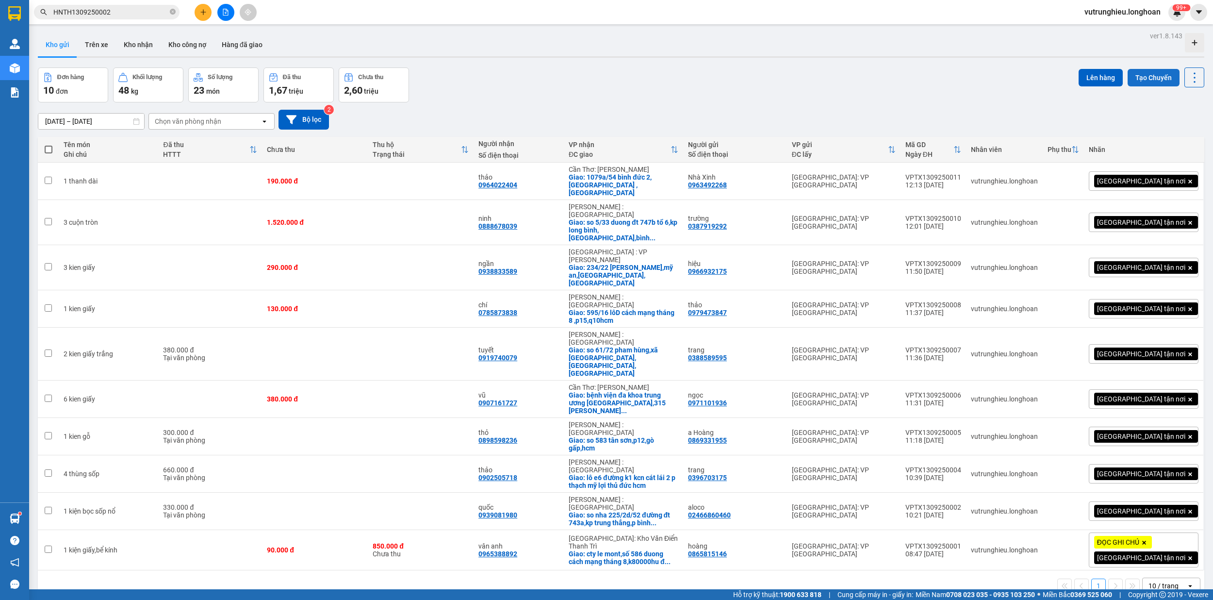
click at [1146, 82] on button "Tạo Chuyến" at bounding box center [1154, 77] width 52 height 17
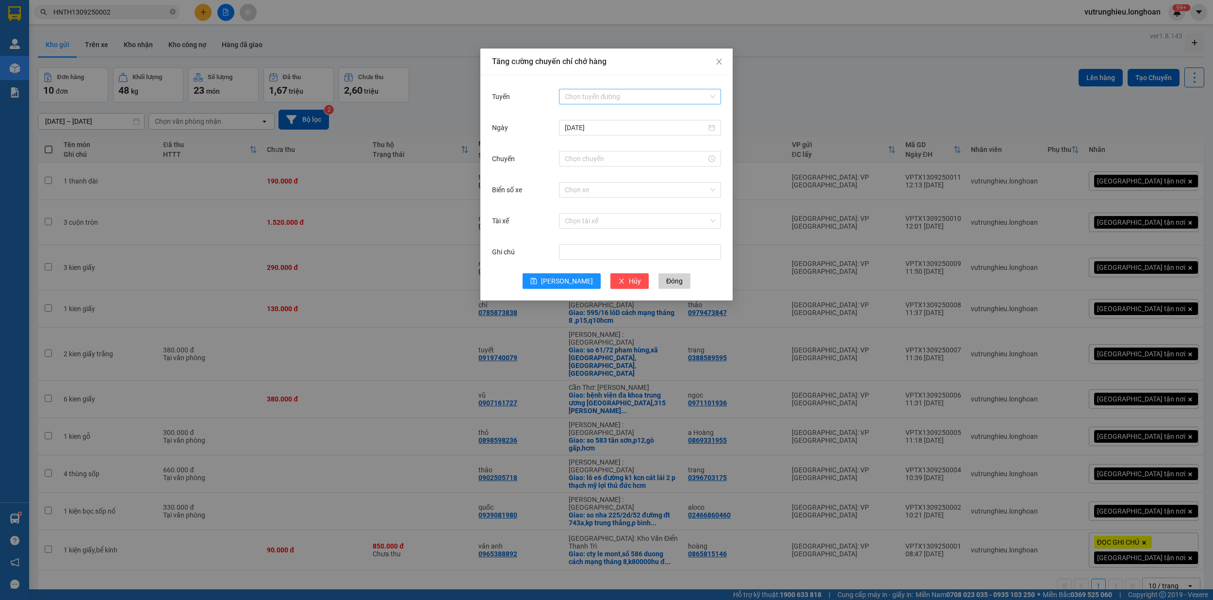
click at [600, 90] on input "Tuyến" at bounding box center [637, 96] width 144 height 15
click at [623, 468] on div "VP [PERSON_NAME]" at bounding box center [640, 473] width 150 height 11
click at [590, 162] on input "Chuyến" at bounding box center [636, 158] width 142 height 11
click at [576, 286] on link "Bây giờ" at bounding box center [576, 290] width 22 height 8
click at [592, 193] on input "Biển số xe" at bounding box center [637, 189] width 144 height 15
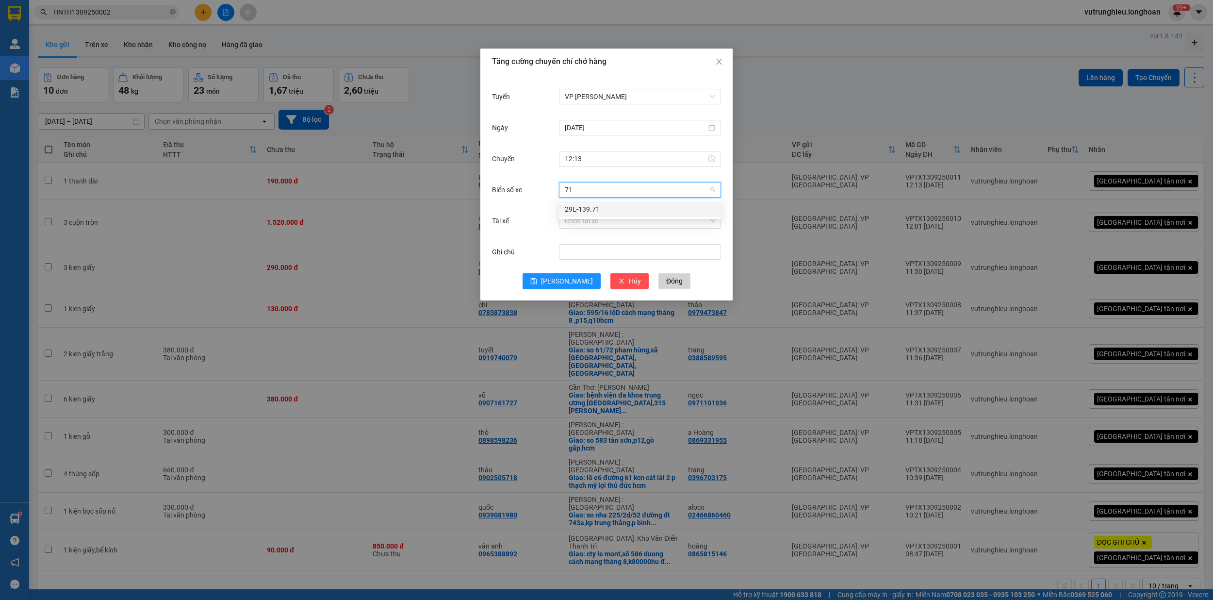
click at [597, 203] on div "29E-139.71" at bounding box center [640, 209] width 162 height 16
click at [590, 229] on div "Chọn tài xế" at bounding box center [640, 220] width 162 height 19
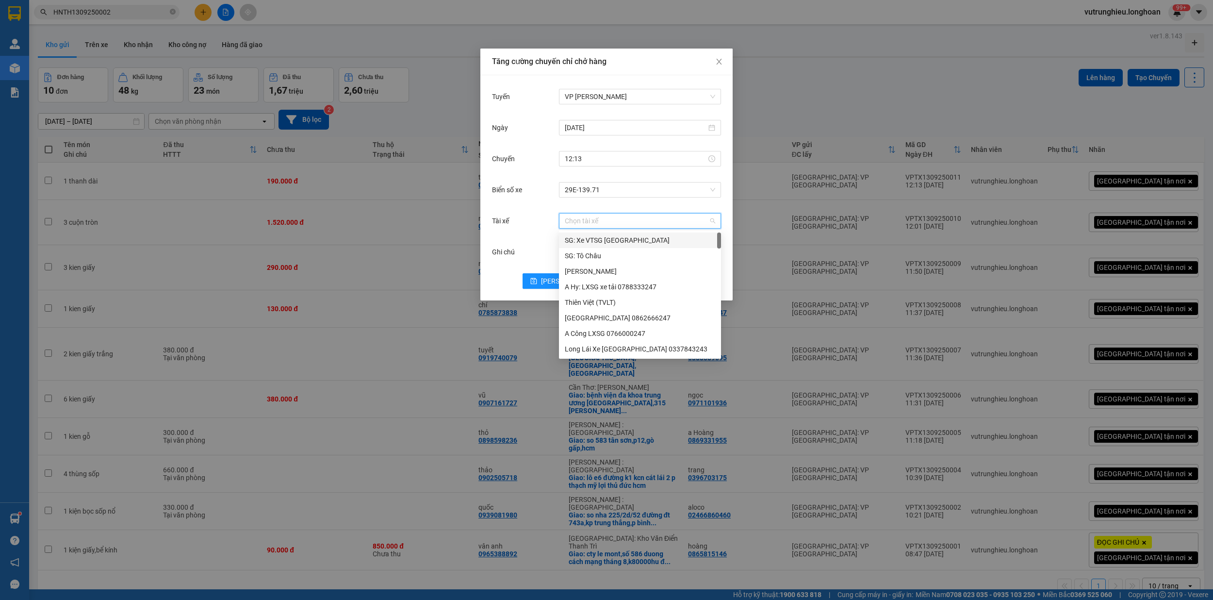
click at [592, 220] on input "Tài xế" at bounding box center [637, 220] width 144 height 15
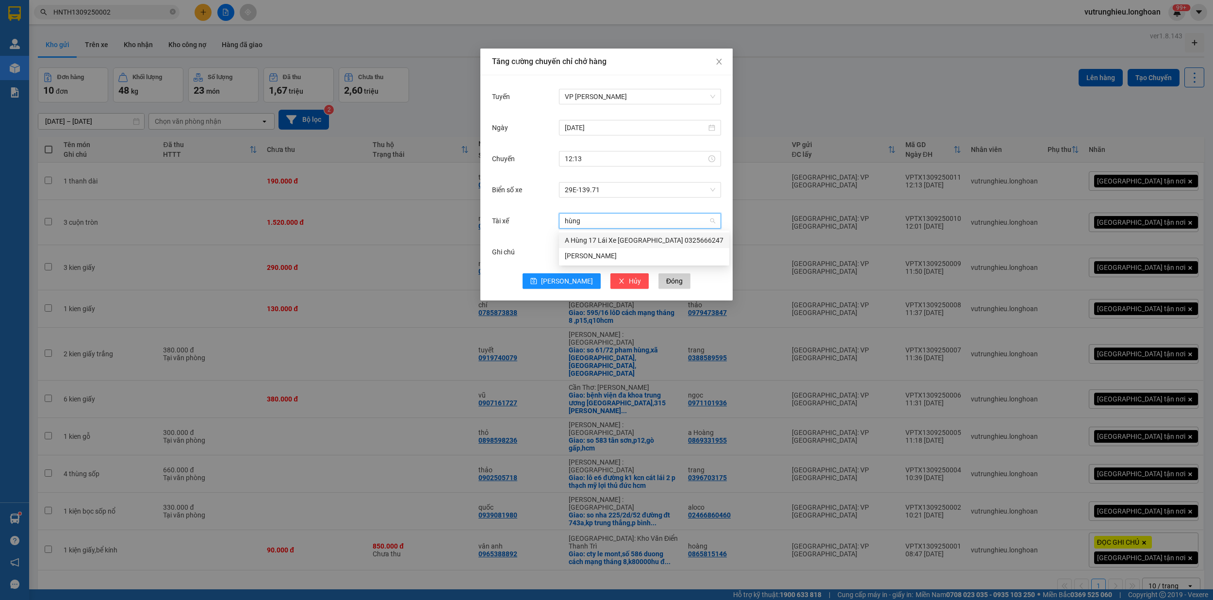
click at [590, 236] on div "A Hùng 17 Lái Xe [GEOGRAPHIC_DATA] 0325666247" at bounding box center [644, 240] width 159 height 11
click at [567, 280] on span "[PERSON_NAME]" at bounding box center [567, 281] width 52 height 11
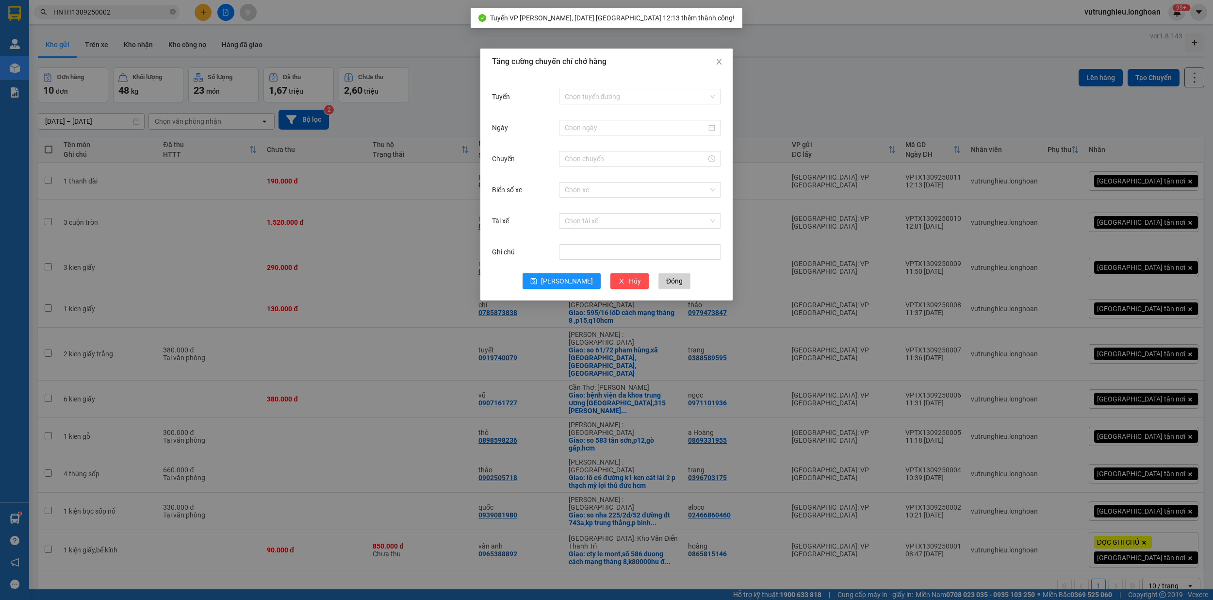
click at [45, 147] on div "Tăng cường chuyến chỉ chở hàng Tuyến Chọn tuyến đường Ngày Chuyến Biển số xe Ch…" at bounding box center [606, 300] width 1213 height 600
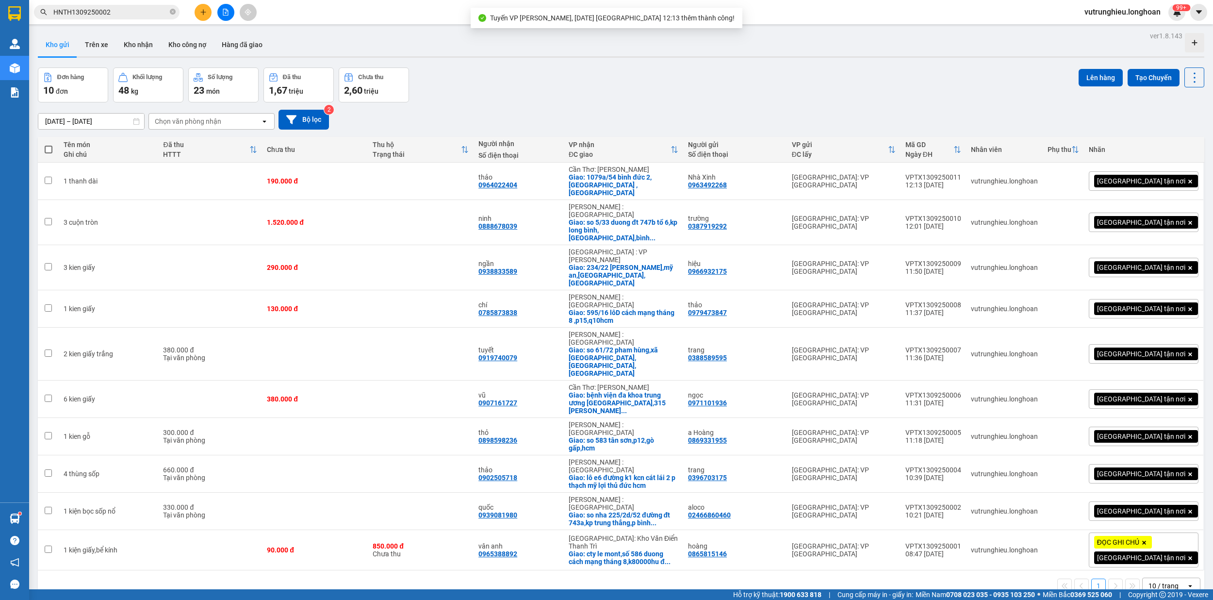
click at [45, 148] on span at bounding box center [49, 150] width 8 height 8
click at [49, 145] on input "checkbox" at bounding box center [49, 145] width 0 height 0
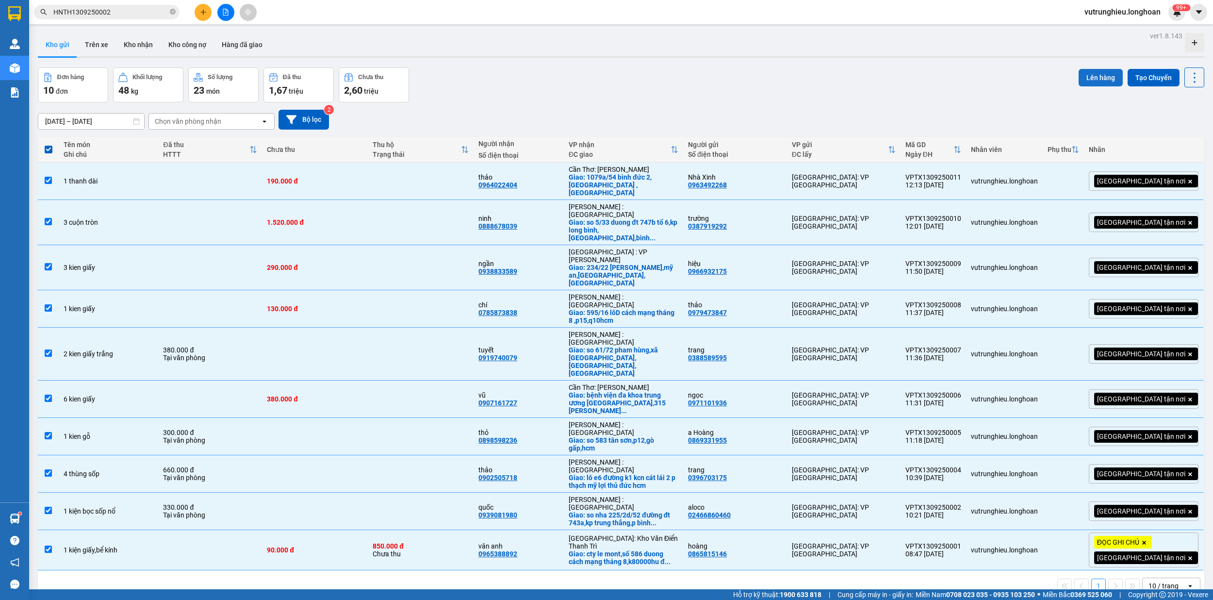
click at [1079, 72] on button "Lên hàng" at bounding box center [1101, 77] width 44 height 17
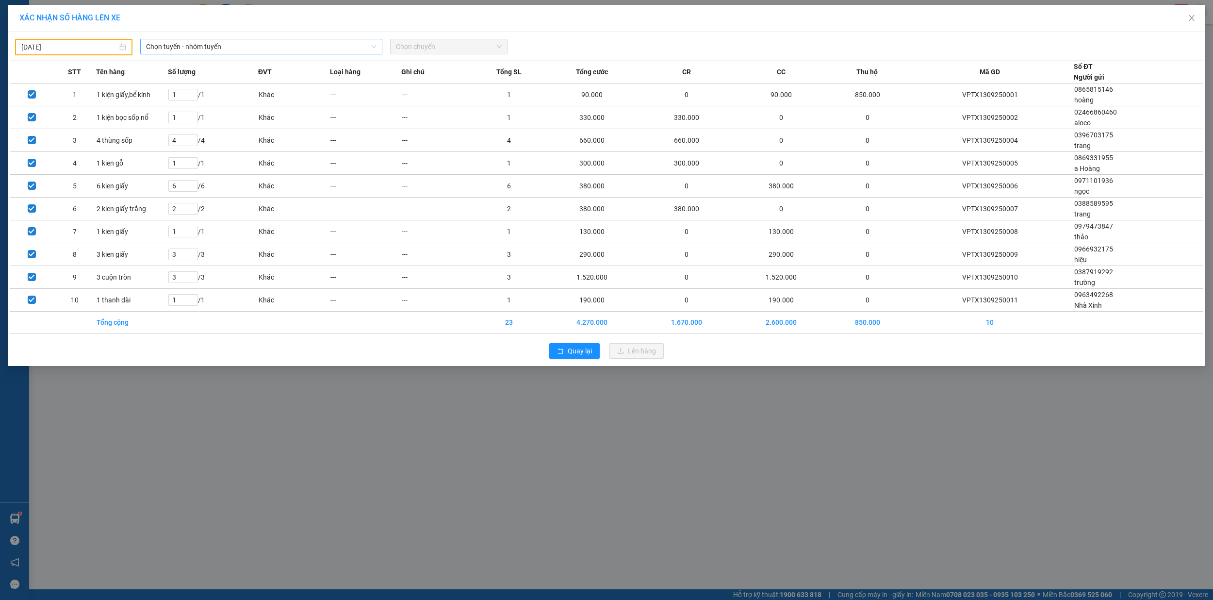
click at [280, 49] on span "Chọn tuyến - nhóm tuyến" at bounding box center [261, 46] width 231 height 15
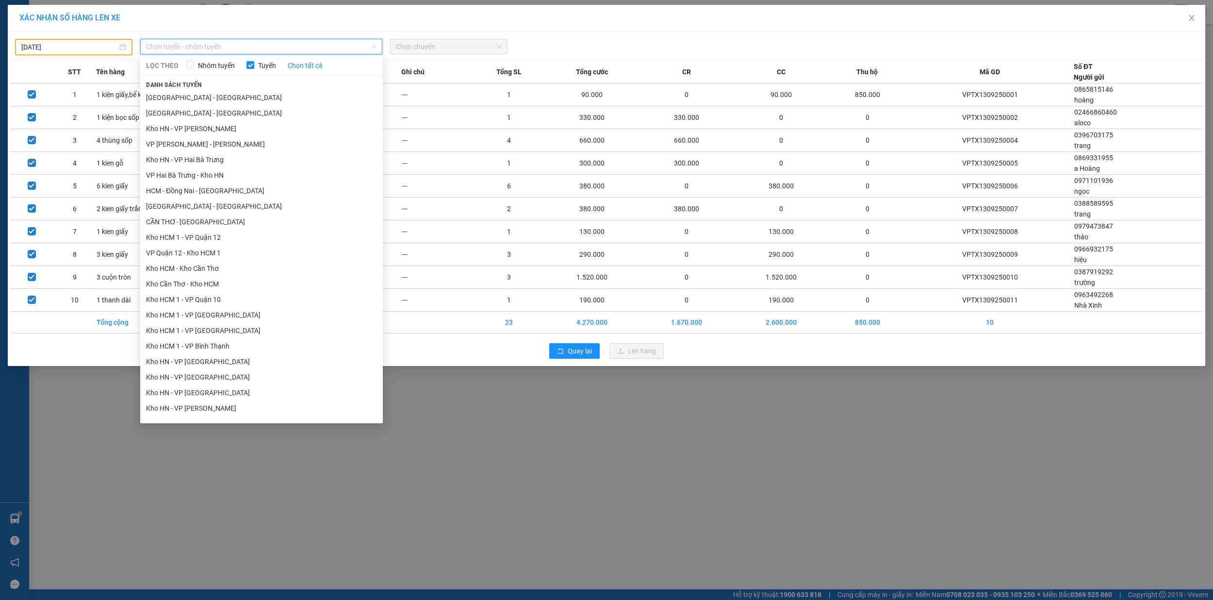
drag, startPoint x: 228, startPoint y: 194, endPoint x: 280, endPoint y: 175, distance: 55.7
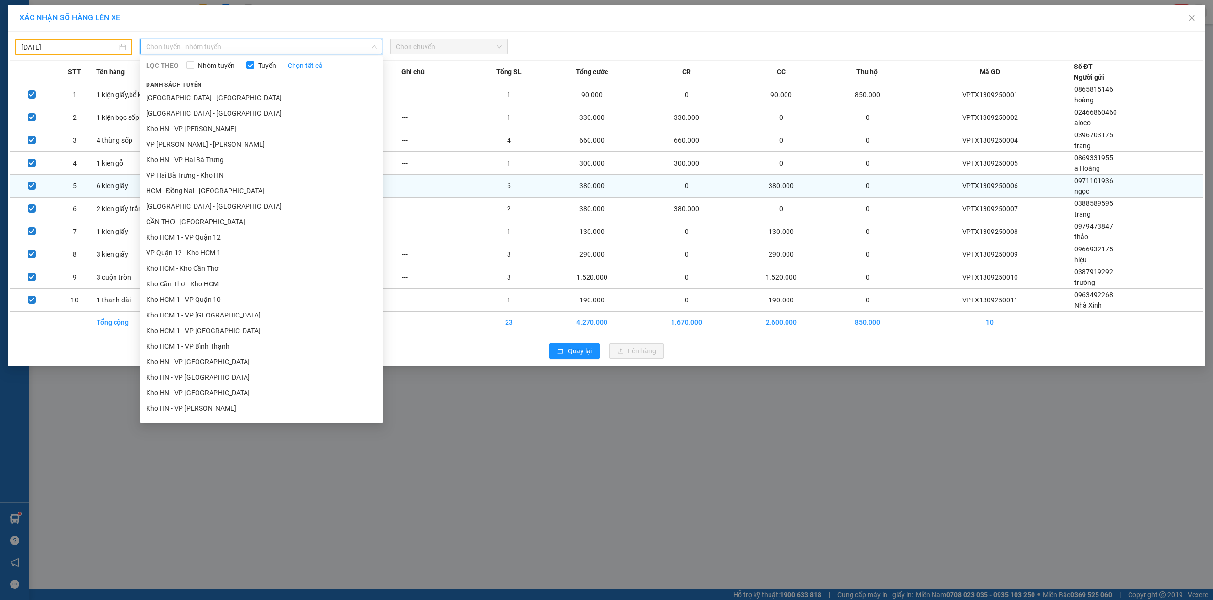
click at [228, 447] on li "VP [PERSON_NAME]" at bounding box center [261, 455] width 243 height 16
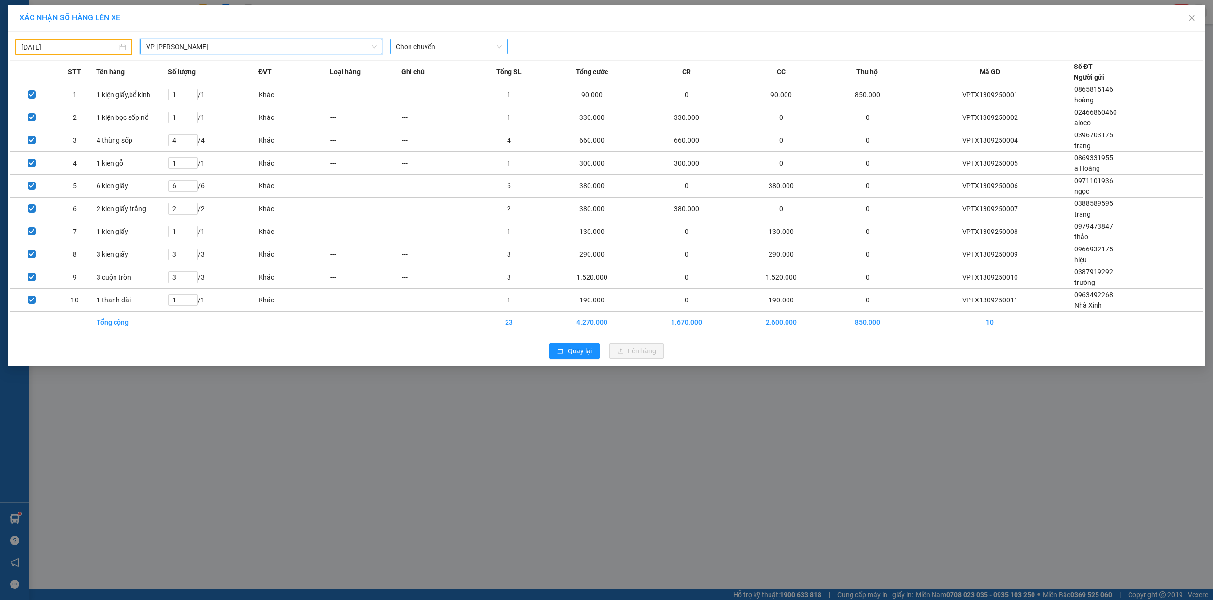
click at [418, 47] on span "Chọn chuyến" at bounding box center [449, 46] width 106 height 15
click at [1189, 20] on icon "close" at bounding box center [1192, 18] width 8 height 8
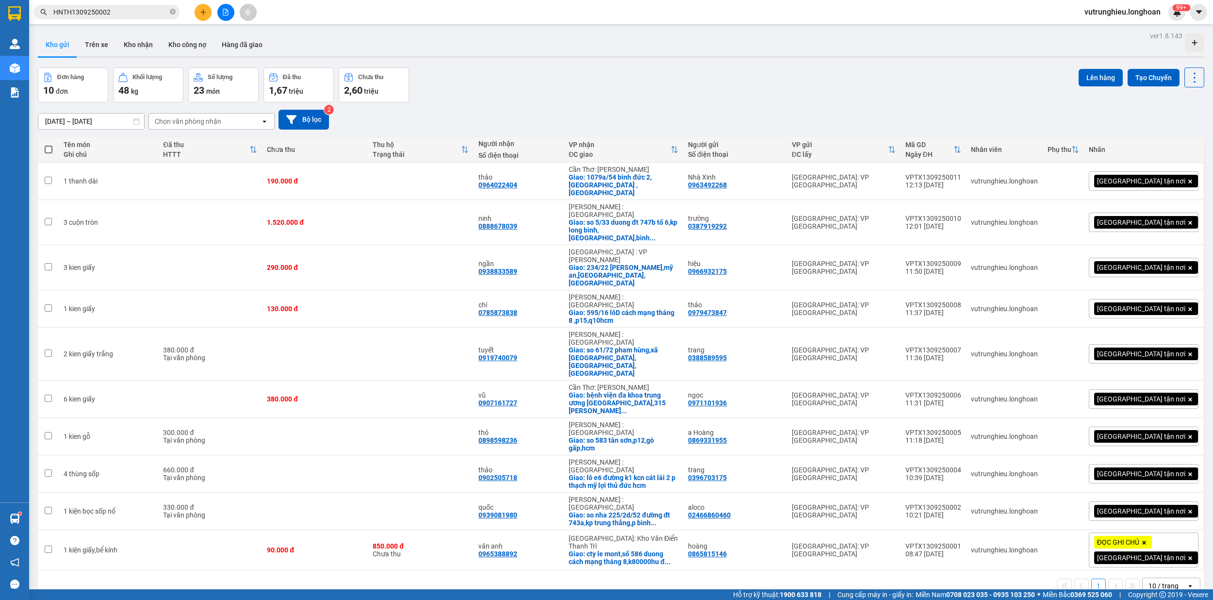
click at [49, 148] on span at bounding box center [49, 150] width 8 height 8
click at [49, 145] on input "checkbox" at bounding box center [49, 145] width 0 height 0
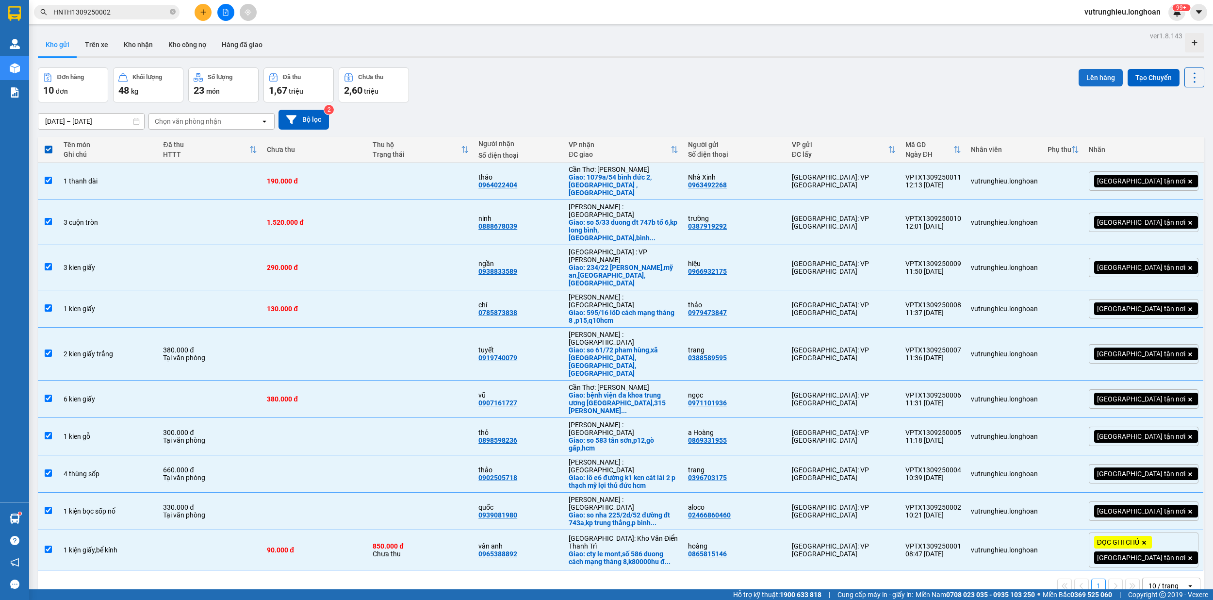
click at [1081, 78] on button "Lên hàng" at bounding box center [1101, 77] width 44 height 17
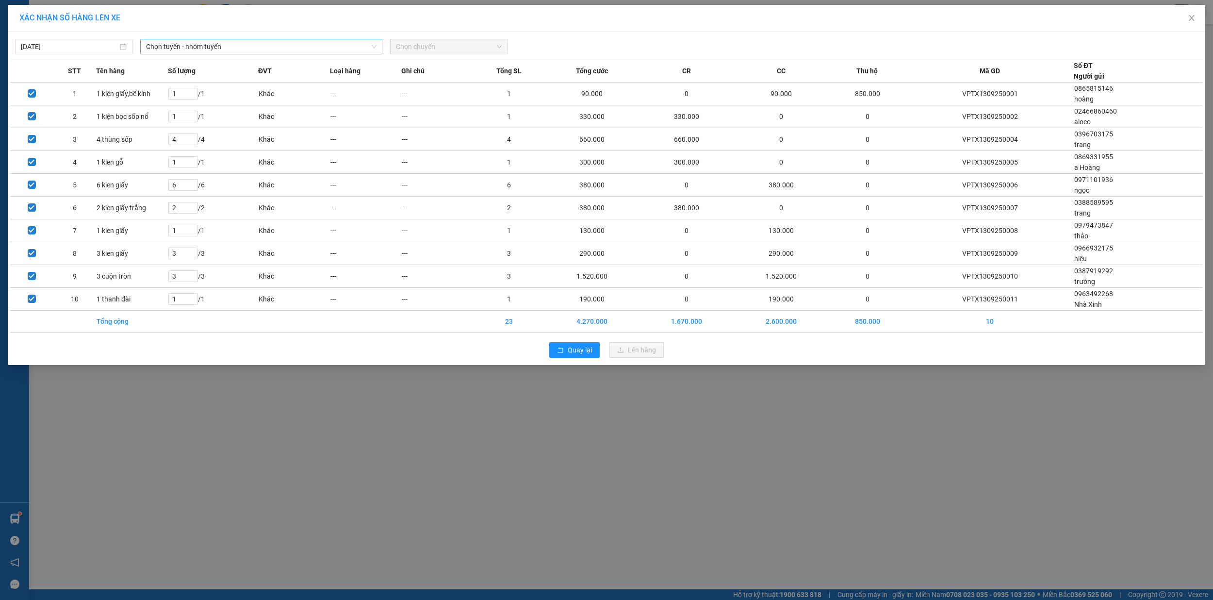
click at [229, 49] on span "Chọn tuyến - nhóm tuyến" at bounding box center [261, 46] width 231 height 15
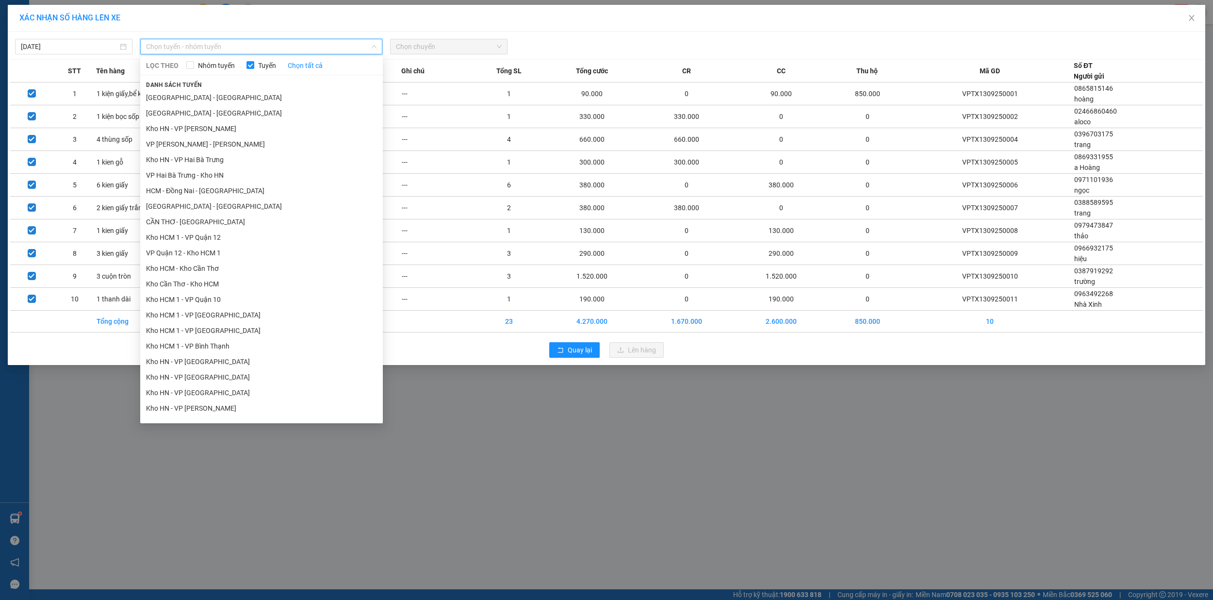
click at [218, 447] on li "VP [PERSON_NAME]" at bounding box center [261, 455] width 243 height 16
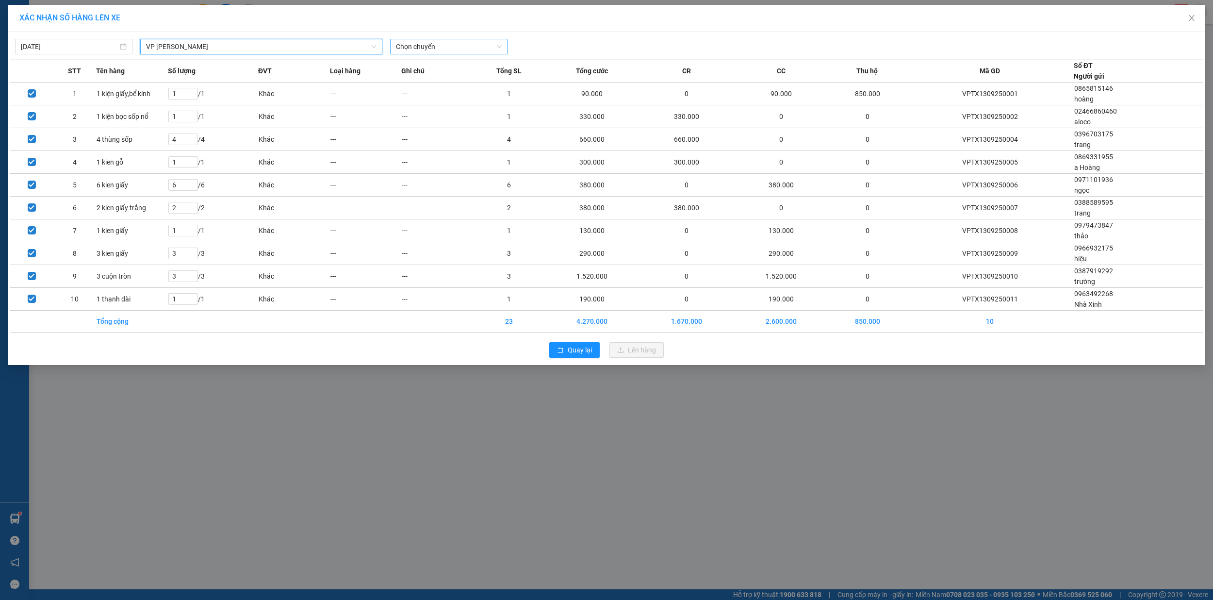
click at [443, 45] on span "Chọn chuyến" at bounding box center [449, 46] width 106 height 15
click at [443, 88] on div "12:13 (TC) - 29E-139.71" at bounding box center [433, 82] width 87 height 16
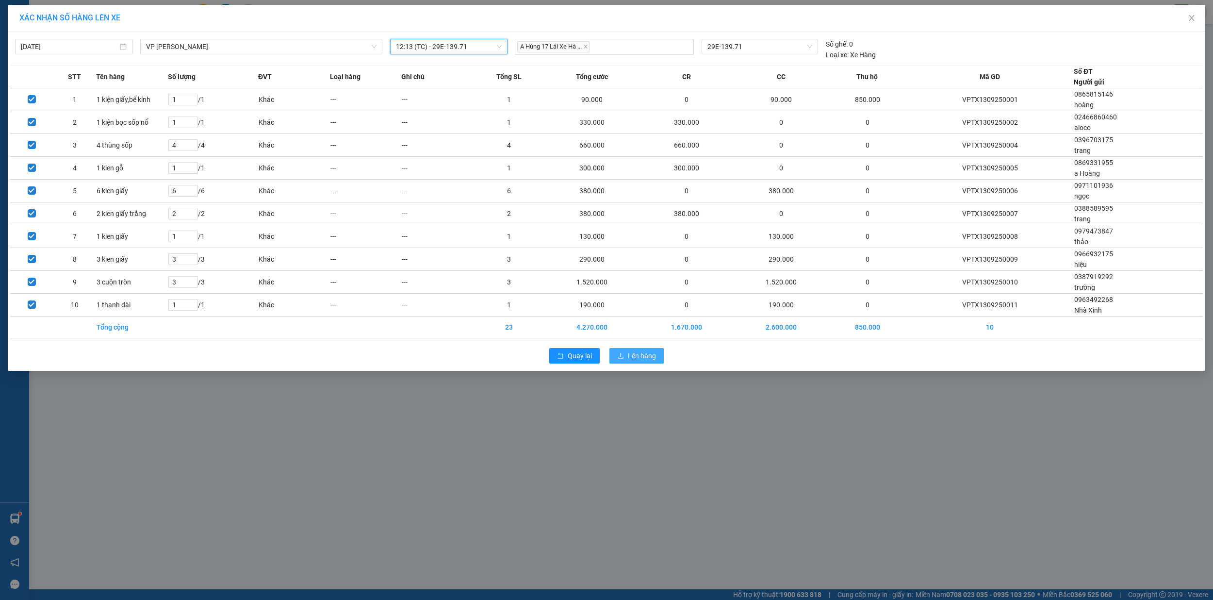
drag, startPoint x: 646, startPoint y: 358, endPoint x: 645, endPoint y: 340, distance: 18.5
click at [645, 358] on span "Lên hàng" at bounding box center [642, 355] width 28 height 11
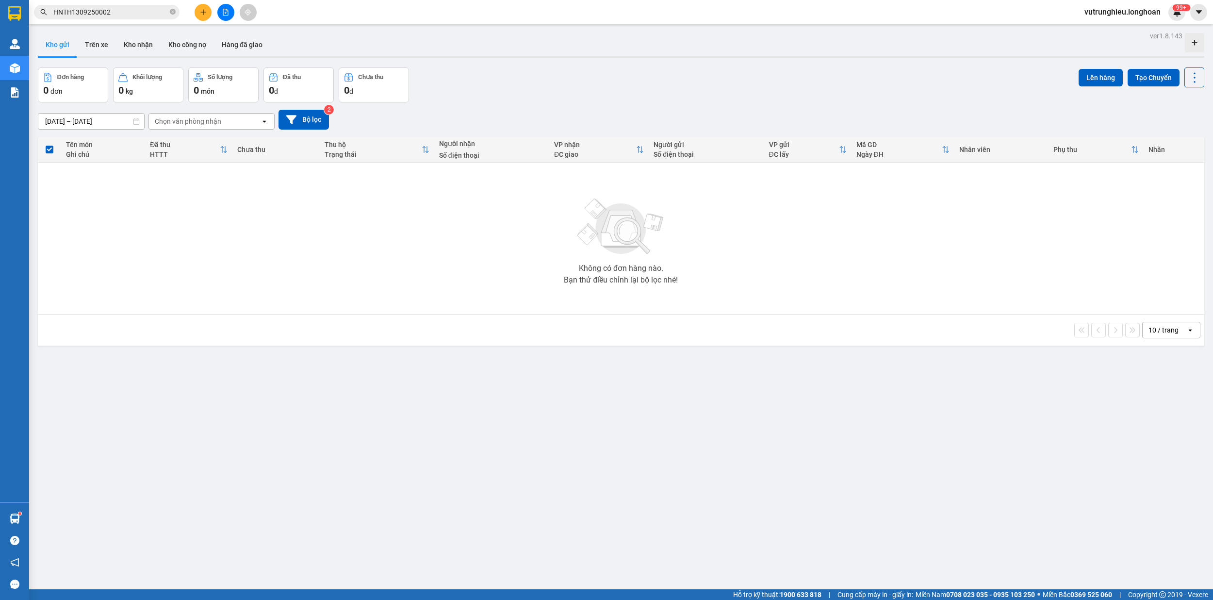
click at [223, 12] on icon "file-add" at bounding box center [225, 12] width 7 height 7
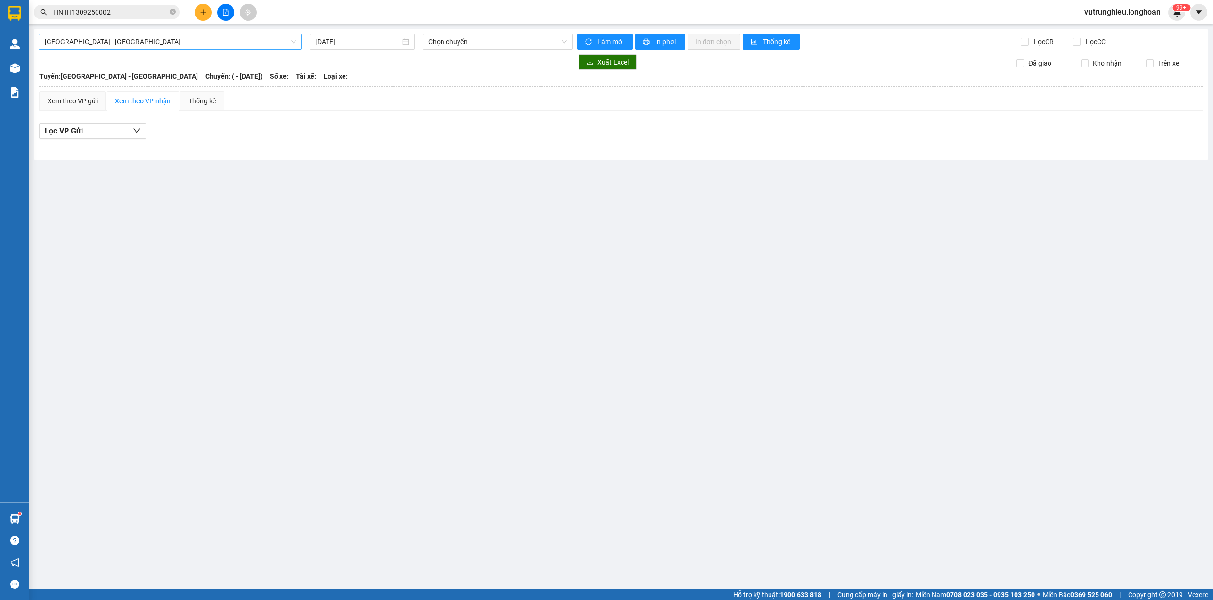
click at [181, 49] on span "[GEOGRAPHIC_DATA] - [GEOGRAPHIC_DATA]" at bounding box center [170, 41] width 251 height 15
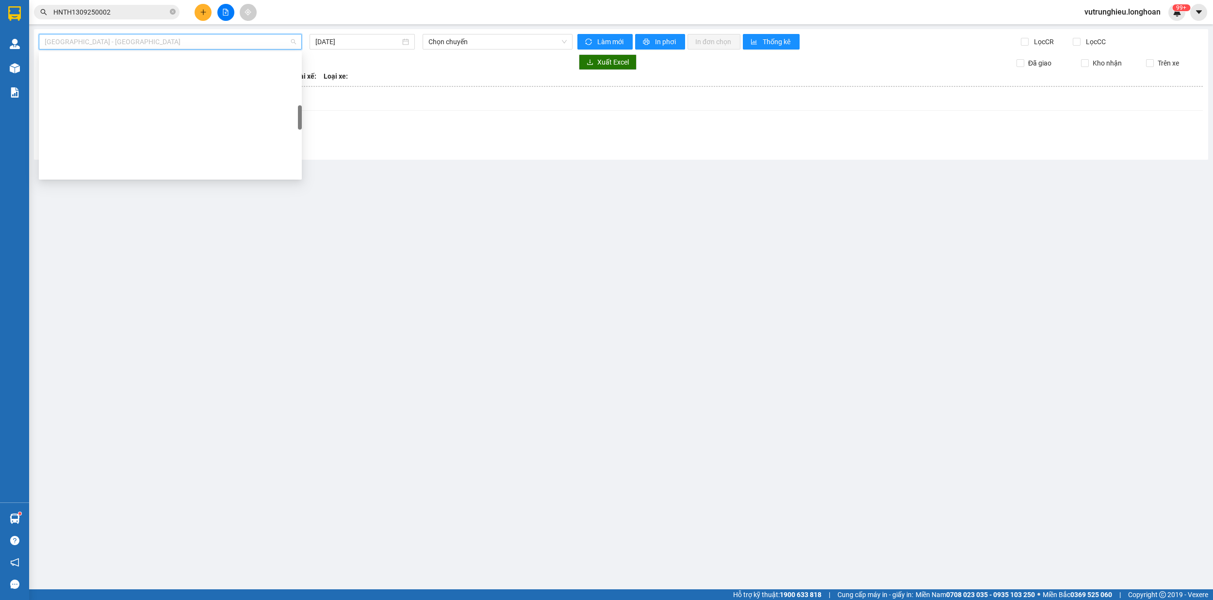
click at [118, 428] on div "VP [PERSON_NAME]" at bounding box center [170, 433] width 251 height 11
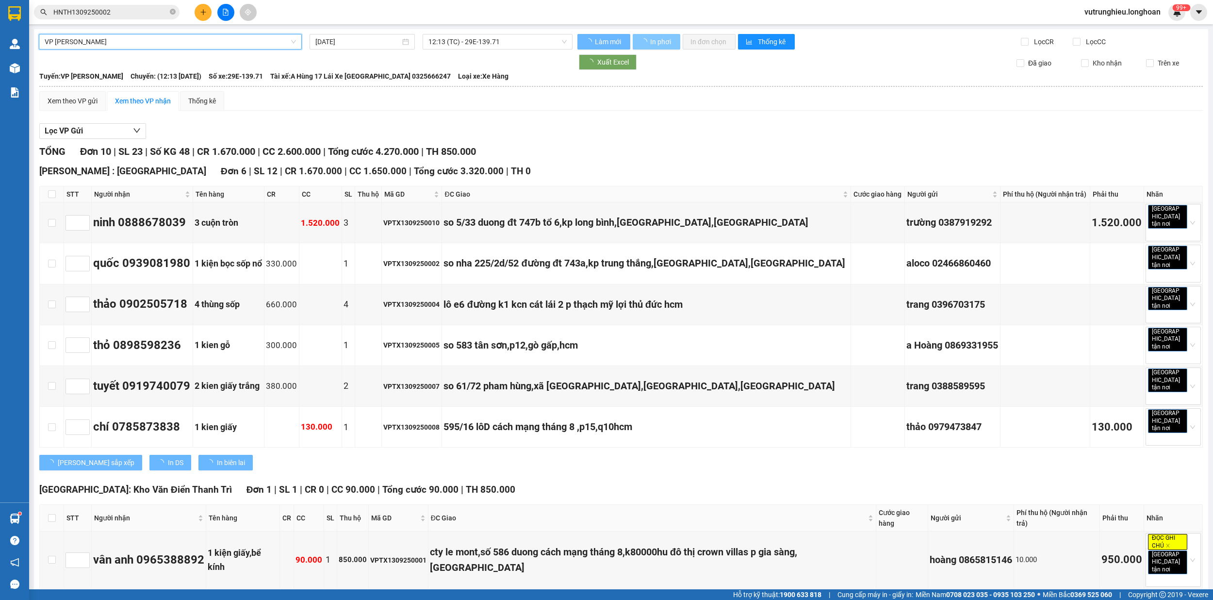
click at [653, 41] on span "In phơi" at bounding box center [661, 41] width 22 height 11
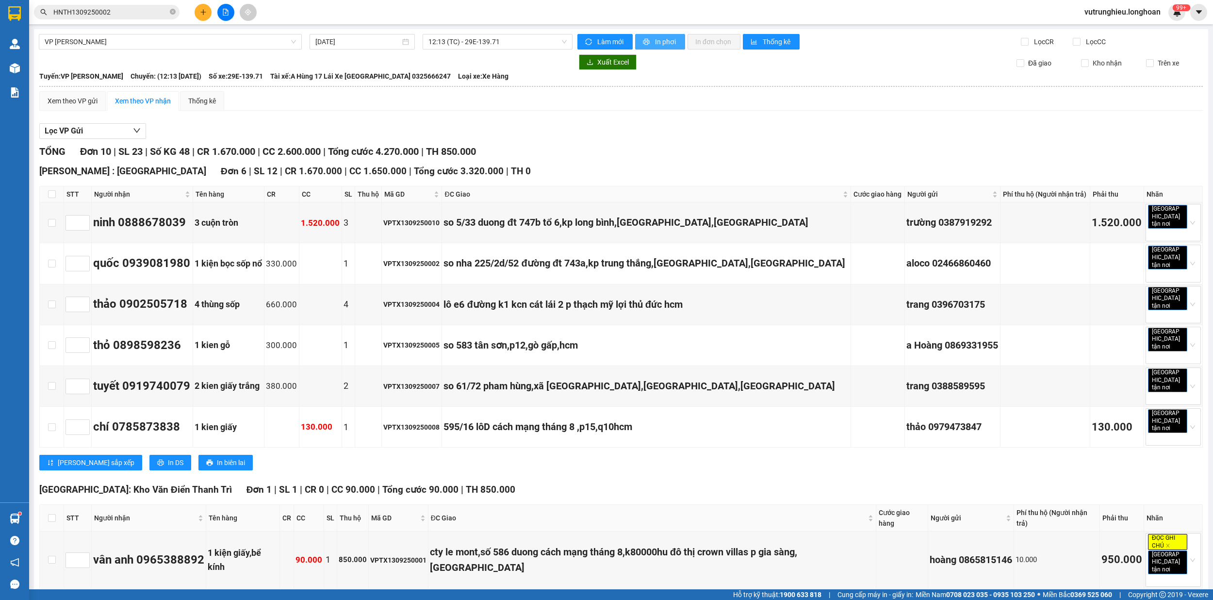
click at [655, 41] on span "In phơi" at bounding box center [666, 41] width 22 height 11
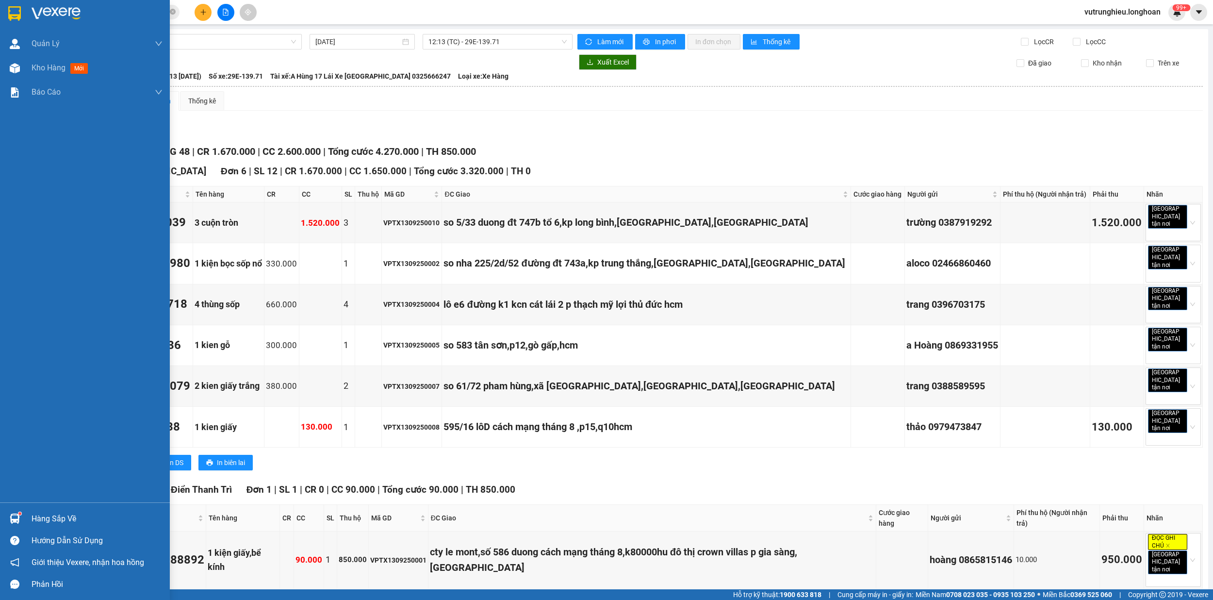
click at [12, 10] on img at bounding box center [14, 13] width 13 height 15
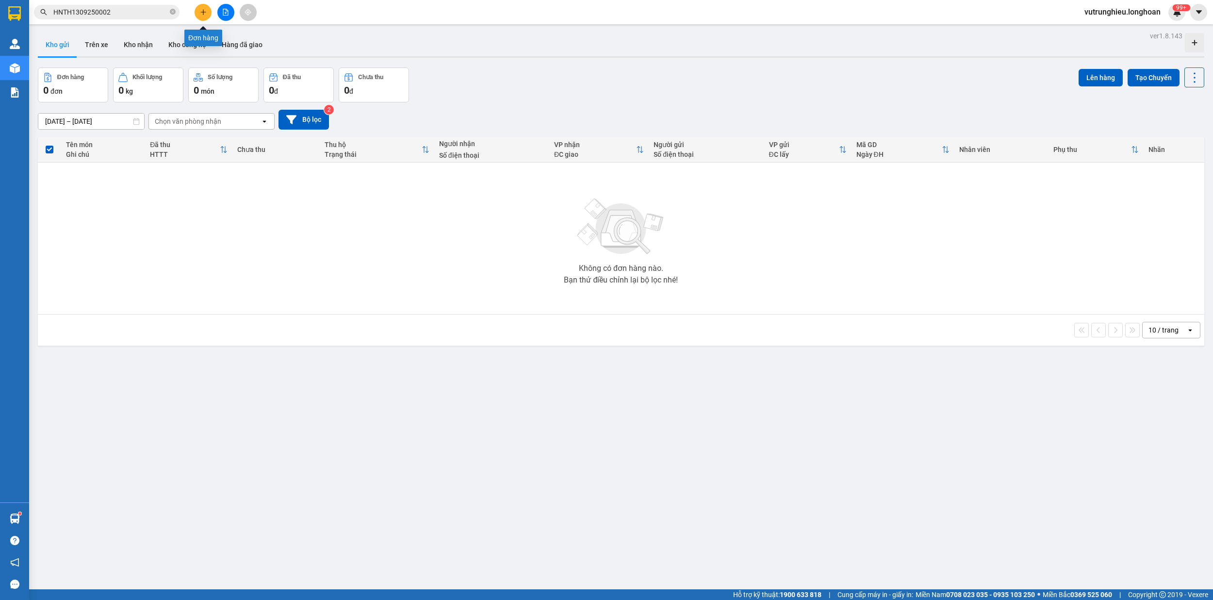
click at [200, 11] on icon "plus" at bounding box center [203, 12] width 7 height 7
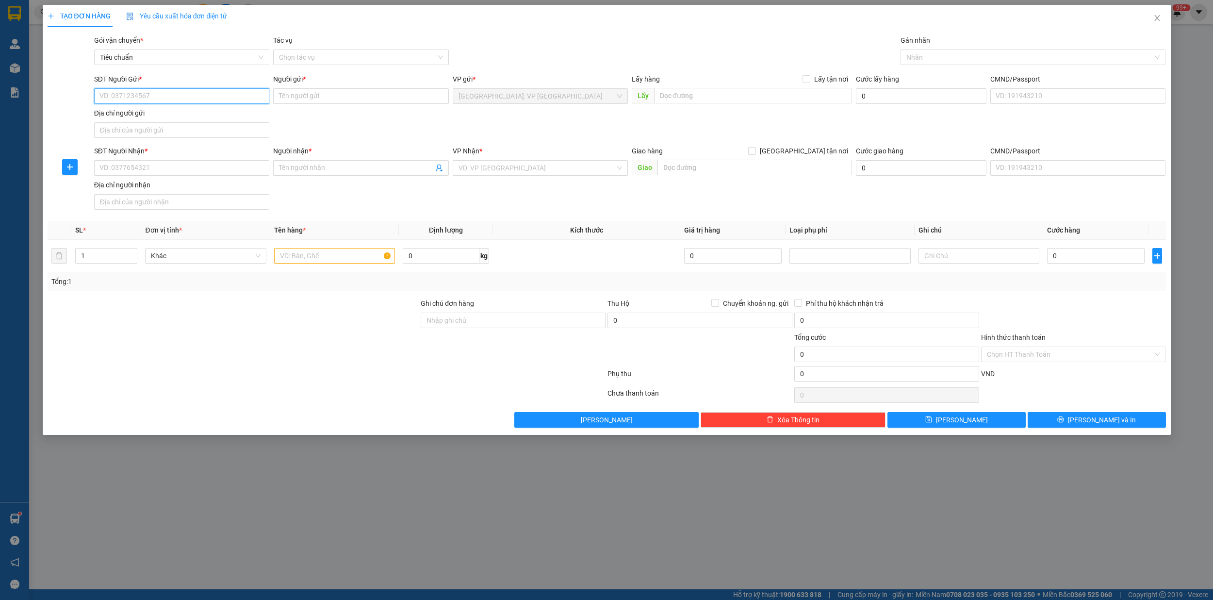
click at [169, 96] on input "SĐT Người Gửi *" at bounding box center [181, 96] width 175 height 16
click at [143, 119] on div "0833888797 - đồ nội địa" at bounding box center [182, 116] width 164 height 11
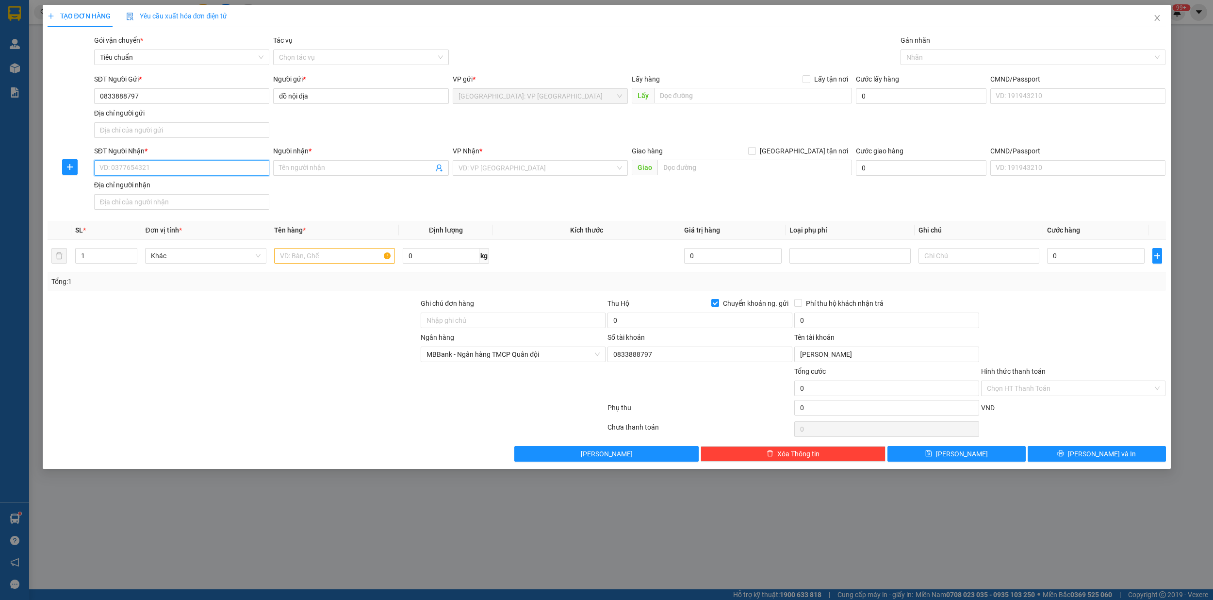
click at [156, 164] on input "SĐT Người Nhận *" at bounding box center [181, 168] width 175 height 16
click at [374, 171] on input "Người nhận *" at bounding box center [356, 168] width 154 height 11
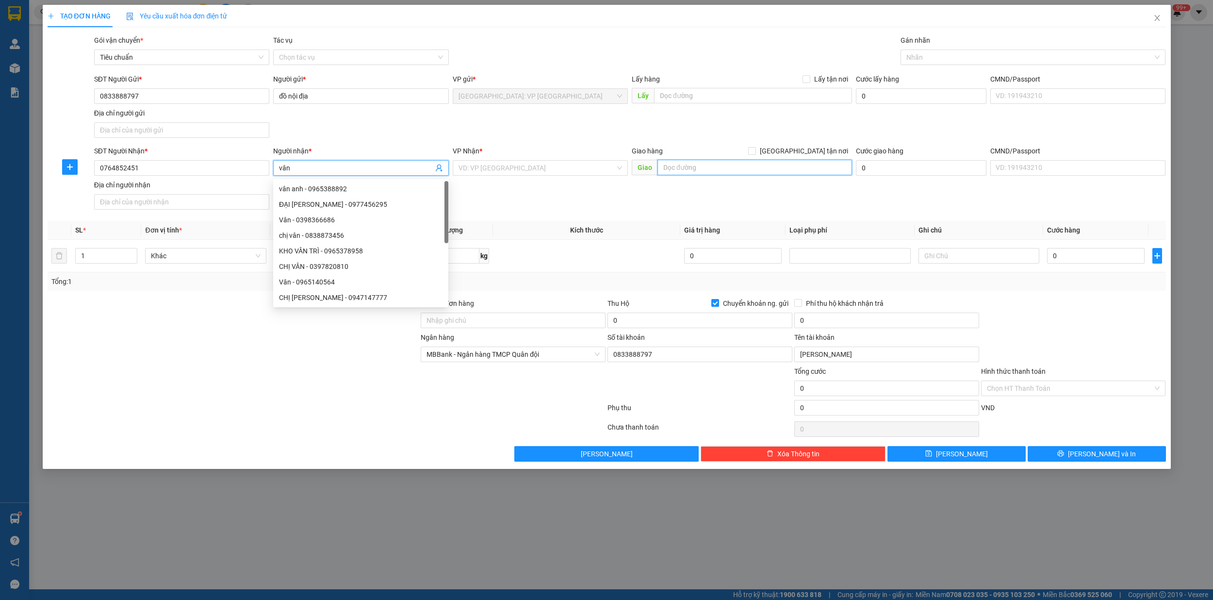
click at [752, 173] on input "text" at bounding box center [754, 168] width 195 height 16
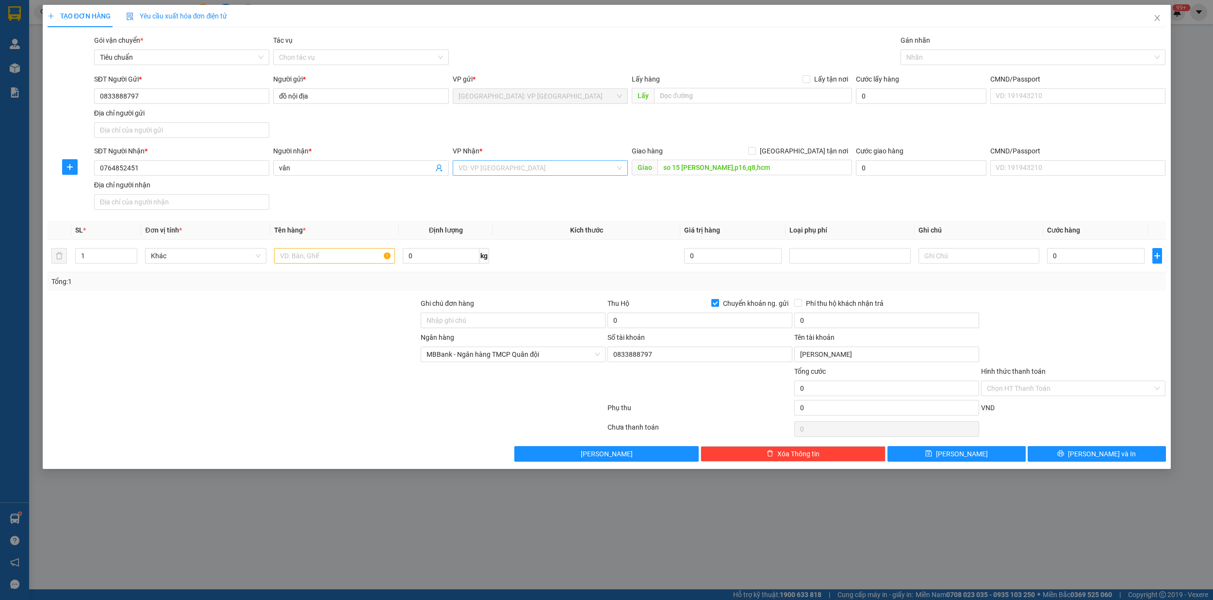
click at [552, 167] on input "search" at bounding box center [536, 168] width 157 height 15
click at [529, 200] on div "[PERSON_NAME] : [GEOGRAPHIC_DATA]" at bounding box center [540, 203] width 164 height 11
click at [755, 150] on input "[GEOGRAPHIC_DATA] tận nơi" at bounding box center [751, 150] width 7 height 7
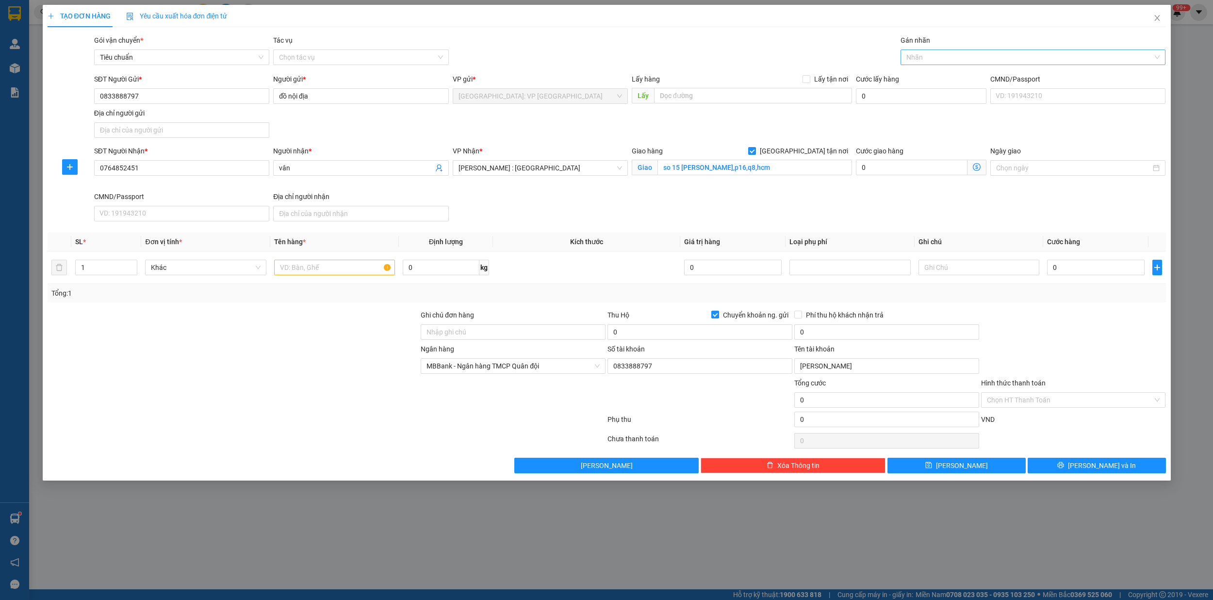
click at [935, 60] on div at bounding box center [1028, 57] width 250 height 12
click at [930, 76] on div "[GEOGRAPHIC_DATA] tận nơi" at bounding box center [1032, 77] width 253 height 11
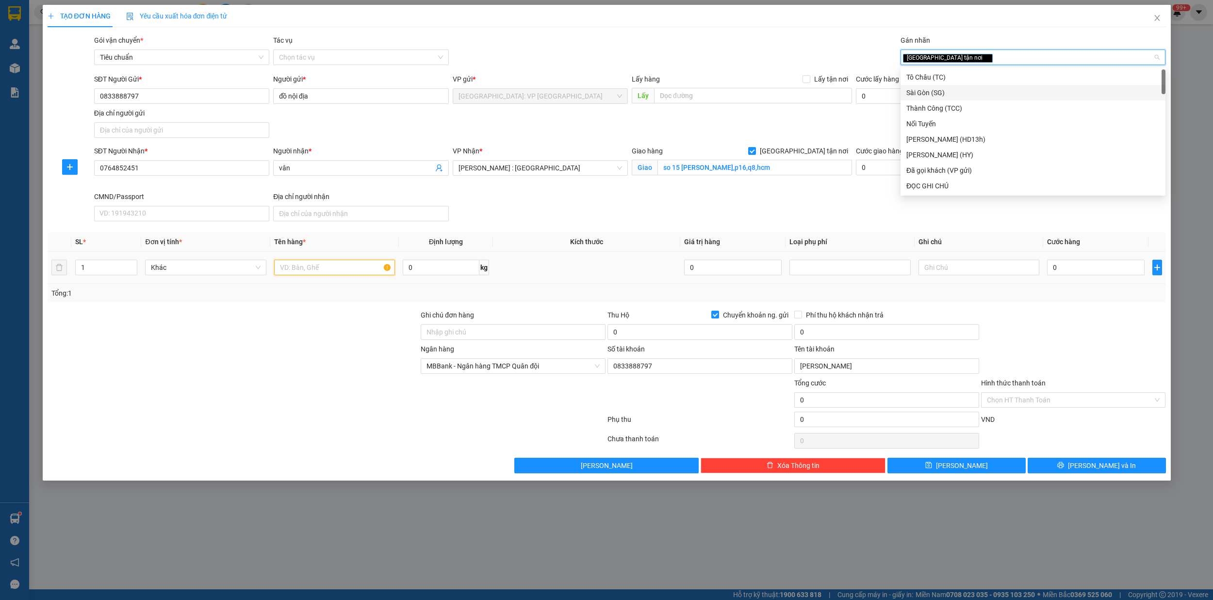
click at [292, 263] on input "text" at bounding box center [334, 268] width 121 height 16
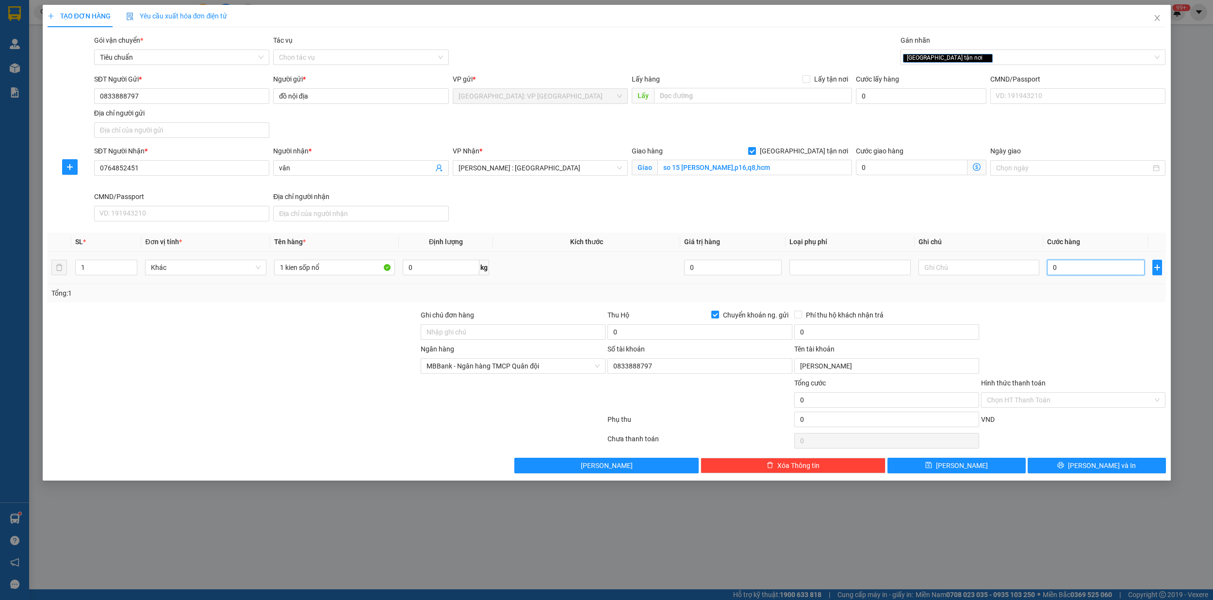
click at [1077, 269] on input "0" at bounding box center [1096, 268] width 98 height 16
click at [639, 337] on input "0" at bounding box center [699, 332] width 185 height 16
click at [648, 332] on input "0" at bounding box center [699, 332] width 185 height 16
click at [835, 339] on input "0" at bounding box center [886, 332] width 185 height 16
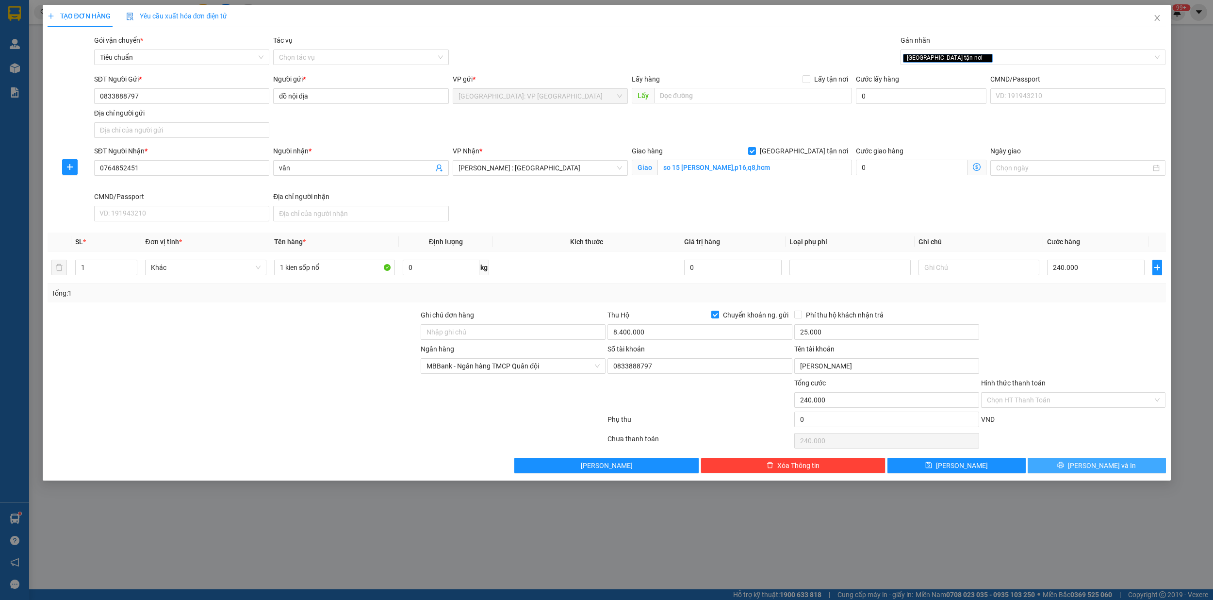
click at [1095, 470] on span "[PERSON_NAME] và In" at bounding box center [1102, 465] width 68 height 11
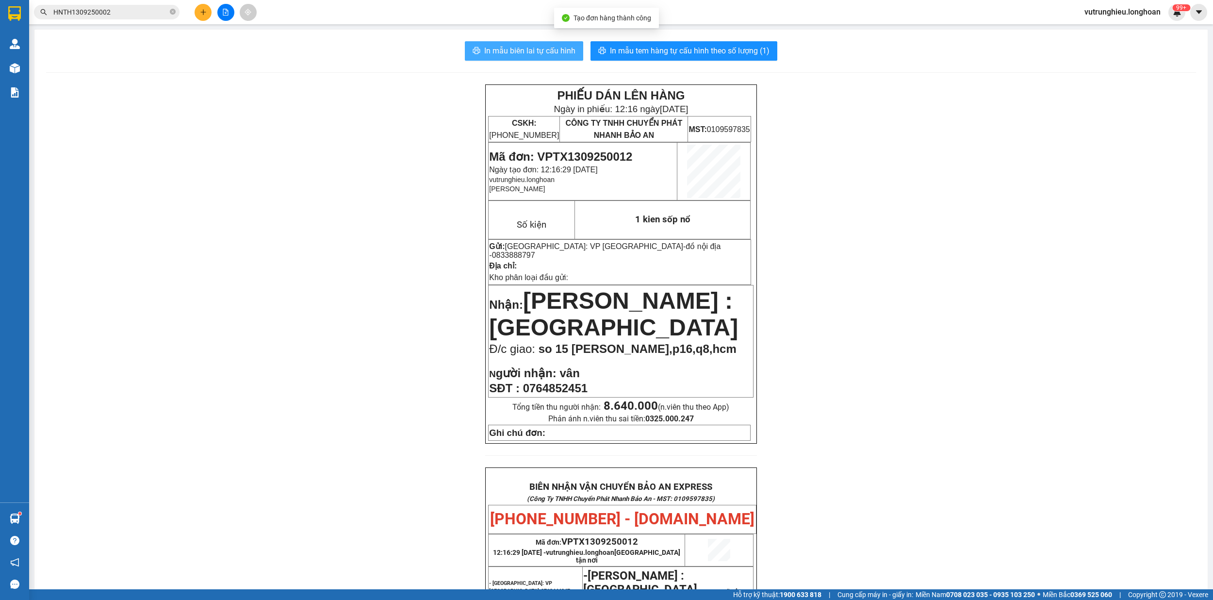
click at [536, 45] on span "In mẫu biên lai tự cấu hình" at bounding box center [529, 51] width 91 height 12
click at [663, 44] on button "In mẫu tem hàng tự cấu hình theo số lượng (1)" at bounding box center [683, 50] width 187 height 19
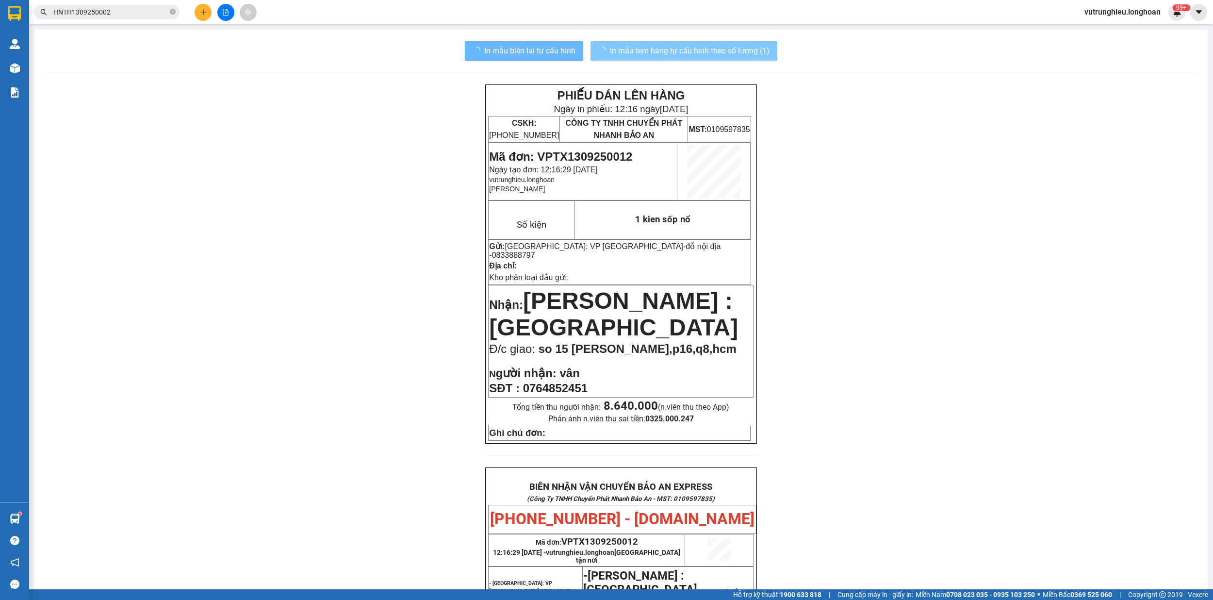
click at [664, 45] on span "In mẫu tem hàng tự cấu hình theo số lượng (1)" at bounding box center [690, 51] width 160 height 12
click at [670, 51] on span "In mẫu tem hàng tự cấu hình theo số lượng (1)" at bounding box center [690, 51] width 160 height 12
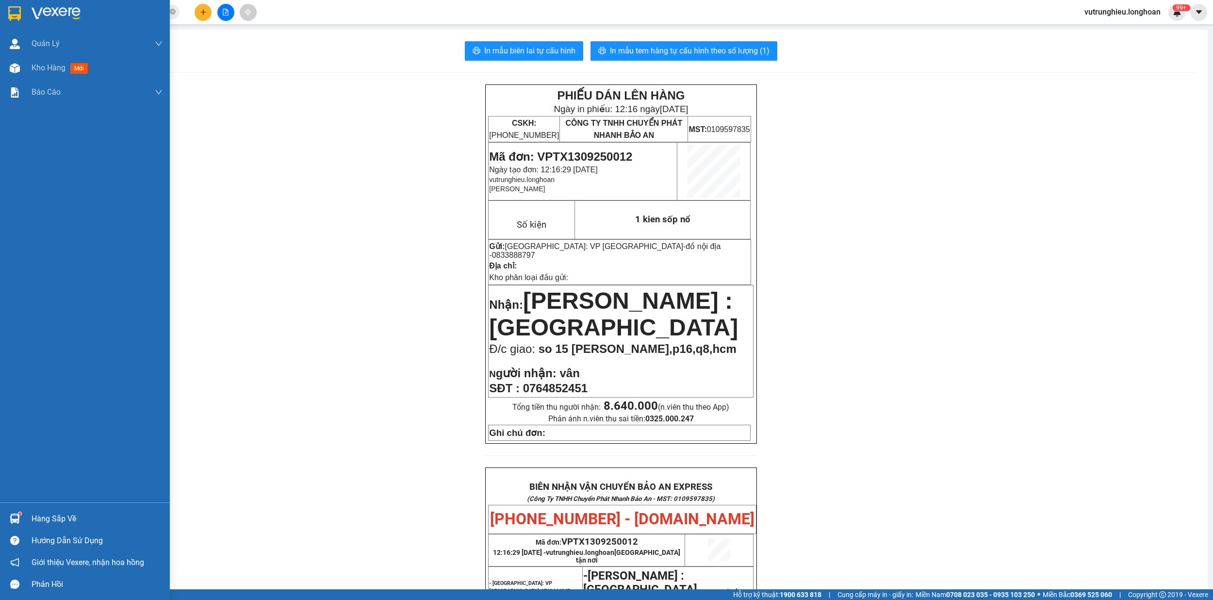
click at [12, 10] on img at bounding box center [14, 13] width 13 height 15
